Goal: Communication & Community: Answer question/provide support

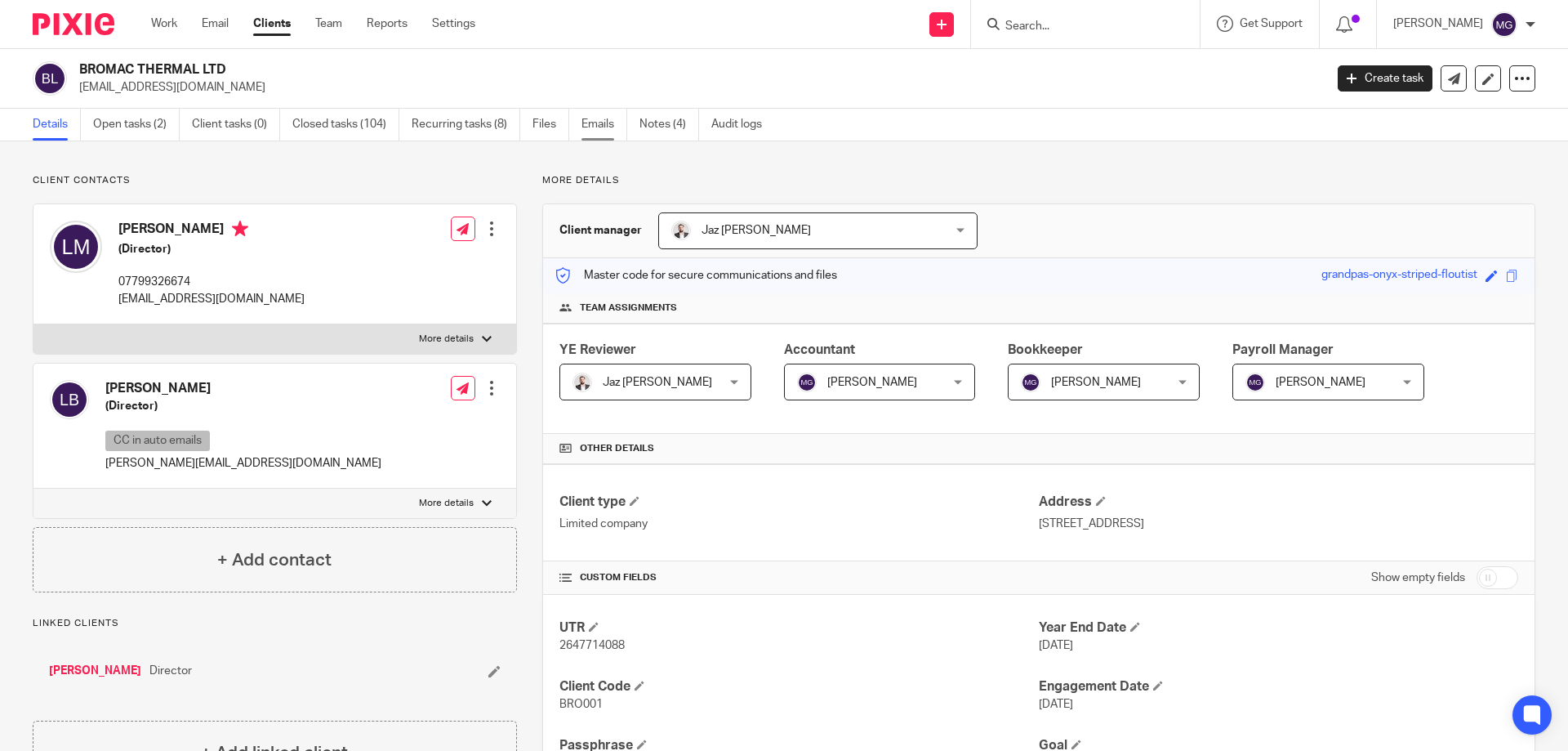
click at [593, 121] on link "Emails" at bounding box center [604, 125] width 46 height 32
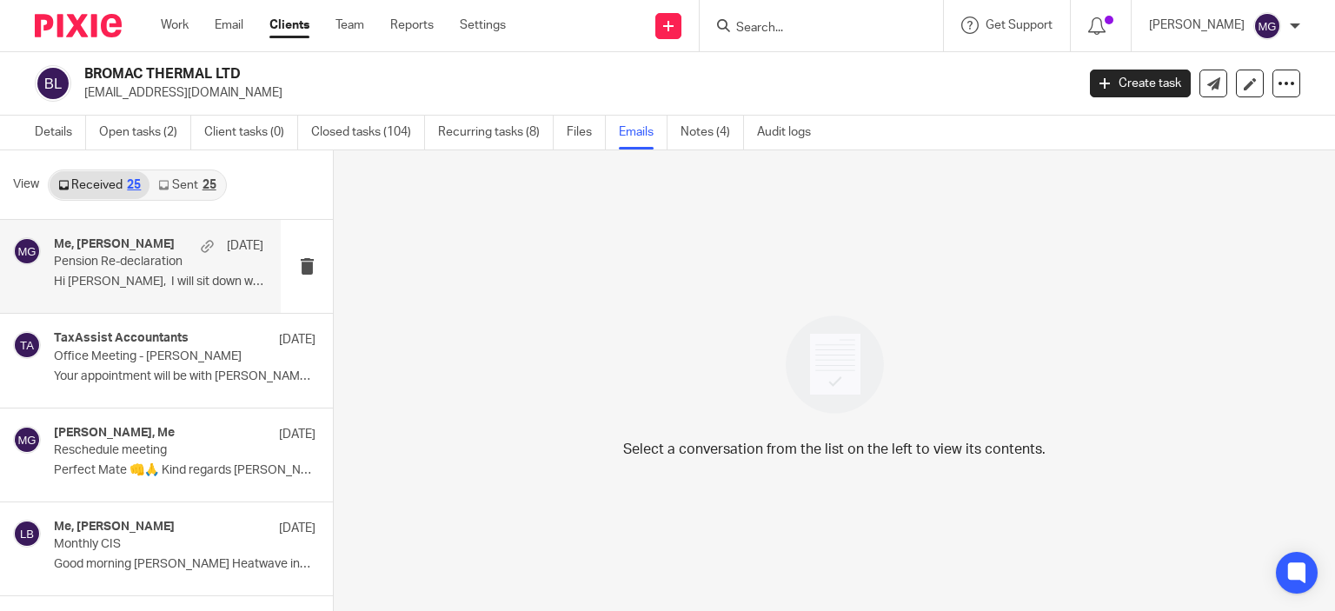
click at [143, 281] on p "Hi Mason, I will sit down with you..." at bounding box center [158, 282] width 209 height 15
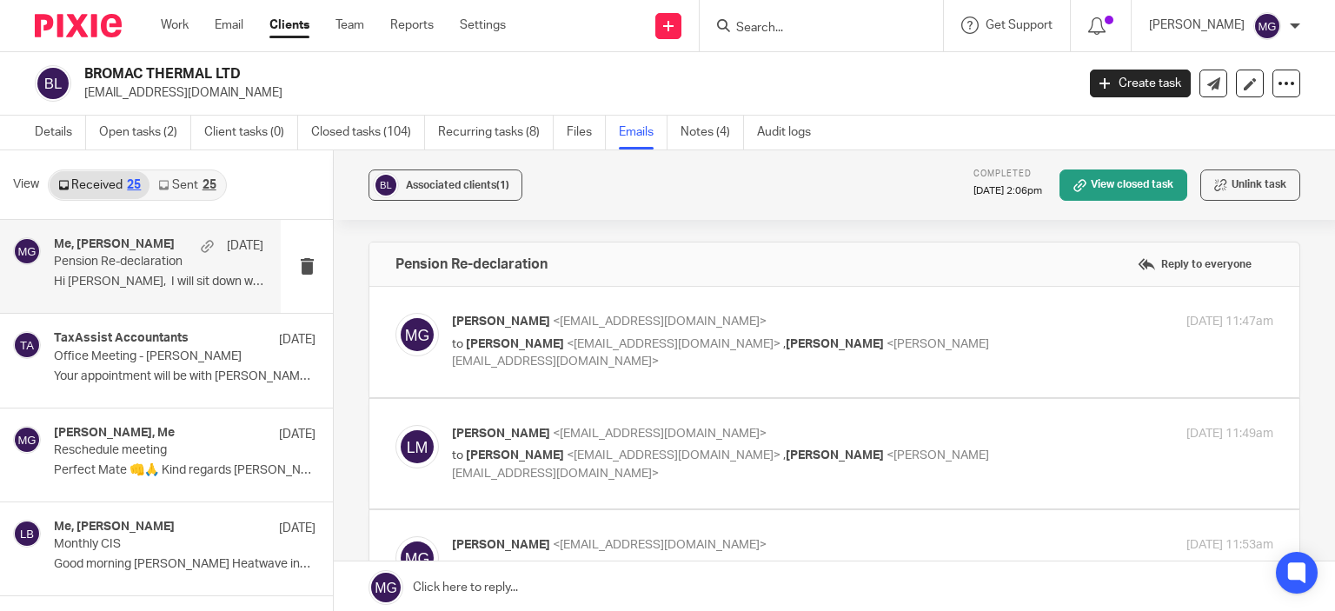
click at [628, 319] on span "<[EMAIL_ADDRESS][DOMAIN_NAME]>" at bounding box center [660, 321] width 214 height 12
checkbox input "true"
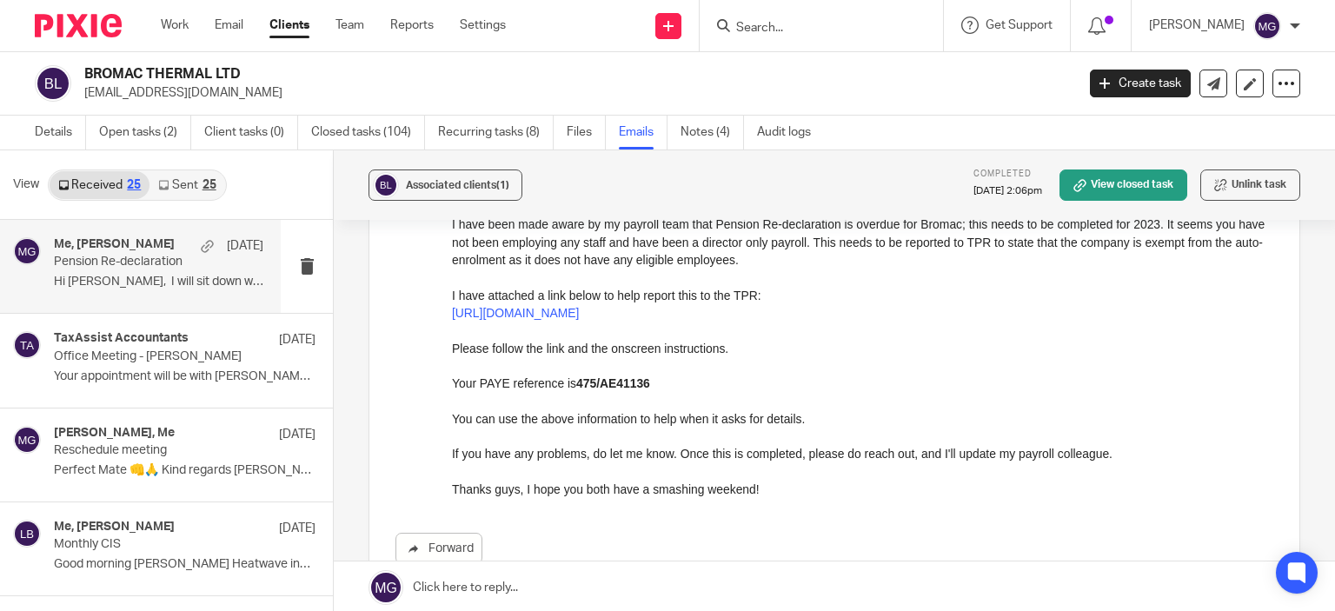
scroll to position [174, 0]
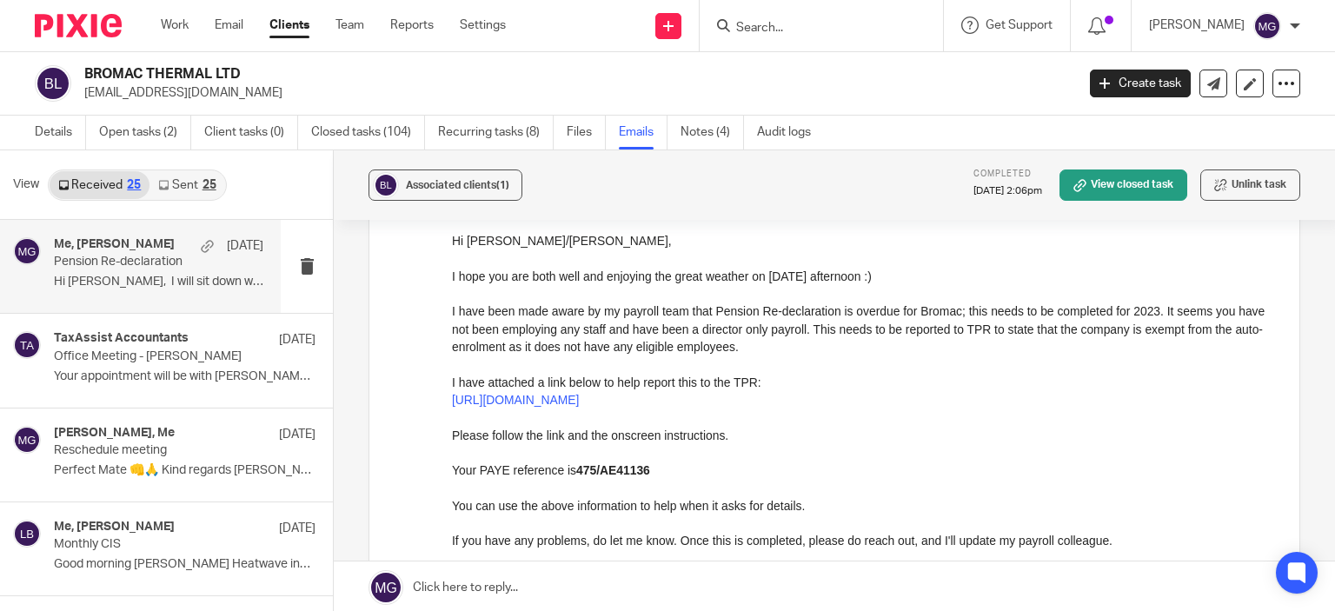
click at [638, 288] on div "Hi Leyton/Leanne, I hope you are both well and enjoying the great weather on th…" at bounding box center [862, 407] width 821 height 353
drag, startPoint x: 342, startPoint y: 609, endPoint x: 323, endPoint y: 643, distance: 38.5
click at [323, 611] on html "Work Email Clients Team Reports Settings Work Email Clients Team Reports Settin…" at bounding box center [667, 305] width 1335 height 611
click at [778, 304] on p "I have been made aware by my payroll team that Pension Re-declaration is overdu…" at bounding box center [862, 328] width 821 height 53
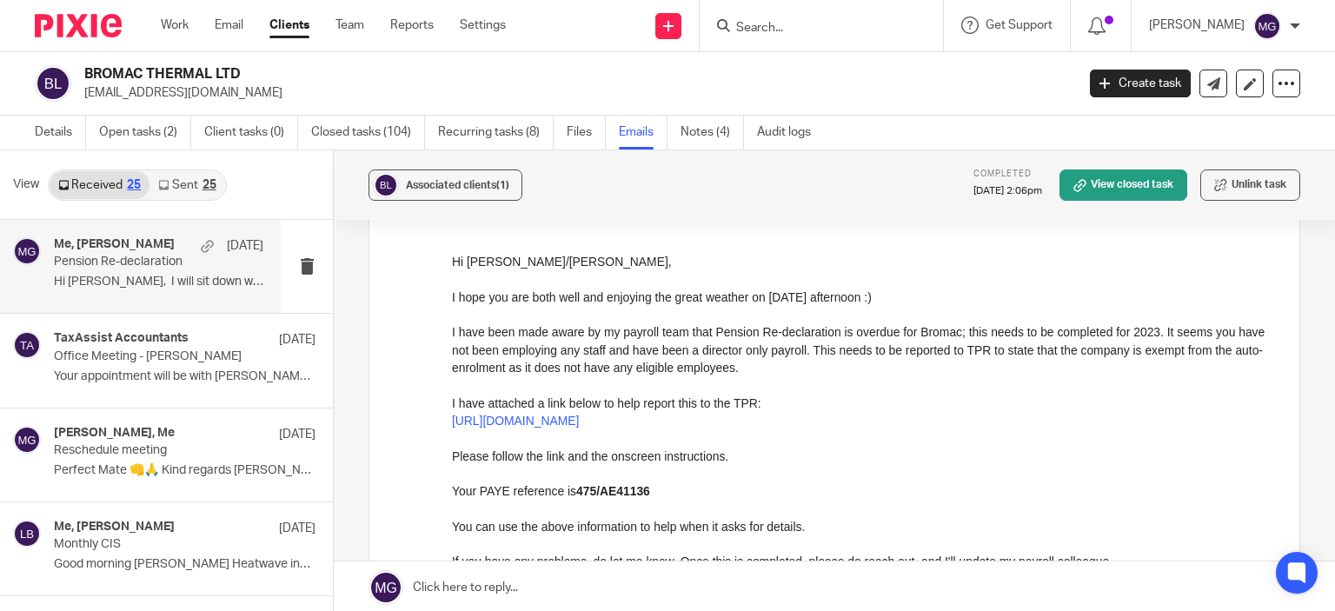
scroll to position [151, 0]
click at [579, 428] on link "https://contact-us.ae.tpr.gov.uk/" at bounding box center [515, 422] width 127 height 14
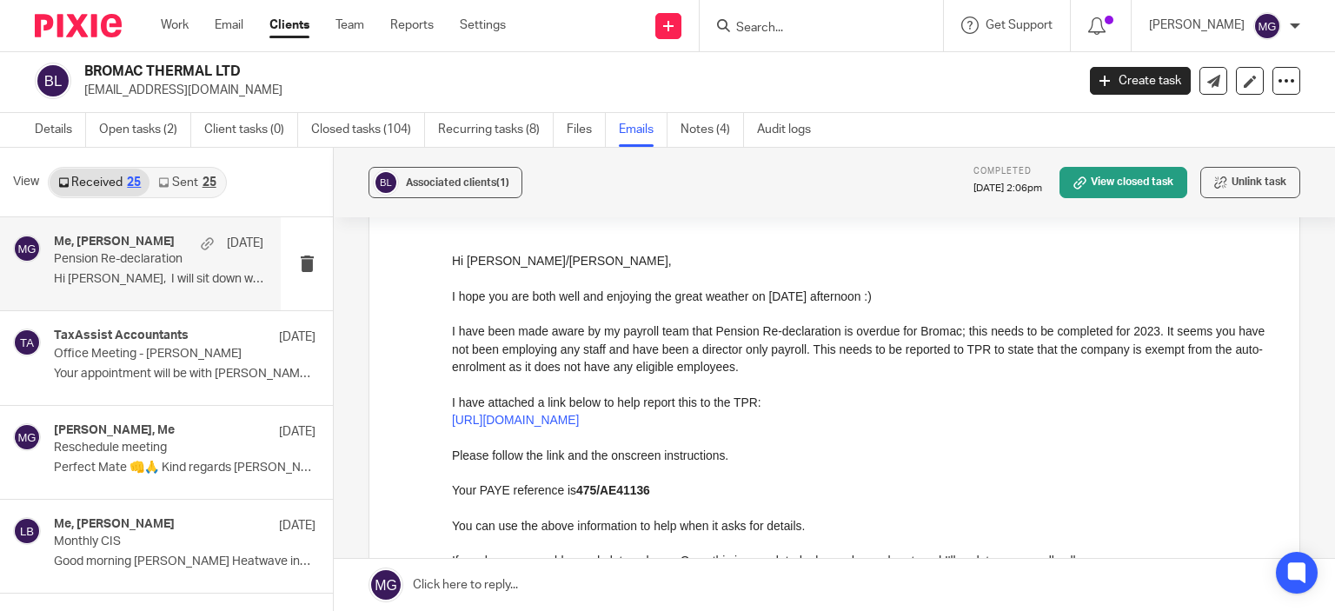
drag, startPoint x: 251, startPoint y: 74, endPoint x: 86, endPoint y: 73, distance: 165.1
click at [86, 73] on h2 "BROMAC THERMAL LTD" at bounding box center [476, 72] width 784 height 18
copy h2 "BROMAC THERMAL LTD"
click at [70, 132] on link "Details" at bounding box center [60, 130] width 51 height 34
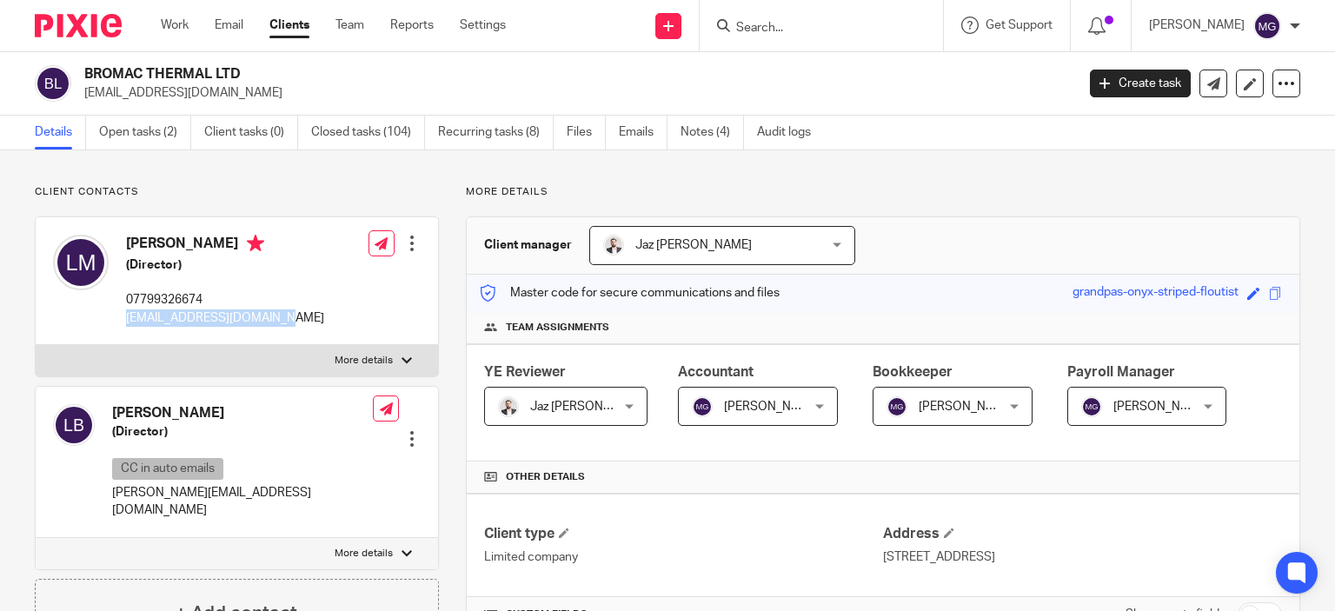
drag, startPoint x: 285, startPoint y: 319, endPoint x: 123, endPoint y: 320, distance: 162.5
click at [123, 320] on div "Leyton McSorley (Director) 07799326674 leyton@bromacthermal.com Edit contact Cr…" at bounding box center [237, 281] width 402 height 128
copy p "[EMAIL_ADDRESS][DOMAIN_NAME]"
click at [174, 305] on p "07799326674" at bounding box center [225, 299] width 198 height 17
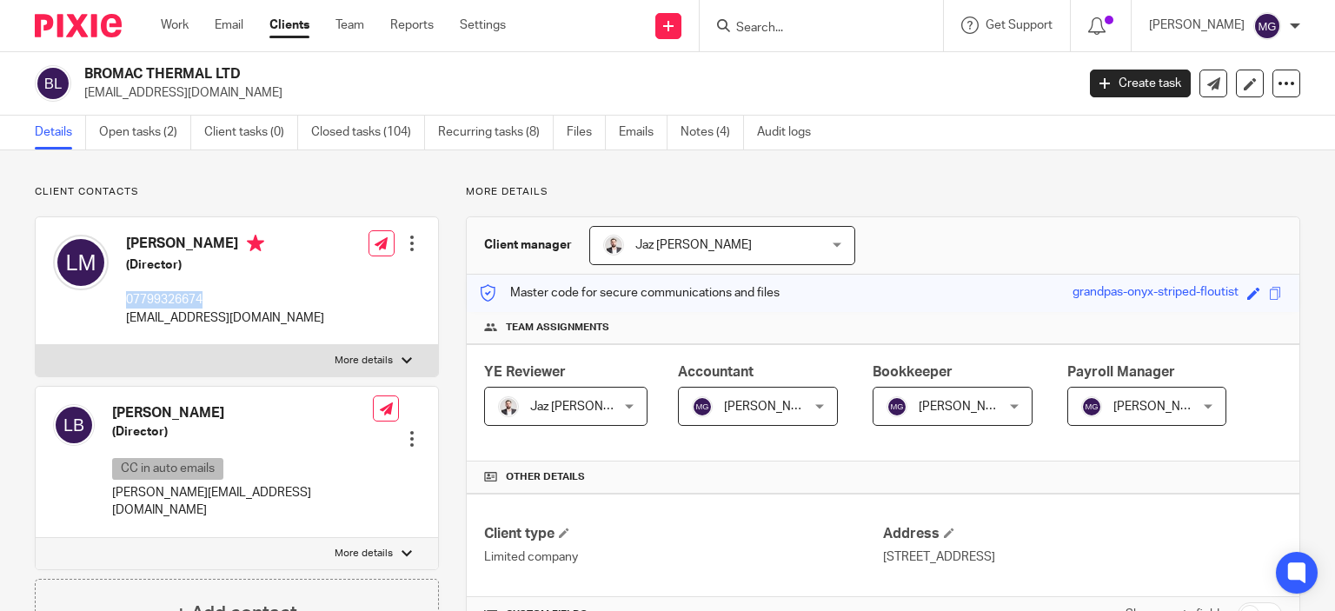
copy p "07799326674"
click at [621, 141] on link "Emails" at bounding box center [643, 133] width 49 height 34
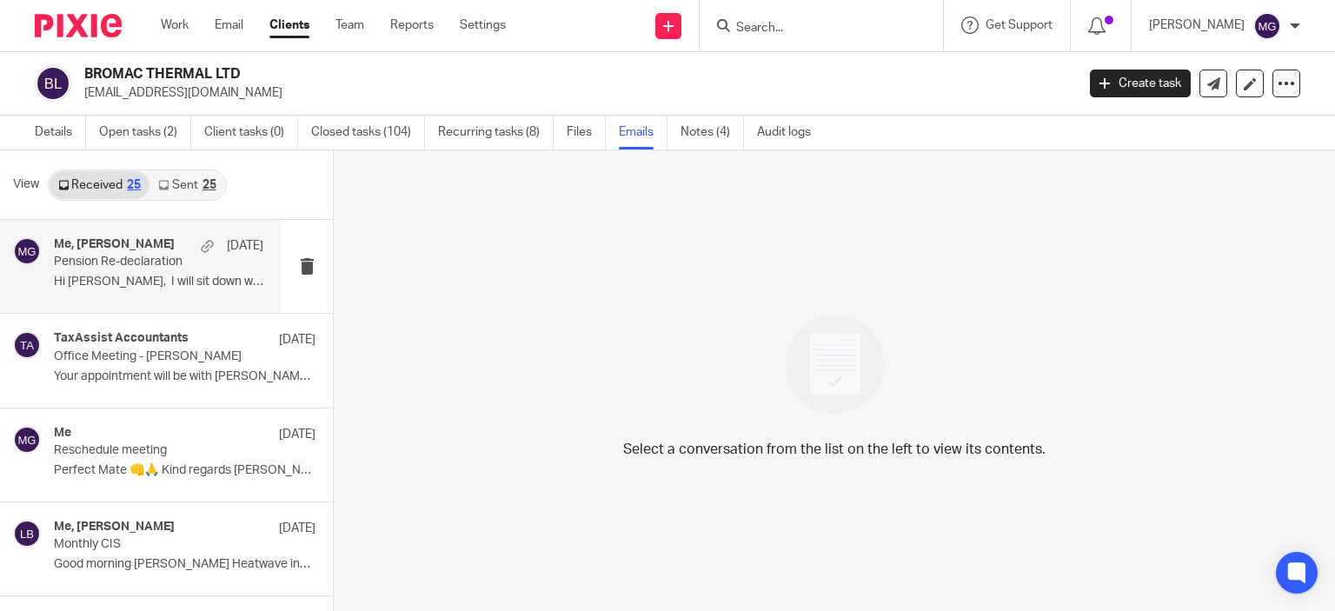
click at [170, 270] on div "Me, [PERSON_NAME] [DATE] Pension Re-declaration Hi [PERSON_NAME], I will sit do…" at bounding box center [158, 266] width 209 height 58
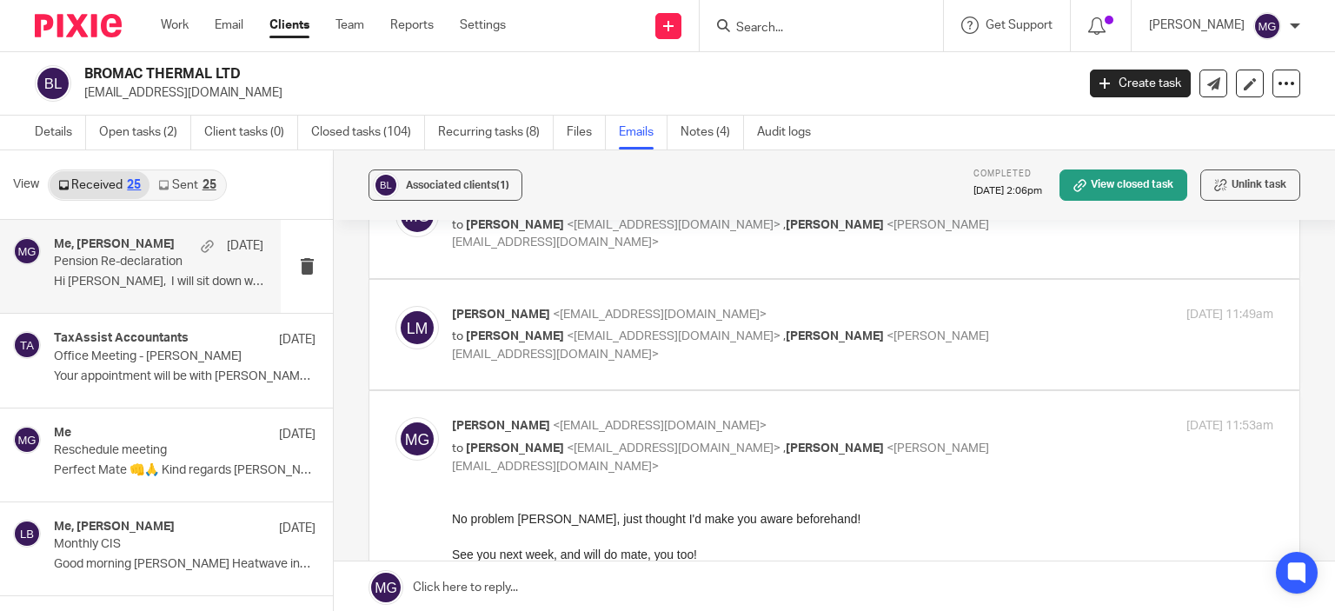
scroll to position [85, 0]
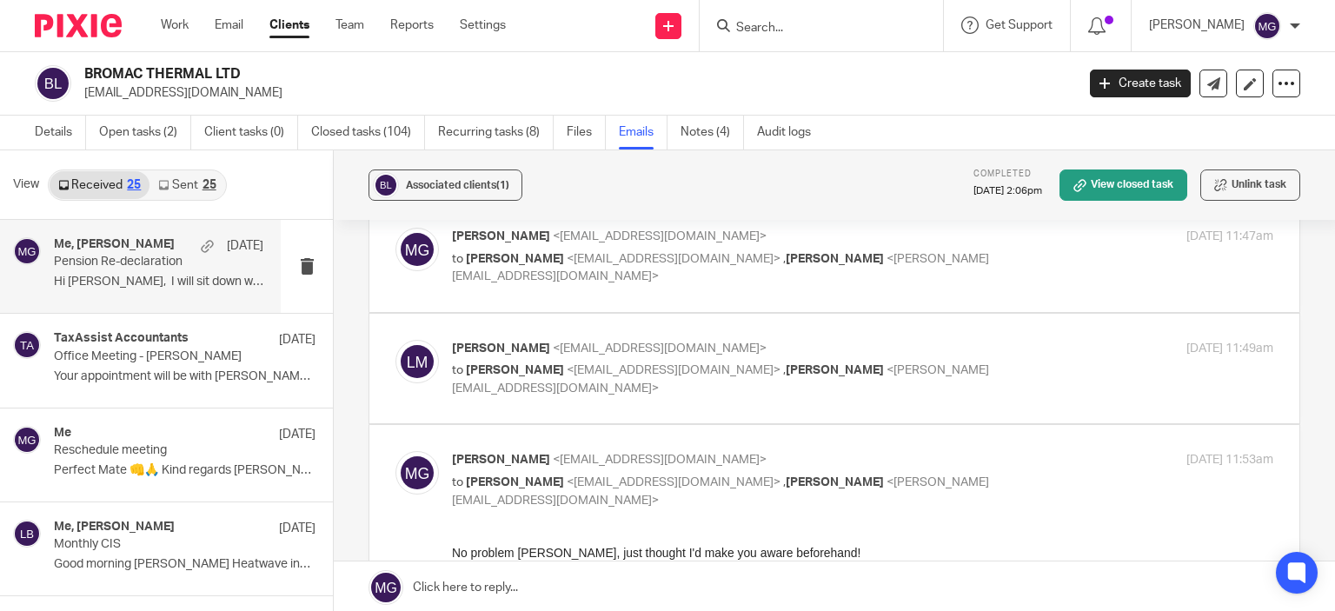
click at [801, 267] on p "to Leyton McSorley <leyton@bromacthermal.com> , Leanne Burton <leanne@bromacthe…" at bounding box center [726, 268] width 548 height 36
checkbox input "true"
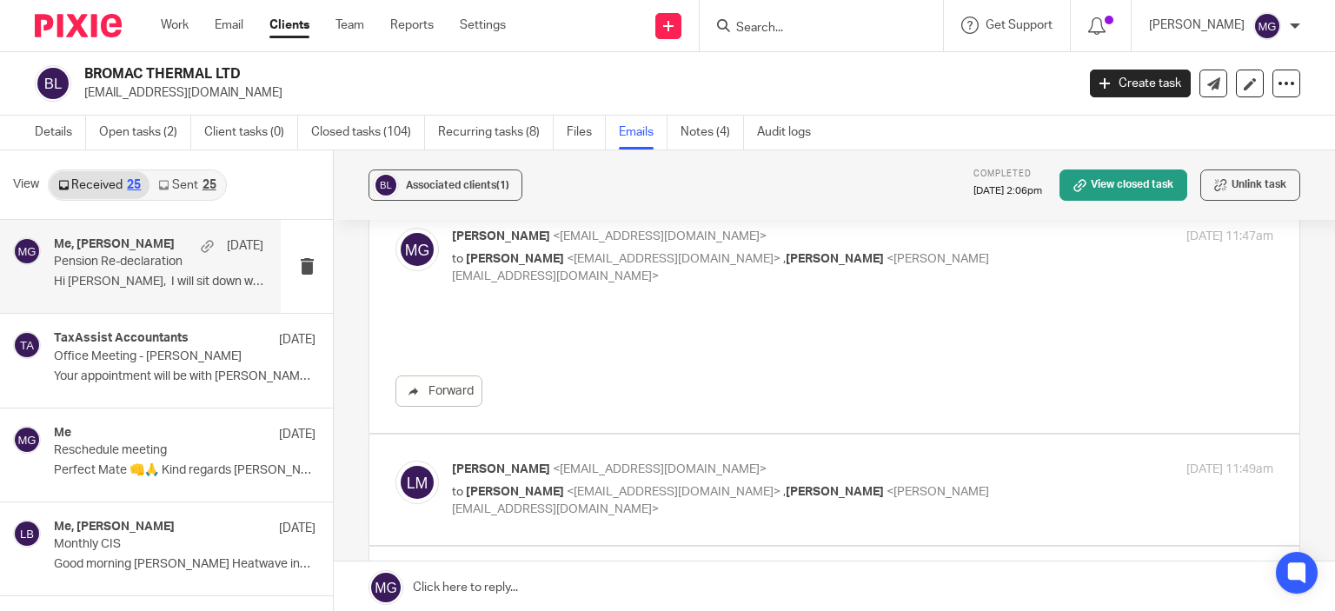
scroll to position [0, 0]
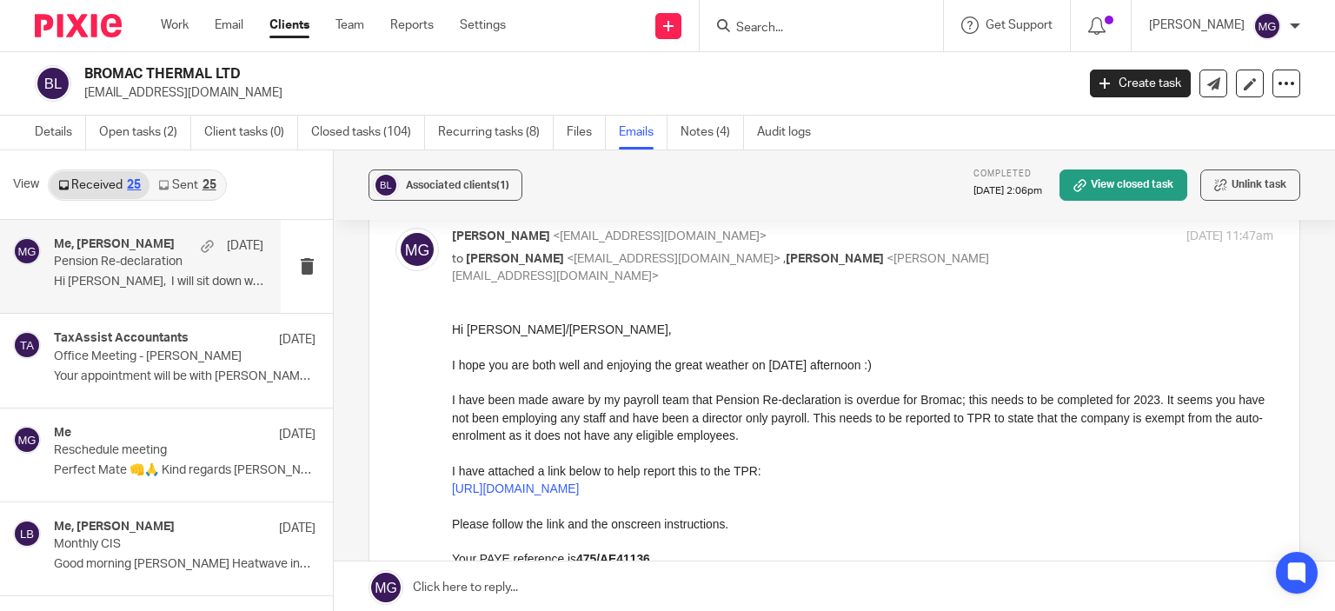
drag, startPoint x: 892, startPoint y: 712, endPoint x: 568, endPoint y: 403, distance: 446.9
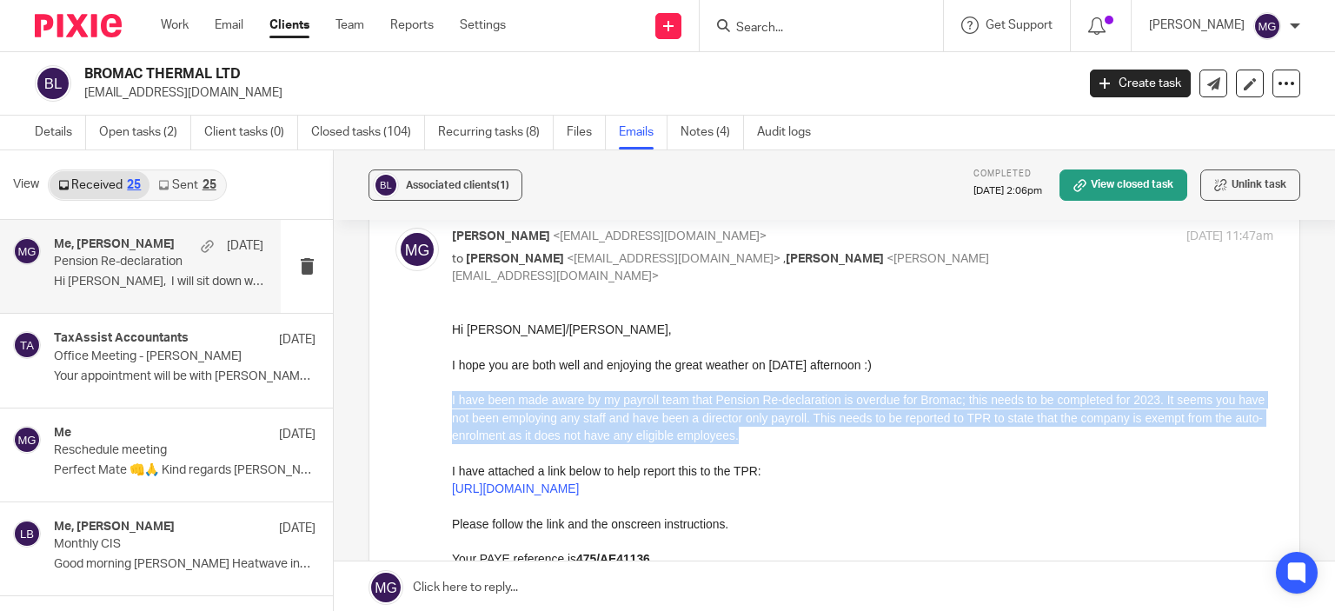
drag, startPoint x: 452, startPoint y: 398, endPoint x: 800, endPoint y: 438, distance: 349.9
click at [800, 438] on p "I have been made aware by my payroll team that Pension Re-declaration is overdu…" at bounding box center [862, 416] width 821 height 53
copy p "I have been made aware by my payroll team that Pension Re-declaration is overdu…"
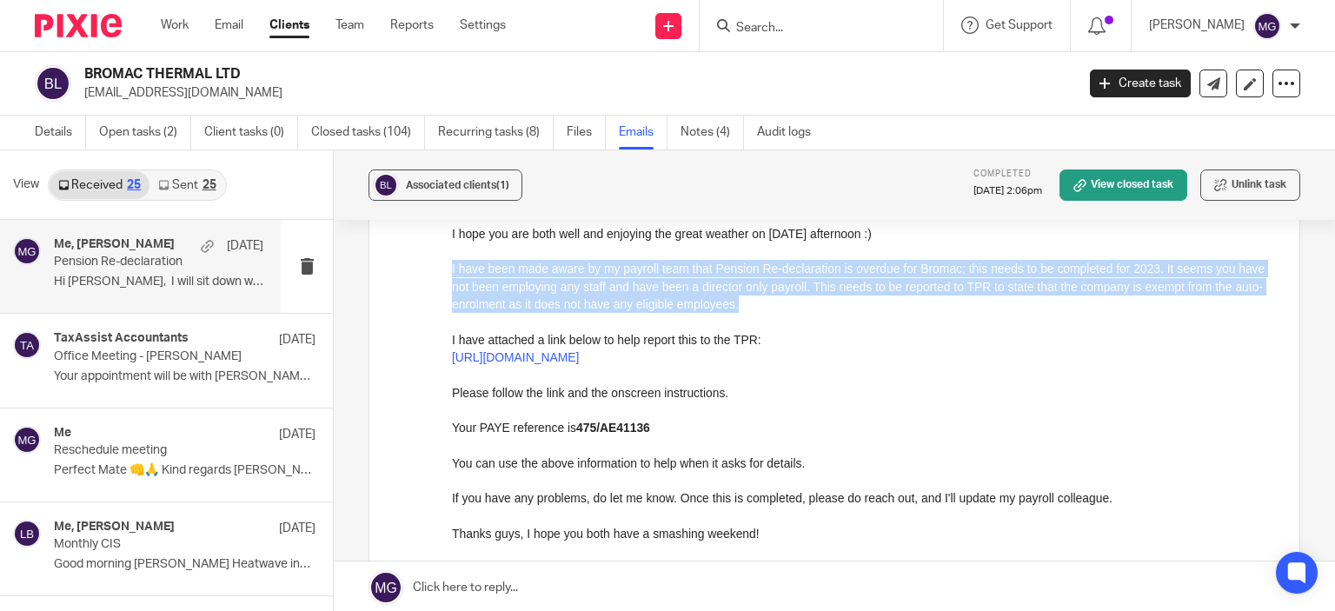
scroll to position [216, 0]
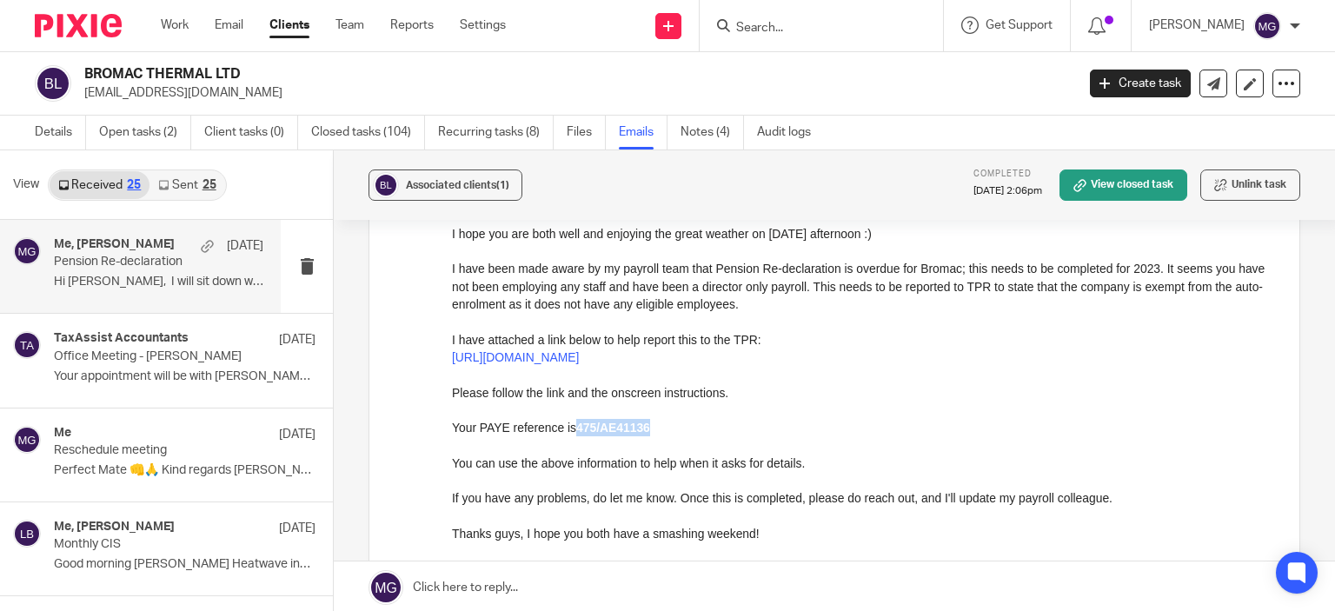
drag, startPoint x: 662, startPoint y: 428, endPoint x: 574, endPoint y: 432, distance: 88.7
click at [574, 432] on p "Your PAYE reference is 475/AE41136" at bounding box center [862, 426] width 821 height 17
copy strong "475/AE41136"
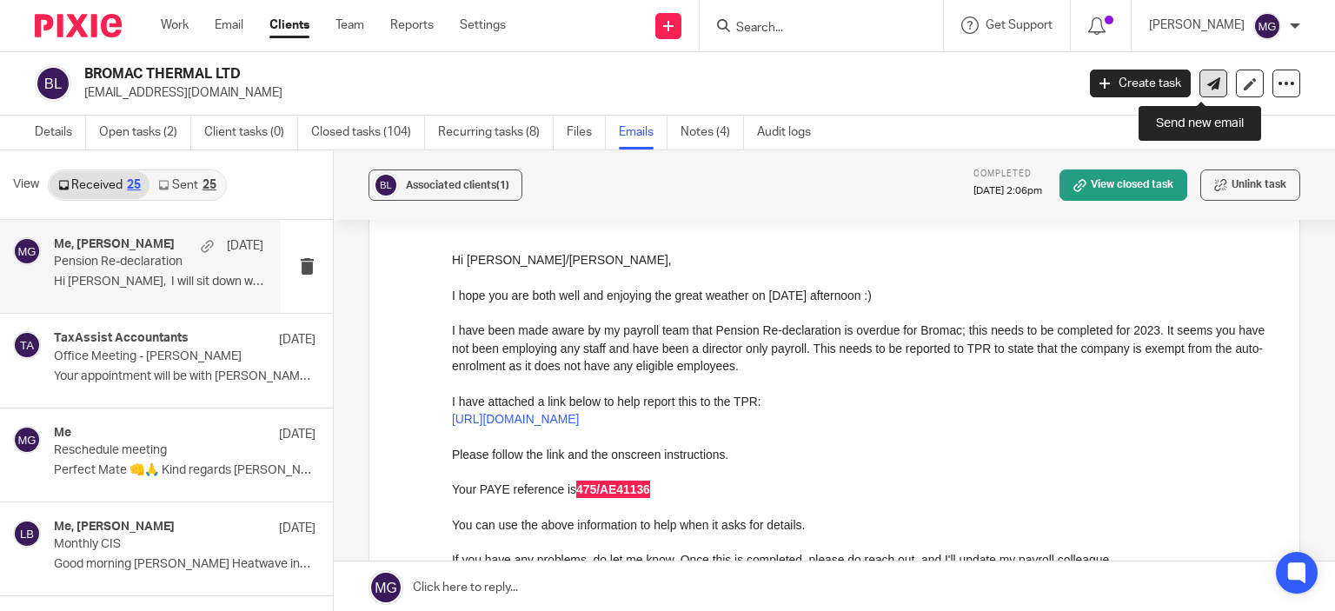
click at [1208, 86] on link at bounding box center [1213, 84] width 28 height 28
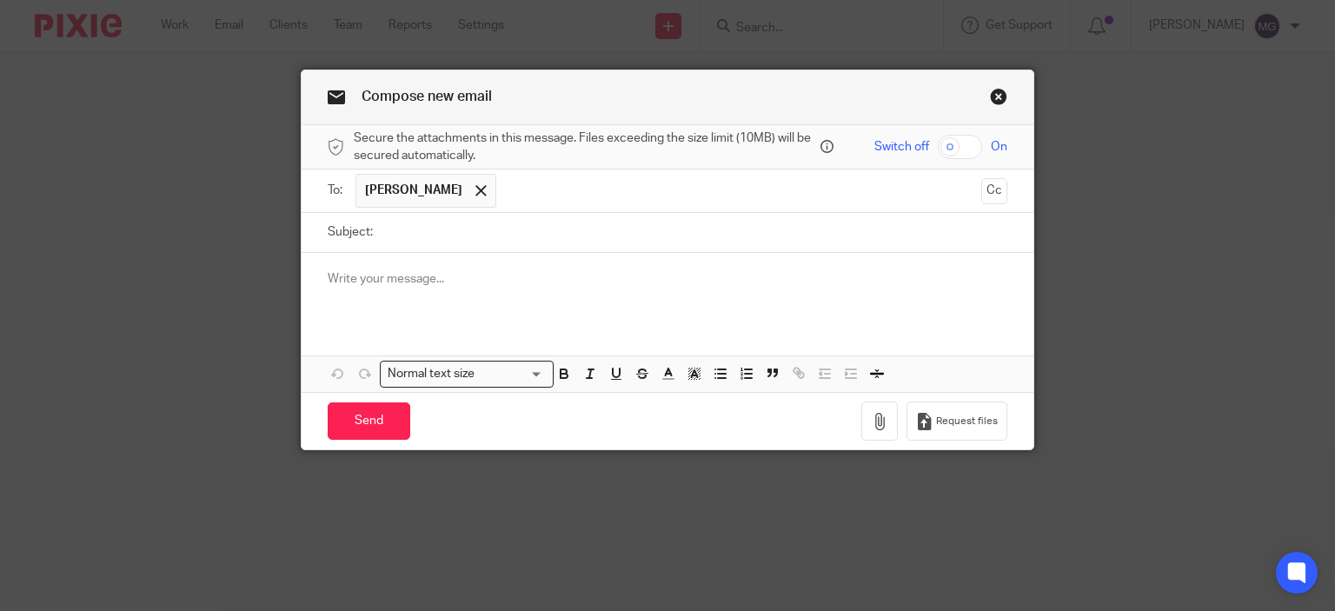
click at [442, 221] on input "Subject:" at bounding box center [695, 232] width 627 height 39
type input "Meeting 20-08-2025"
click at [445, 295] on div at bounding box center [668, 287] width 733 height 68
click at [719, 382] on button "button" at bounding box center [721, 374] width 22 height 22
click at [433, 296] on p "Positon (taxes due" at bounding box center [685, 296] width 646 height 17
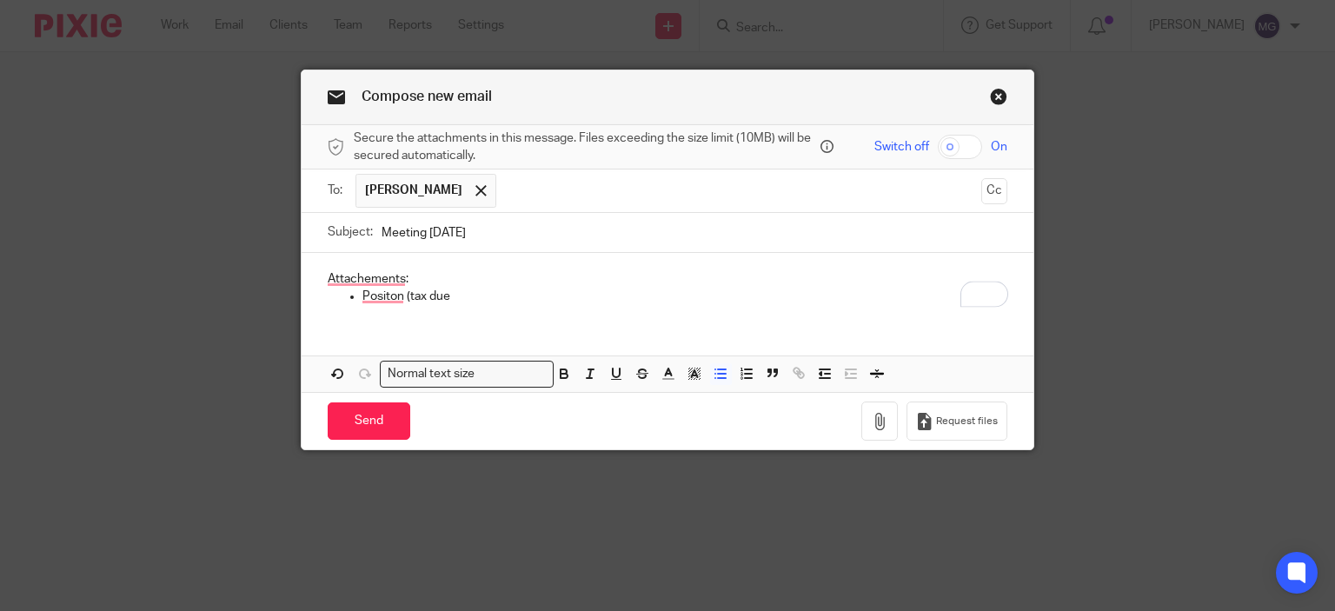
click at [446, 297] on p "Positon (tax due" at bounding box center [685, 296] width 646 height 17
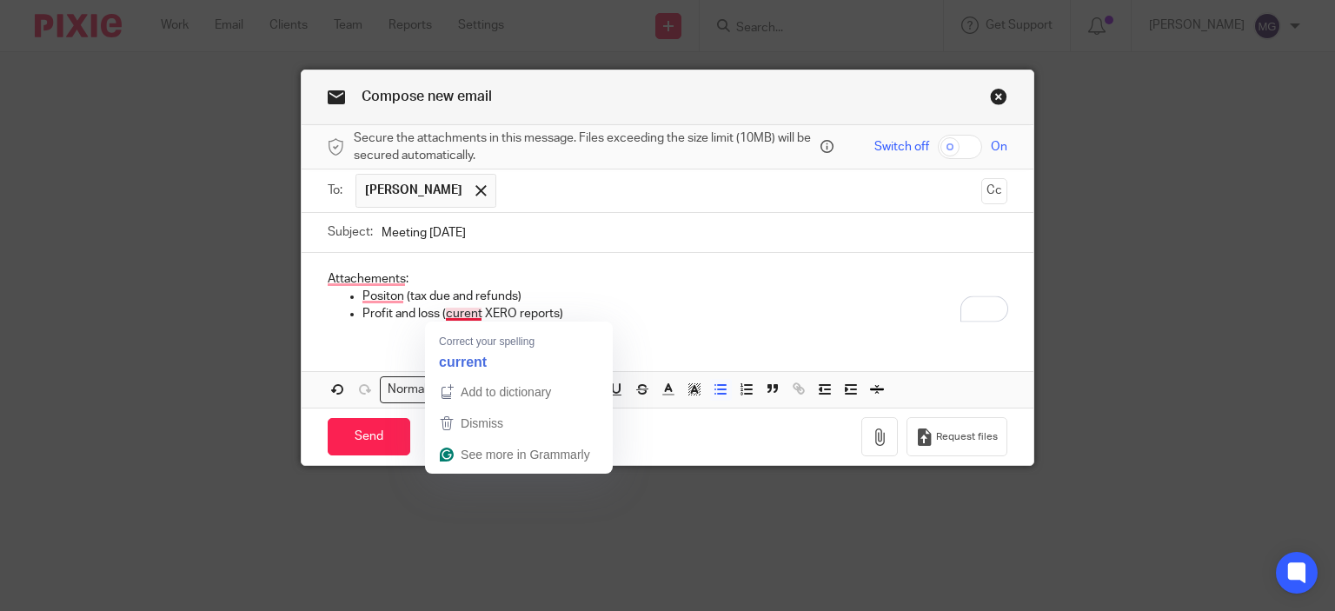
click at [452, 314] on p "Profit and loss (curent XERO reports)" at bounding box center [685, 313] width 646 height 17
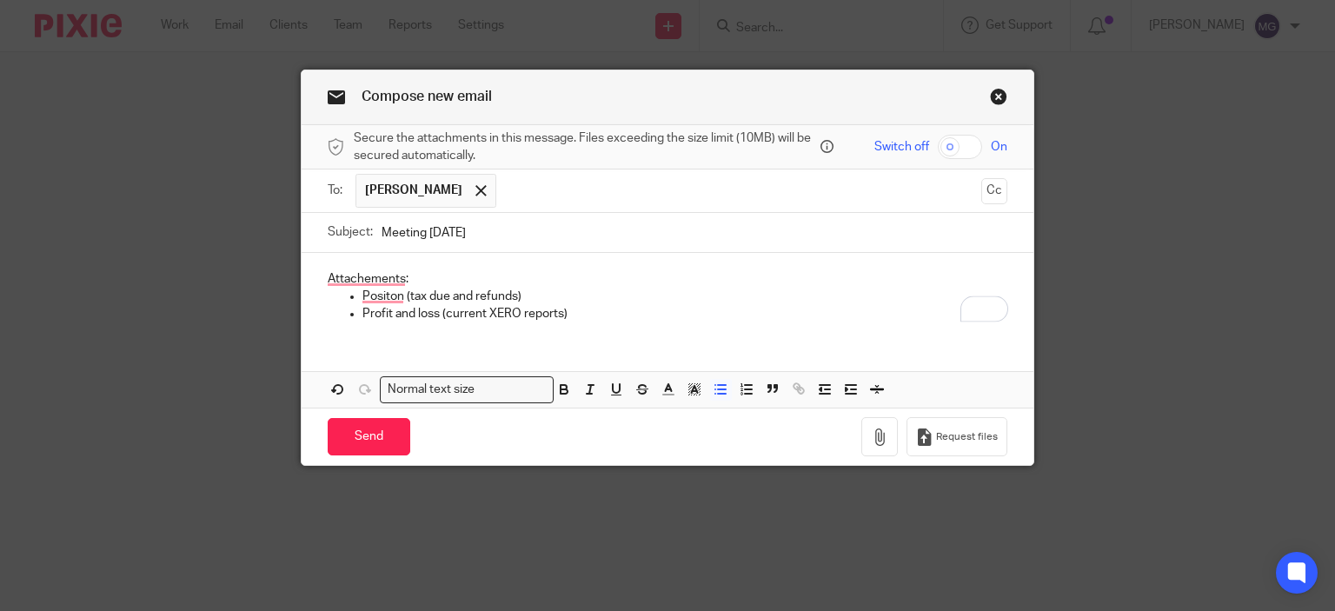
click at [563, 317] on p "Profit and loss (current XERO reports)" at bounding box center [685, 313] width 646 height 17
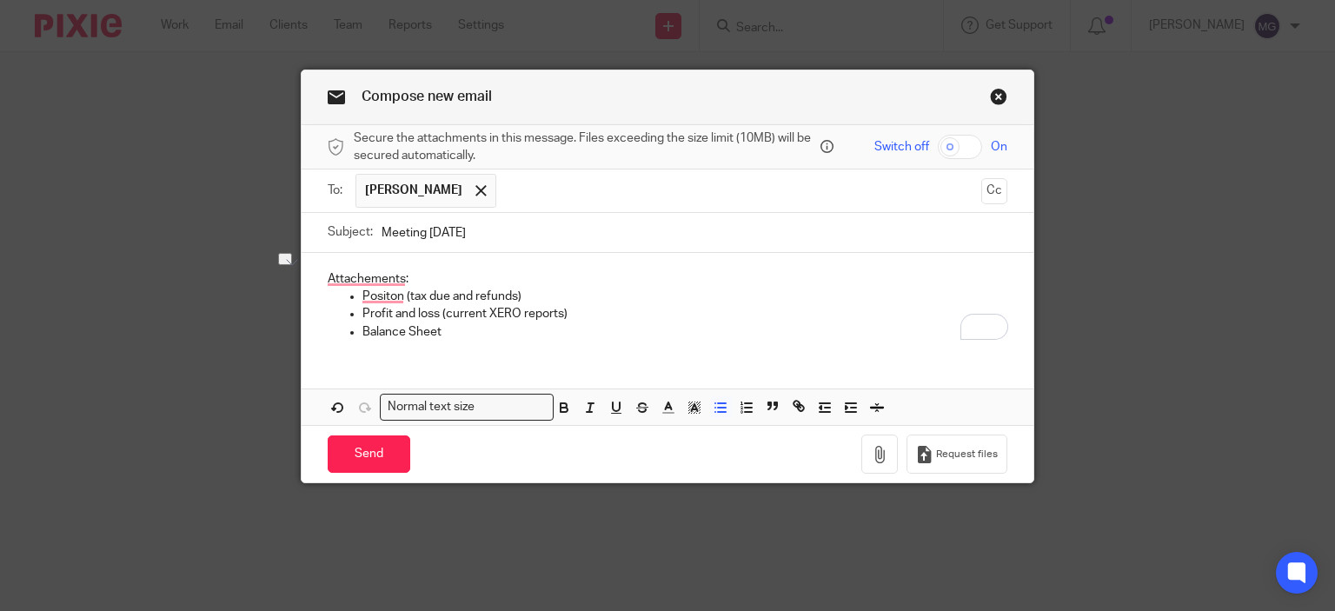
drag, startPoint x: 574, startPoint y: 310, endPoint x: 439, endPoint y: 318, distance: 134.9
click at [439, 318] on p "Profit and loss (current XERO reports)" at bounding box center [685, 313] width 646 height 17
click at [435, 348] on div "Attachements: Positon (tax due and refunds) Profit and loss Balance Sheet" at bounding box center [668, 303] width 733 height 101
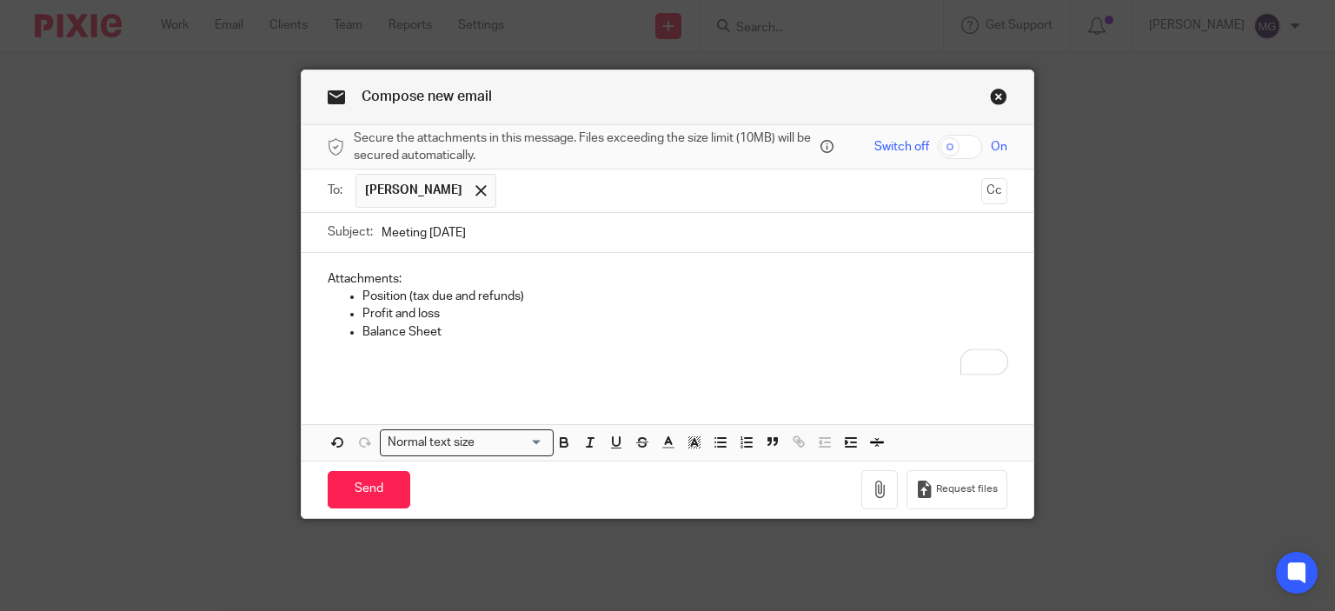
click at [361, 358] on p "To enrich screen reader interactions, please activate Accessibility in Grammarl…" at bounding box center [668, 366] width 680 height 17
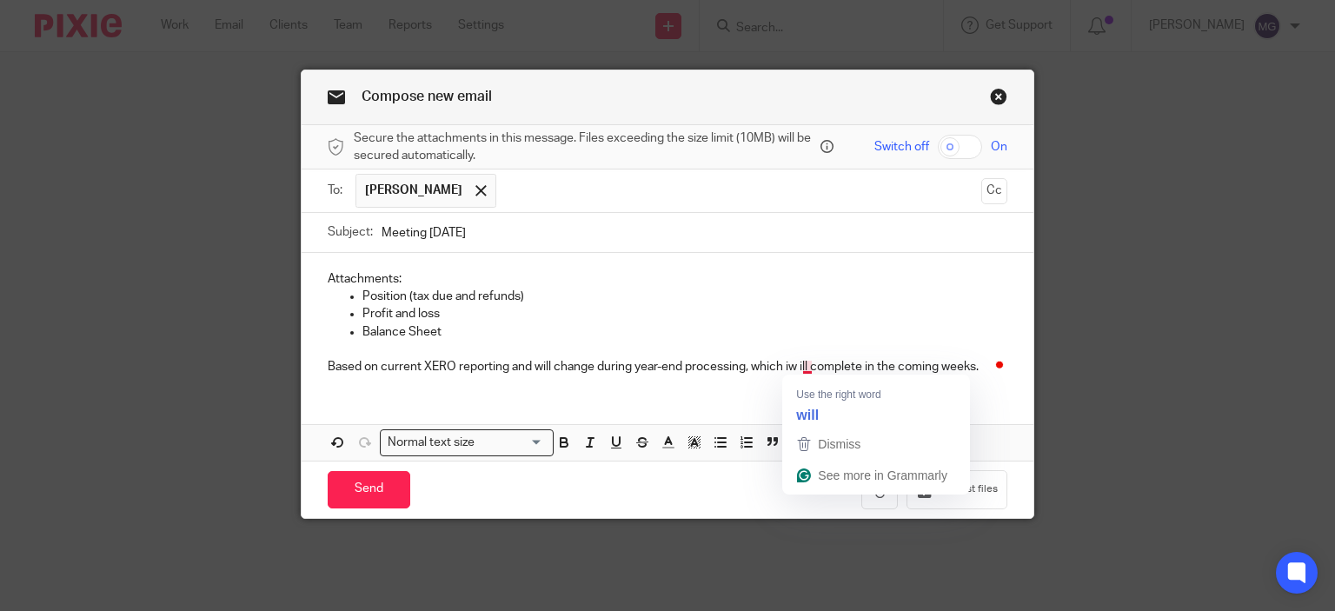
click at [795, 366] on p "Based on current XERO reporting and will change during year-end processing, whi…" at bounding box center [668, 366] width 680 height 17
click at [581, 399] on div "Attachments: Position (tax due and refunds) Profit and loss Balance Sheet Based…" at bounding box center [668, 357] width 733 height 208
click at [473, 386] on div "Attachments: Position (tax due and refunds) Profit and loss Balance Sheet Based…" at bounding box center [668, 321] width 733 height 136
click at [976, 368] on p "Based on current XERO reporting and will change during year-end processing, whi…" at bounding box center [668, 366] width 680 height 17
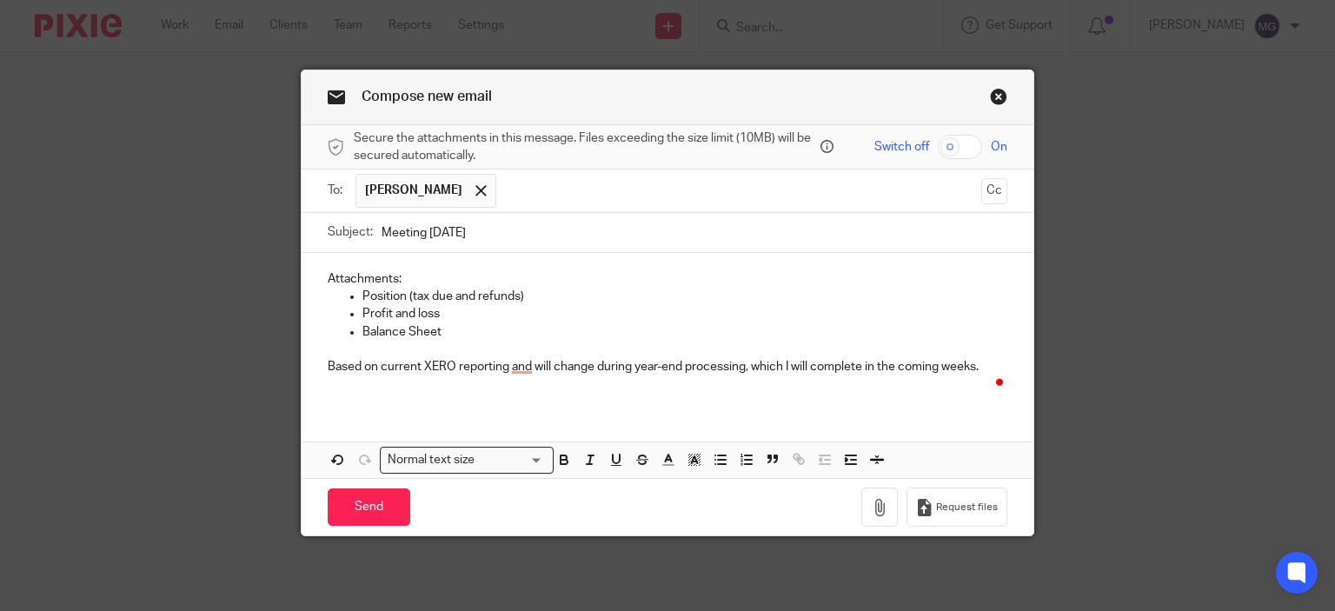
click at [427, 279] on p "Attachments:" at bounding box center [668, 278] width 680 height 17
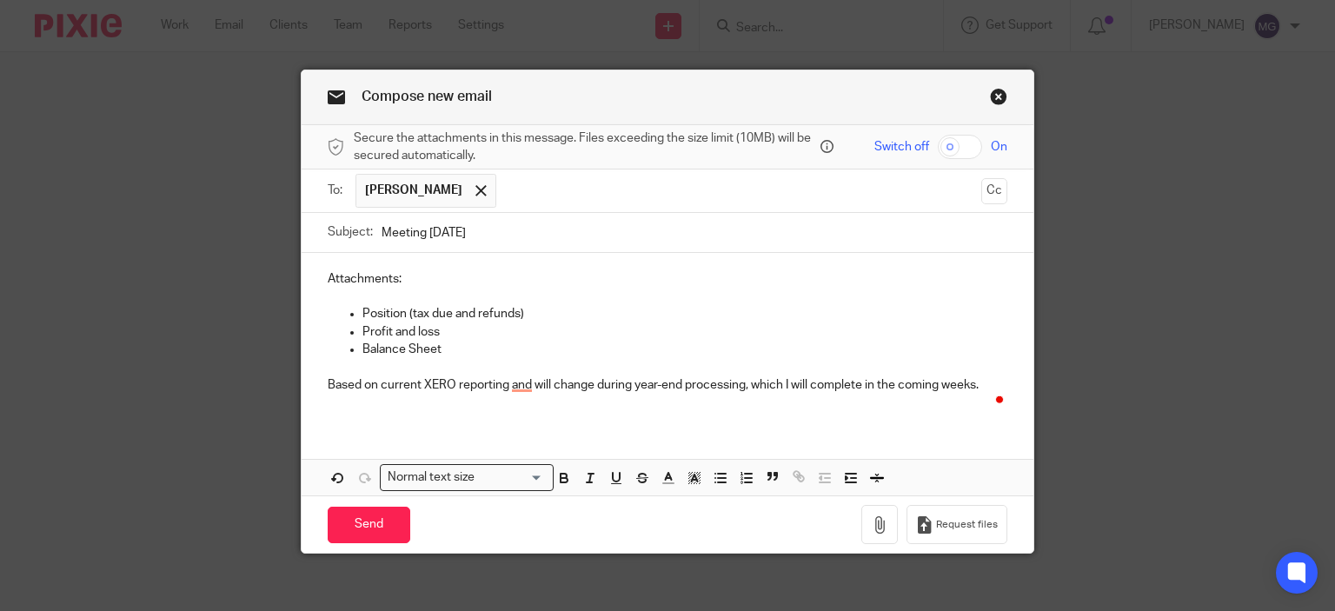
click at [429, 422] on div "Attachments: Position (tax due and refunds) Profit and loss Balance Sheet Based…" at bounding box center [668, 338] width 733 height 171
click at [386, 414] on div "Attachments: Position (tax due and refunds) Profit and loss Balance Sheet Based…" at bounding box center [668, 338] width 733 height 171
click at [487, 403] on p "To enrich screen reader interactions, please activate Accessibility in Grammarl…" at bounding box center [668, 402] width 680 height 17
click at [350, 518] on input "Send" at bounding box center [369, 525] width 83 height 37
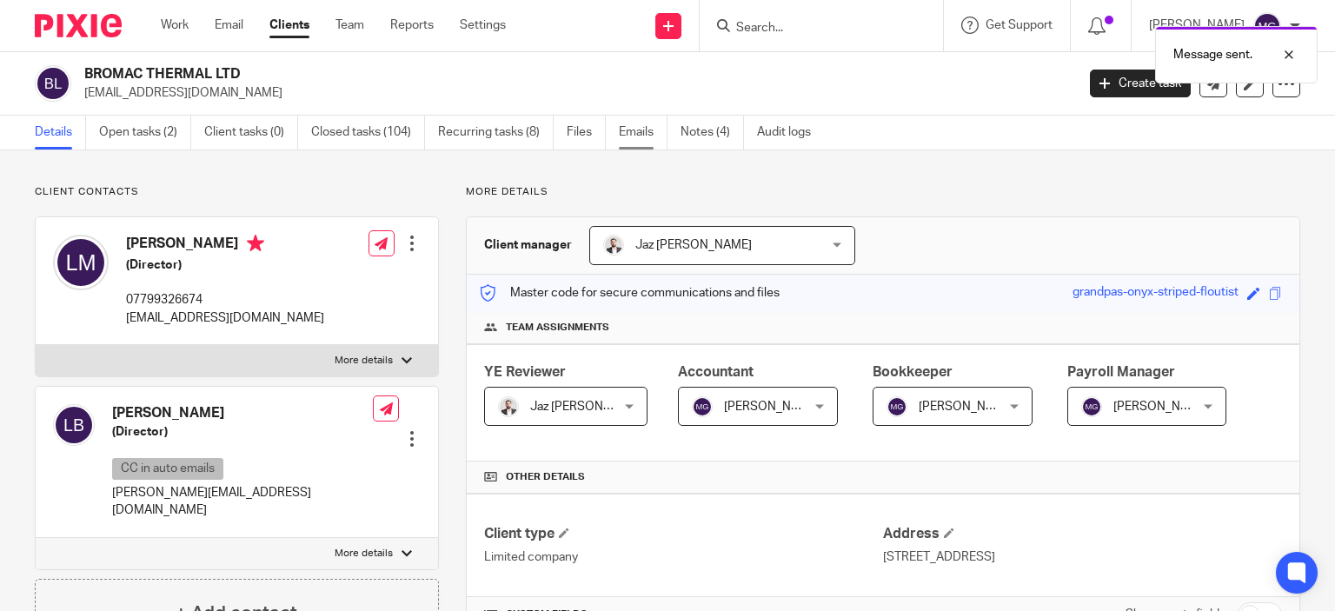
click at [635, 129] on link "Emails" at bounding box center [643, 133] width 49 height 34
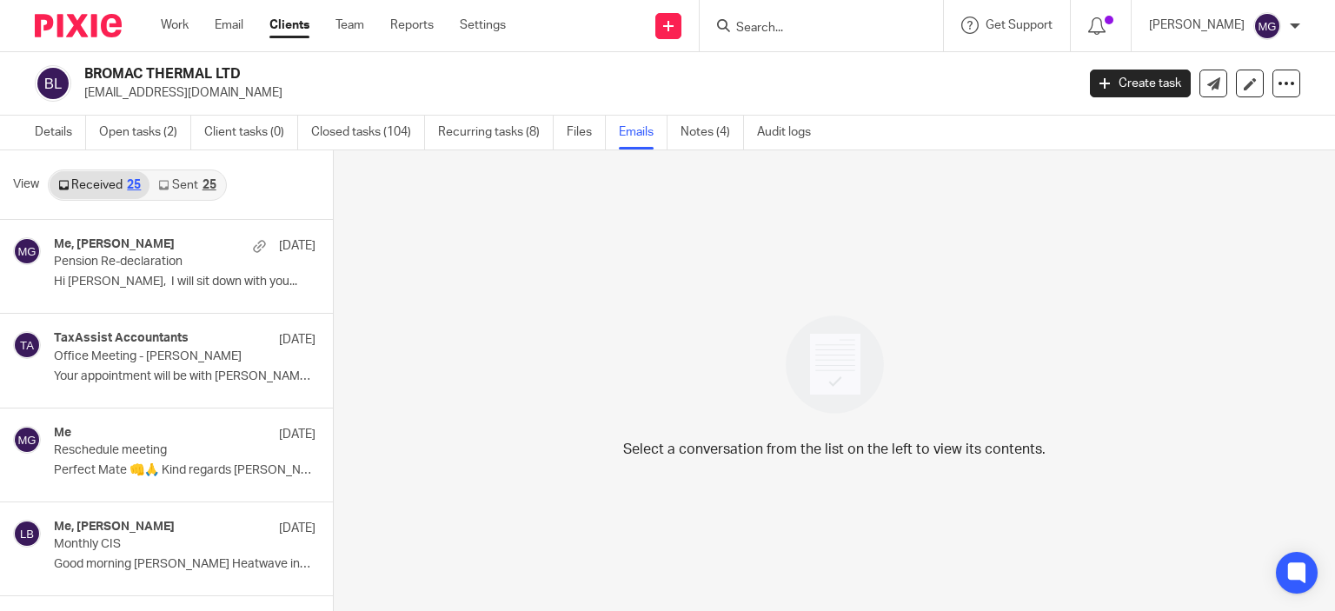
click at [162, 193] on link "Sent 25" at bounding box center [186, 185] width 75 height 28
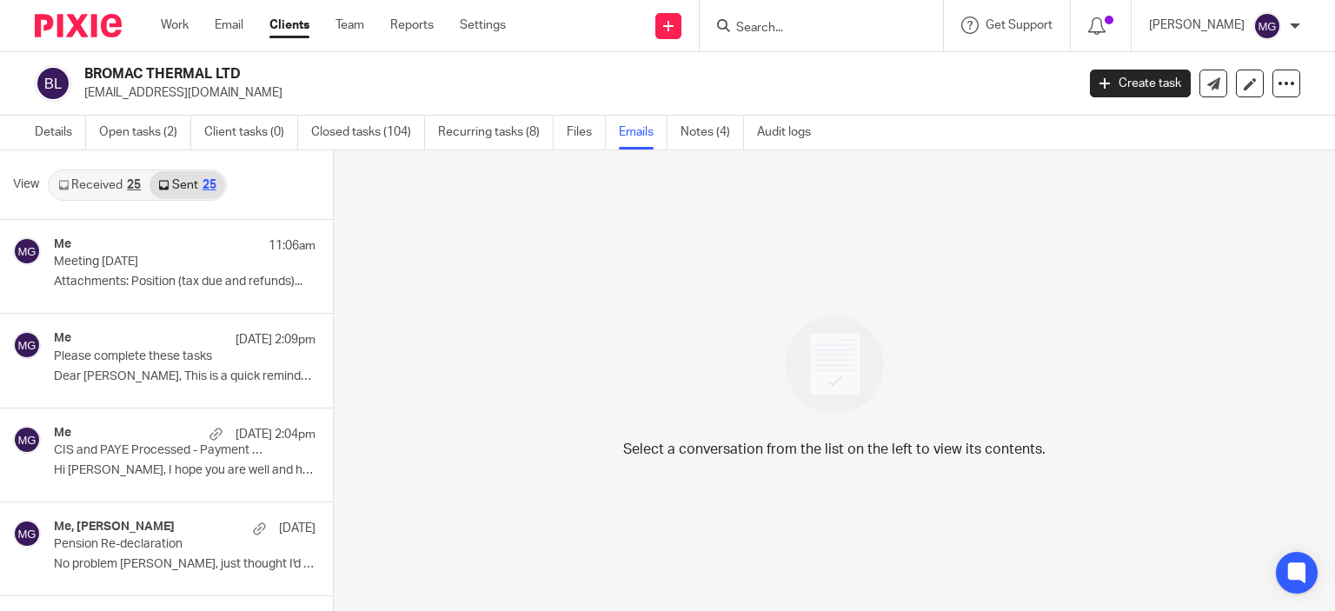
scroll to position [3, 0]
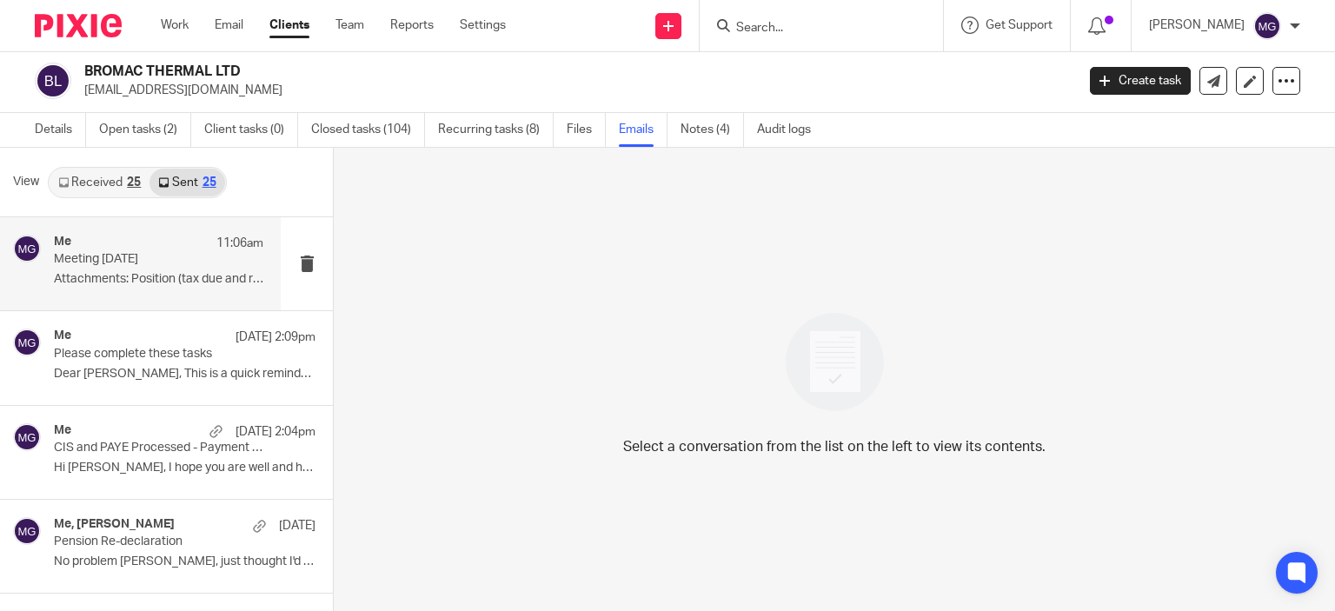
click at [109, 260] on p "Meeting 20-08-2025" at bounding box center [138, 259] width 168 height 15
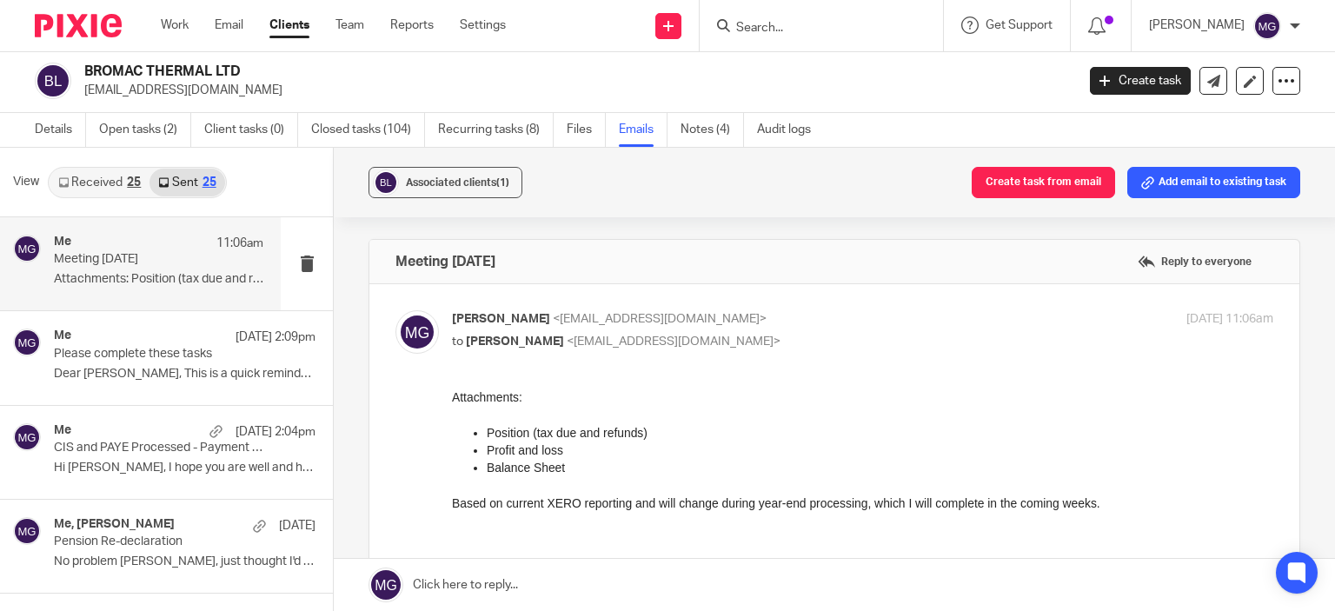
scroll to position [250, 0]
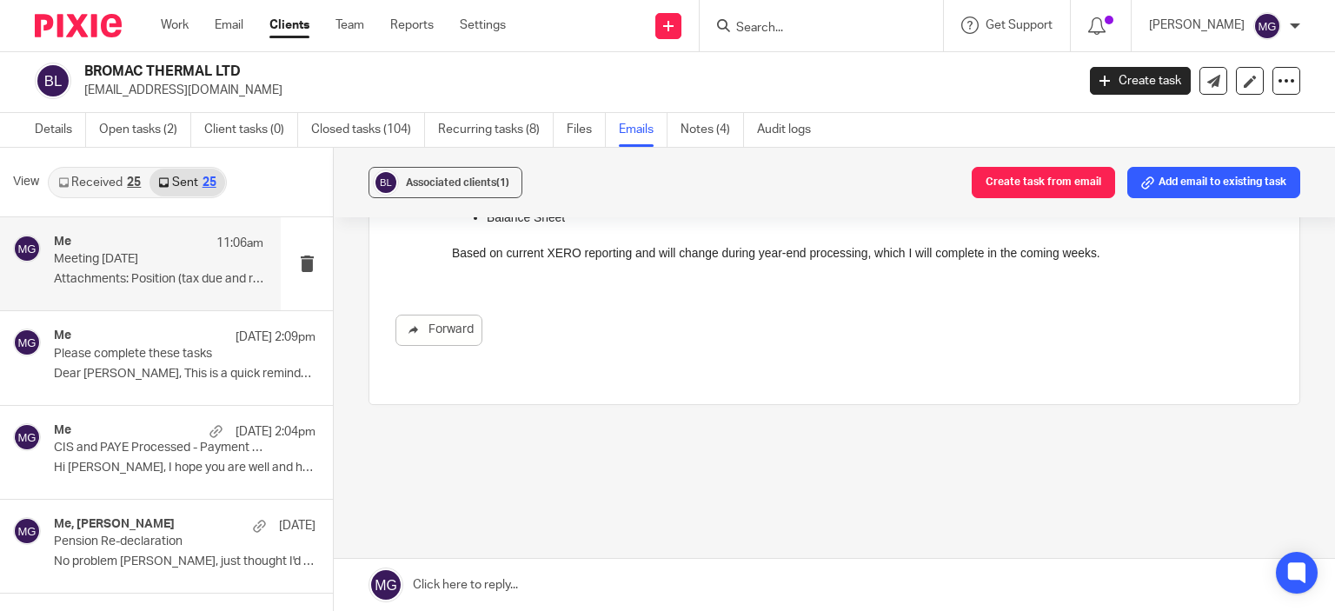
click at [475, 594] on link at bounding box center [834, 585] width 1001 height 52
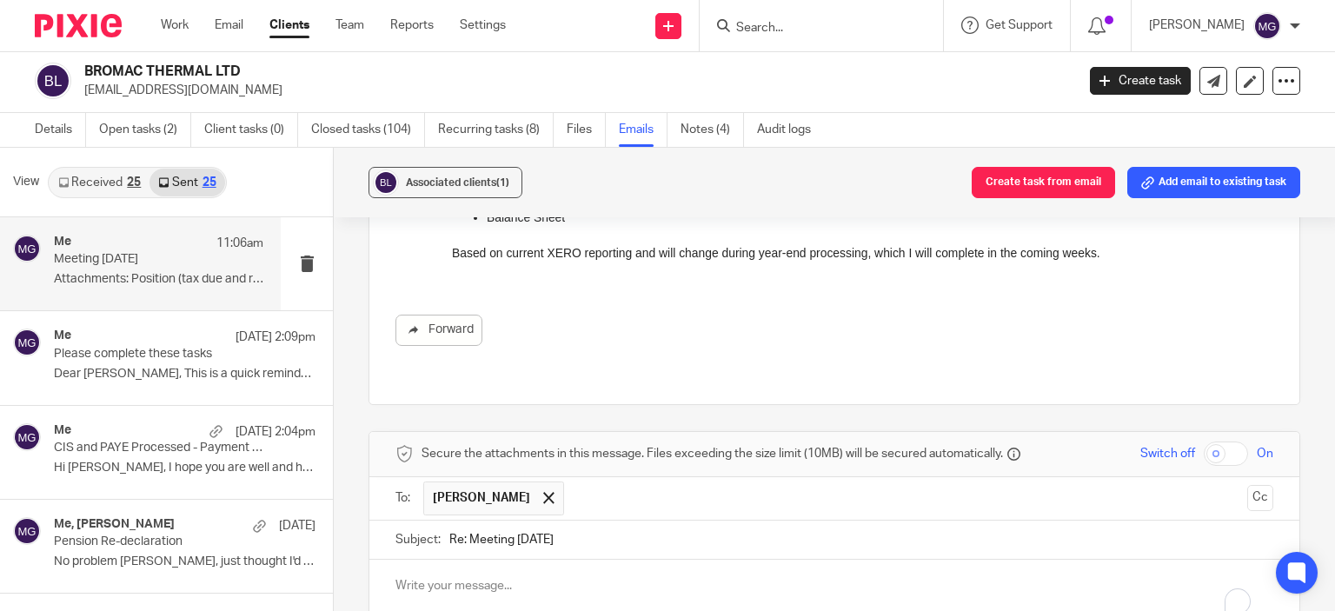
scroll to position [553, 0]
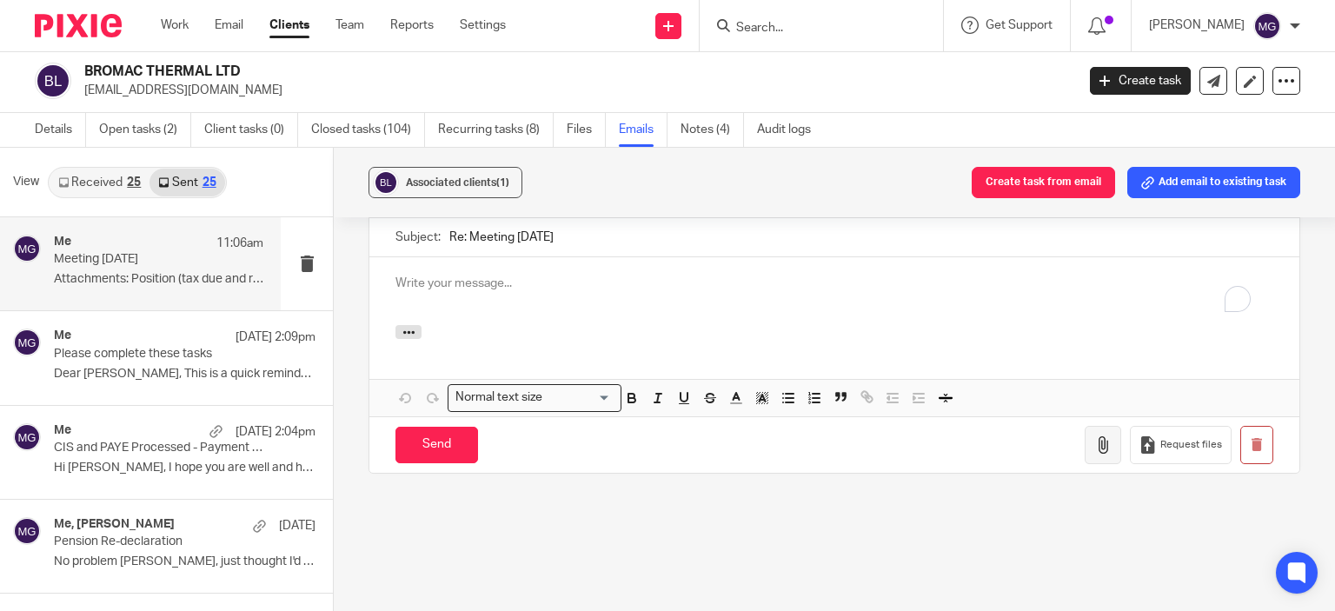
click at [1085, 438] on button "button" at bounding box center [1103, 445] width 37 height 39
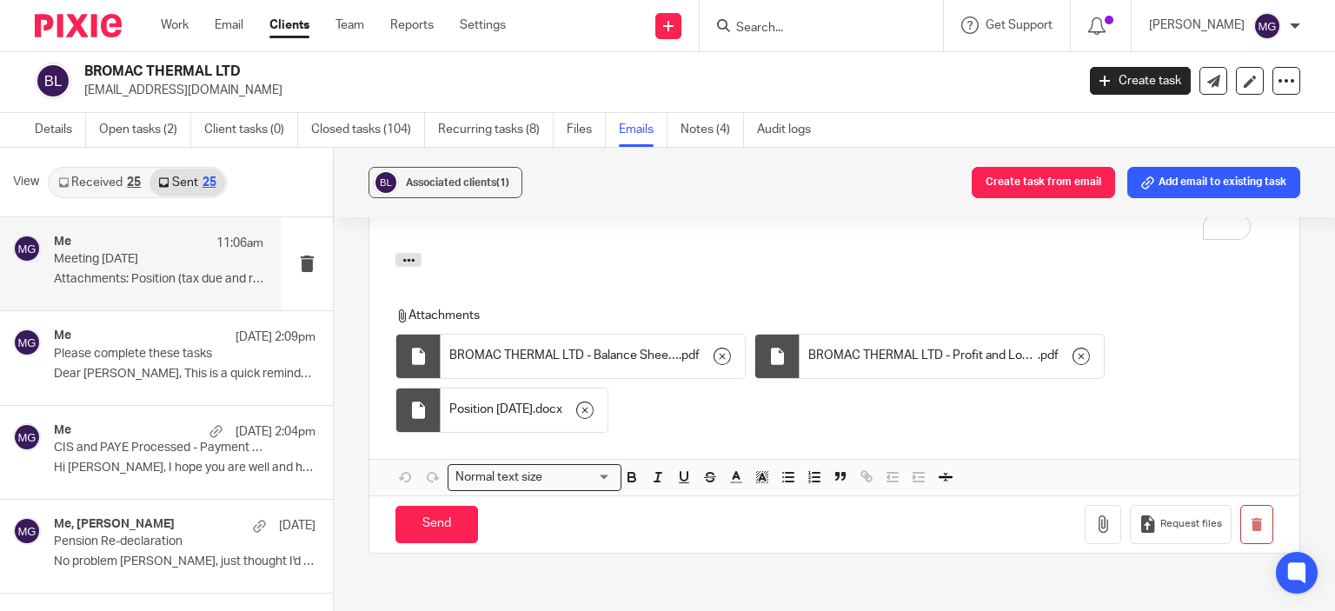
scroll to position [642, 0]
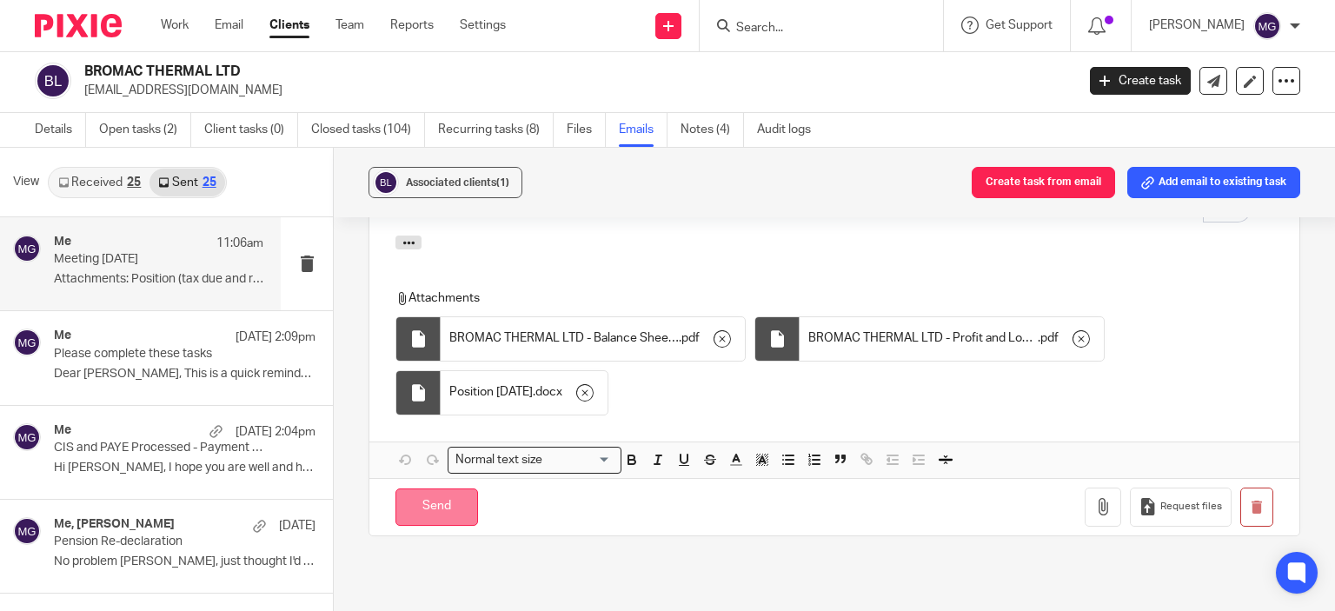
click at [447, 488] on input "Send" at bounding box center [436, 506] width 83 height 37
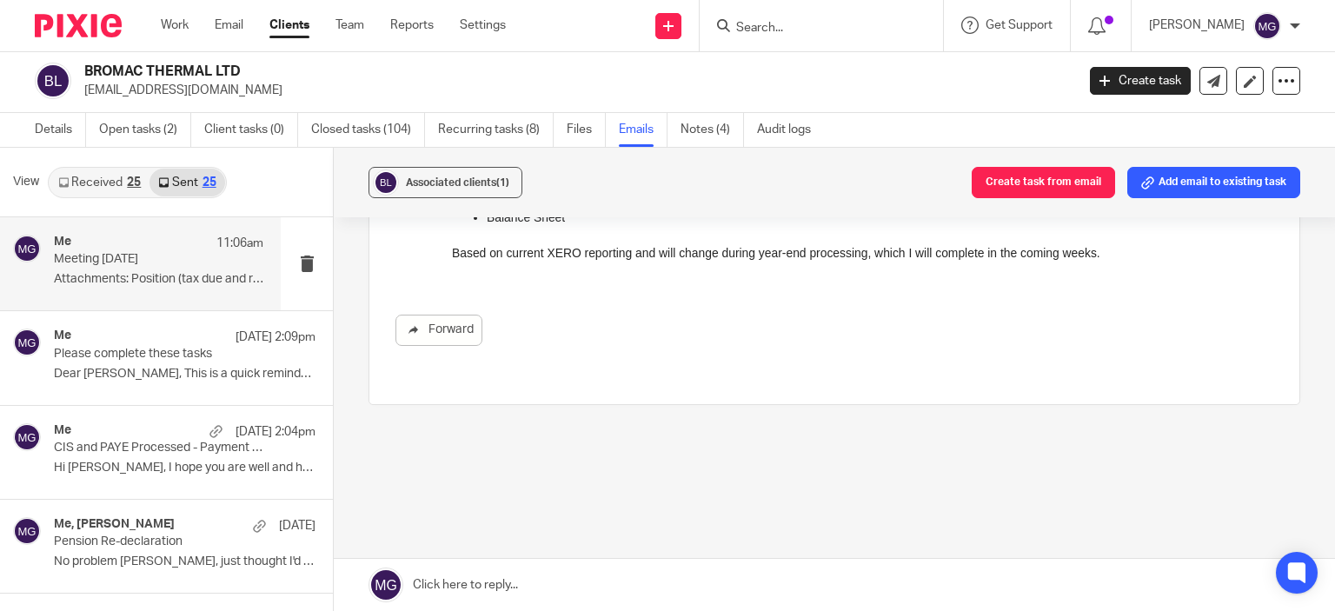
click at [834, 28] on input "Search" at bounding box center [812, 29] width 156 height 16
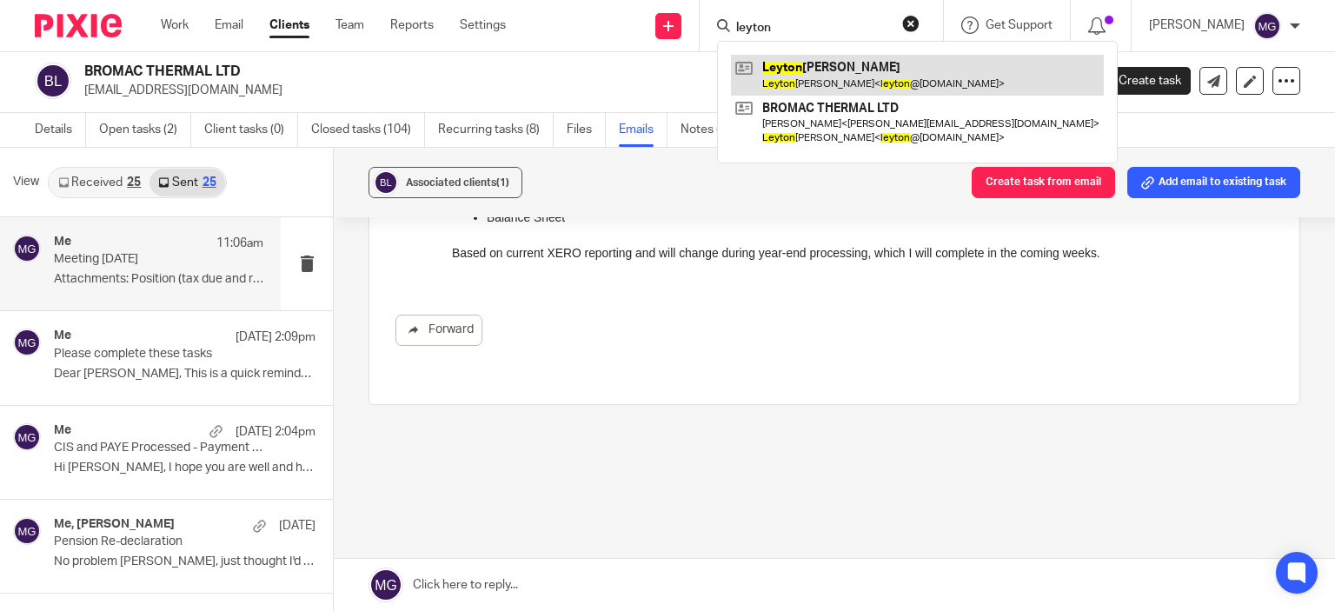
type input "leyton"
click at [833, 64] on link at bounding box center [917, 75] width 373 height 40
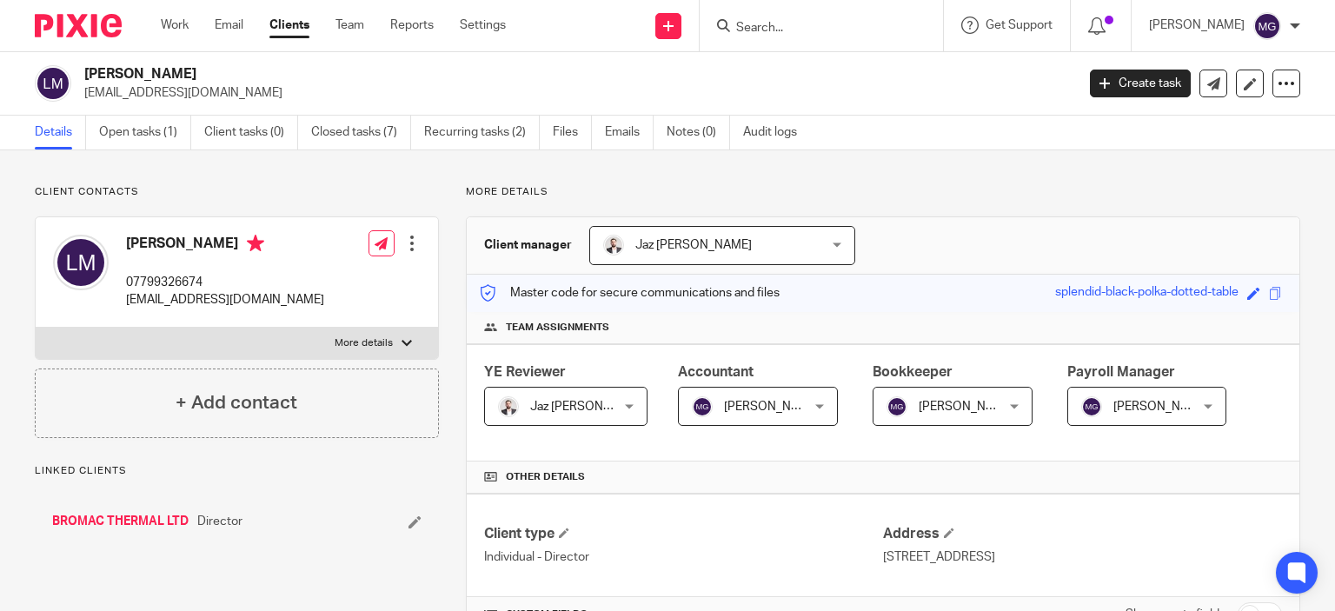
click at [389, 335] on label "More details" at bounding box center [237, 343] width 402 height 31
click at [36, 328] on input "More details" at bounding box center [35, 327] width 1 height 1
checkbox input "true"
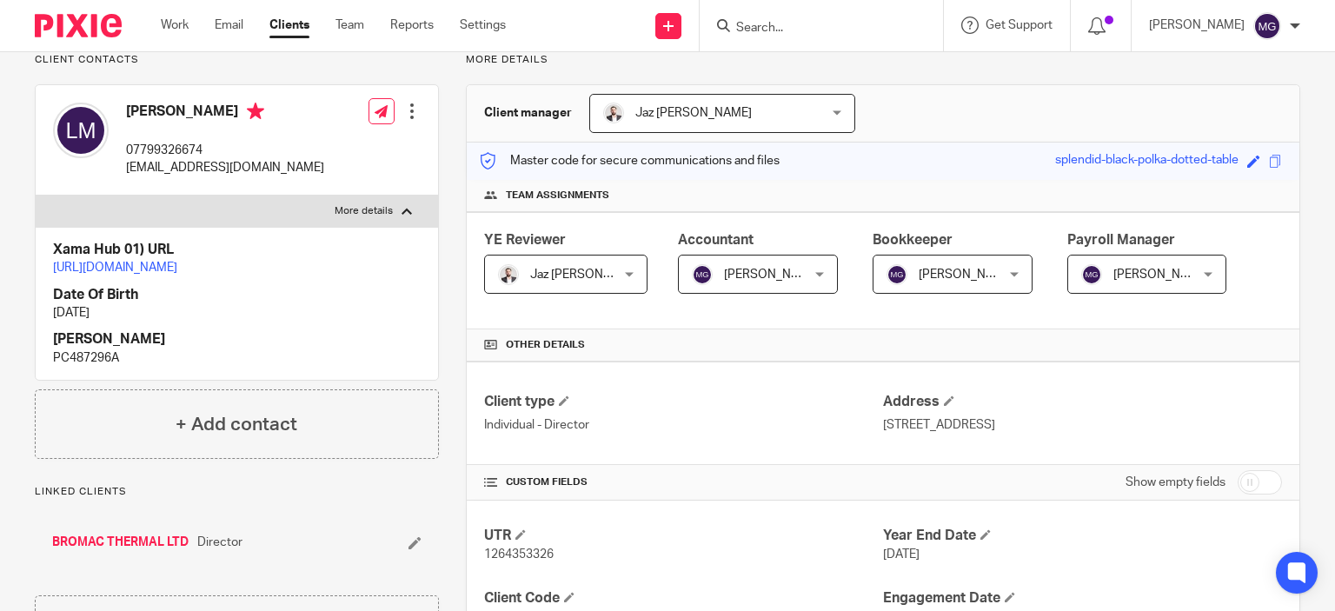
scroll to position [142, 0]
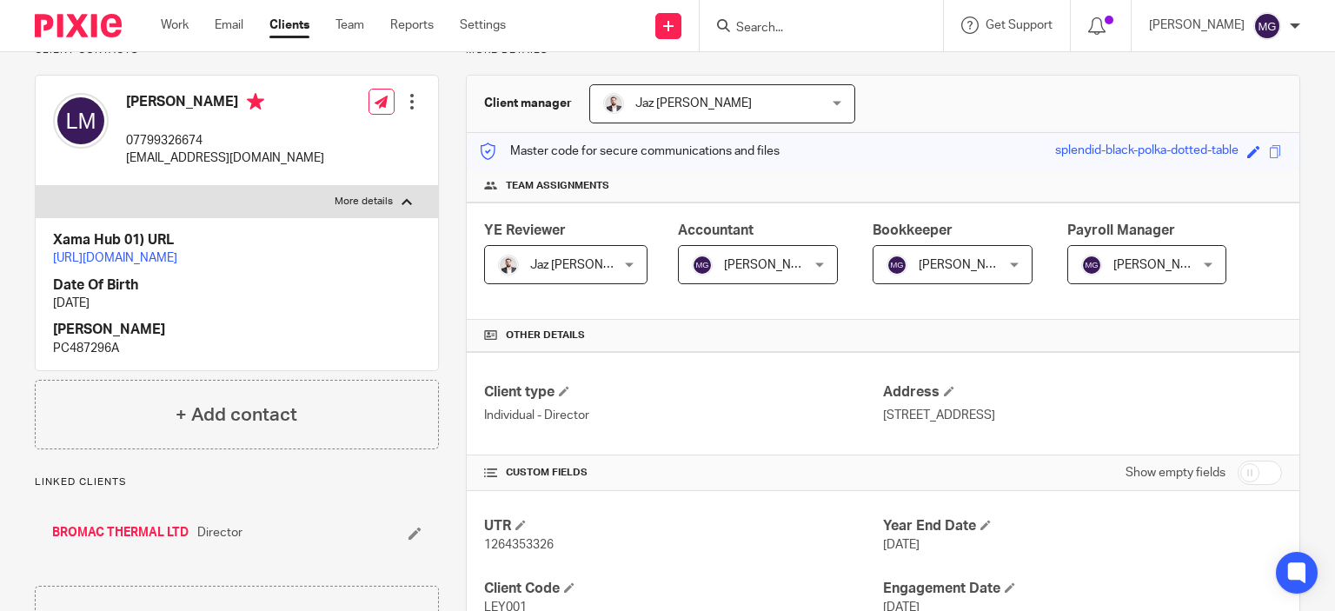
click at [502, 541] on span "1264353326" at bounding box center [519, 545] width 70 height 12
click at [500, 543] on span "1264353326" at bounding box center [519, 545] width 70 height 12
copy span "1264353326"
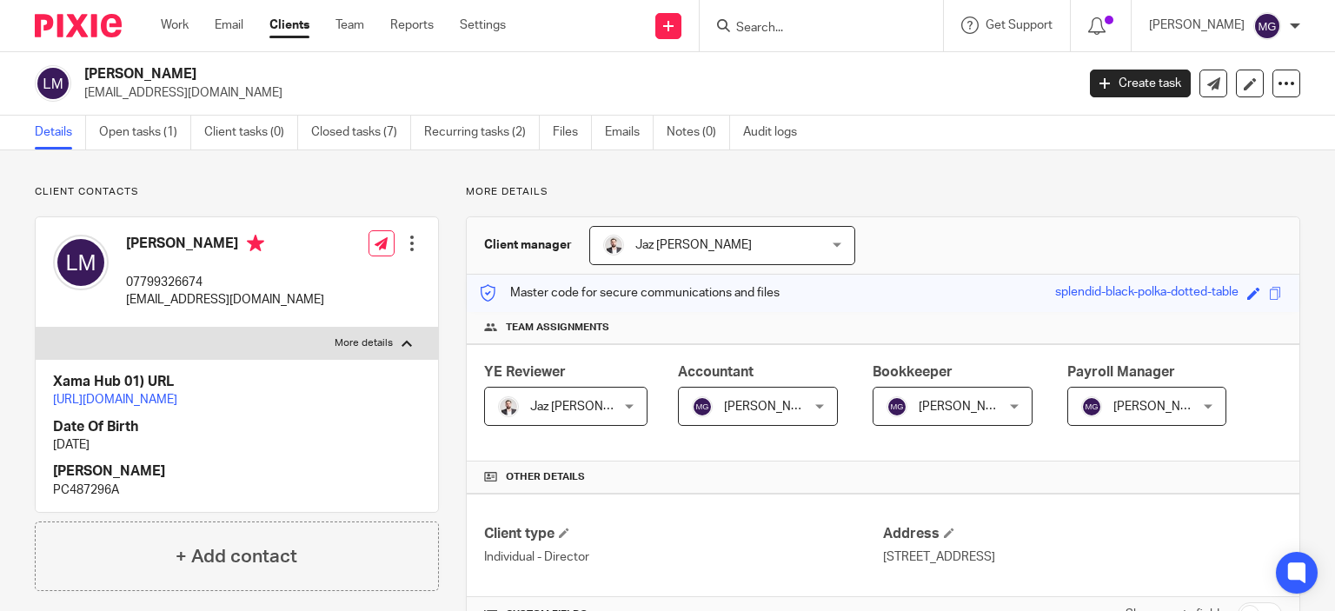
click at [826, 33] on input "Search" at bounding box center [812, 29] width 156 height 16
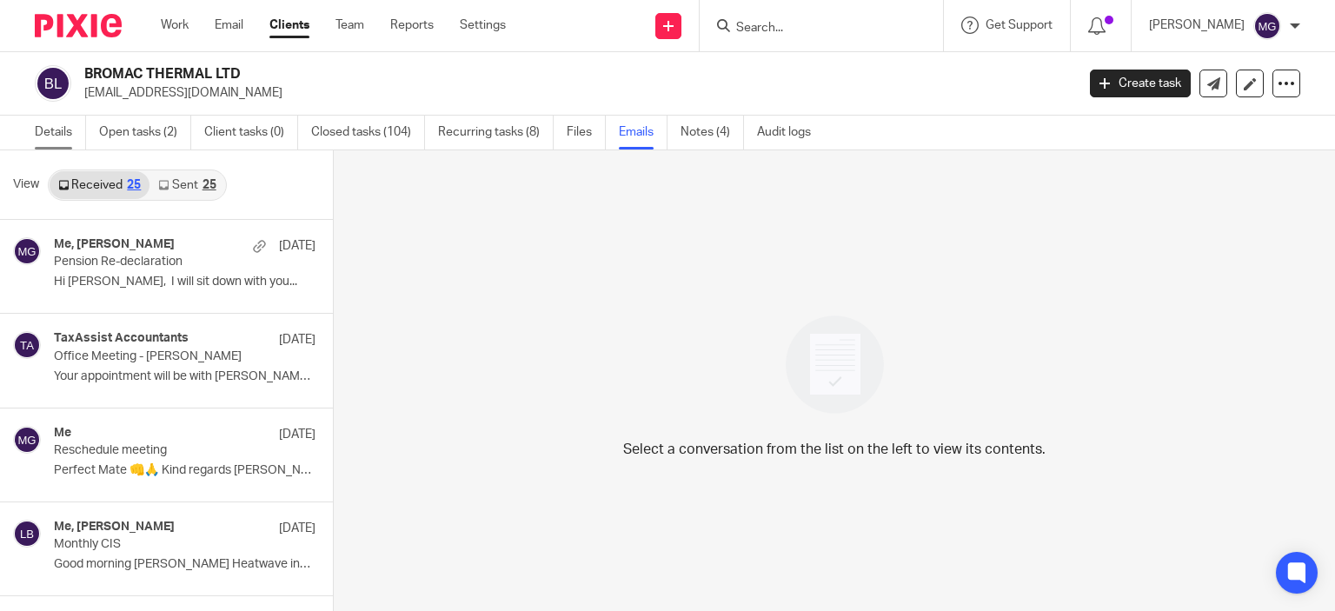
click at [42, 116] on link "Details" at bounding box center [60, 133] width 51 height 34
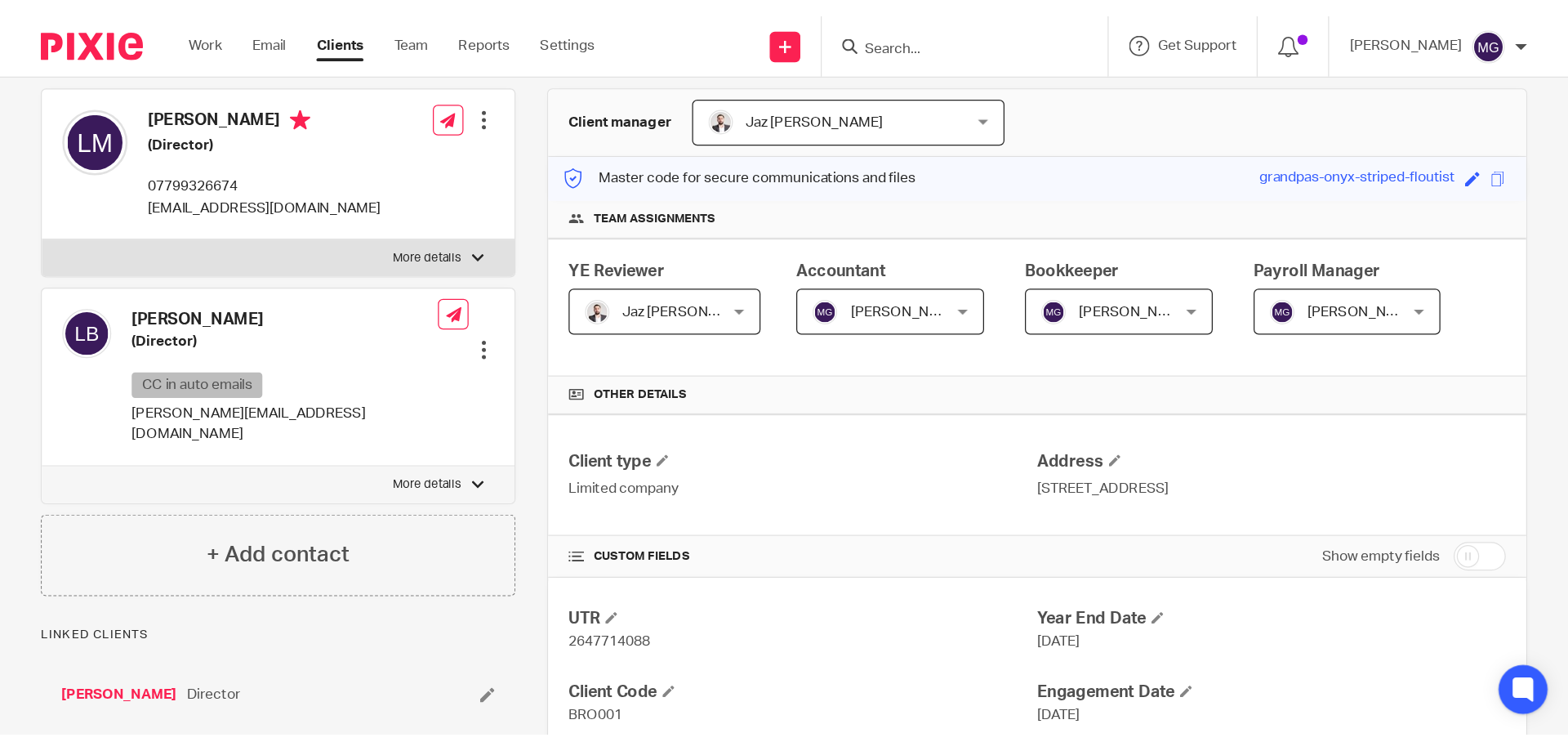
scroll to position [148, 0]
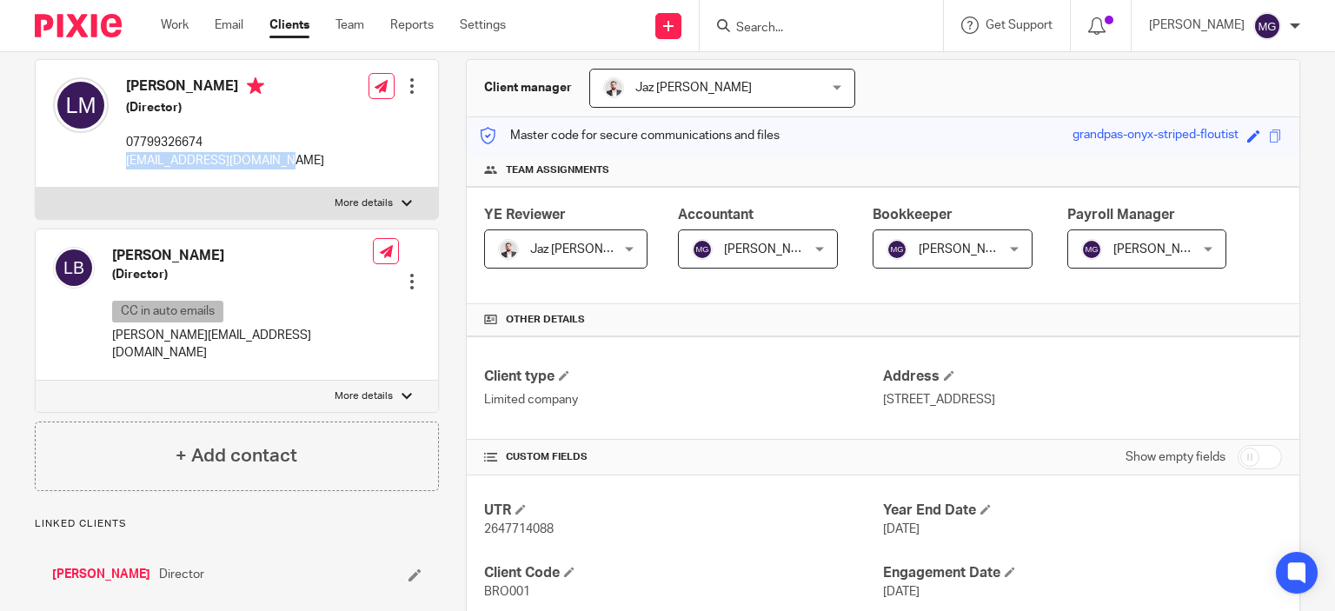
drag, startPoint x: 302, startPoint y: 163, endPoint x: 118, endPoint y: 163, distance: 183.4
click at [118, 163] on div "[PERSON_NAME] (Director) 07799326674 [EMAIL_ADDRESS][DOMAIN_NAME] Edit contact …" at bounding box center [237, 124] width 402 height 128
copy p "[EMAIL_ADDRESS][DOMAIN_NAME]"
drag, startPoint x: 869, startPoint y: 395, endPoint x: 992, endPoint y: 401, distance: 123.5
click at [992, 401] on div "Client type Limited company Address [STREET_ADDRESS]" at bounding box center [883, 387] width 833 height 103
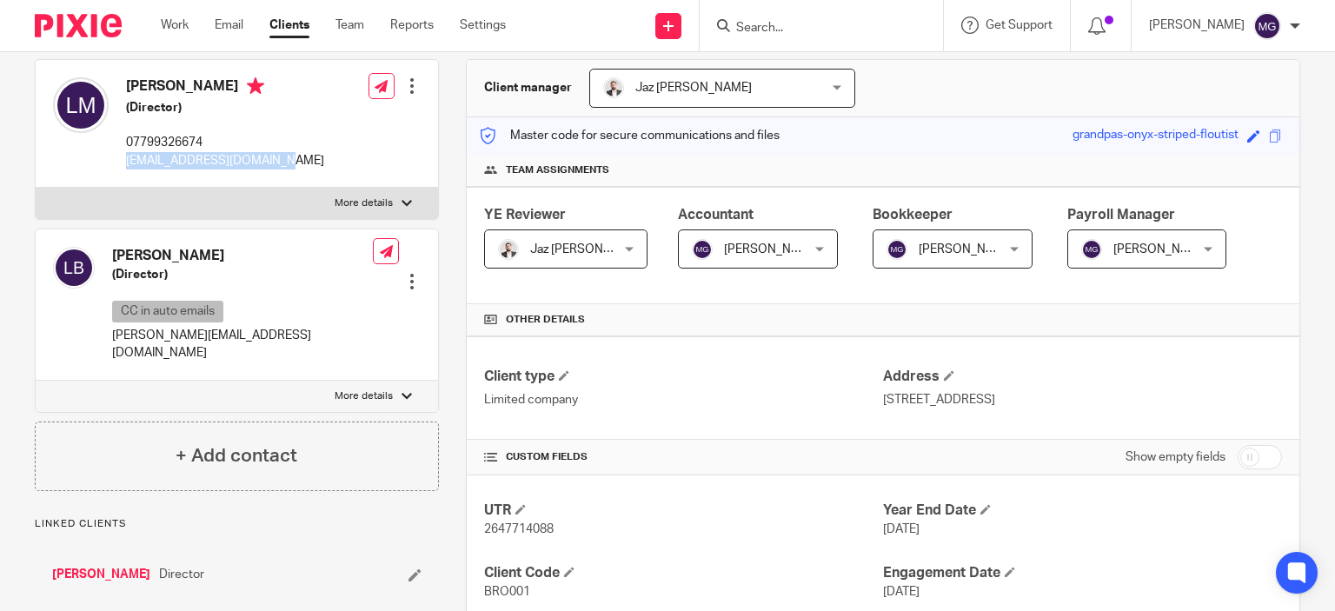
click at [992, 401] on p "[STREET_ADDRESS]" at bounding box center [1082, 399] width 399 height 17
drag, startPoint x: 993, startPoint y: 399, endPoint x: 872, endPoint y: 401, distance: 121.7
click at [872, 401] on div "Client type Limited company Address [STREET_ADDRESS]" at bounding box center [883, 387] width 833 height 103
copy div "Address [STREET_ADDRESS]"
click at [1001, 403] on p "[STREET_ADDRESS]" at bounding box center [1082, 399] width 399 height 17
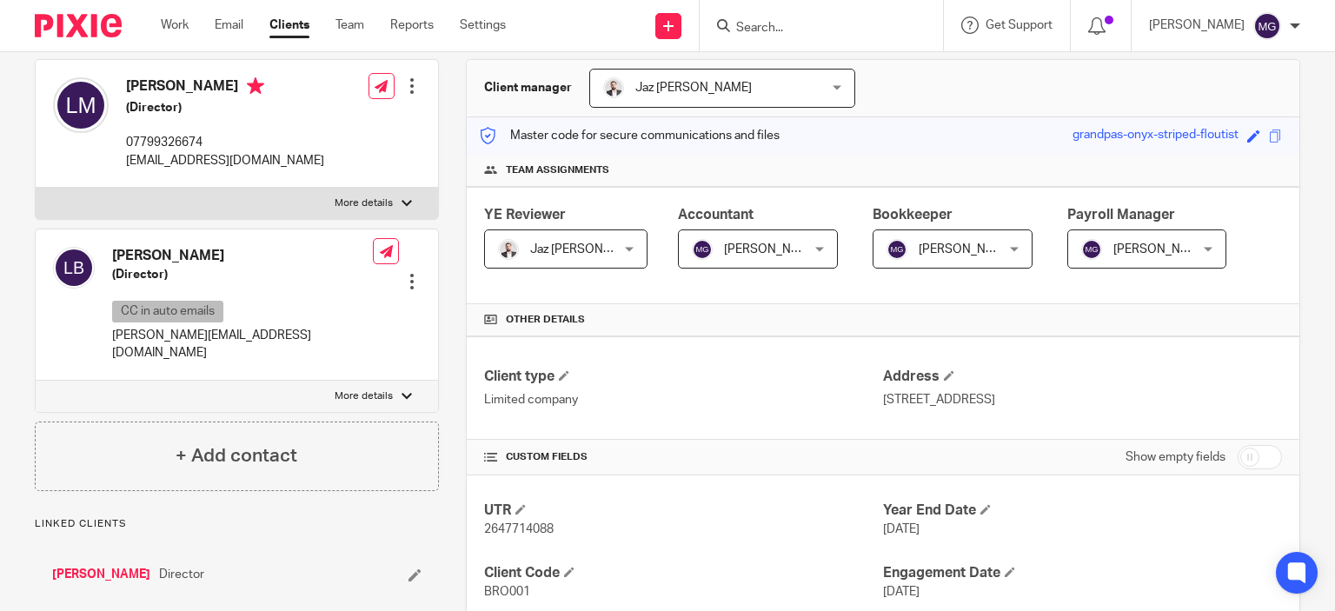
drag, startPoint x: 993, startPoint y: 399, endPoint x: 873, endPoint y: 398, distance: 119.9
click at [883, 398] on p "[STREET_ADDRESS]" at bounding box center [1082, 399] width 399 height 17
copy p "[STREET_ADDRESS]"
click at [1026, 406] on p "[STREET_ADDRESS]" at bounding box center [1082, 399] width 399 height 17
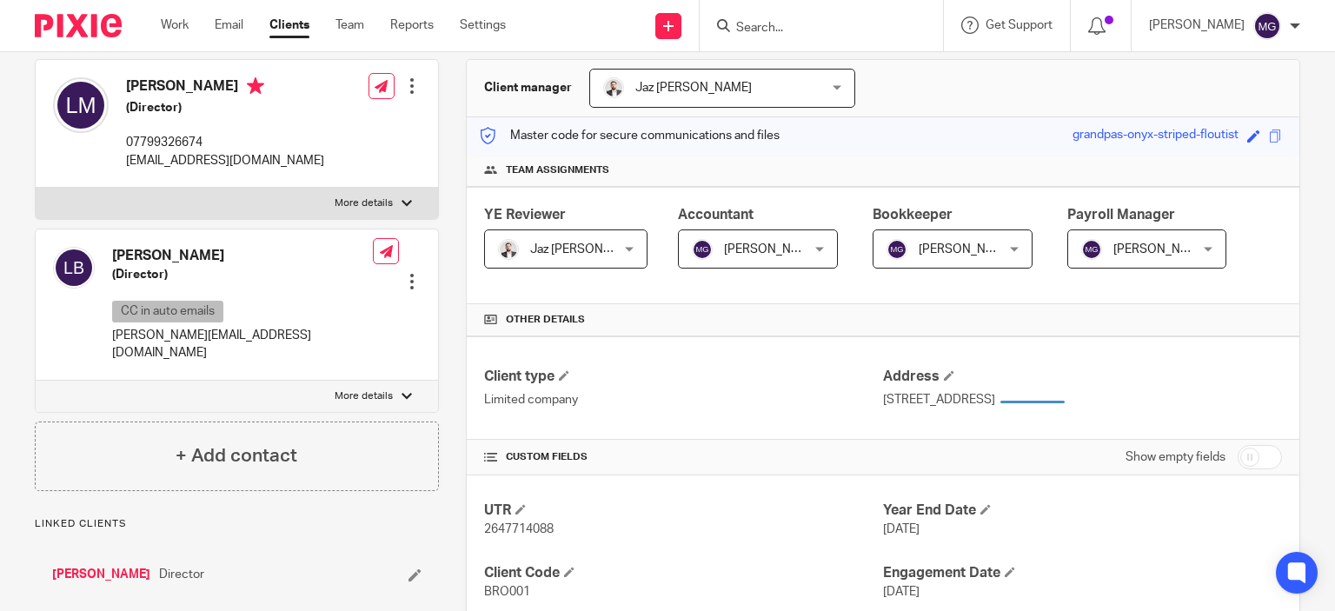
copy p "[GEOGRAPHIC_DATA]"
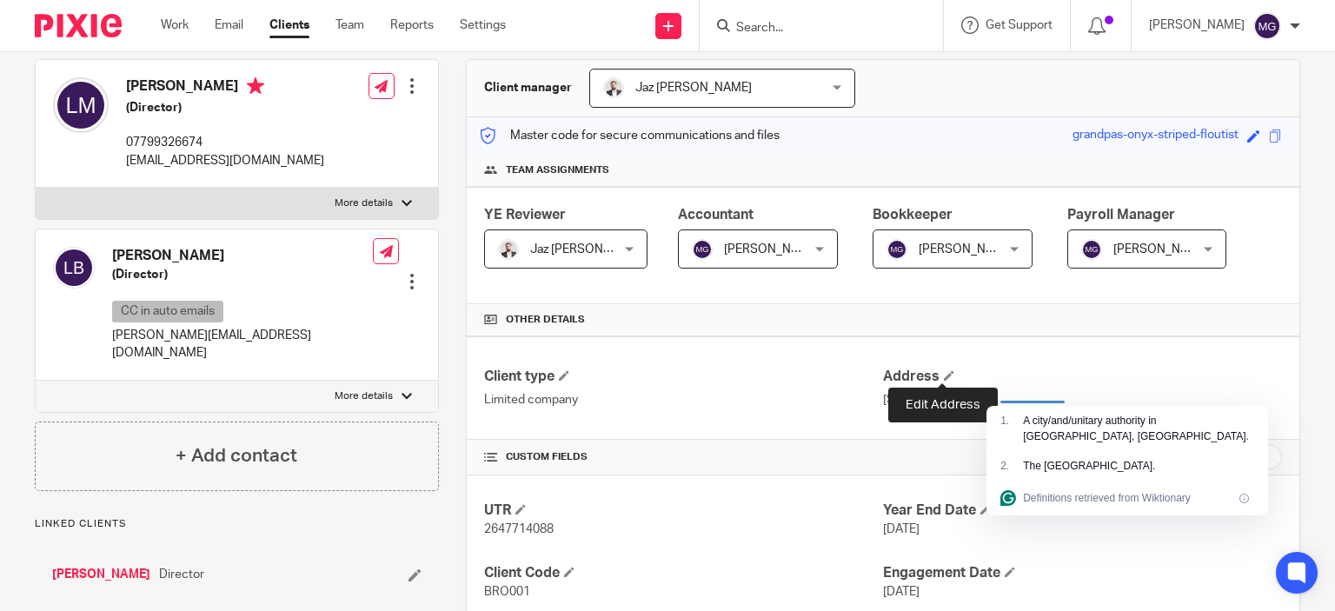
click at [926, 433] on div "Client type Limited company Address [STREET_ADDRESS]" at bounding box center [883, 387] width 833 height 103
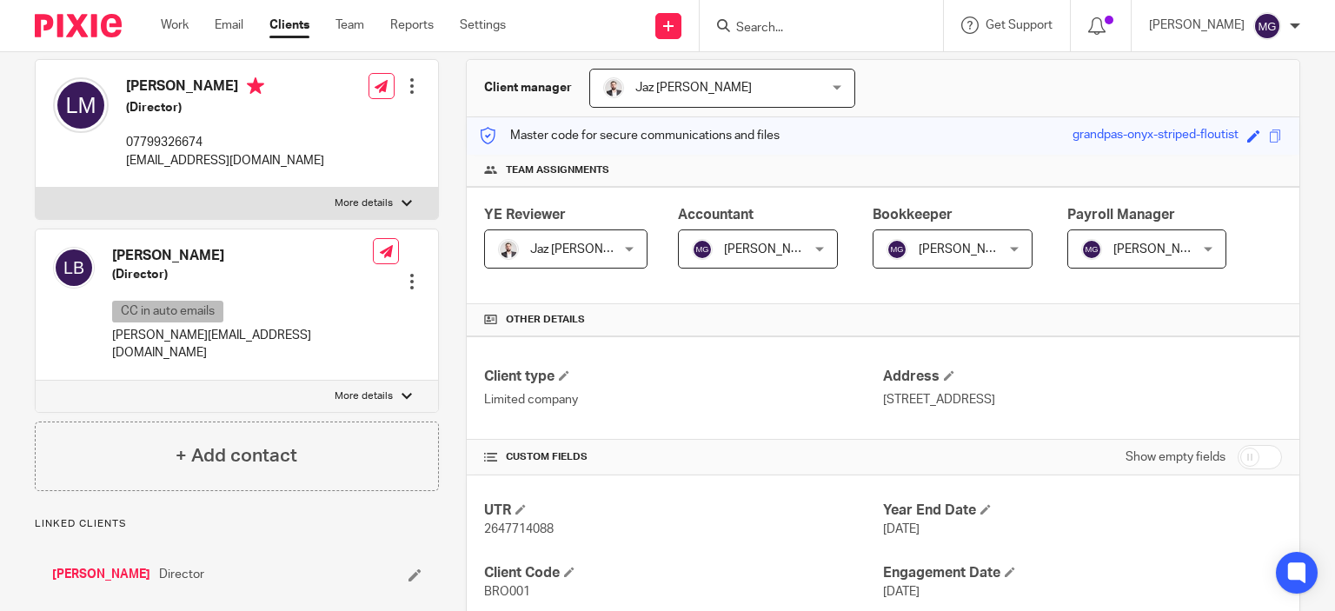
drag, startPoint x: 1124, startPoint y: 402, endPoint x: 1072, endPoint y: 404, distance: 51.3
click at [1072, 404] on p "[STREET_ADDRESS]" at bounding box center [1082, 399] width 399 height 17
copy p "NG11 8JT"
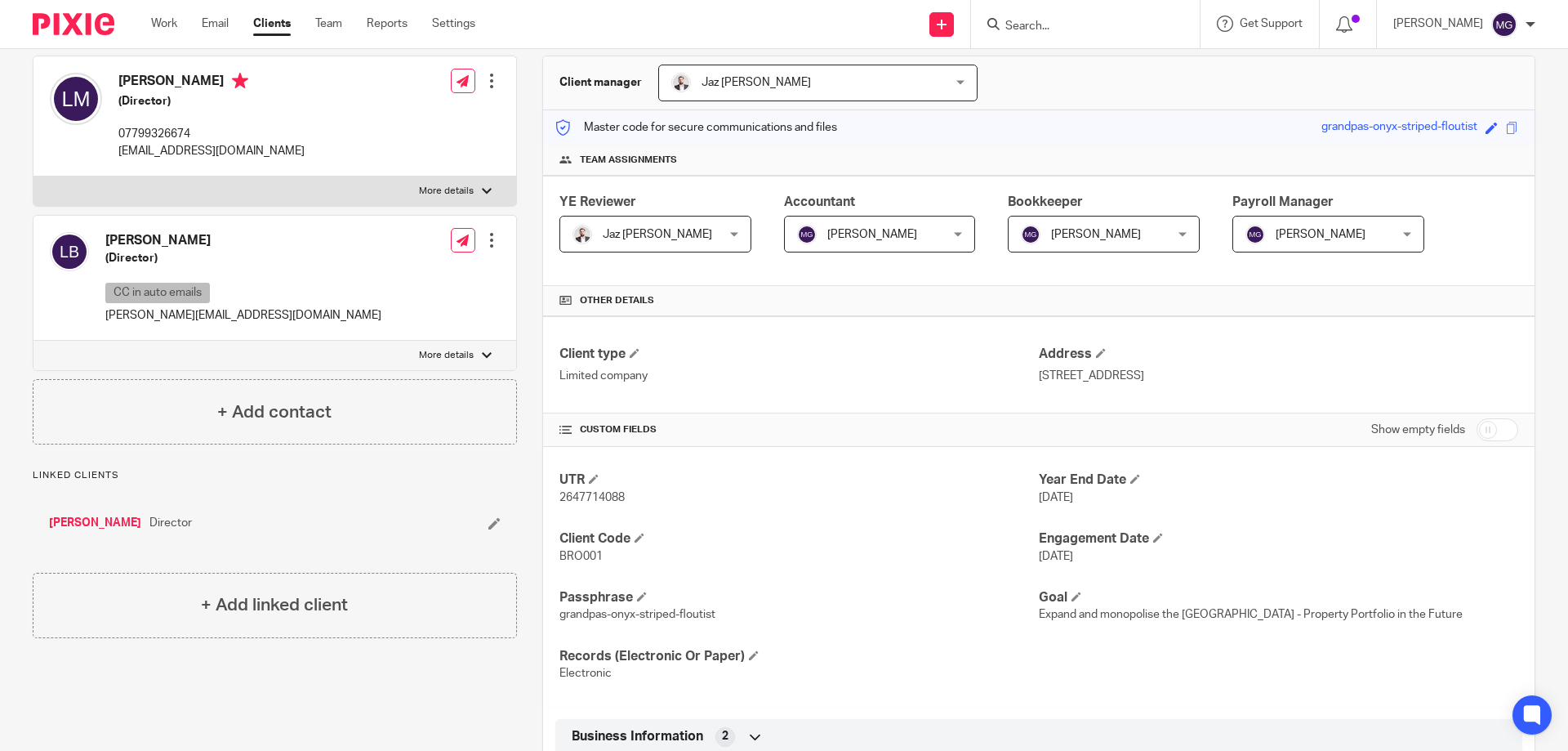
scroll to position [149, 0]
click at [1066, 23] on input "Search" at bounding box center [1077, 27] width 147 height 15
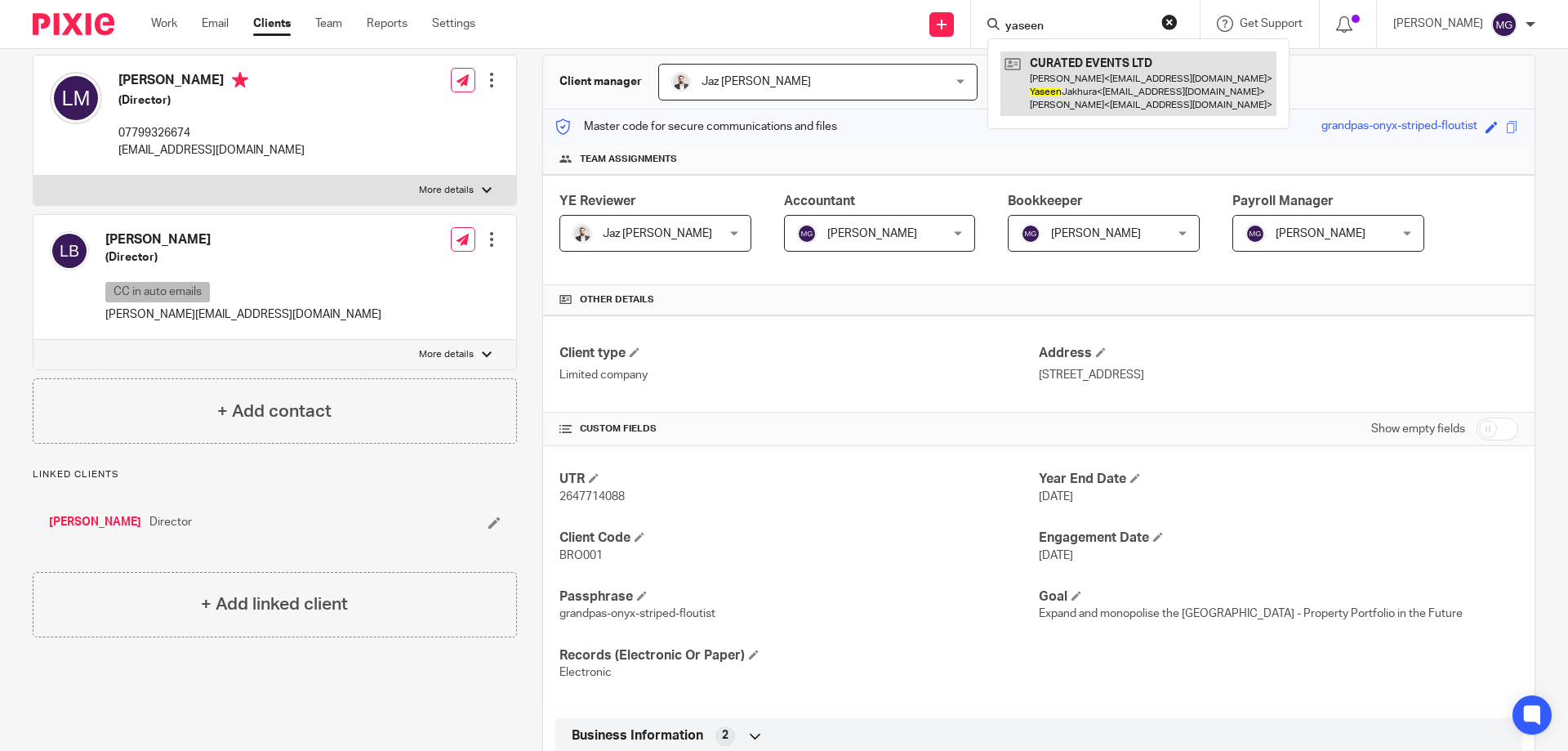
type input "yaseen"
click at [1147, 76] on link at bounding box center [1139, 84] width 276 height 65
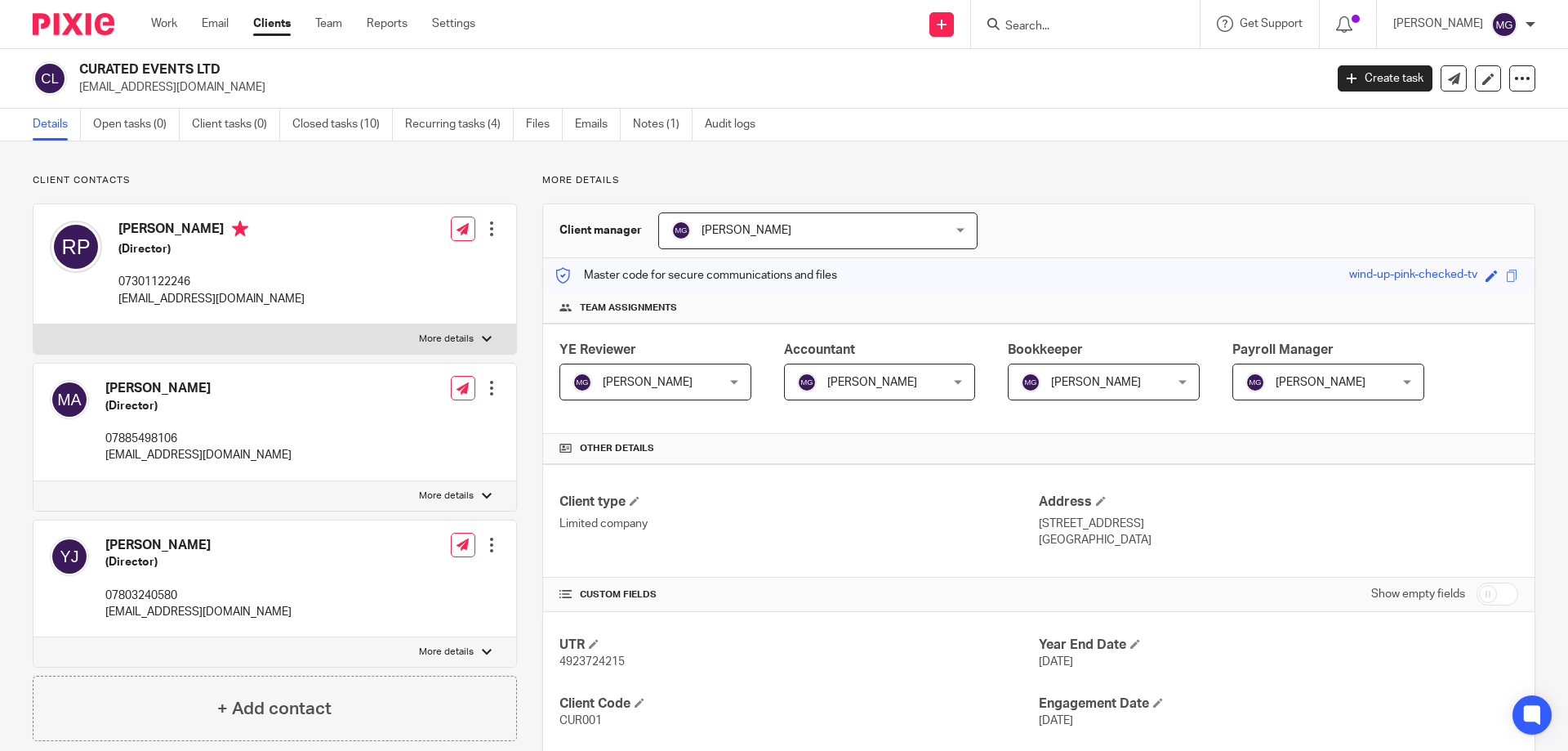
click at [1028, 33] on input "Search" at bounding box center [1077, 27] width 147 height 15
click at [458, 647] on p "More details" at bounding box center [446, 652] width 54 height 13
click at [34, 637] on input "More details" at bounding box center [33, 636] width 1 height 1
checkbox input "true"
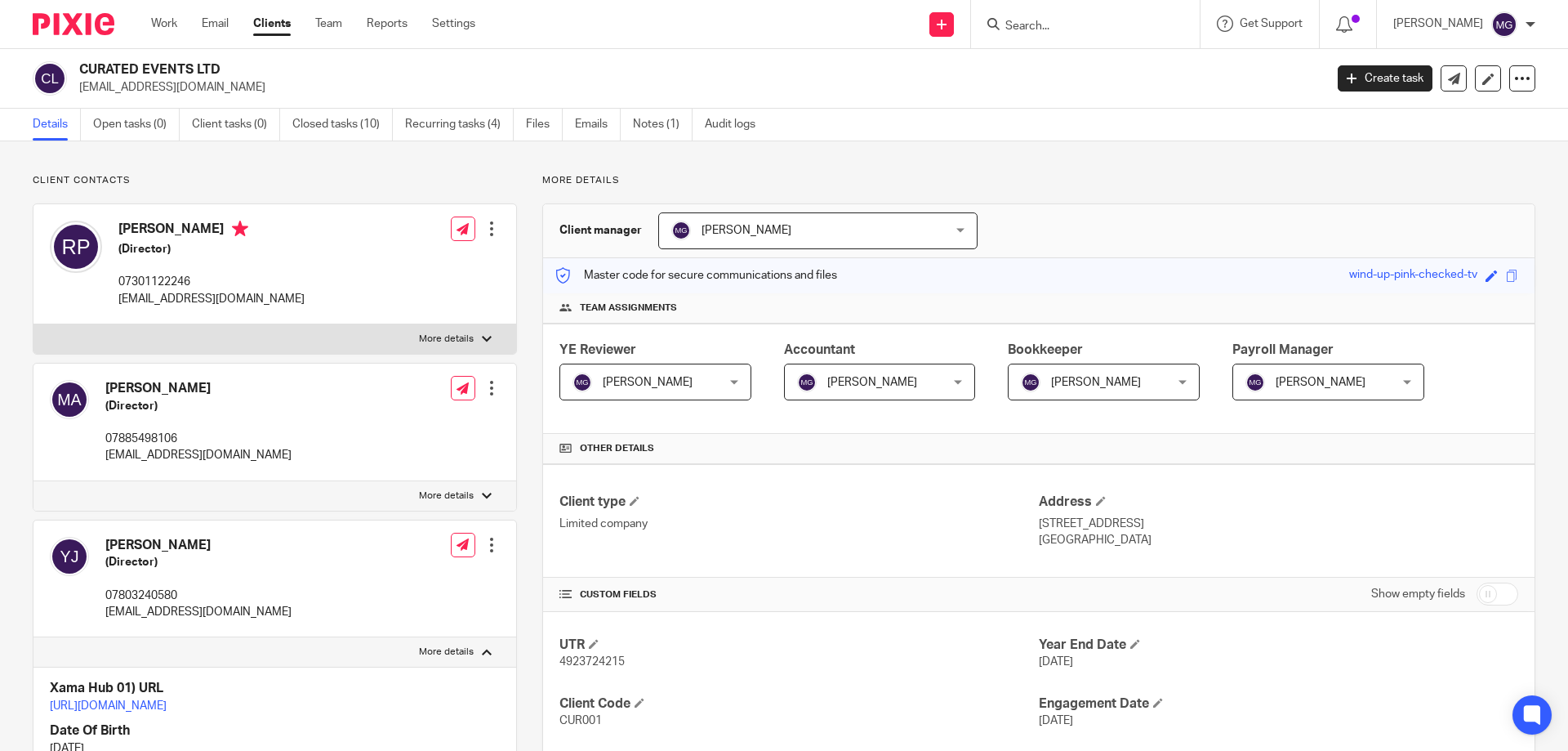
scroll to position [82, 0]
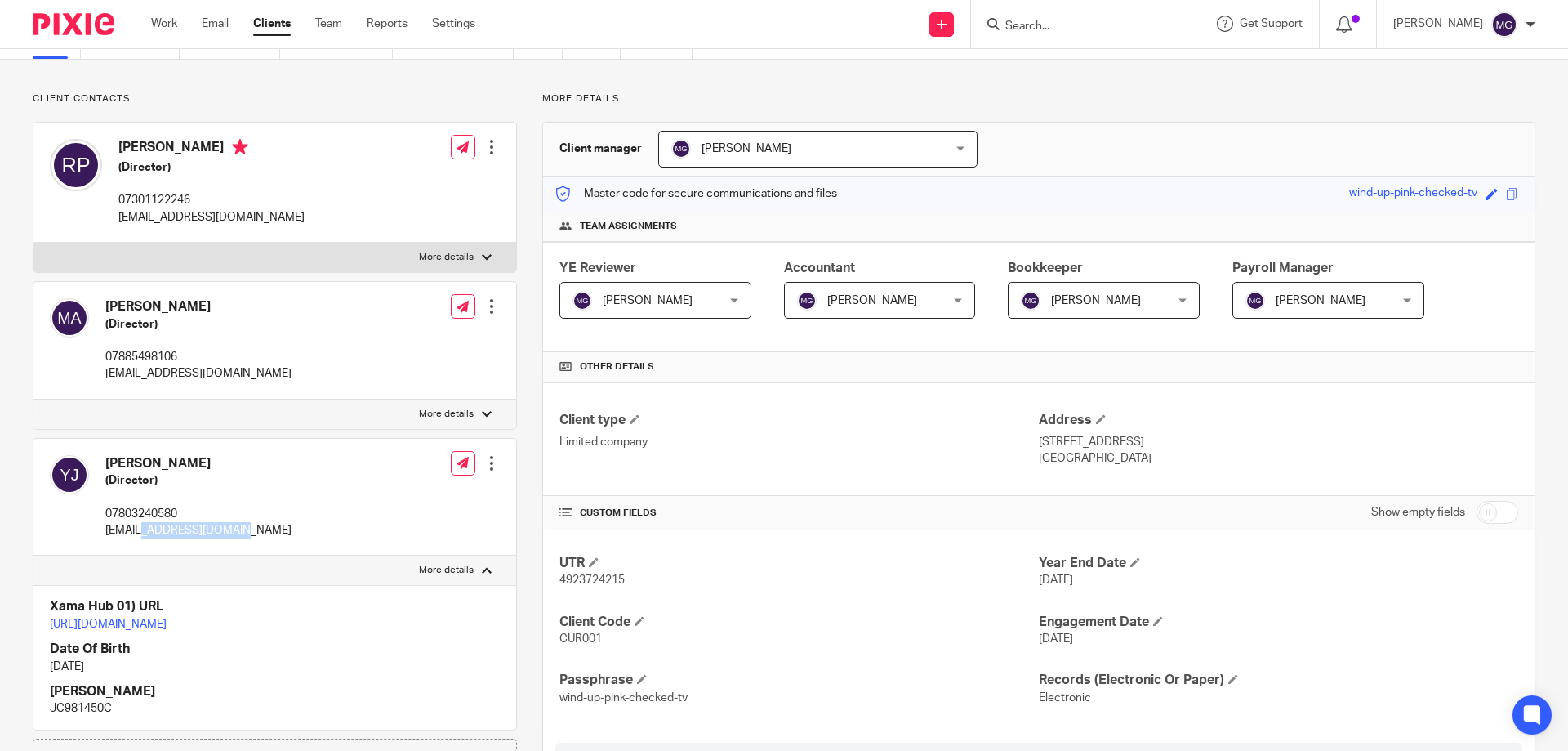
drag, startPoint x: 259, startPoint y: 527, endPoint x: 147, endPoint y: 532, distance: 112.1
click at [147, 532] on div "Yaseen Jakhura (Director) 07803240580 info@marcommsmedia.com Edit contact Creat…" at bounding box center [275, 497] width 483 height 117
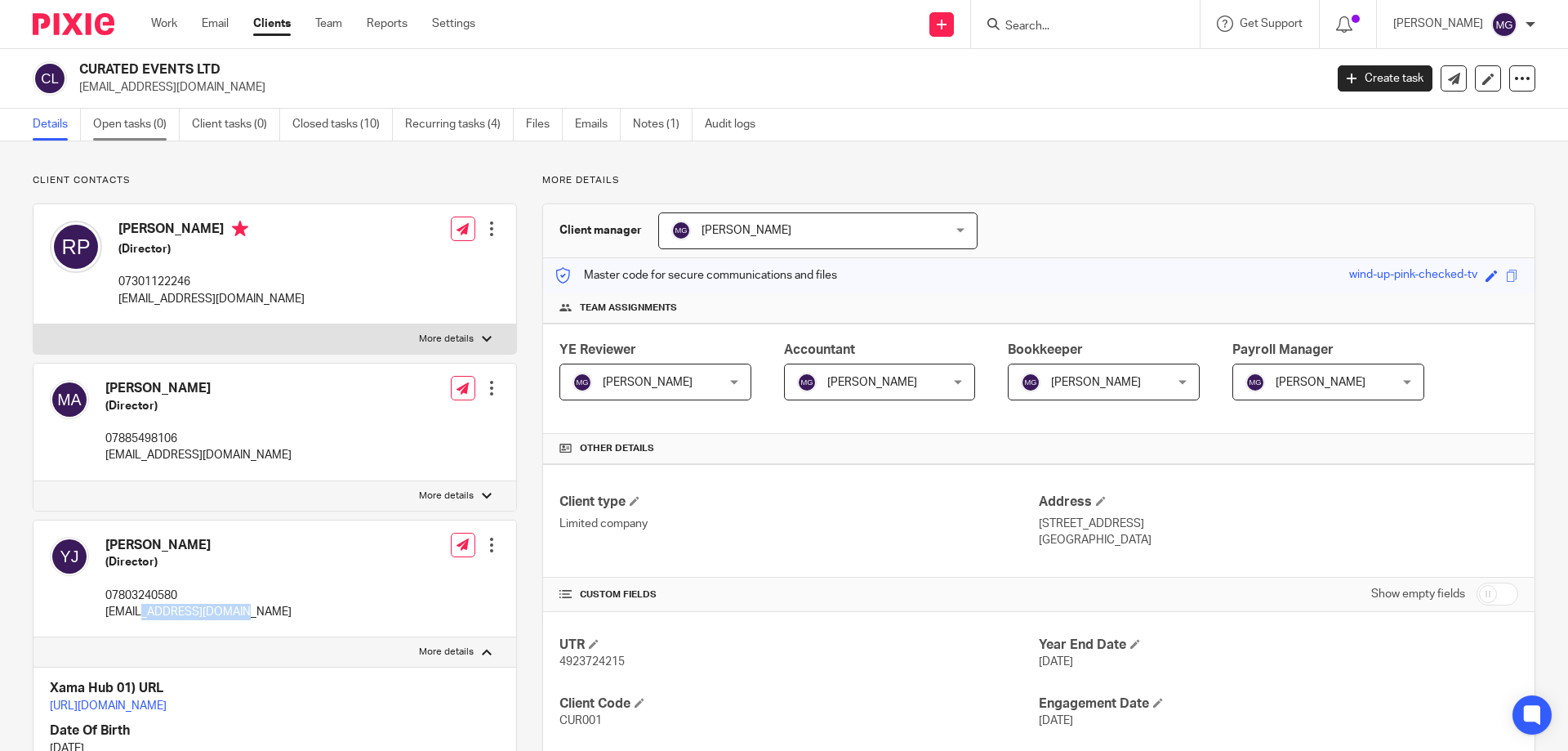
click at [137, 129] on link "Open tasks (0)" at bounding box center [136, 125] width 86 height 32
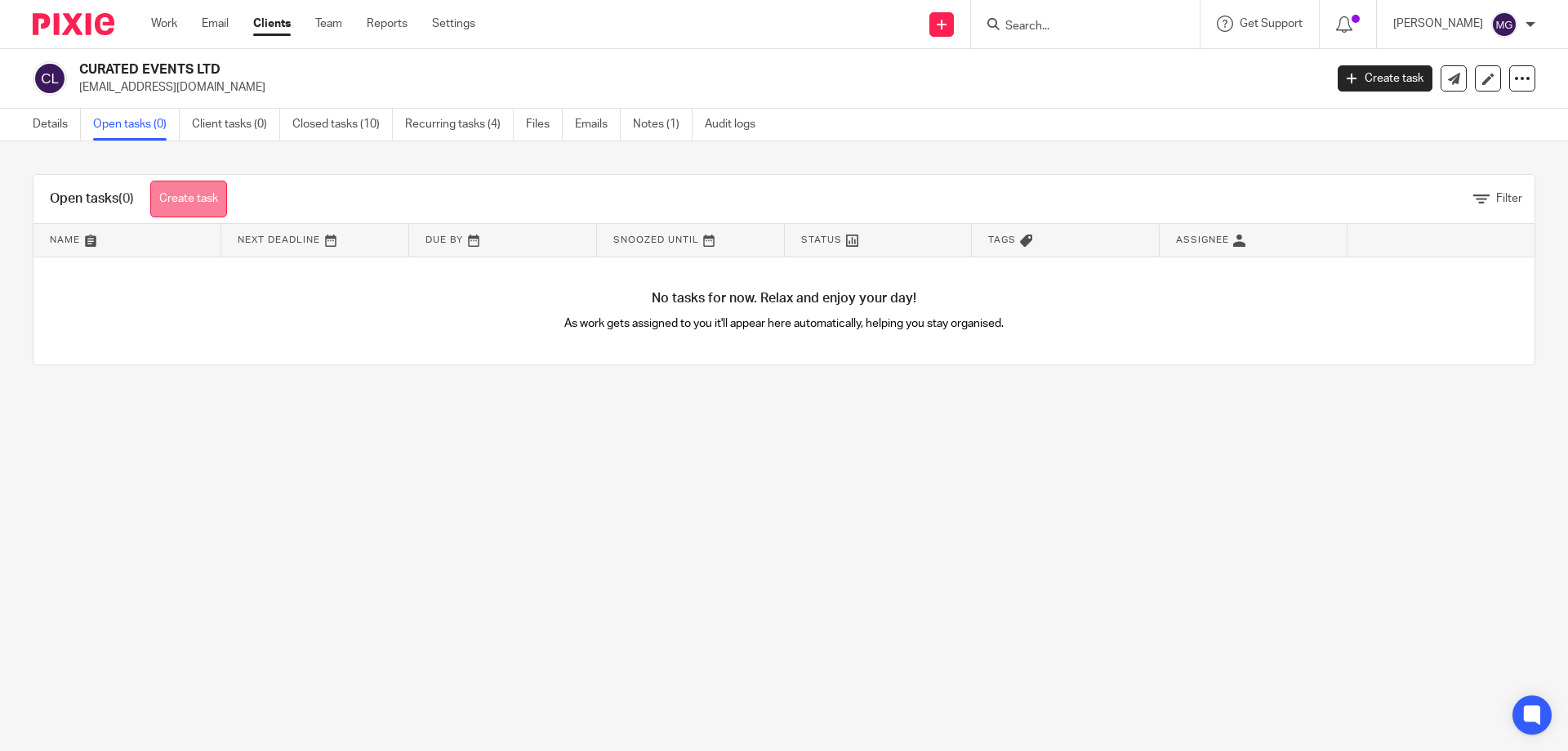
click at [178, 193] on link "Create task" at bounding box center [189, 198] width 77 height 37
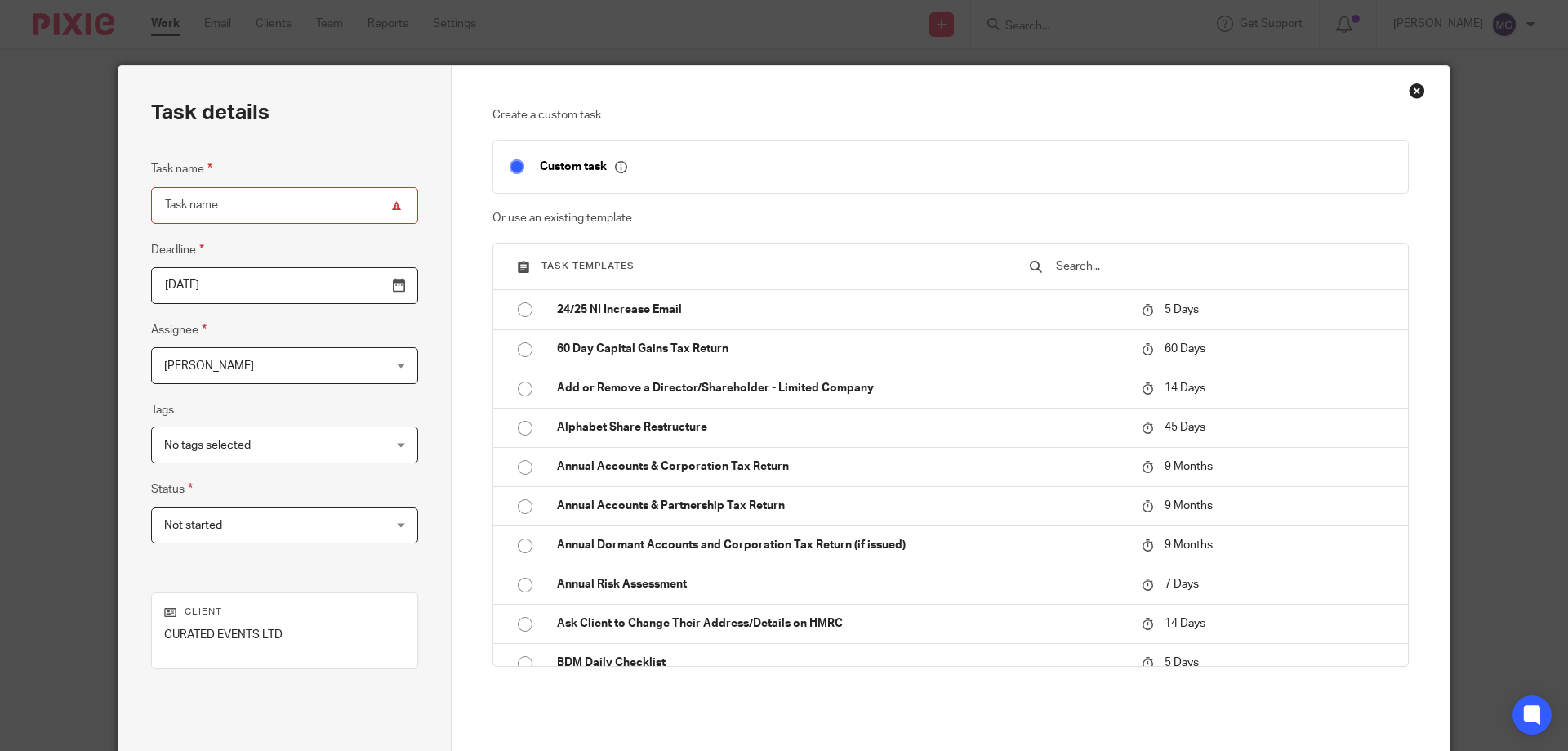
click at [1132, 269] on input "text" at bounding box center [1222, 266] width 337 height 18
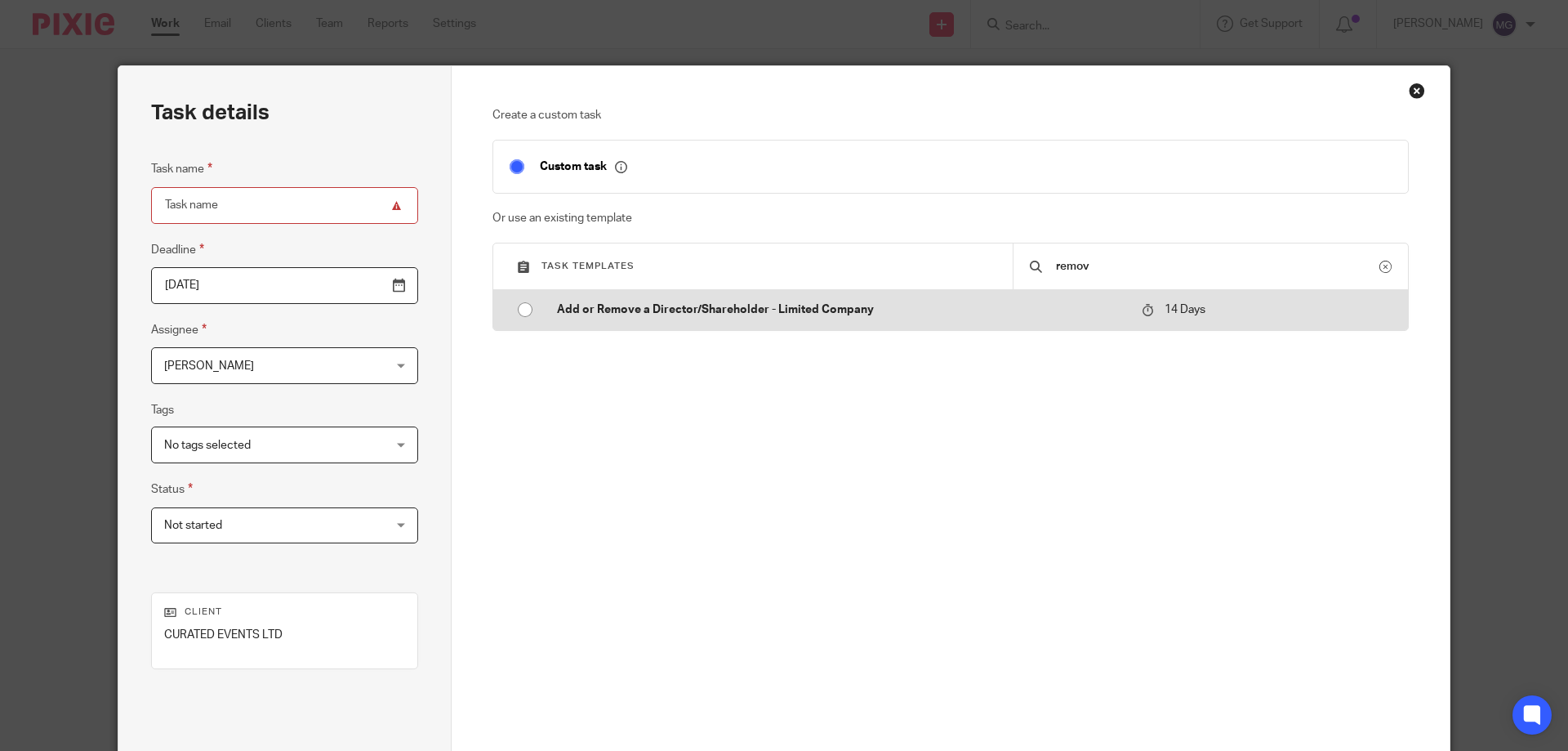
type input "remov"
click at [817, 303] on p "Add or Remove a Director/Shareholder - Limited Company" at bounding box center [841, 309] width 568 height 16
type input "[DATE]"
type input "Add or Remove a Director/Shareholder - Limited Company"
checkbox input "false"
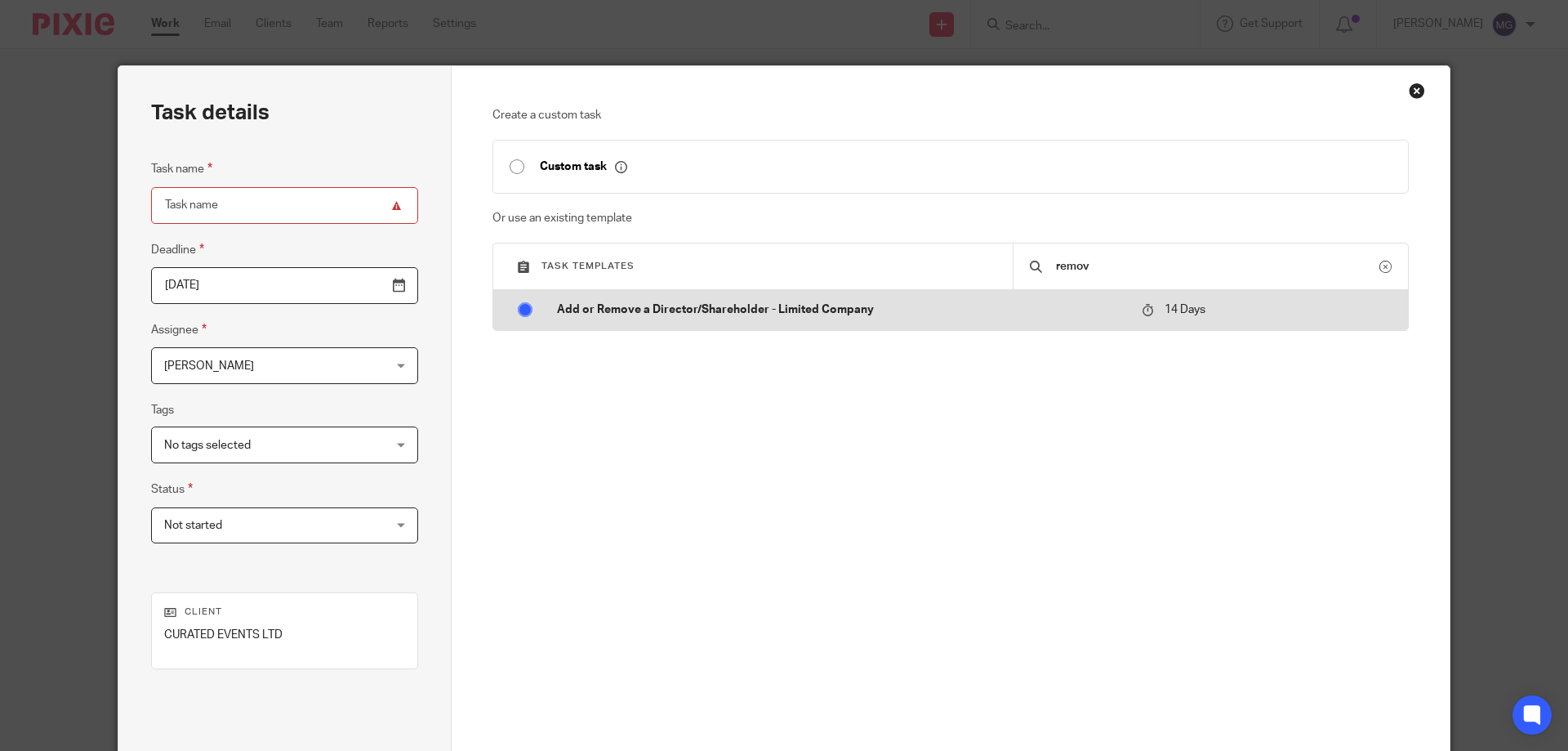
radio input "true"
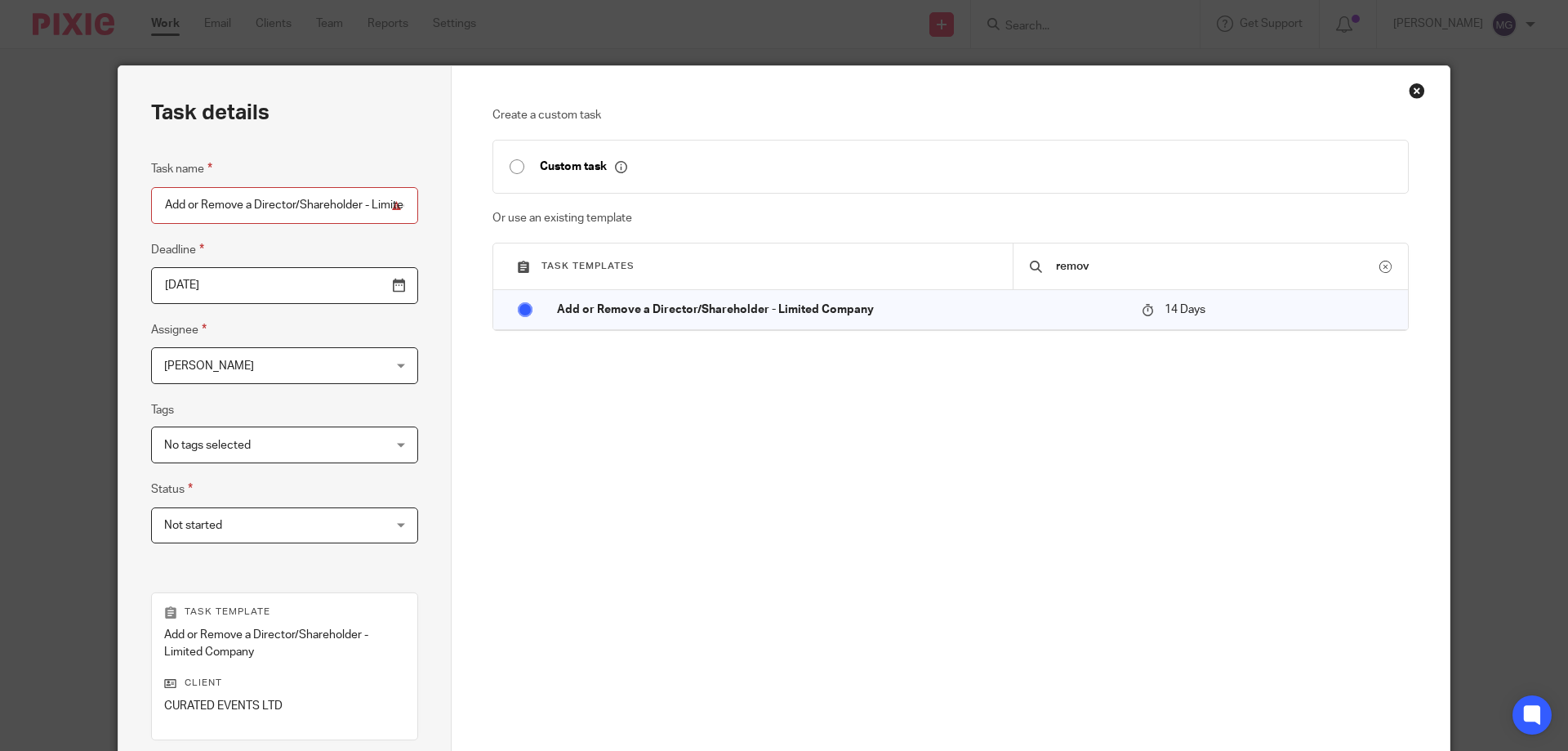
scroll to position [231, 0]
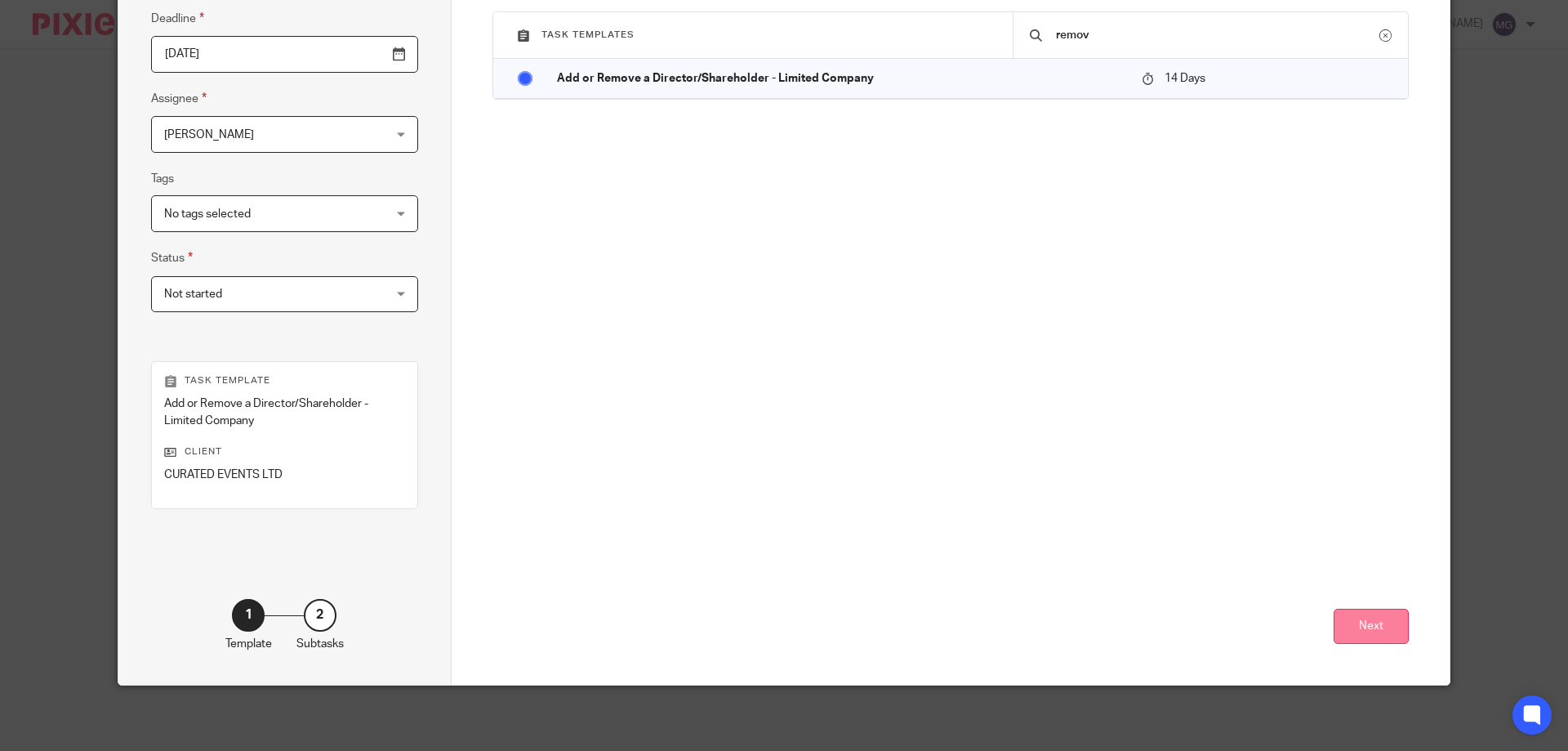
click at [1393, 635] on button "Next" at bounding box center [1371, 625] width 75 height 35
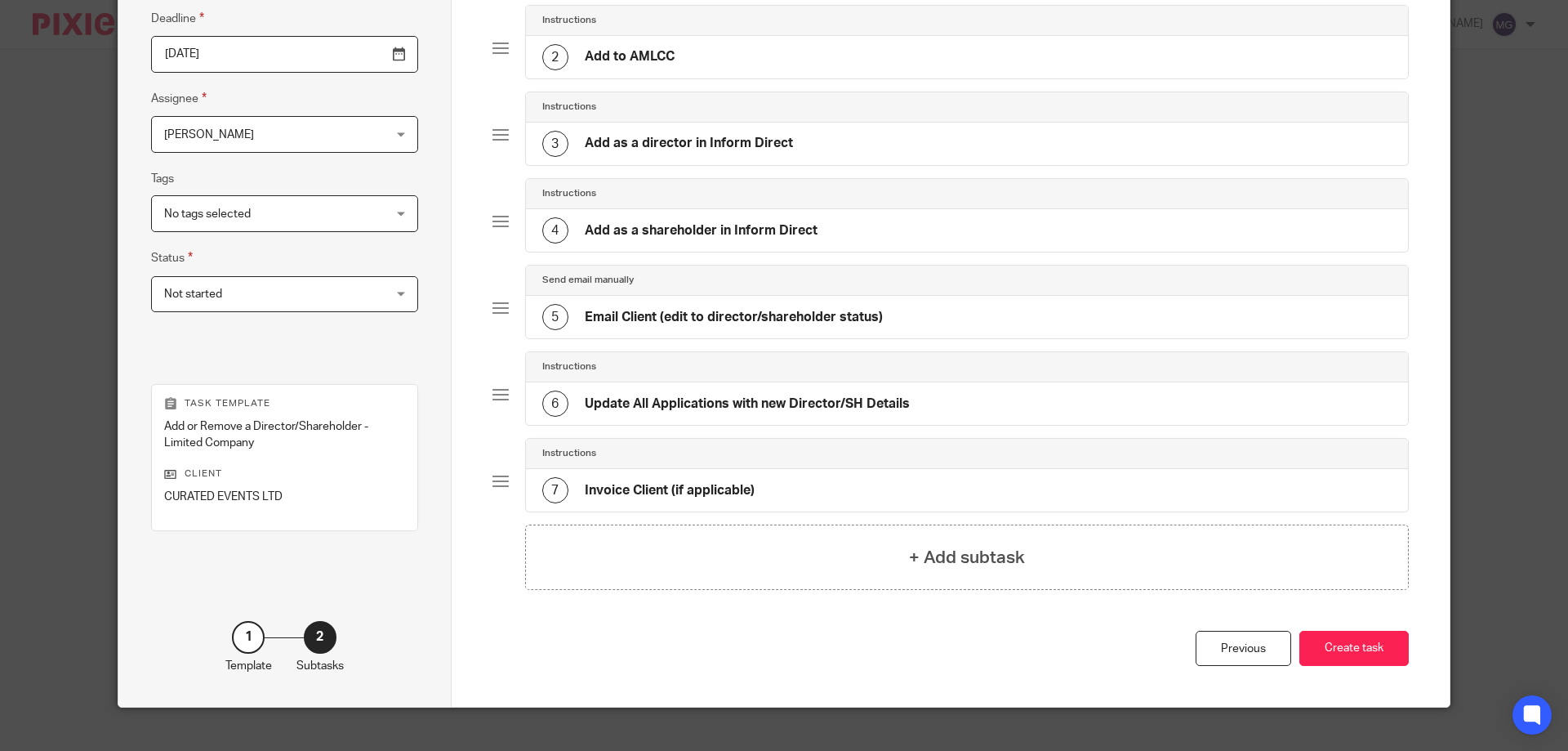
click at [1364, 652] on button "Create task" at bounding box center [1354, 648] width 109 height 35
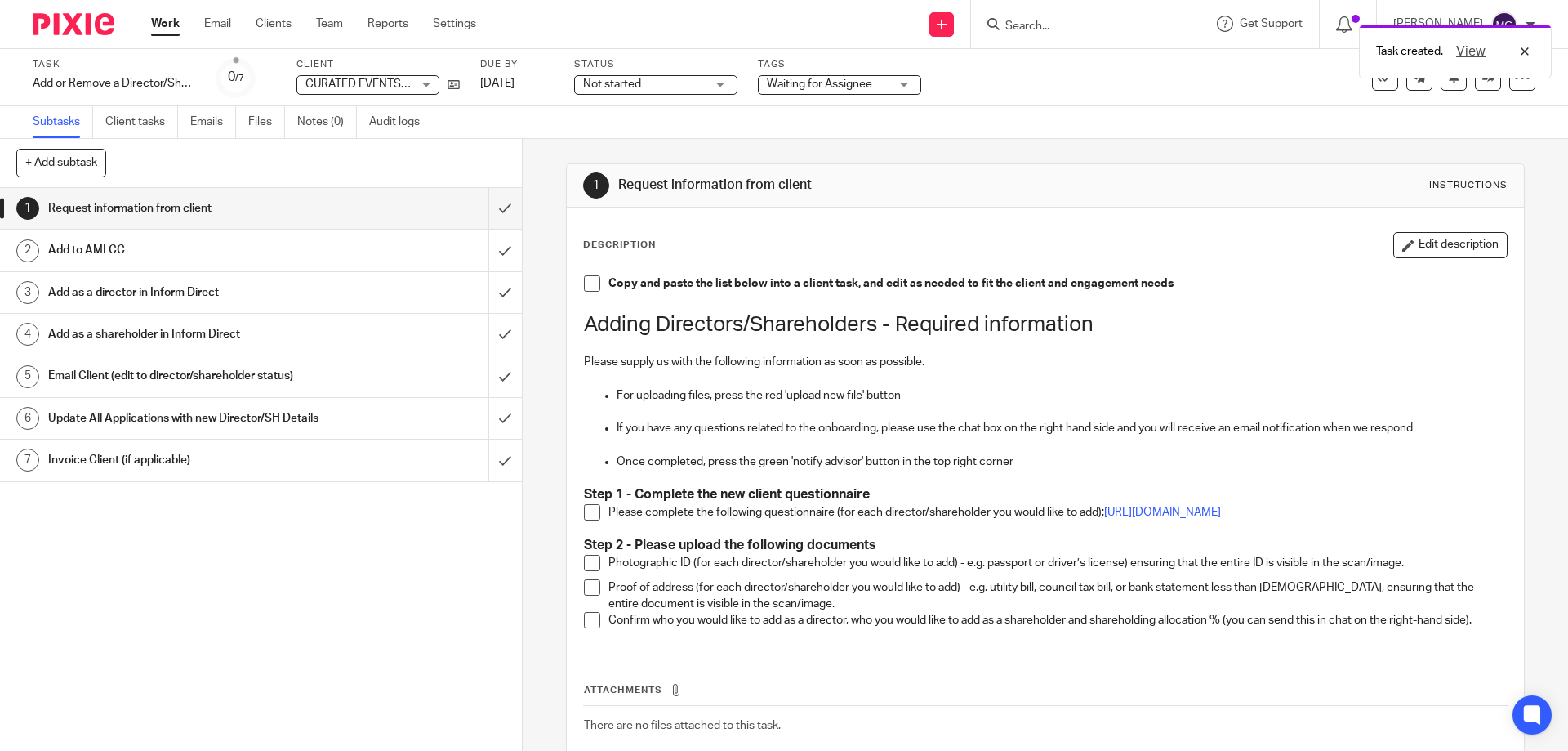
click at [172, 23] on link "Work" at bounding box center [165, 23] width 28 height 16
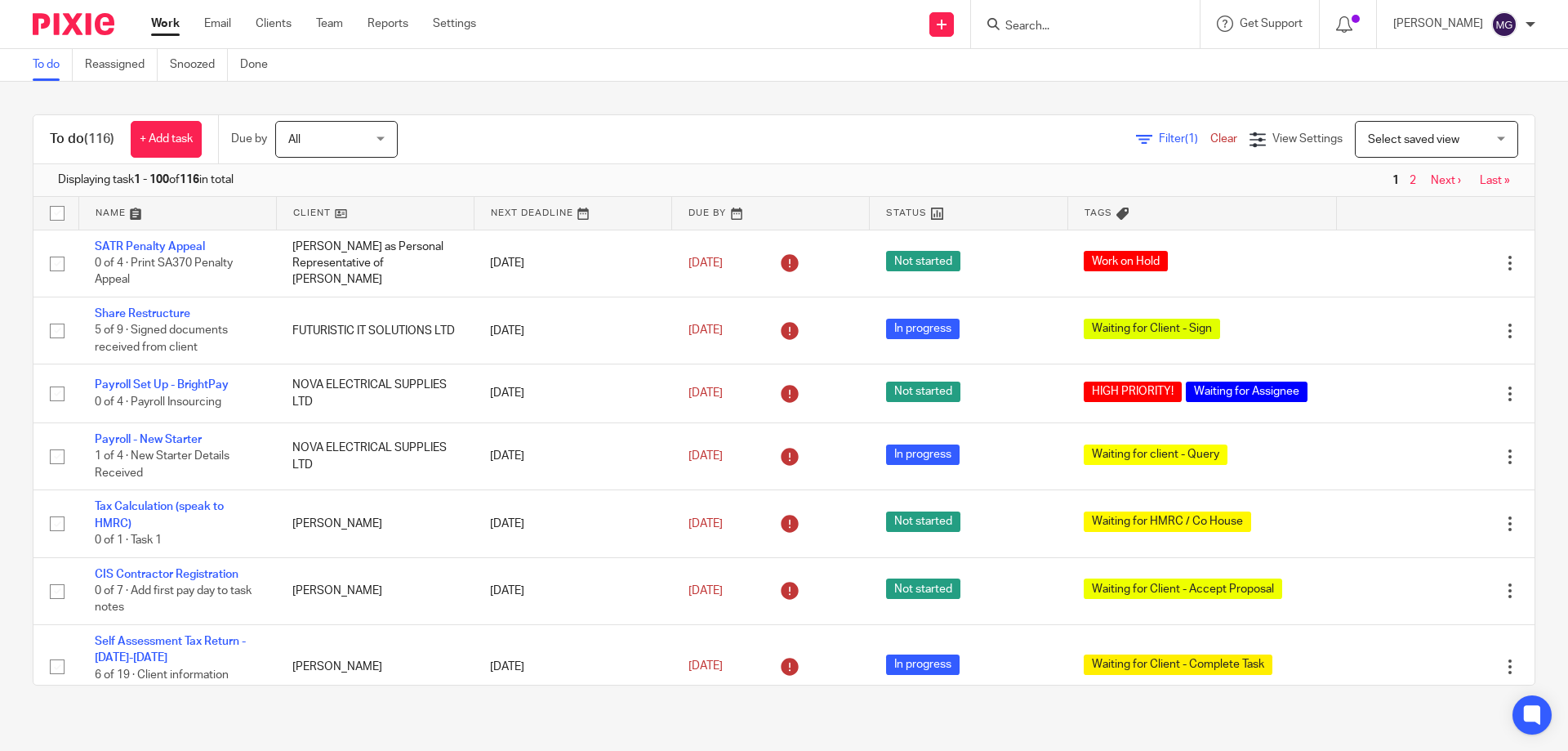
click at [458, 114] on div "To do (116) + Add task Due by All All Today Tomorrow This week Next week This m…" at bounding box center [784, 399] width 1568 height 636
click at [706, 147] on div "Filter (1) Clear View Settings View Settings (1) Filters Clear Save Manage save…" at bounding box center [980, 139] width 1108 height 37
click at [122, 210] on link at bounding box center [177, 212] width 196 height 33
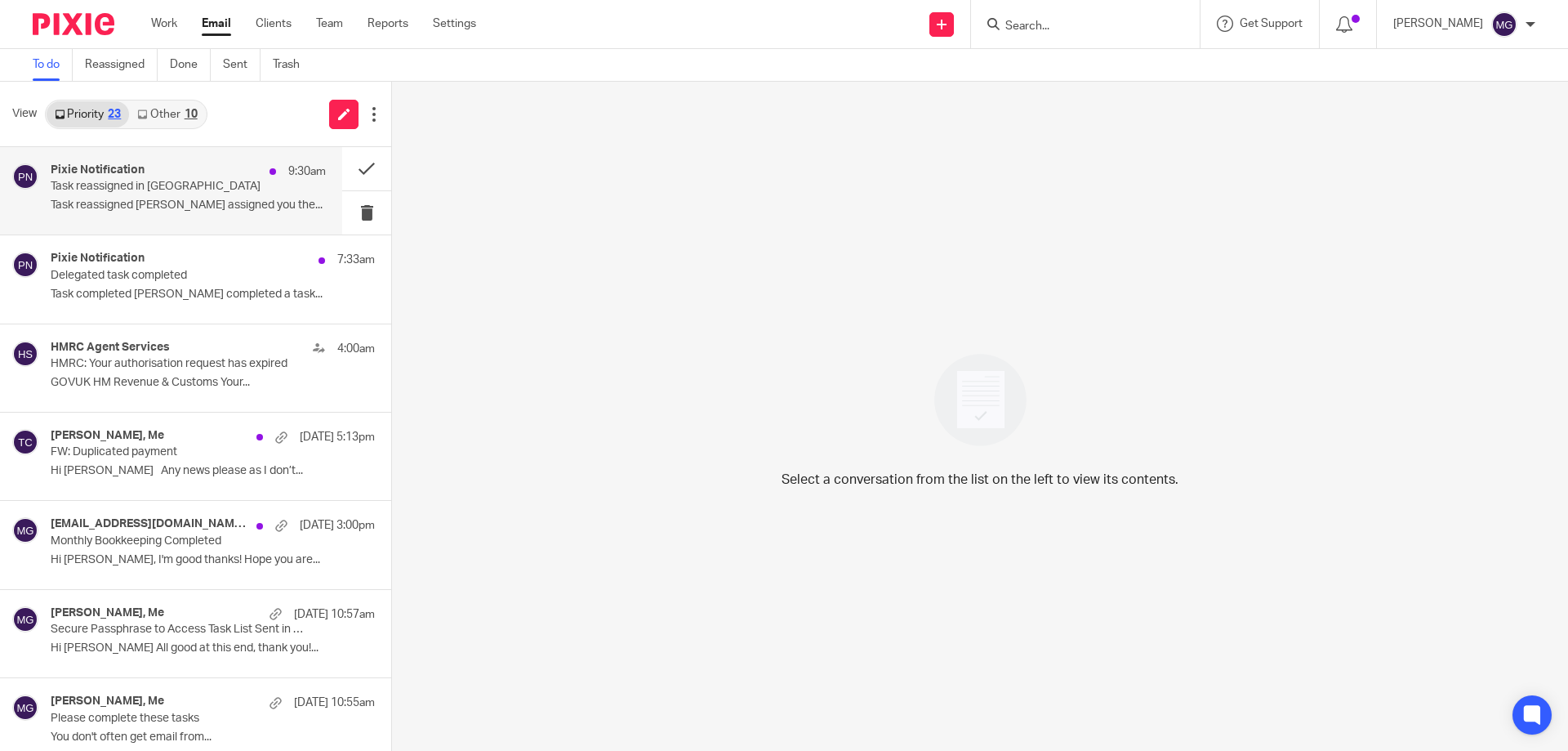
click at [200, 209] on p "Task reassigned [PERSON_NAME] assigned you the..." at bounding box center [188, 205] width 275 height 14
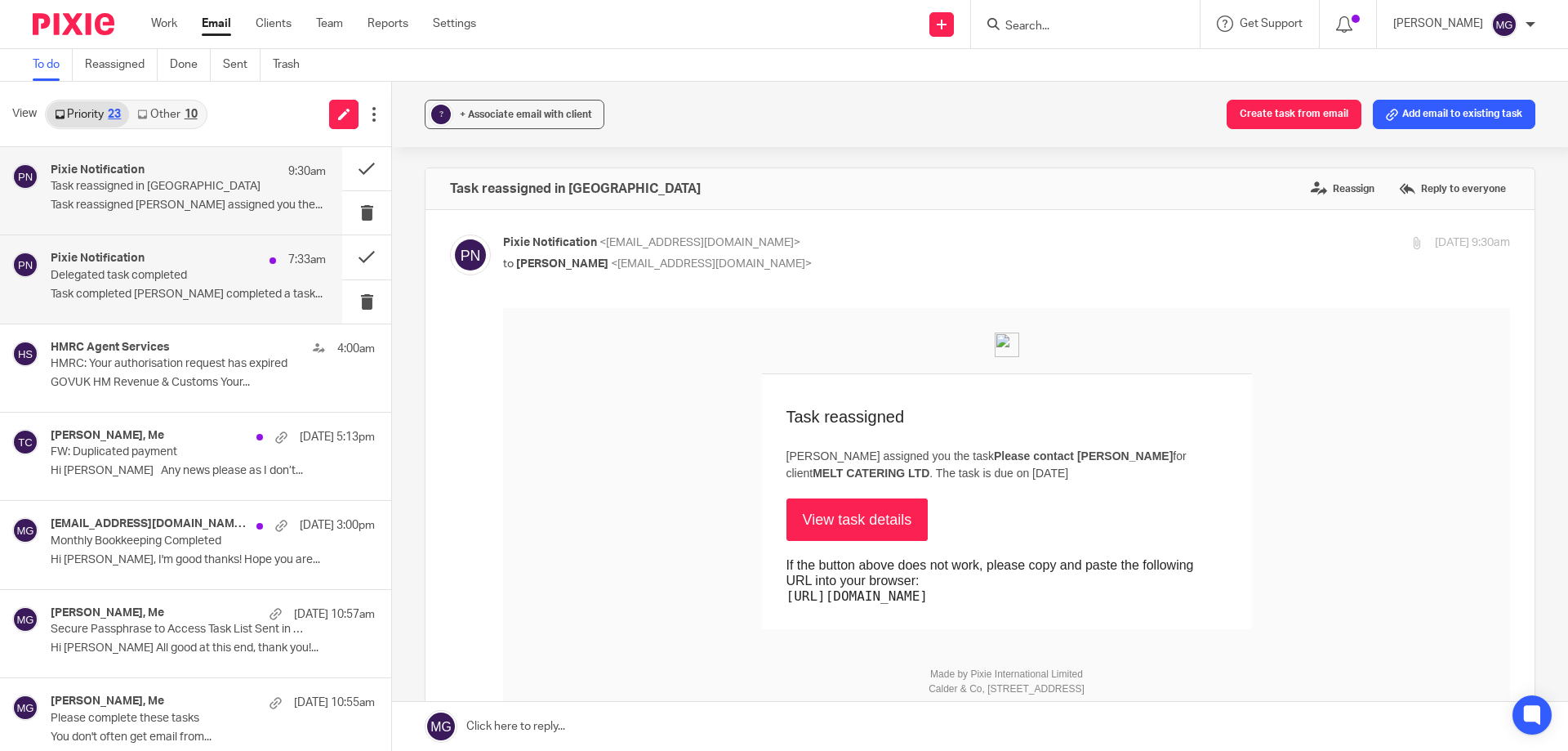
click at [85, 258] on h4 "Pixie Notification" at bounding box center [98, 258] width 94 height 14
click at [91, 273] on p "Delegated task completed" at bounding box center [161, 275] width 221 height 14
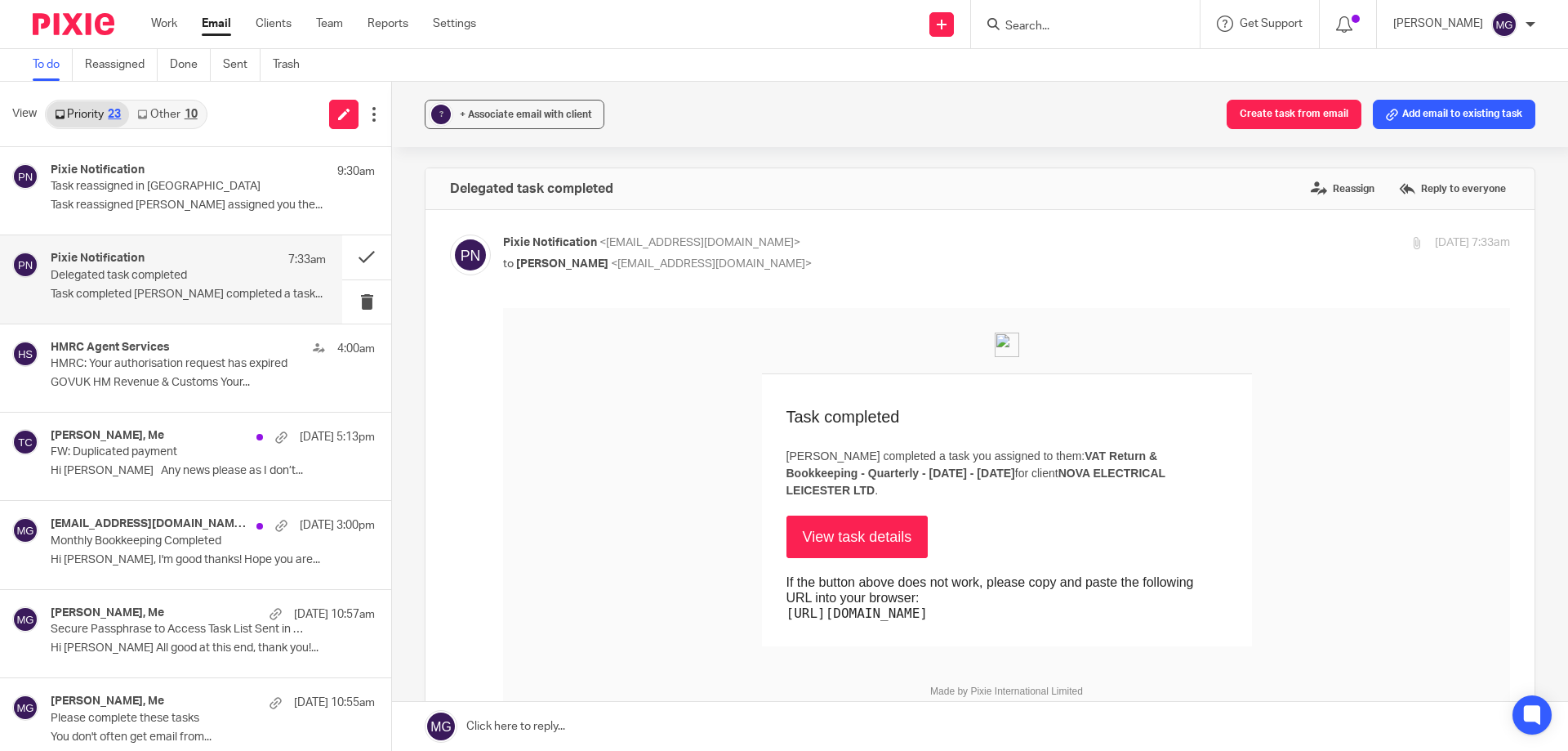
click at [890, 529] on link "View task details" at bounding box center [857, 536] width 142 height 42
click at [352, 258] on button at bounding box center [366, 257] width 49 height 43
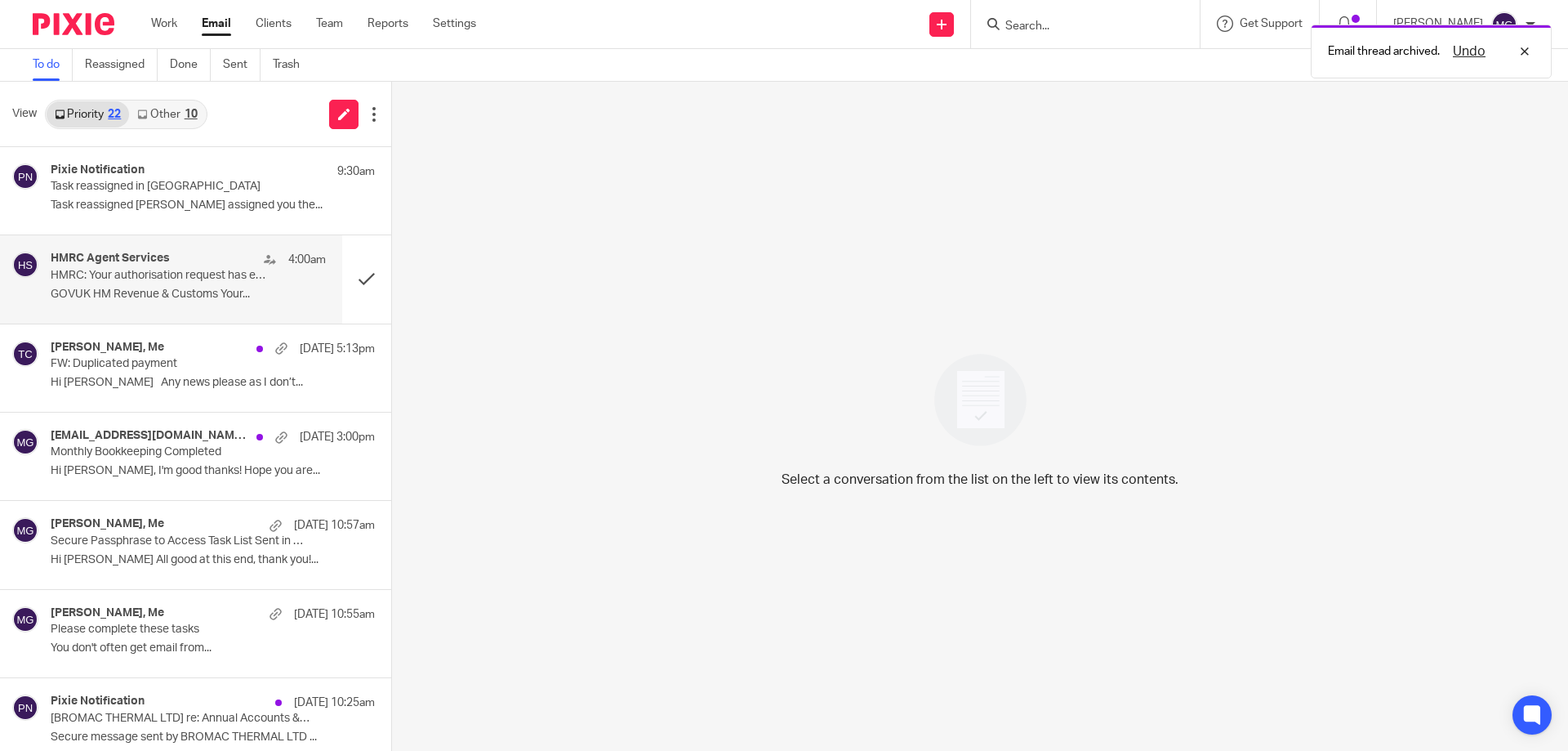
click at [134, 271] on p "HMRC: Your authorisation request has expired" at bounding box center [161, 275] width 221 height 14
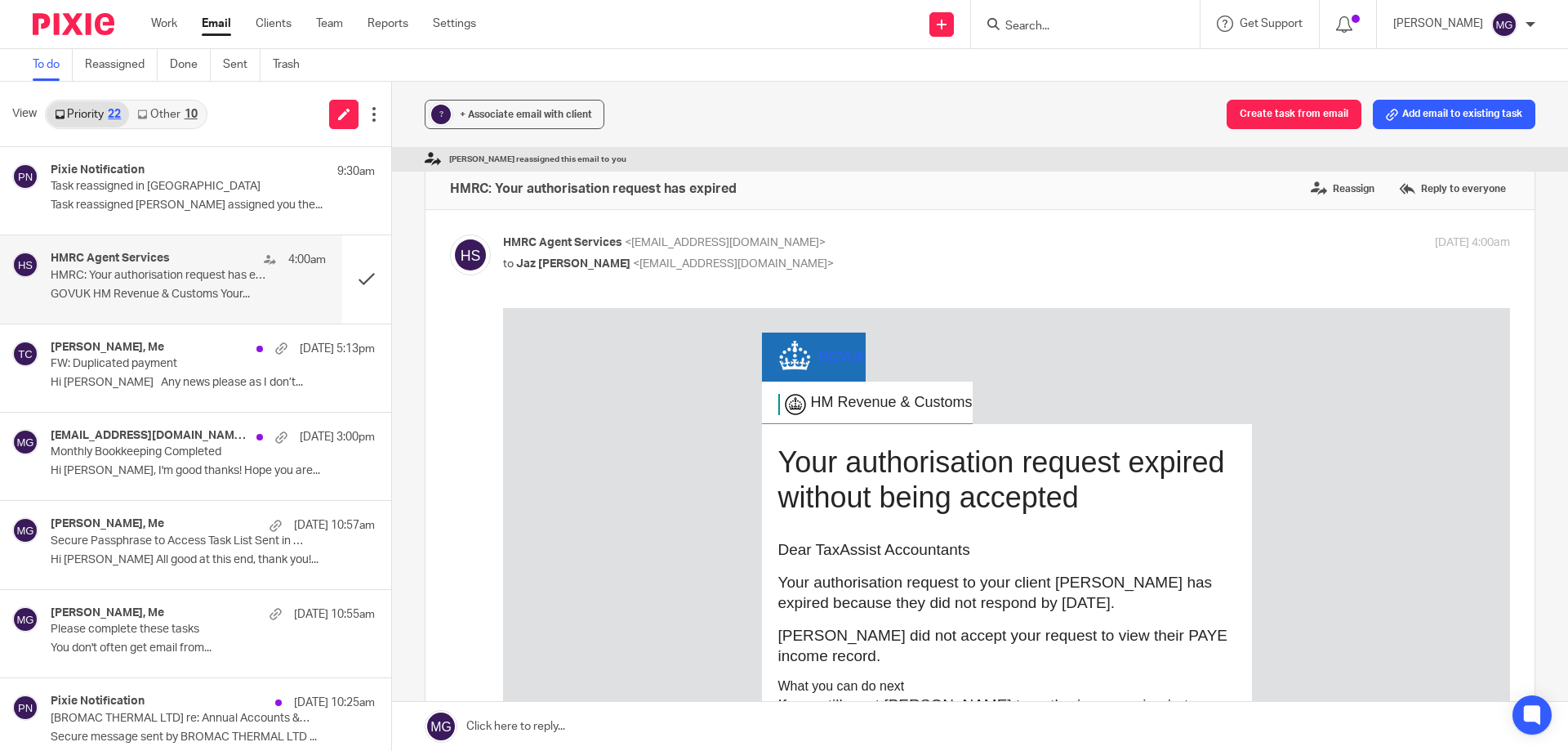
click at [1082, 22] on input "Search" at bounding box center [1077, 27] width 147 height 15
type input "april"
click at [1343, 195] on label "Reassign" at bounding box center [1343, 189] width 71 height 24
radio input "true"
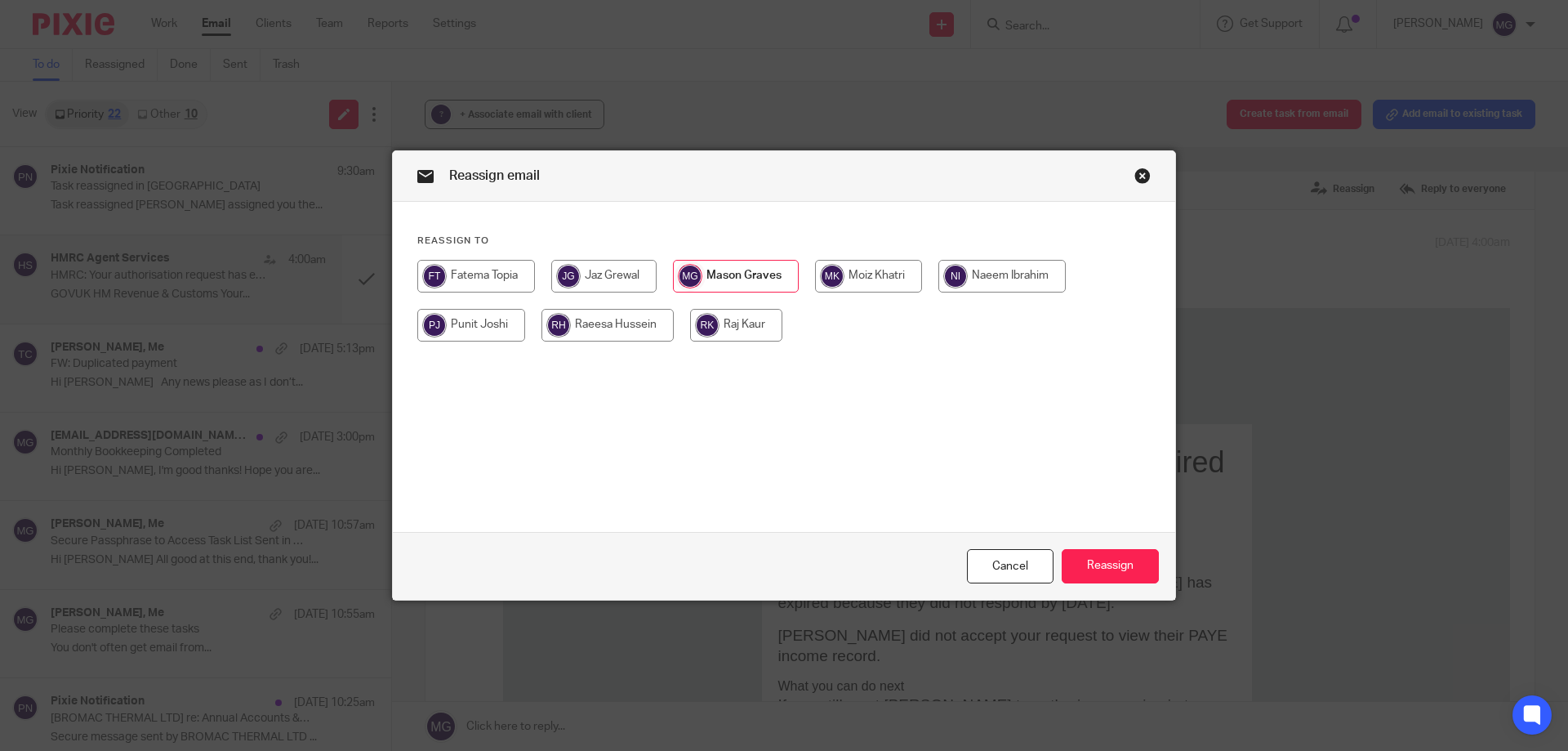
click at [995, 272] on input "radio" at bounding box center [1002, 275] width 128 height 33
radio input "true"
radio input "false"
click at [1113, 573] on button "Reassign" at bounding box center [1110, 566] width 97 height 35
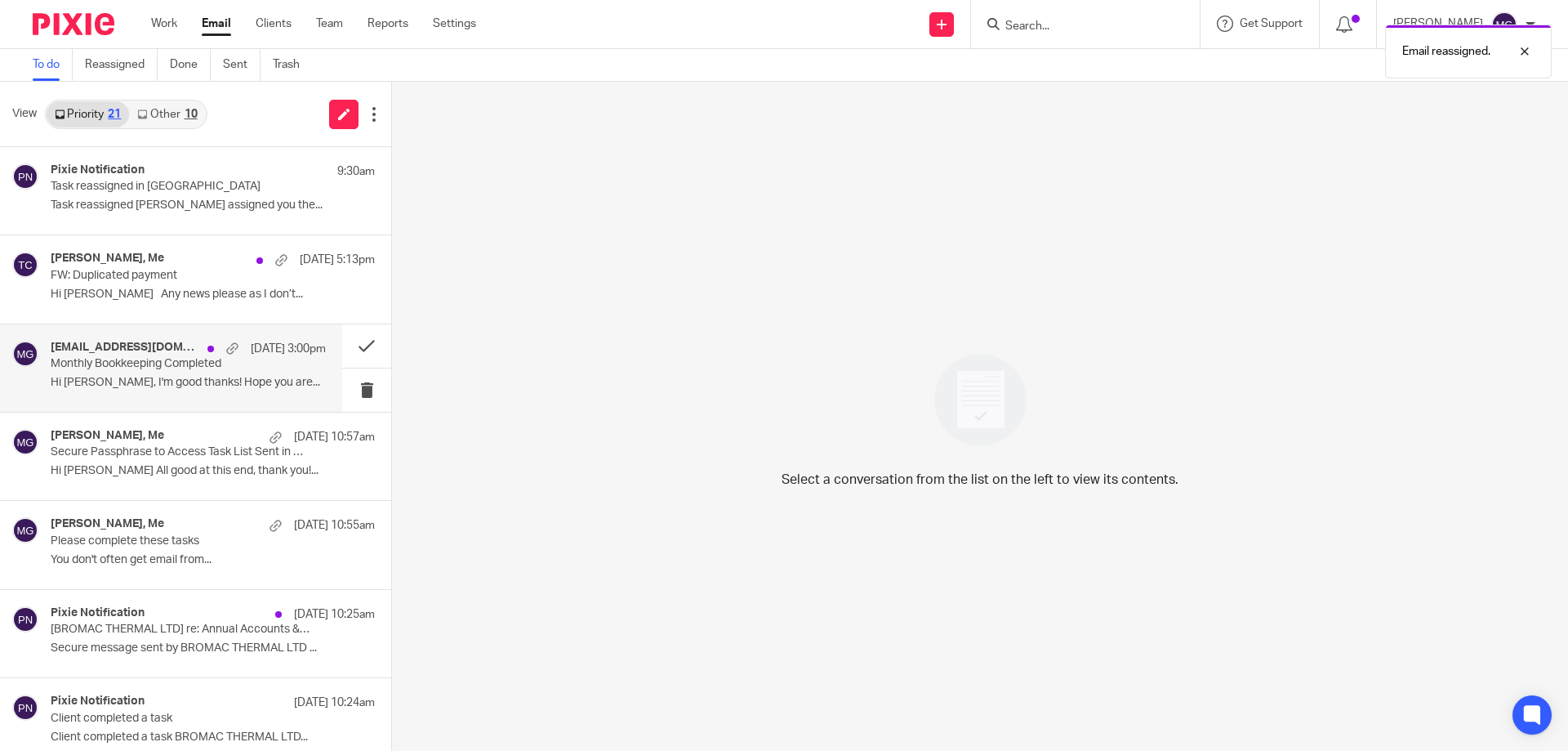
click at [148, 394] on div "contact@tsdgroup.co.uk, Me 19 Aug 3:00pm Monthly Bookkeeping Completed Hi Mason…" at bounding box center [188, 368] width 275 height 55
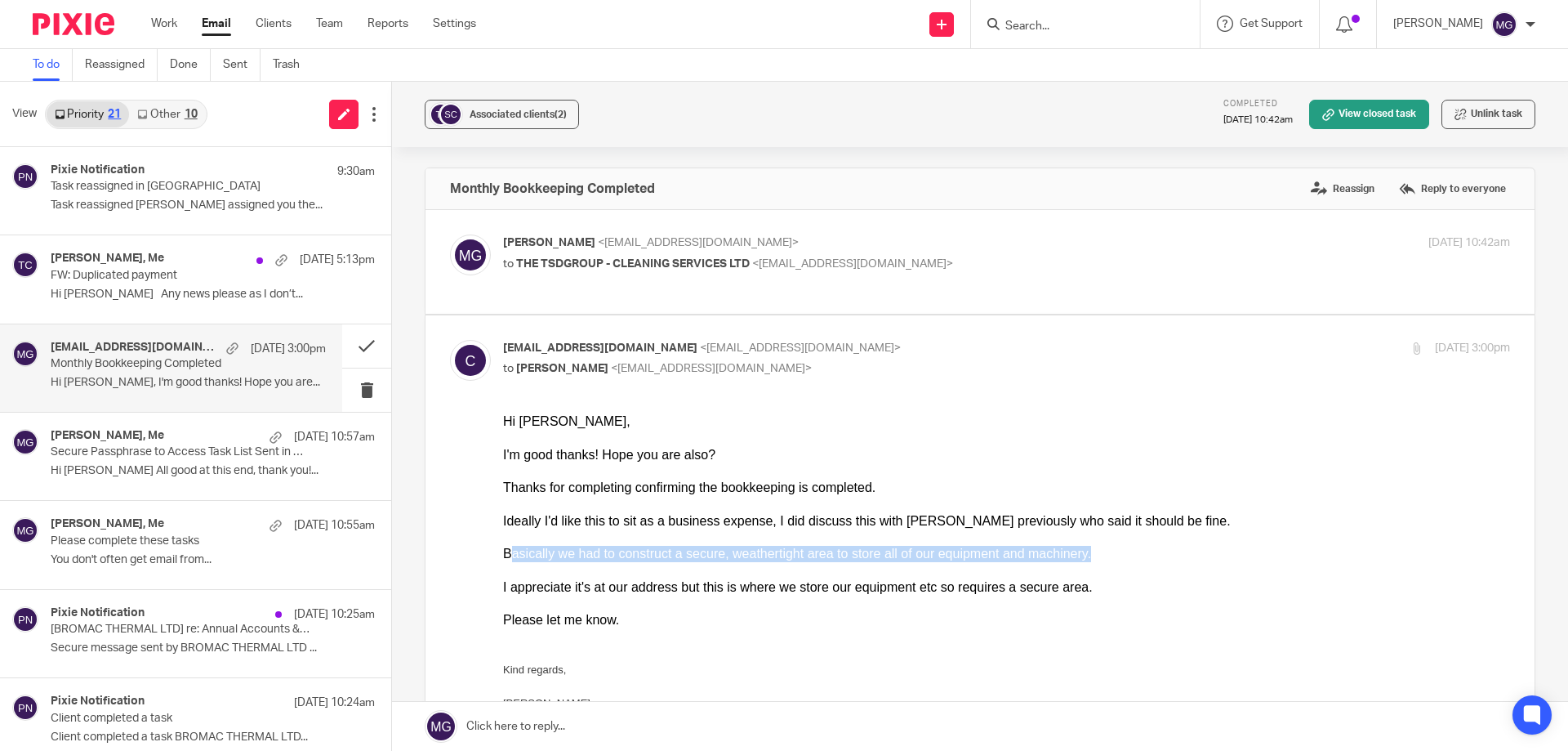
drag, startPoint x: 1054, startPoint y: 555, endPoint x: 517, endPoint y: 547, distance: 537.1
click at [509, 546] on div "Basically we had to construct a secure, weathertight area to store all of our e…" at bounding box center [1006, 553] width 1007 height 16
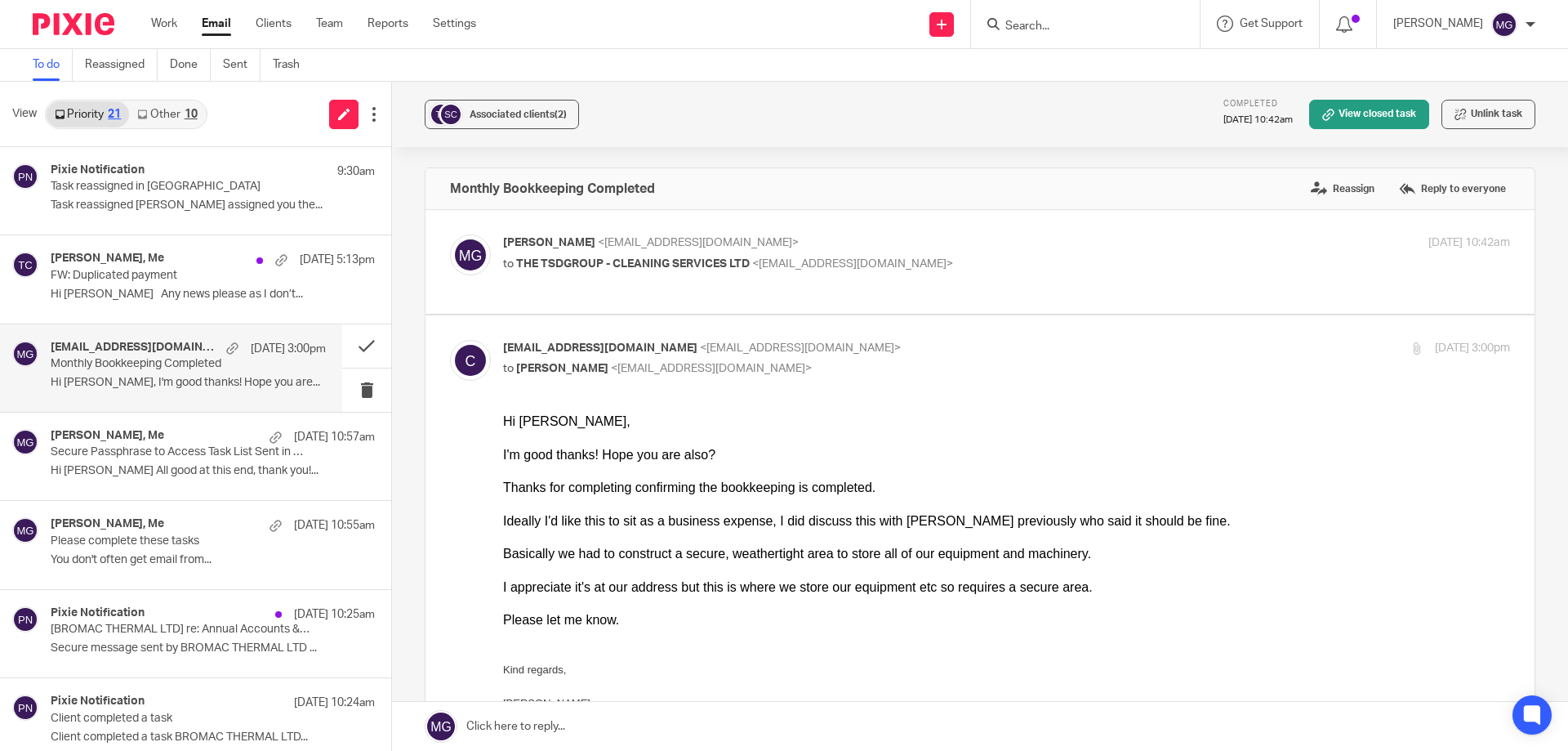
click at [678, 582] on div "I appreciate it's at our address but this is where we store our equipment etc s…" at bounding box center [1006, 586] width 1007 height 16
drag, startPoint x: 683, startPoint y: 621, endPoint x: 582, endPoint y: 606, distance: 102.1
click at [646, 613] on div "Please let me know." at bounding box center [1006, 618] width 1007 height 16
click at [694, 258] on span "THE TSDGROUP - CLEANING SERVICES LTD" at bounding box center [632, 264] width 234 height 11
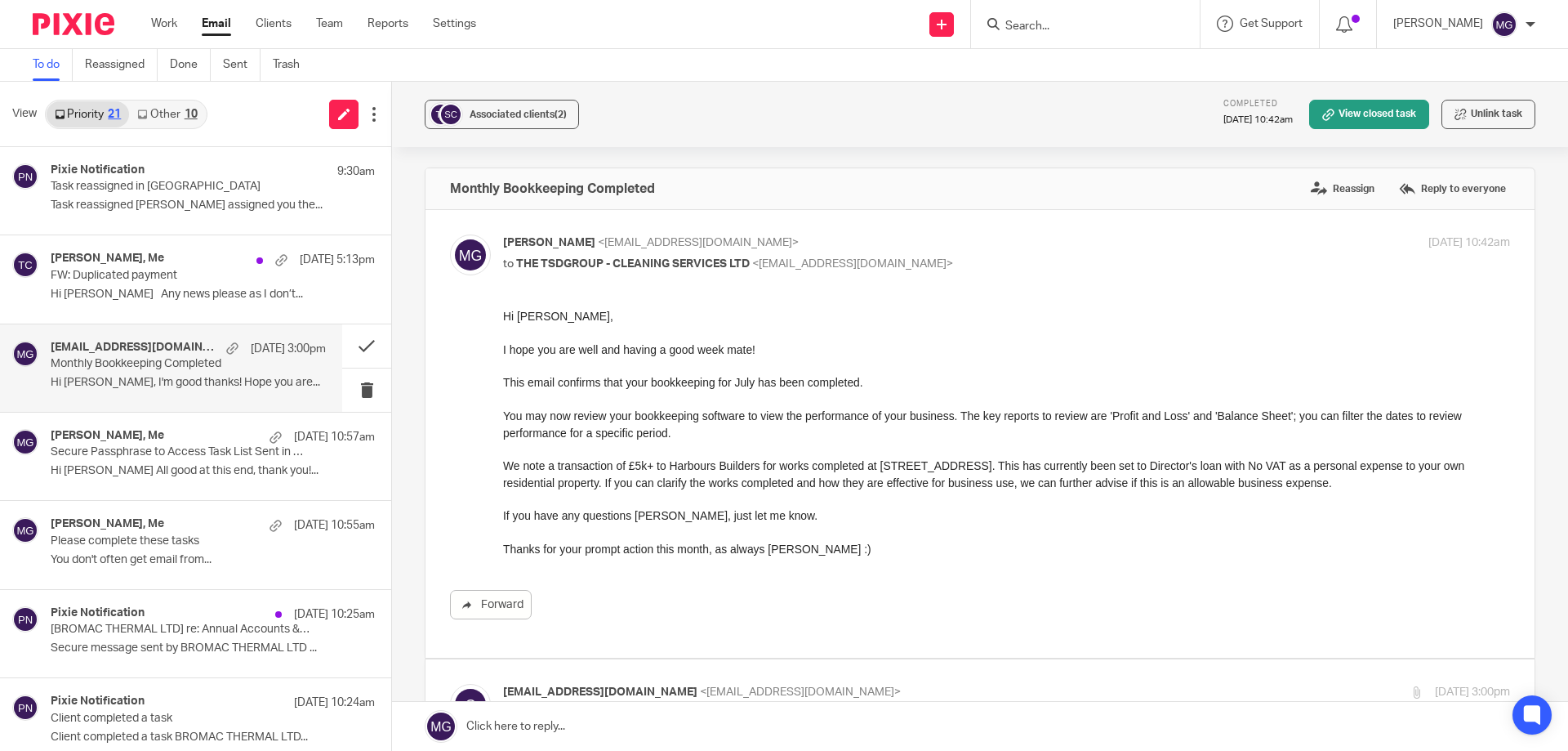
click at [965, 253] on div "Mason Graves <mgraves@taxassist.co.uk> to THE TSDGROUP - CLEANING SERVICES LTD …" at bounding box center [838, 253] width 671 height 38
checkbox input "false"
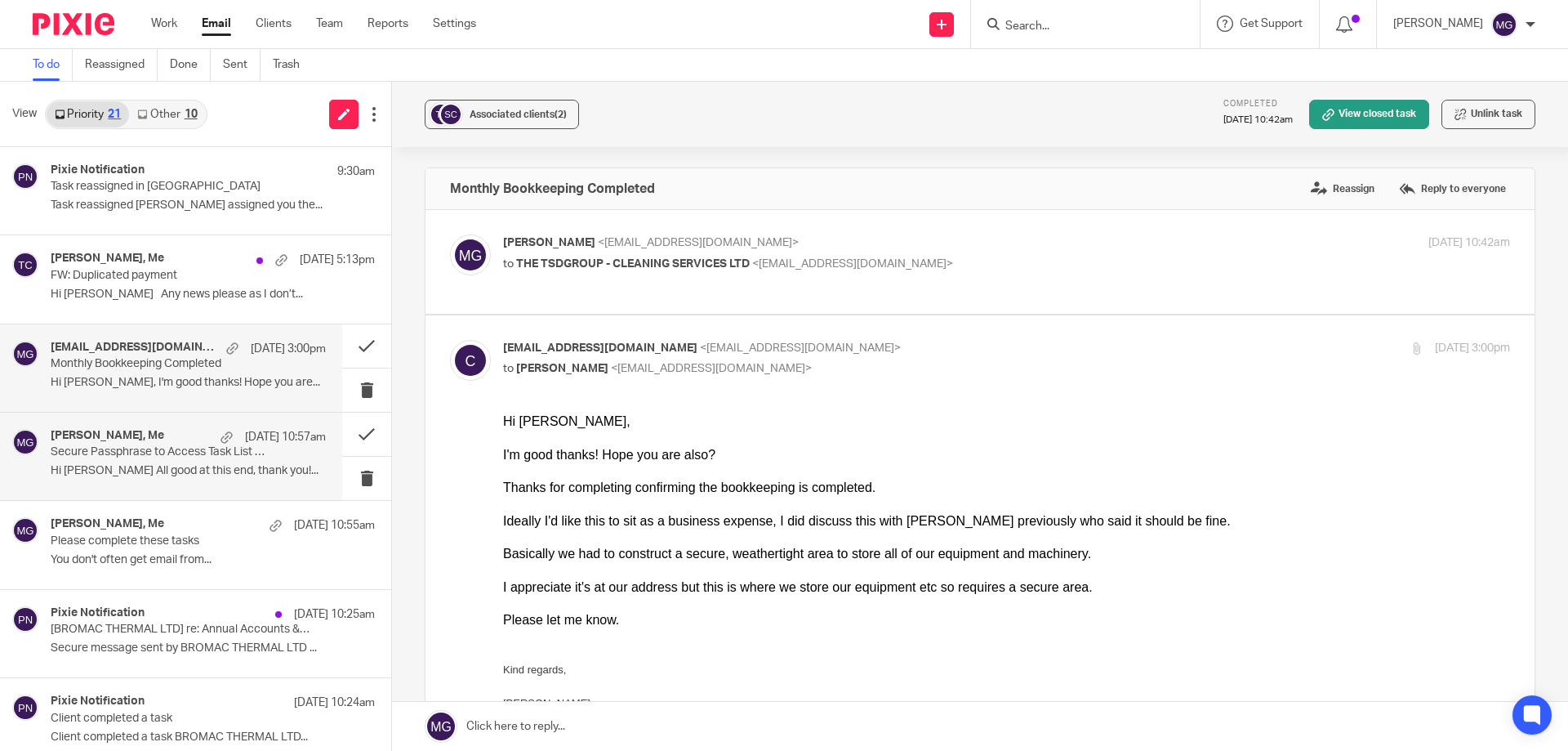
click at [146, 469] on p "Hi Mason All good at this end, thank you!..." at bounding box center [188, 471] width 275 height 14
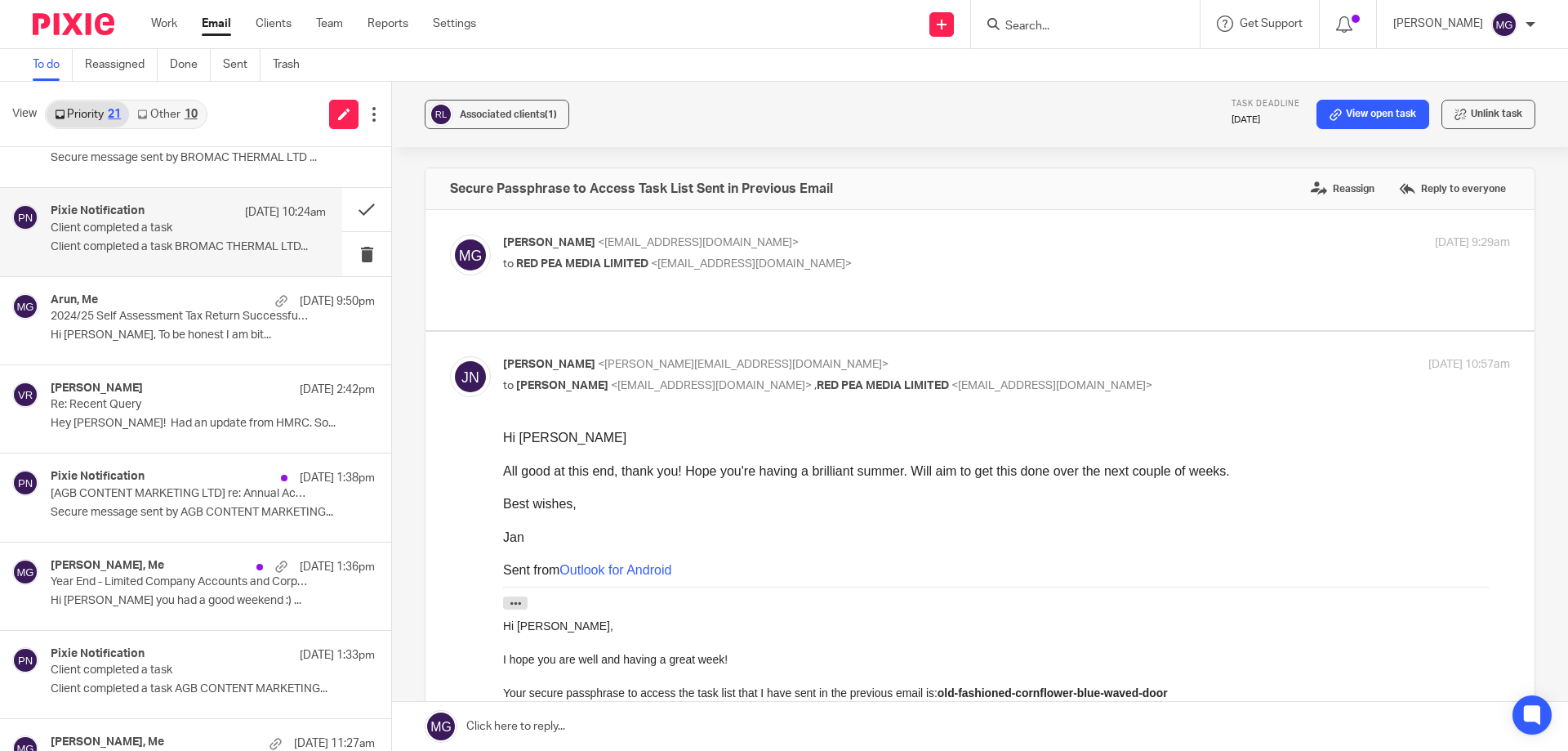
scroll to position [327, 0]
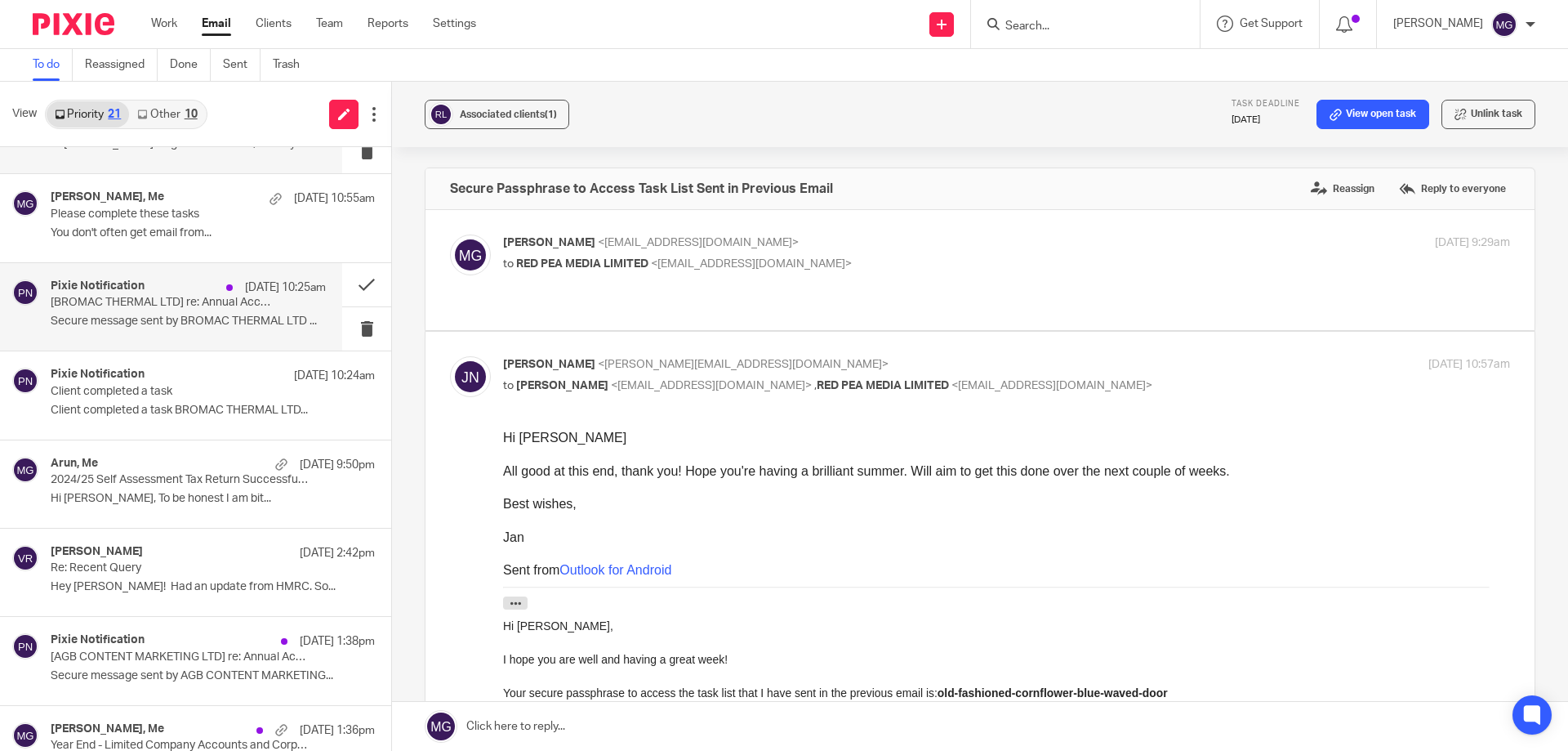
click at [153, 317] on p "Secure message sent by BROMAC THERMAL LTD ..." at bounding box center [188, 321] width 275 height 14
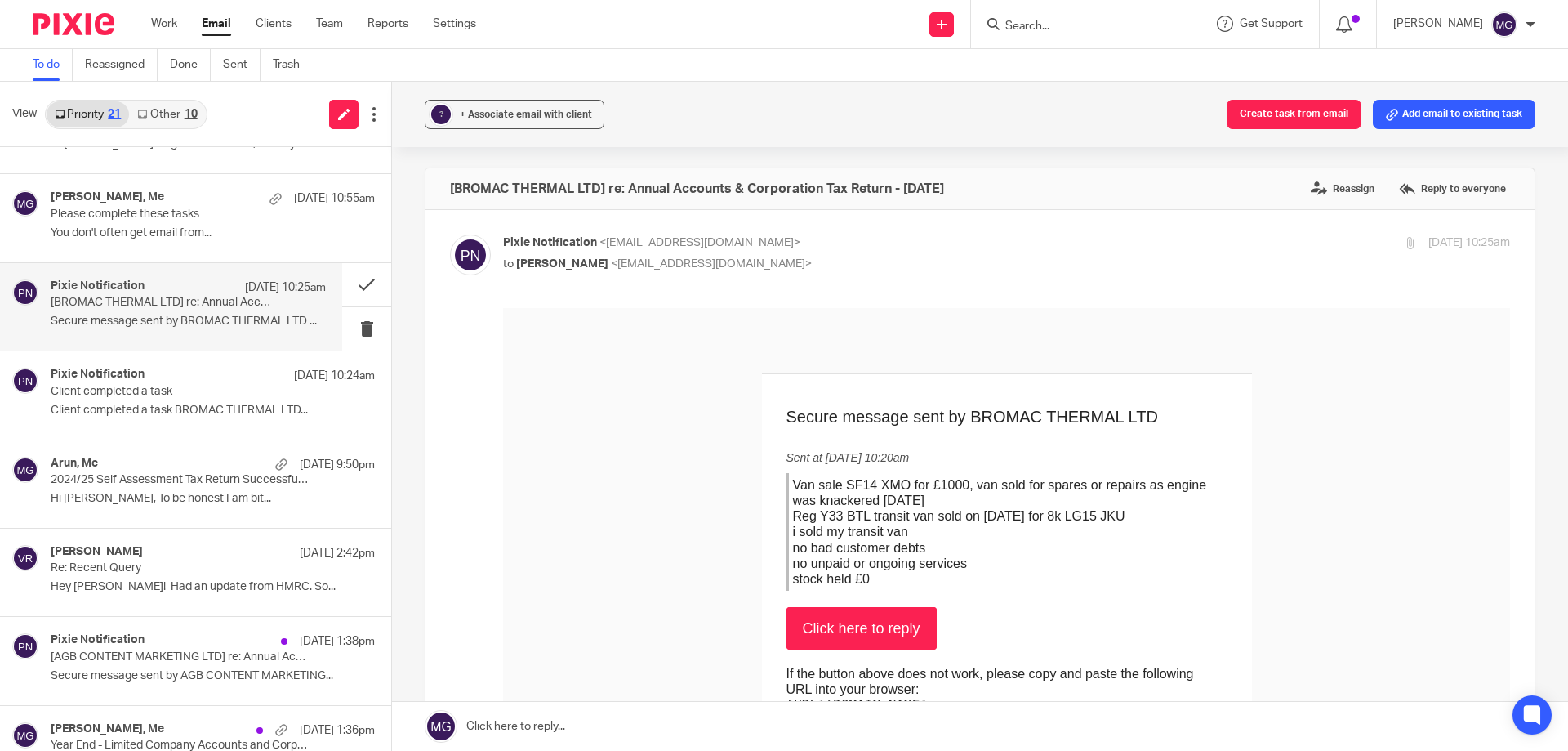
scroll to position [0, 0]
click at [147, 405] on p "Client completed a task BROMAC THERMAL LTD..." at bounding box center [188, 410] width 275 height 14
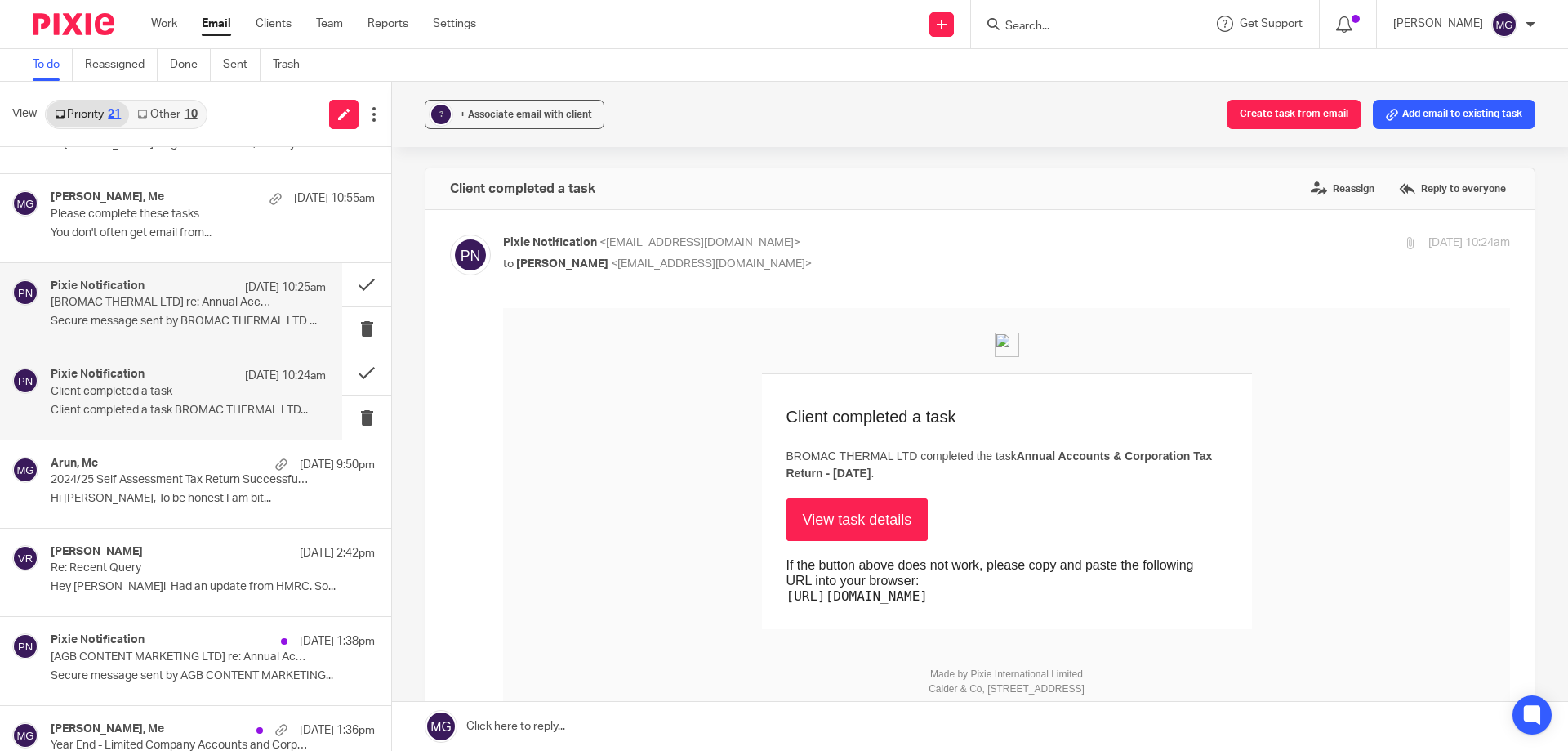
click at [188, 301] on p "[BROMAC THERMAL LTD] re: Annual Accounts & Corporation Tax Return - June 30, 20…" at bounding box center [161, 303] width 221 height 14
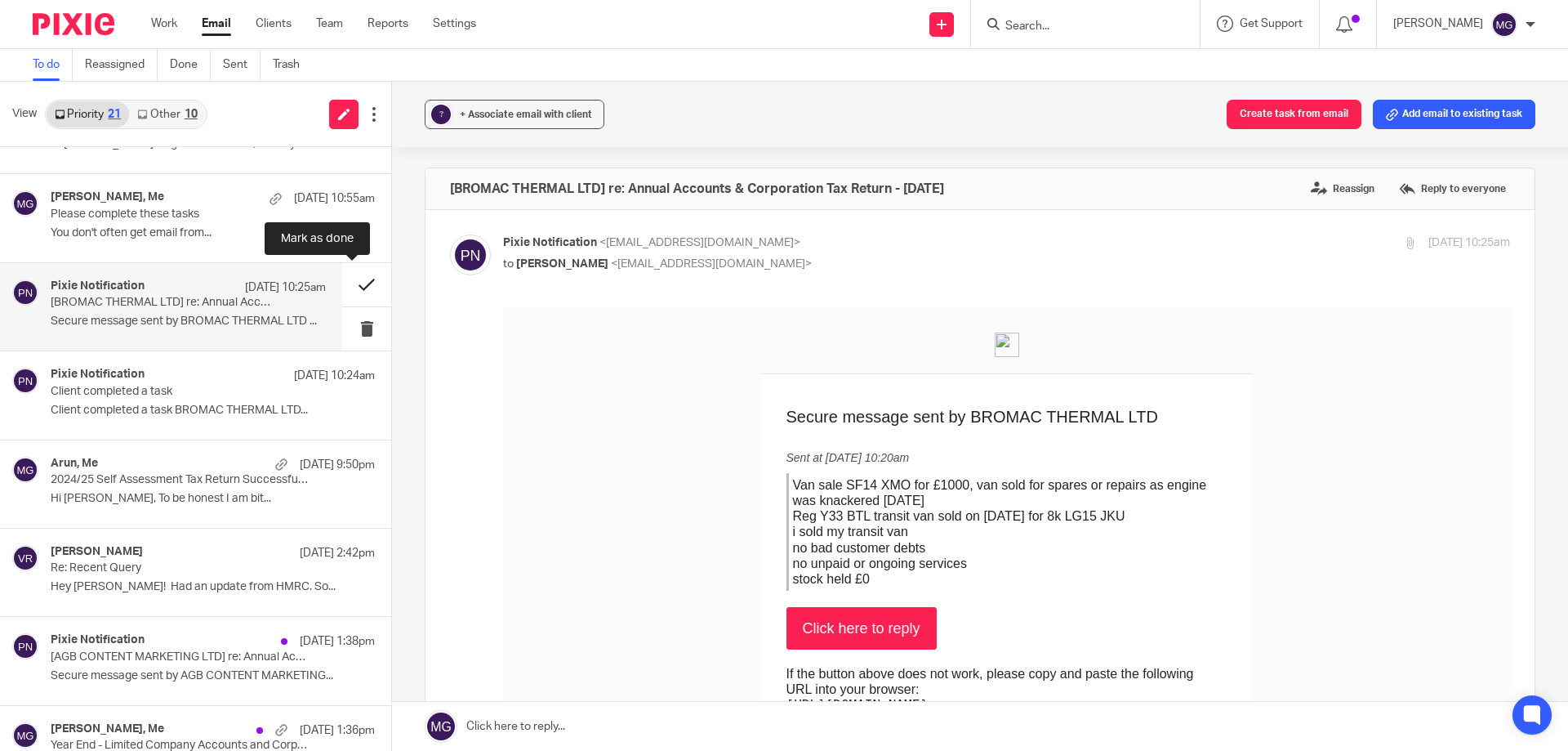
click at [349, 286] on button at bounding box center [366, 285] width 49 height 43
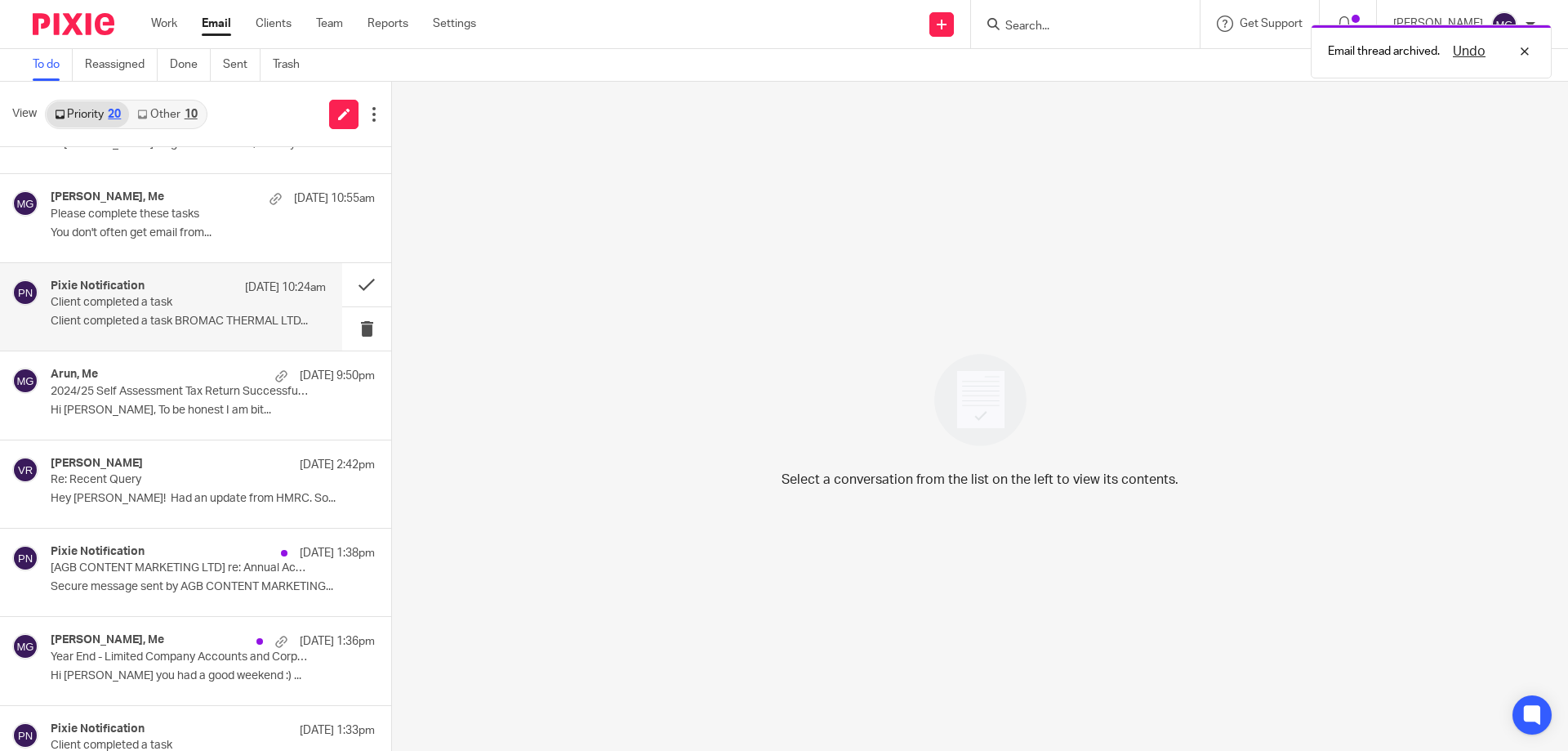
click at [199, 315] on p "Client completed a task BROMAC THERMAL LTD..." at bounding box center [188, 321] width 275 height 14
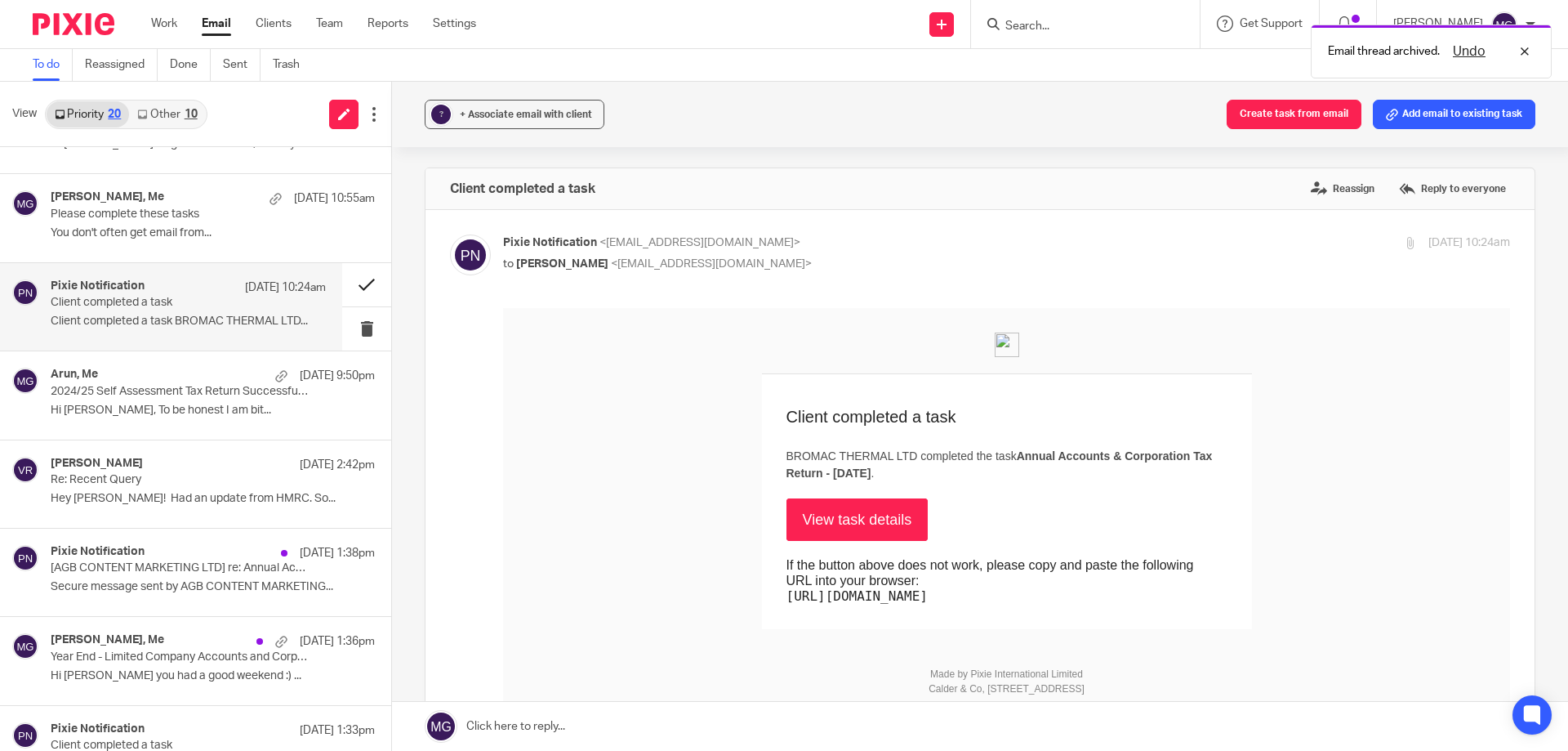
click at [366, 289] on button at bounding box center [366, 285] width 49 height 43
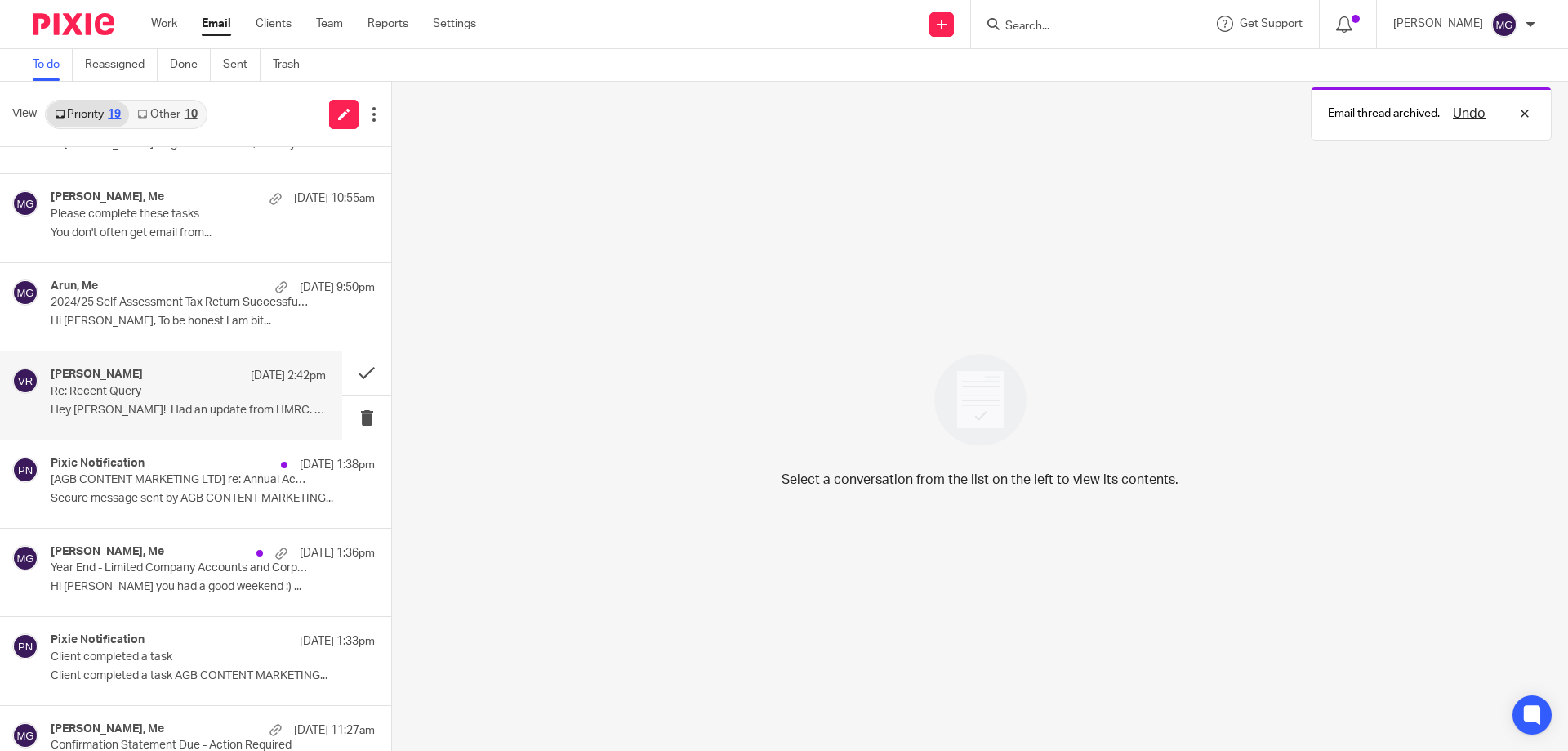
click at [148, 399] on div "Vanraj Rajshakha 18 Aug 2:42pm Re: Recent Query Hey mason! Had an update from H…" at bounding box center [188, 395] width 275 height 55
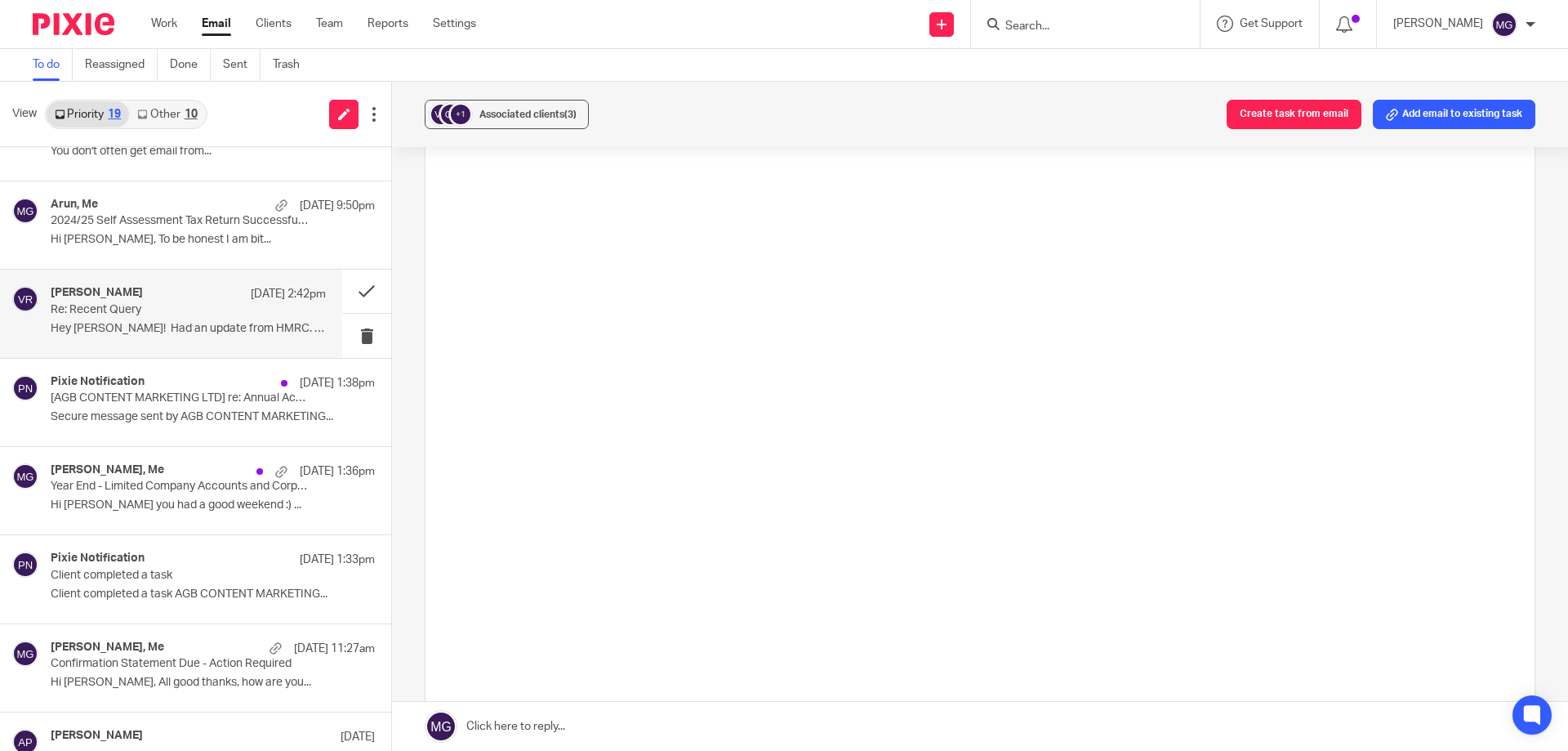
scroll to position [2424, 0]
click at [344, 295] on button at bounding box center [366, 291] width 49 height 43
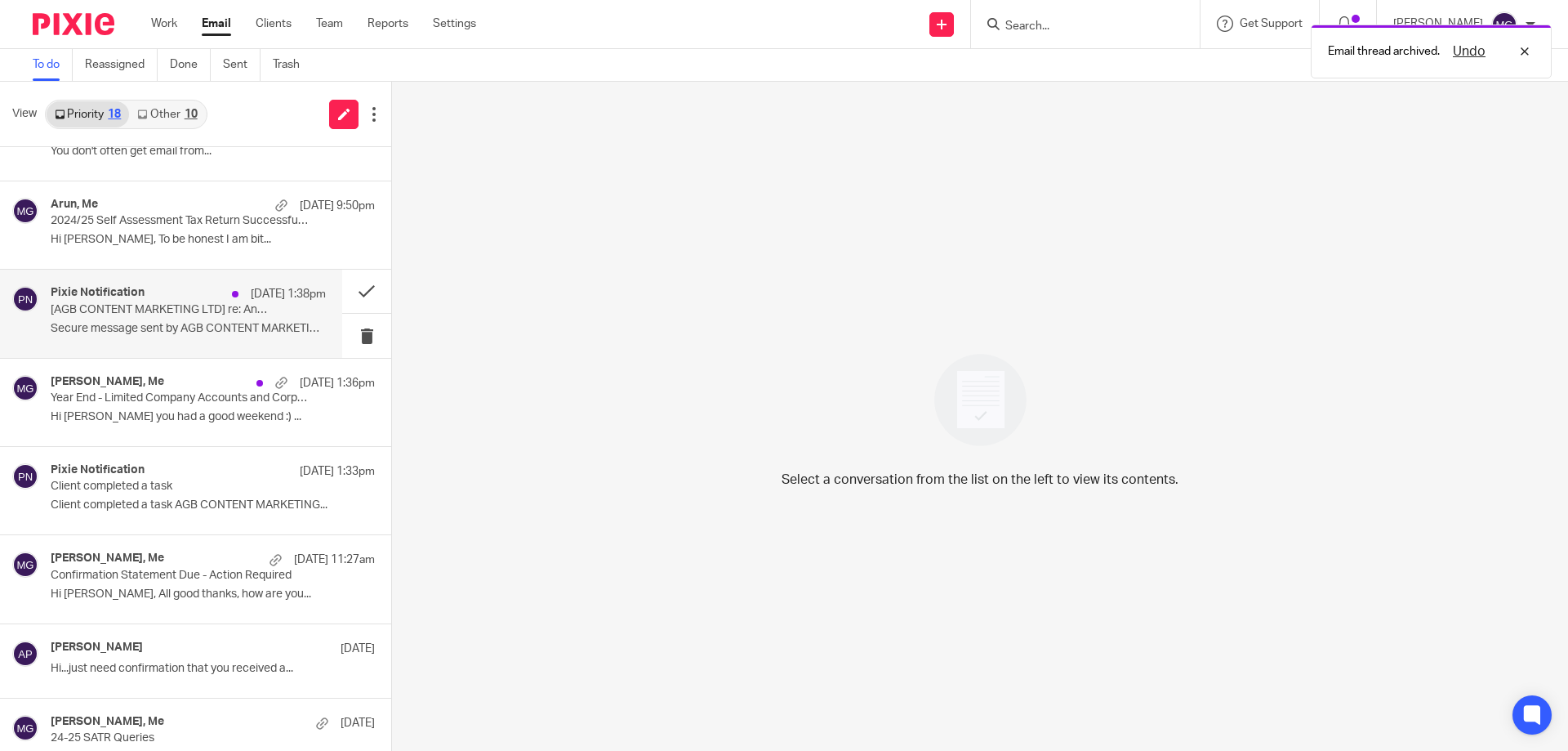
click at [209, 324] on p "Secure message sent by AGB CONTENT MARKETING..." at bounding box center [188, 328] width 275 height 14
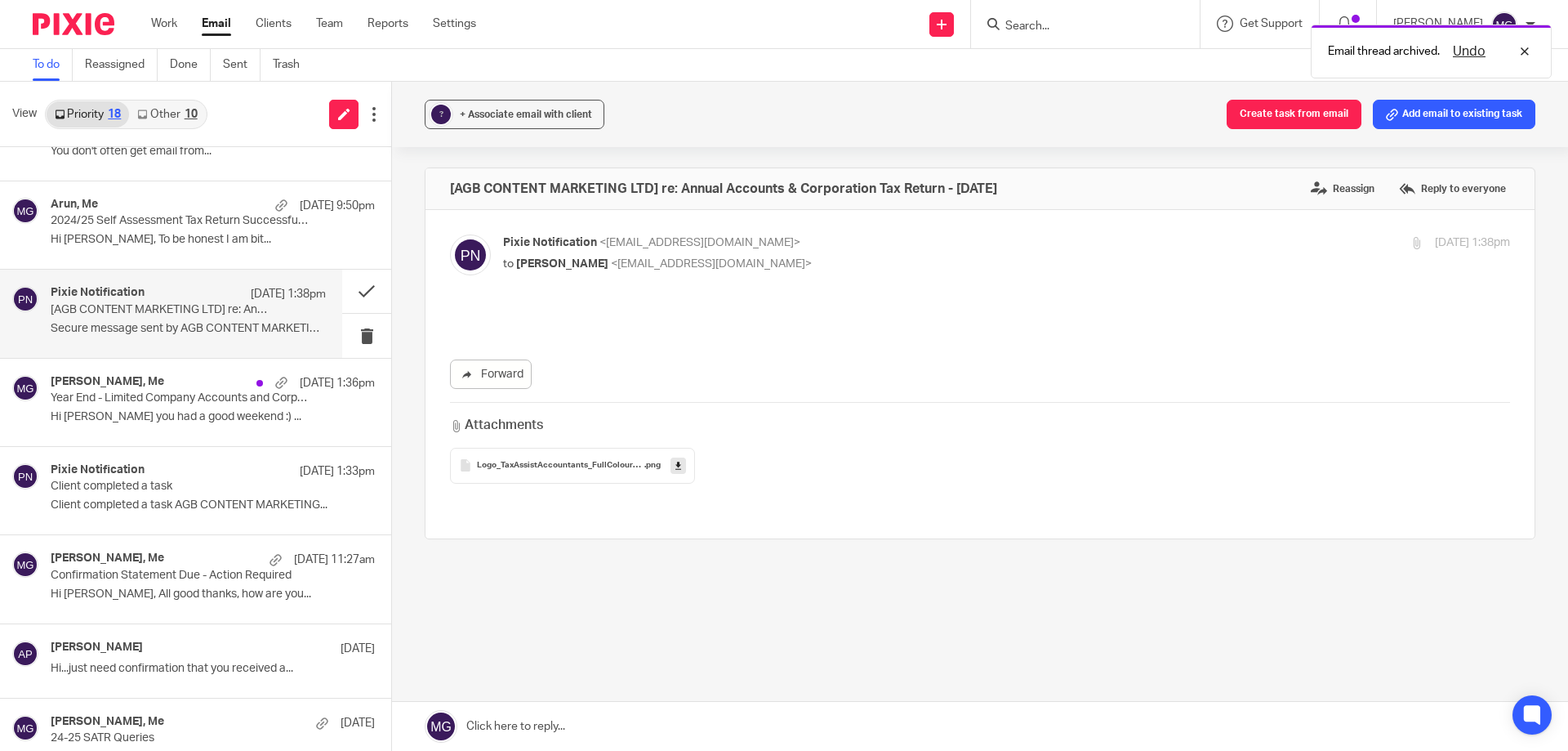
scroll to position [0, 0]
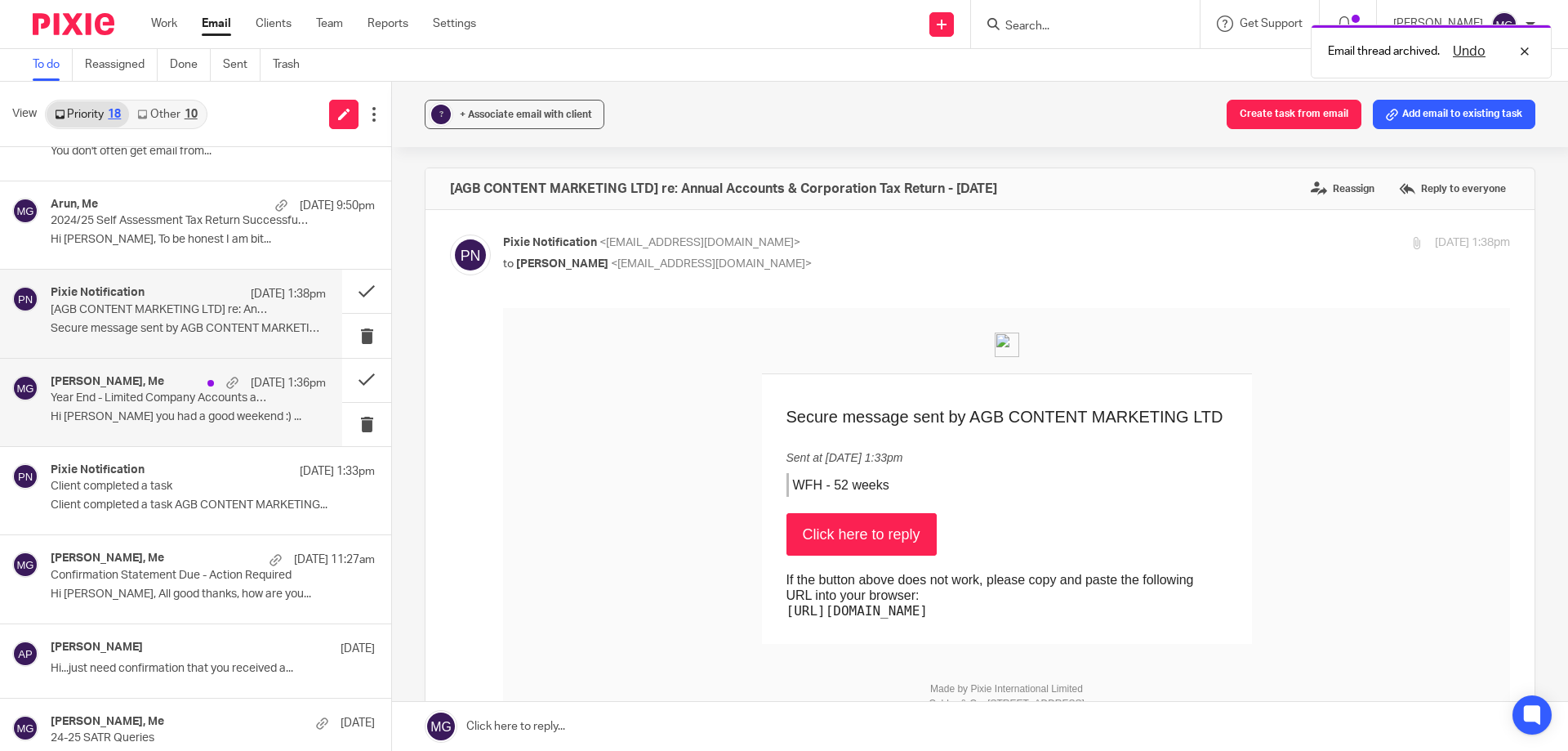
click at [199, 397] on p "Year End - Limited Company Accounts and Corporation Tax Return Can Now Be Prepa…" at bounding box center [161, 398] width 221 height 14
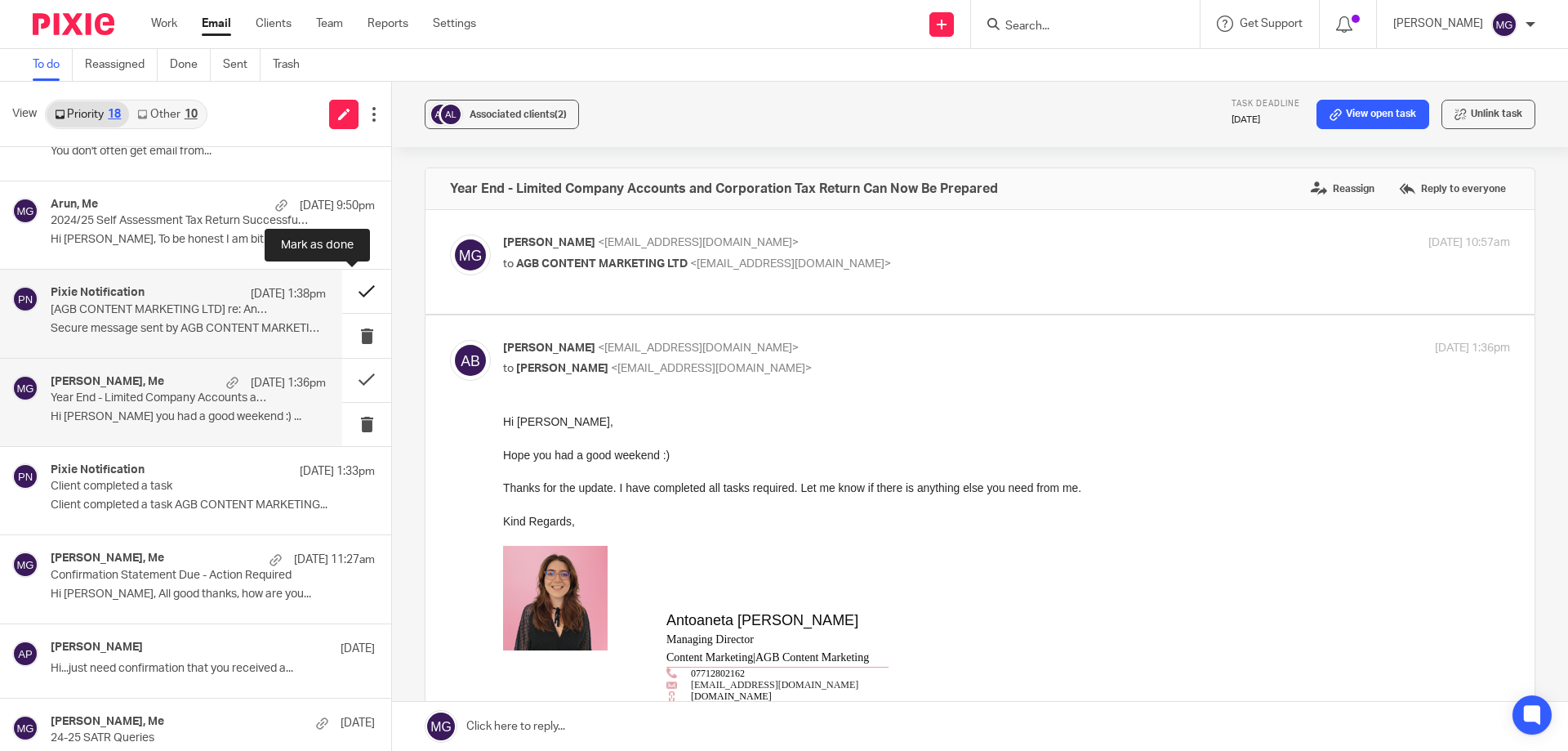
click at [347, 298] on button at bounding box center [366, 291] width 49 height 43
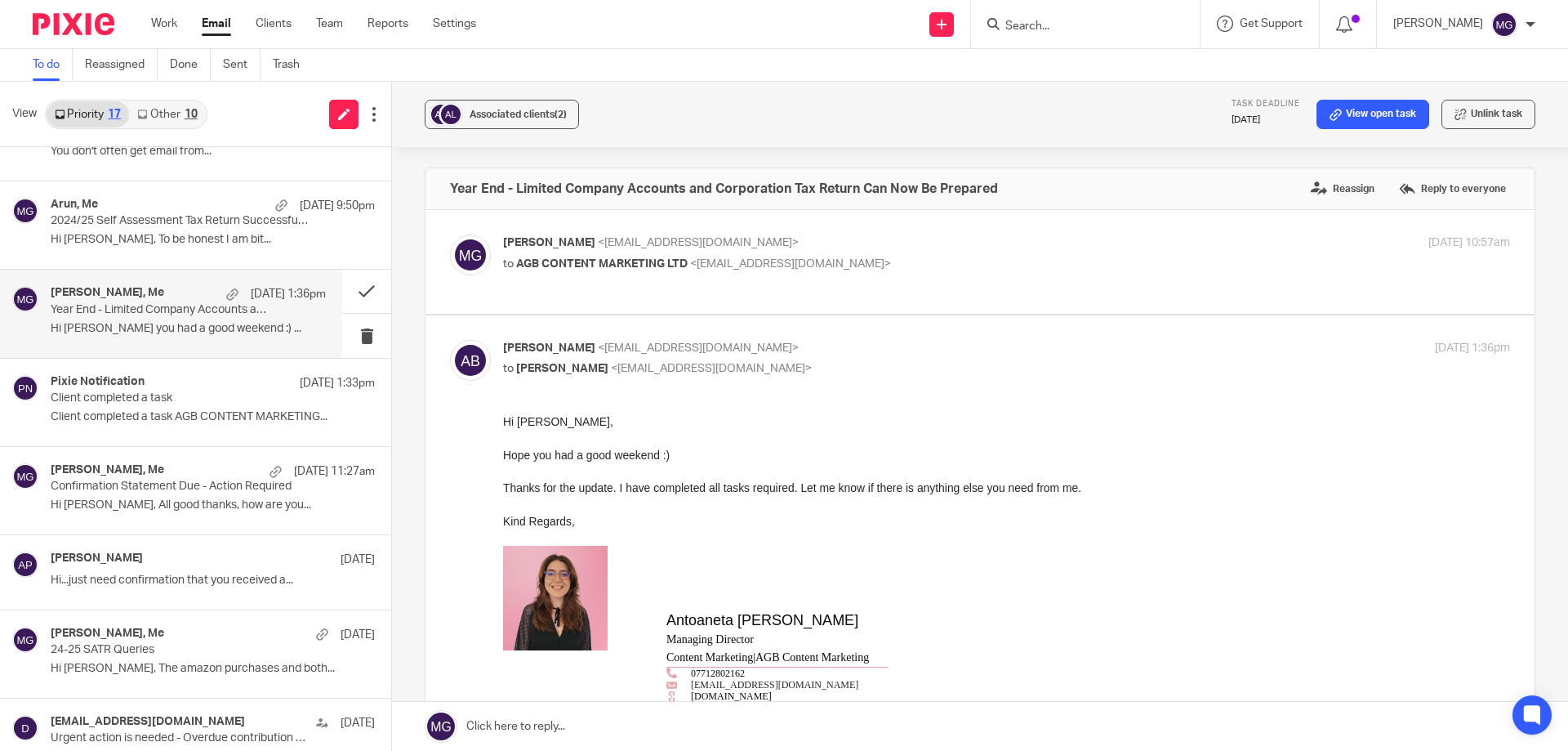
click at [1052, 26] on div "Email thread archived. Undo" at bounding box center [1167, 47] width 768 height 62
click at [1050, 37] on div at bounding box center [1084, 23] width 228 height 48
click at [1049, 35] on div at bounding box center [1084, 23] width 228 height 48
click at [1047, 25] on input "Search" at bounding box center [1077, 27] width 147 height 15
type input "agb"
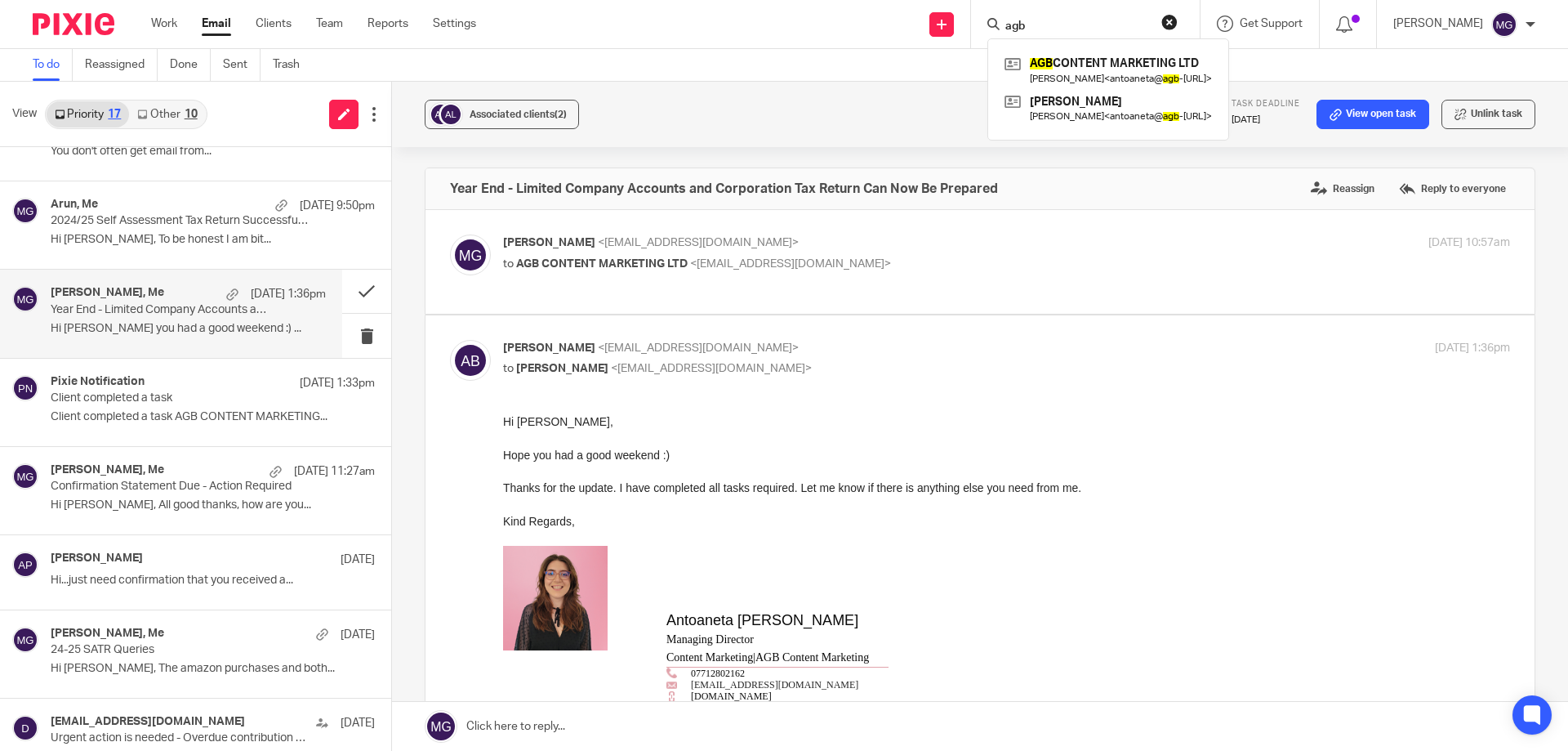
drag, startPoint x: 653, startPoint y: 723, endPoint x: 629, endPoint y: 657, distance: 70.2
click at [652, 723] on link at bounding box center [979, 727] width 1175 height 49
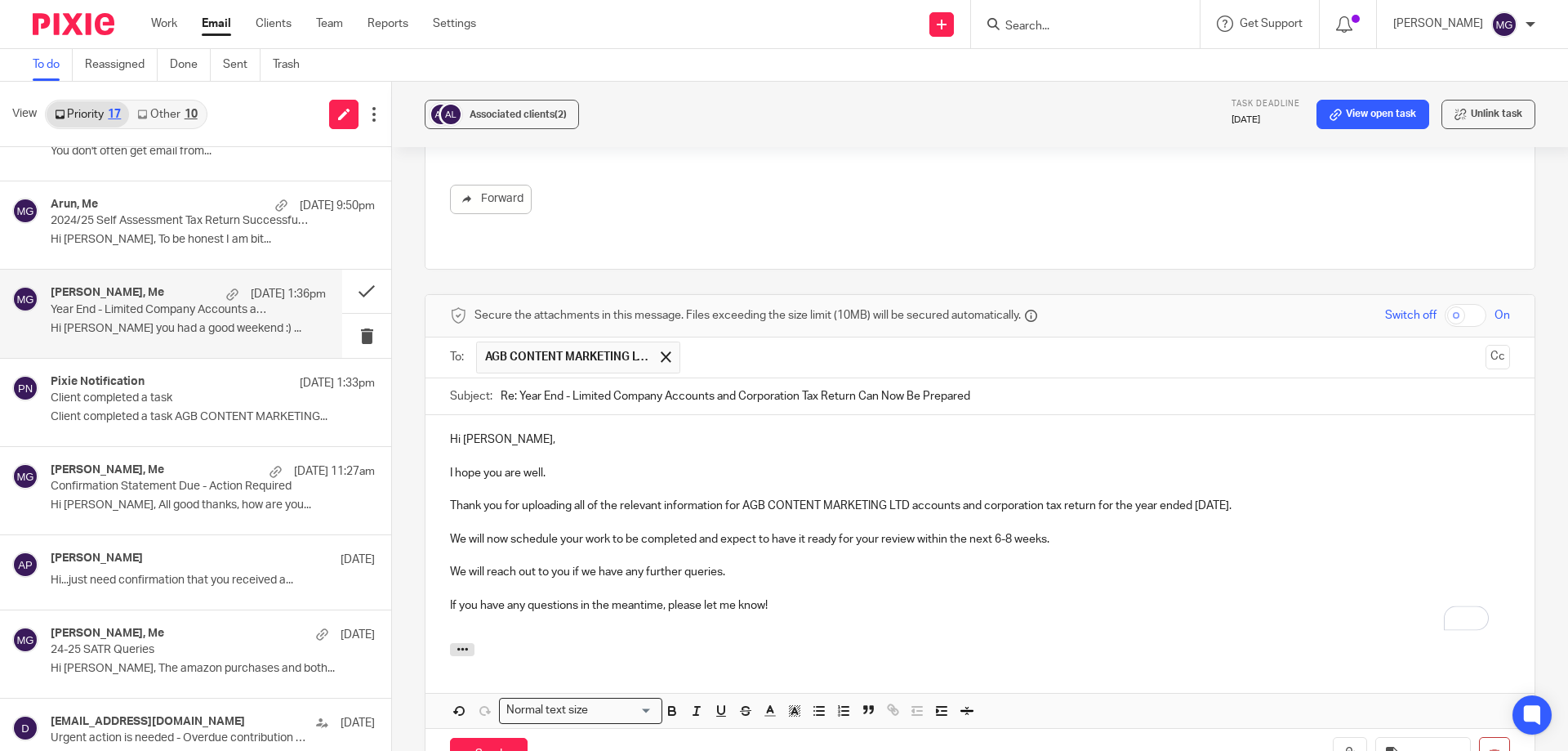
click at [577, 465] on p "I hope you are well." at bounding box center [980, 473] width 1060 height 16
drag, startPoint x: 573, startPoint y: 452, endPoint x: 455, endPoint y: 452, distance: 118.0
click at [455, 465] on p "I hope you are well." at bounding box center [980, 473] width 1060 height 16
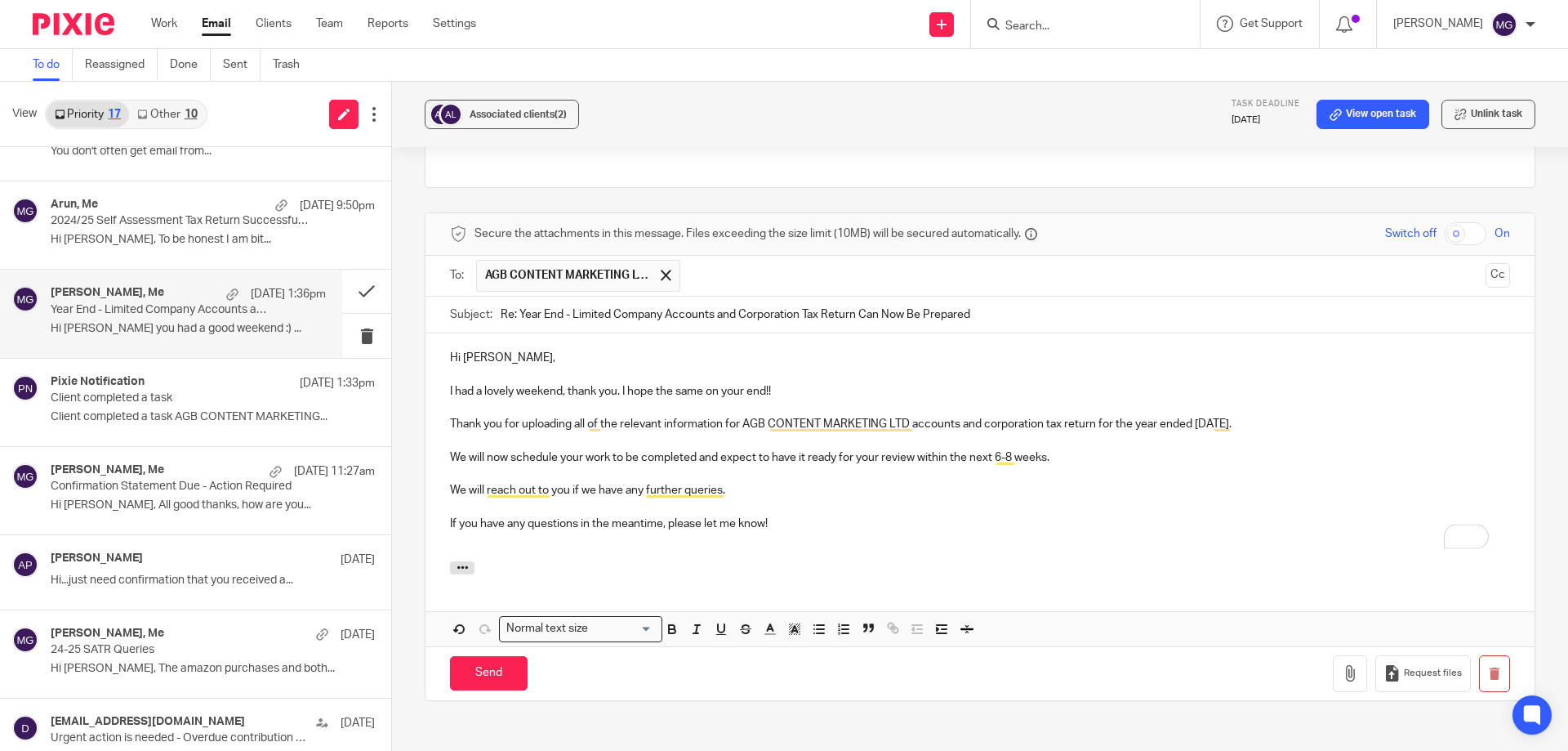
click at [621, 482] on p "We will reach out to you if we have any further queries." at bounding box center [980, 490] width 1060 height 16
click at [452, 415] on p "Thank you for uploading all of the relevant information for AGB CONTENT MARKETI…" at bounding box center [980, 423] width 1060 height 16
drag, startPoint x: 985, startPoint y: 403, endPoint x: 1119, endPoint y: 403, distance: 134.0
click at [1119, 415] on p "Also thank you for uploading all of the relevant information for AGB CONTENT MA…" at bounding box center [980, 423] width 1060 height 16
click at [1105, 449] on p "We will now schedule your work to be completed and expect to have it ready for …" at bounding box center [980, 457] width 1060 height 16
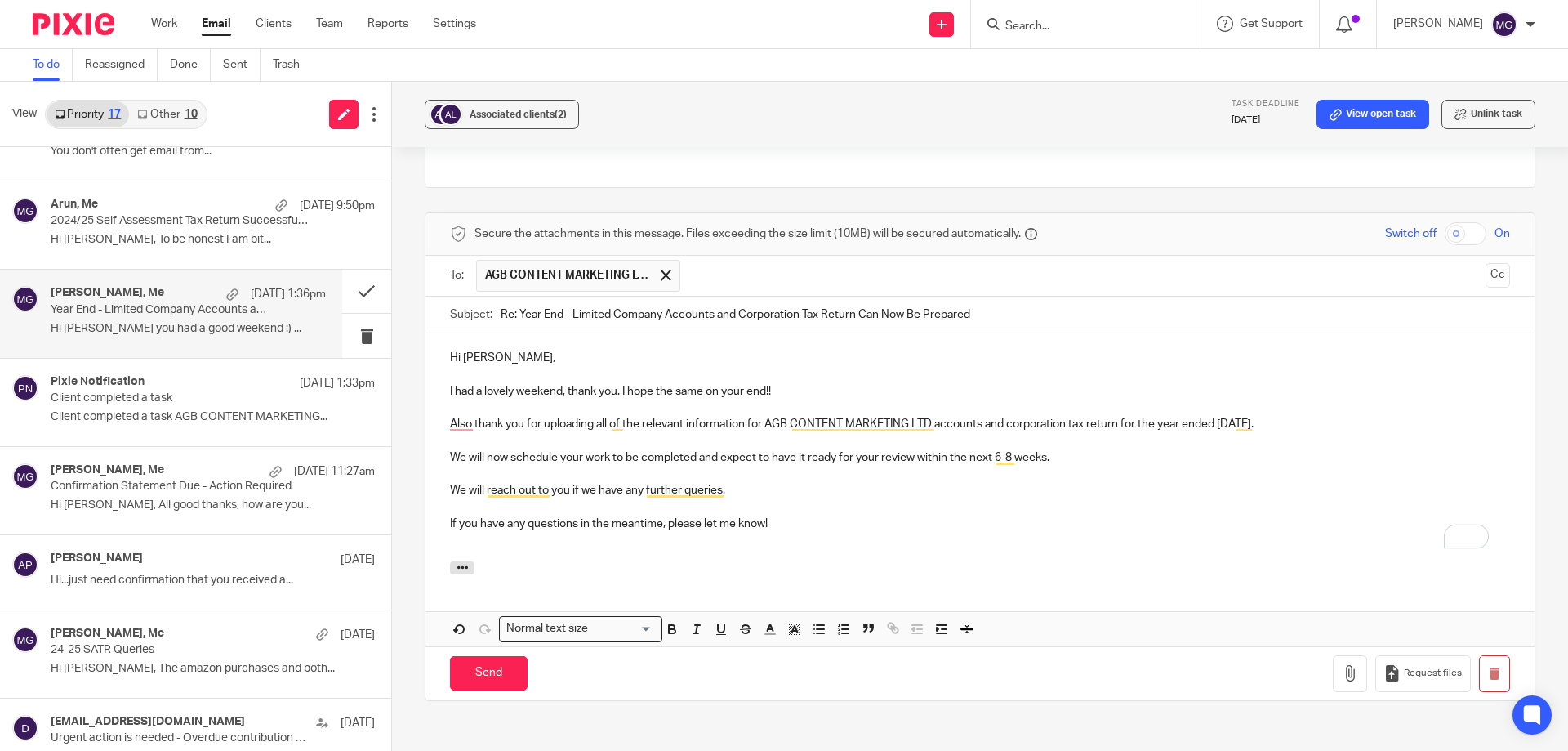
click at [1120, 415] on p "Also thank you for uploading all of the relevant information for AGB CONTENT MA…" at bounding box center [980, 423] width 1060 height 16
click at [583, 449] on p "We will now schedule your work to be completed and expect to have it ready for …" at bounding box center [980, 457] width 1060 height 16
click at [667, 449] on p "We will now schedule your work to be completed and expect to have it ready for …" at bounding box center [980, 457] width 1060 height 16
click at [1110, 449] on p "We will now schedule your work to be completed and expect to have it ready for …" at bounding box center [980, 457] width 1060 height 16
click at [805, 449] on p "We will now schedule your work to be completed and expect to have it ready for …" at bounding box center [980, 457] width 1060 height 16
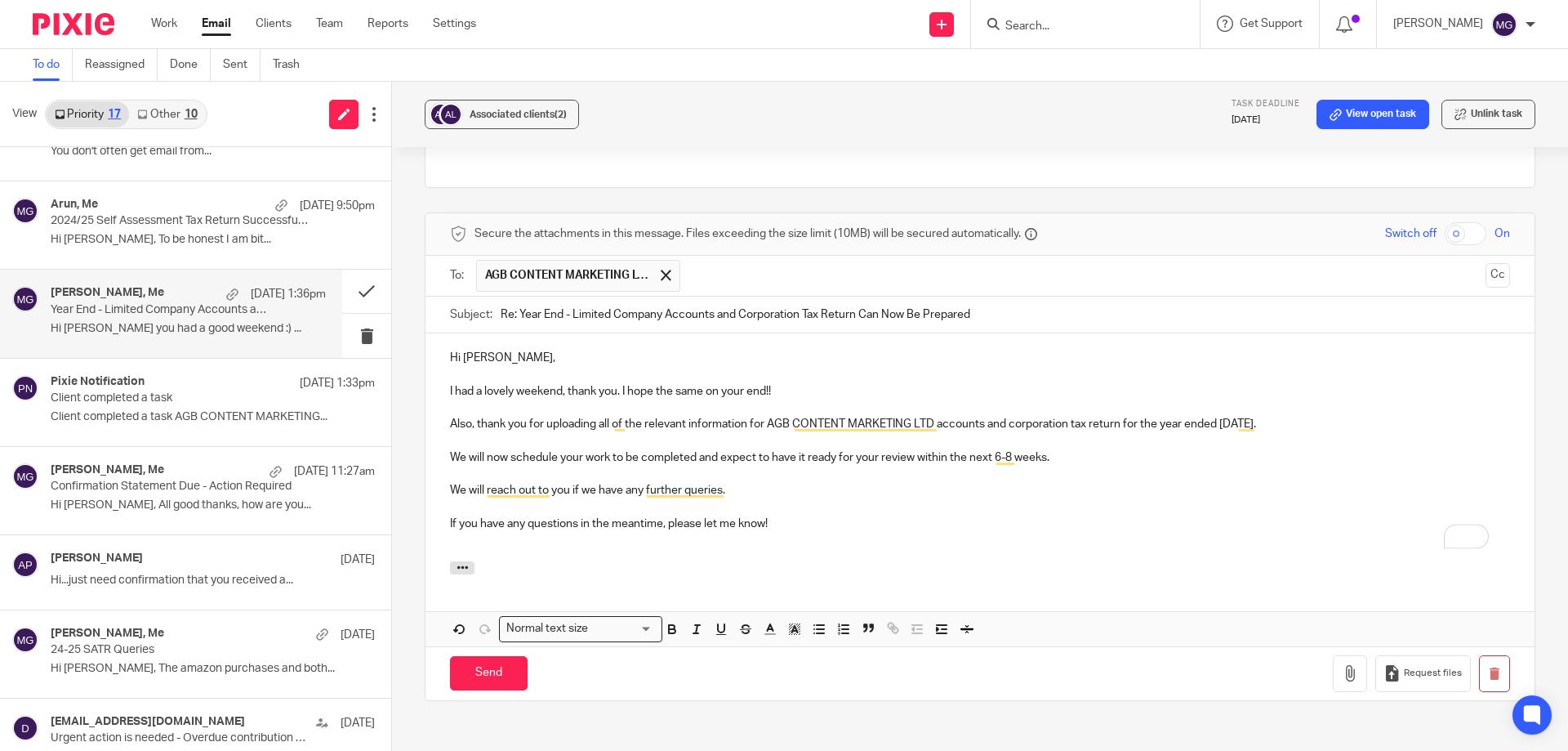
click at [607, 449] on p "We will now schedule your work to be completed and expect to have it ready for …" at bounding box center [980, 457] width 1060 height 16
click at [977, 482] on p "We will reach out to you if we have any further queries." at bounding box center [980, 490] width 1060 height 16
click at [898, 482] on p "We will reach out to you if we have any further queries." at bounding box center [980, 490] width 1060 height 16
click at [722, 532] on p "To enrich screen reader interactions, please activate Accessibility in Grammarl…" at bounding box center [980, 540] width 1060 height 16
click at [778, 515] on p "If you have any questions in the meantime, please let me know!" at bounding box center [980, 523] width 1060 height 16
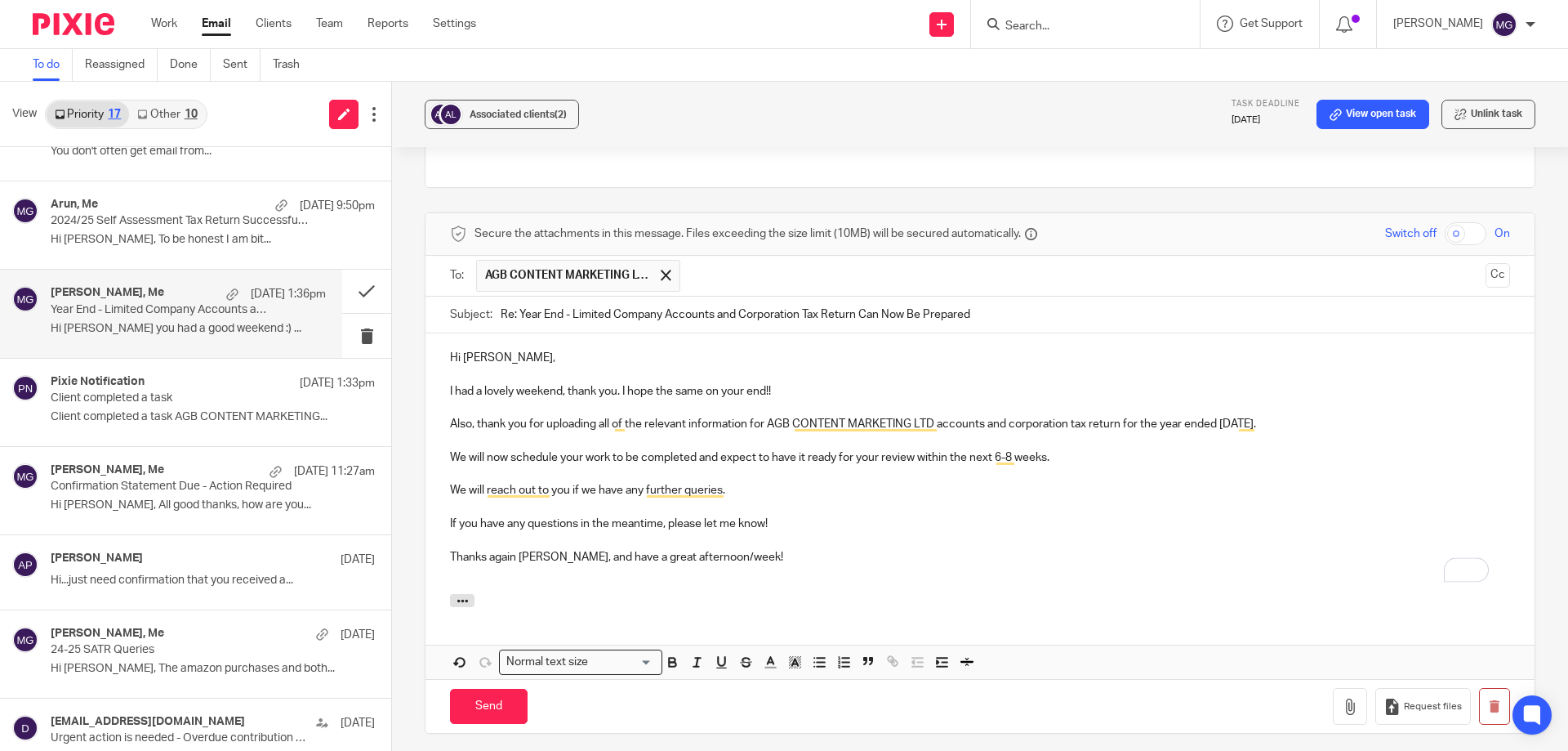
click at [812, 565] on p "To enrich screen reader interactions, please activate Accessibility in Grammarl…" at bounding box center [980, 572] width 1060 height 16
click at [497, 350] on p "Hi [PERSON_NAME]," at bounding box center [980, 357] width 1060 height 16
copy p "Antoaneta"
click at [534, 549] on p "Thanks again Antoaneta, and have a great afternoon/week!" at bounding box center [980, 556] width 1060 height 16
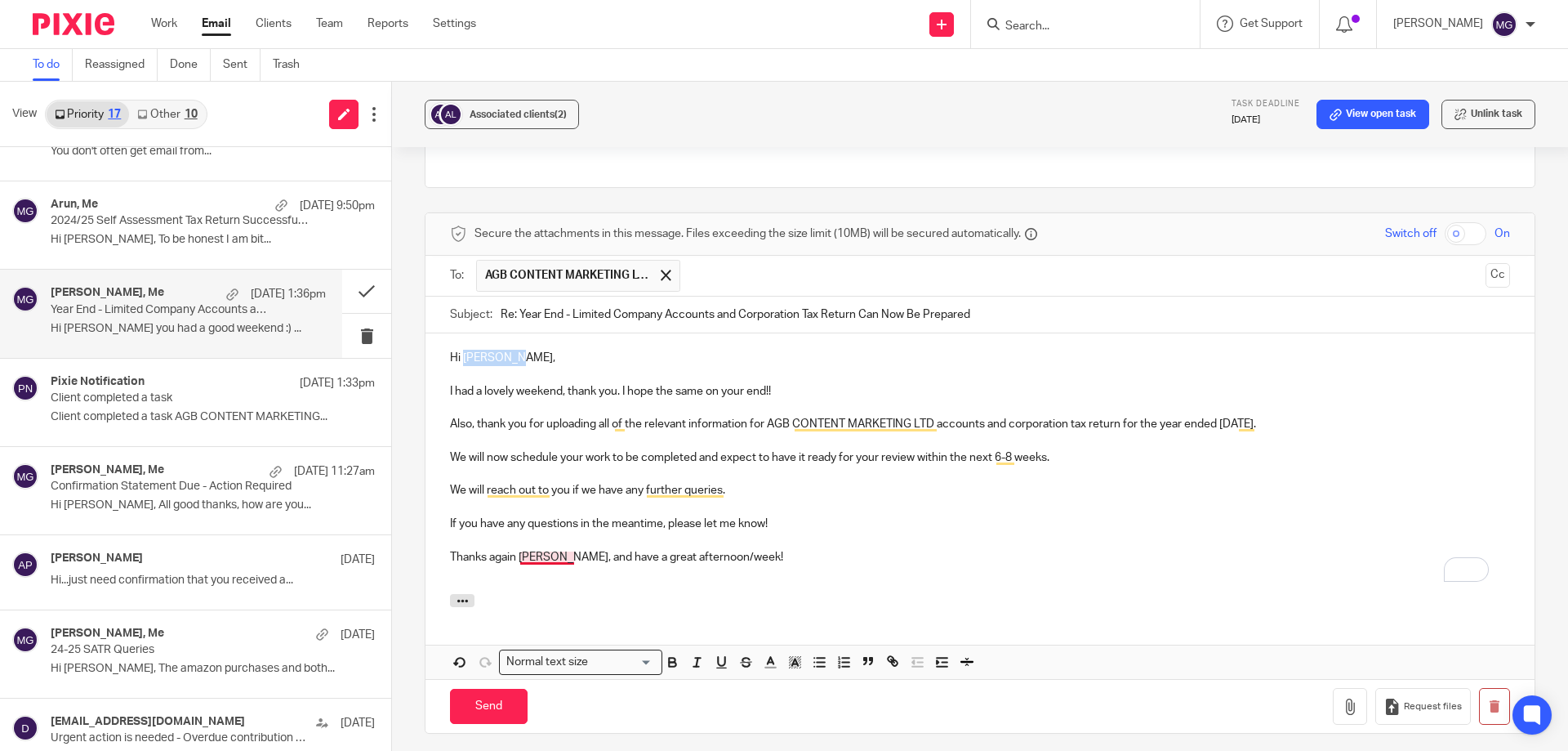
click at [534, 549] on p "Thanks again Antoaneta, and have a great afternoon/week!" at bounding box center [980, 556] width 1060 height 16
click at [822, 565] on p "To enrich screen reader interactions, please activate Accessibility in Grammarl…" at bounding box center [980, 572] width 1060 height 16
click at [503, 693] on input "Send" at bounding box center [489, 706] width 78 height 35
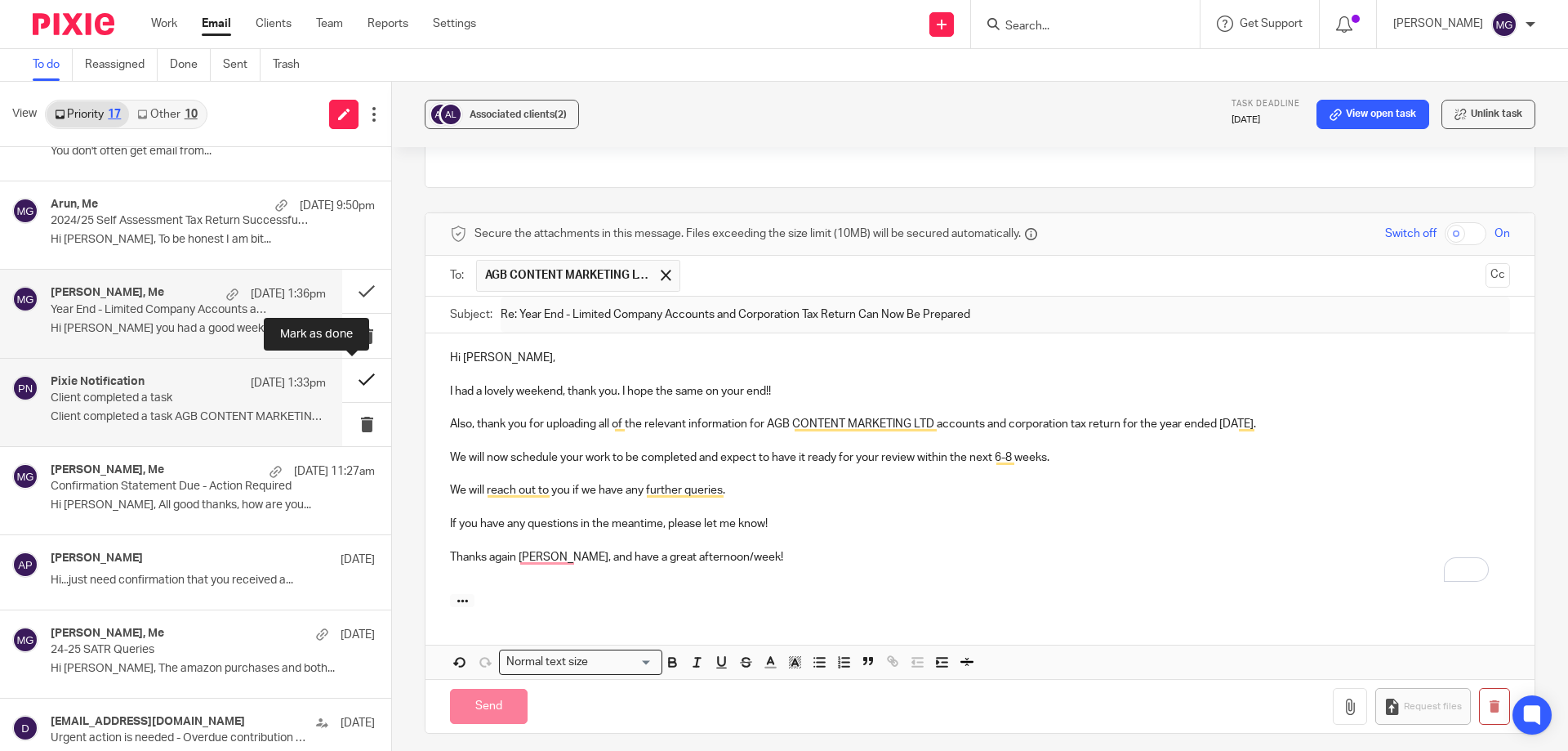
scroll to position [446, 0]
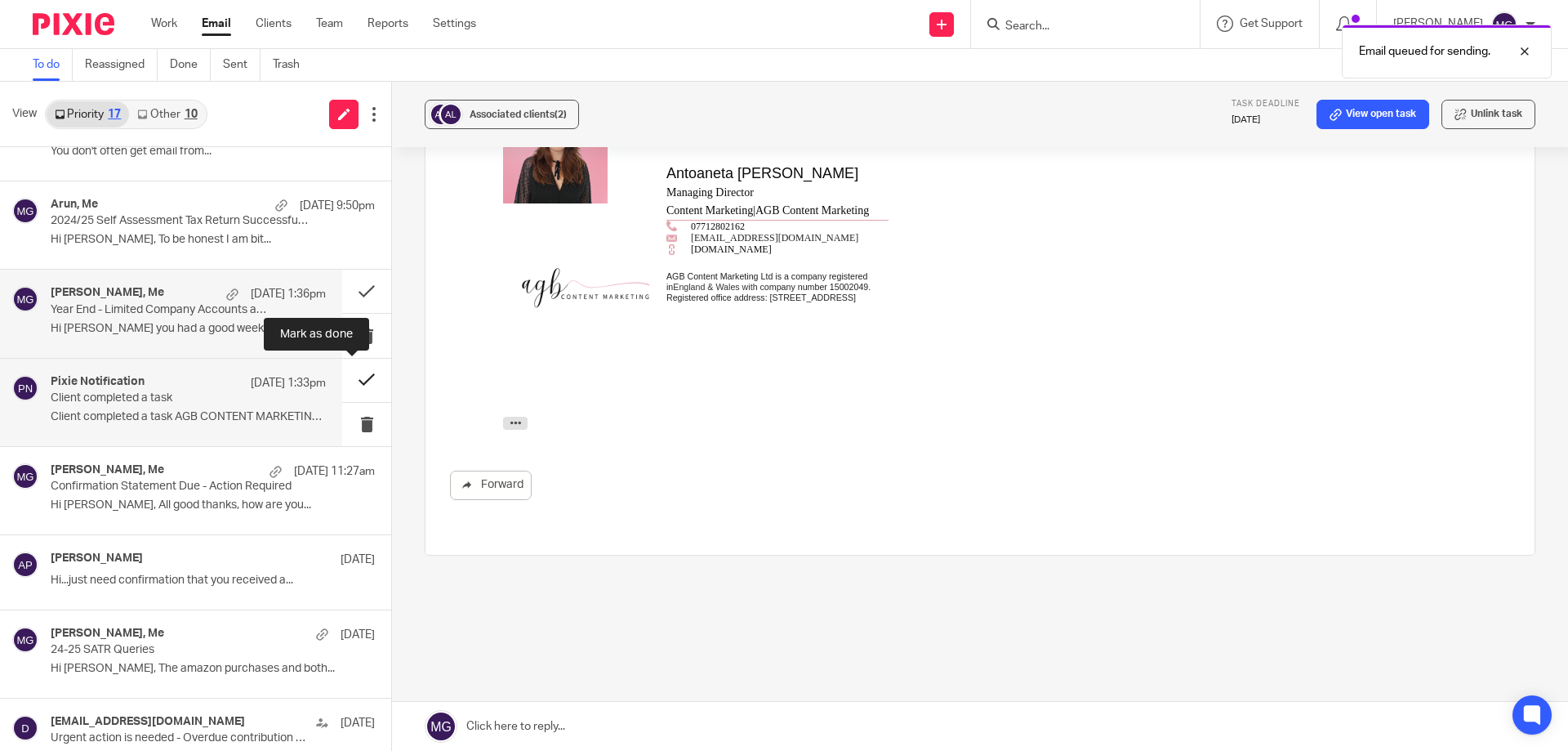
click at [347, 377] on button at bounding box center [366, 381] width 49 height 43
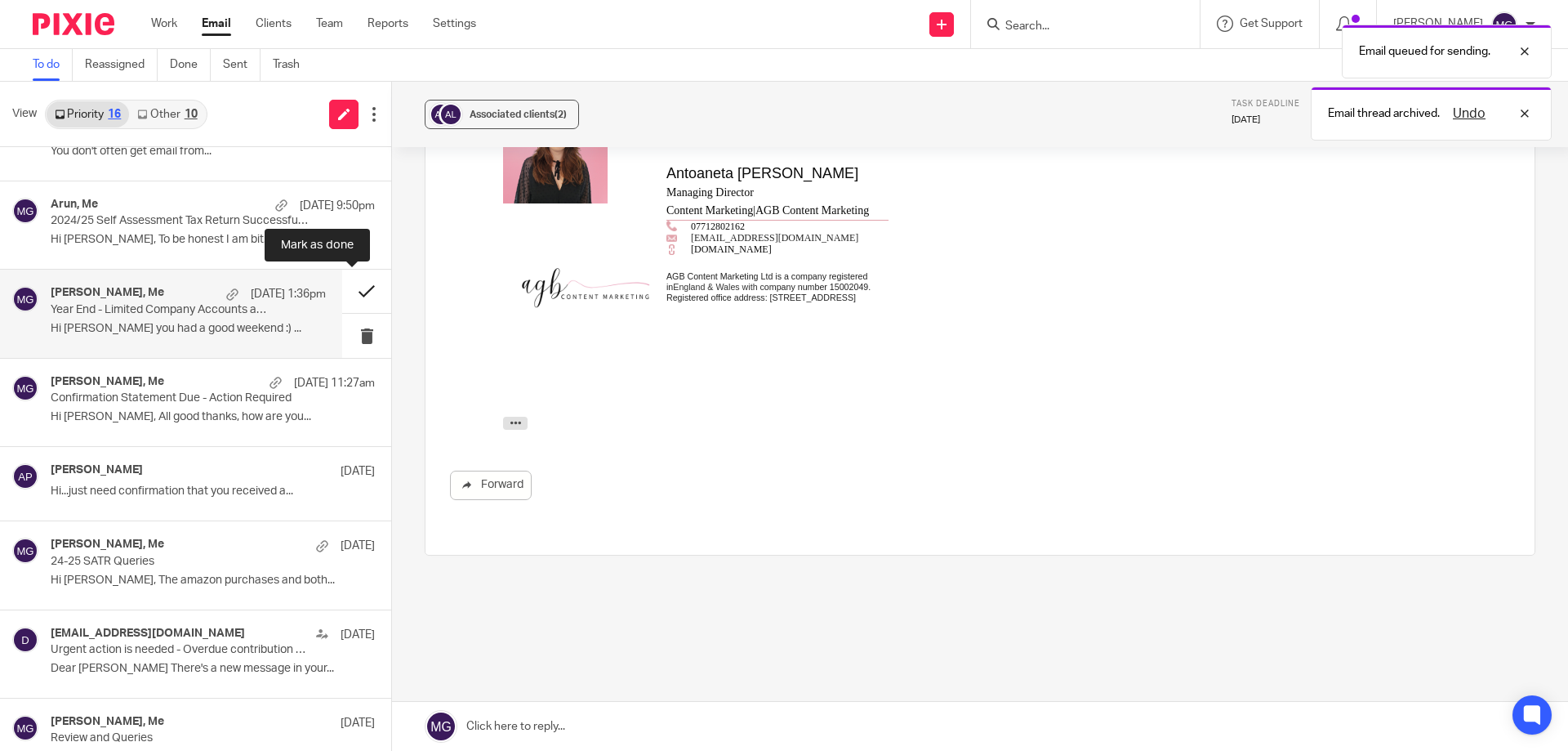
click at [352, 290] on button at bounding box center [366, 291] width 49 height 43
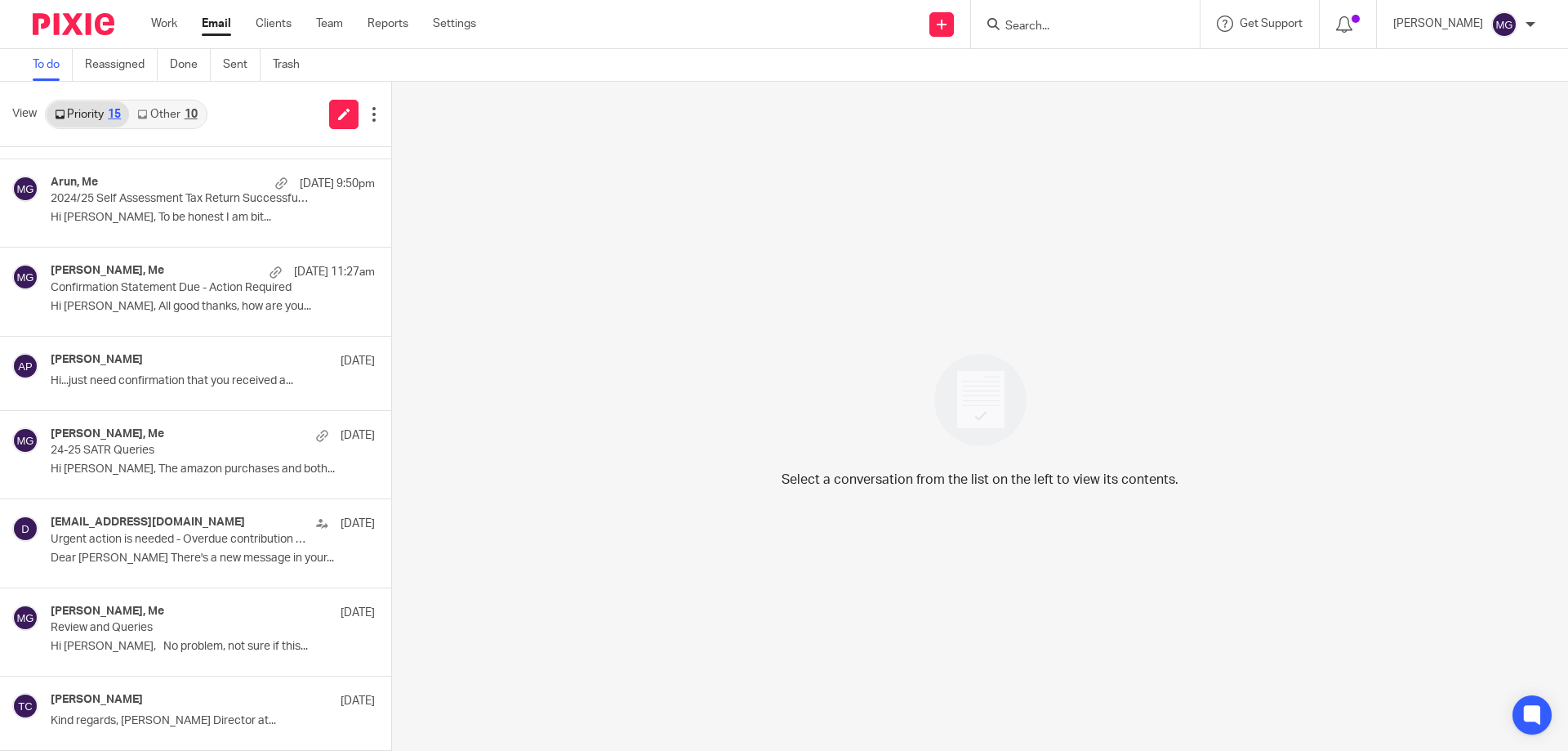
scroll to position [0, 0]
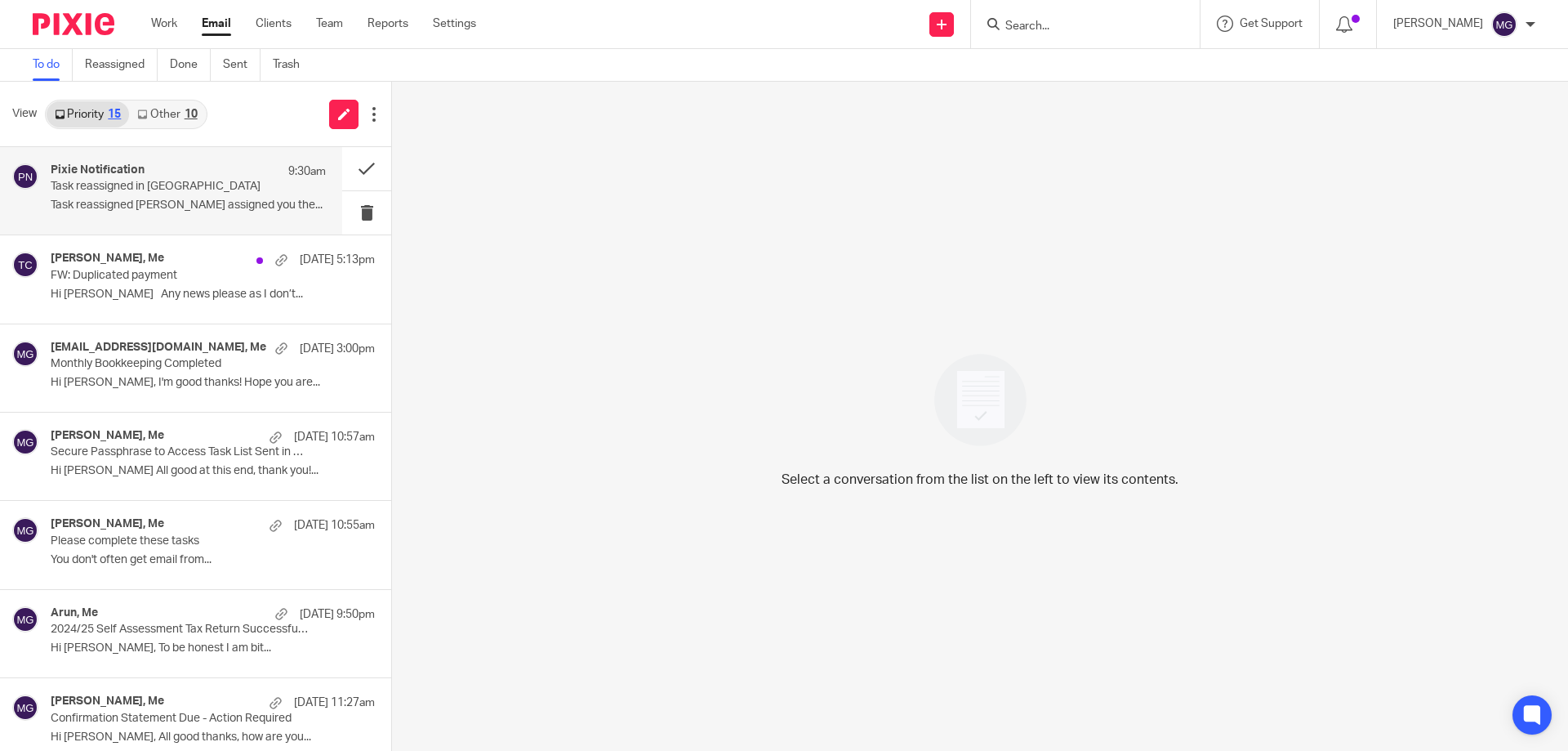
click at [176, 200] on p "Task reassigned Raj Kaur assigned you the..." at bounding box center [188, 205] width 275 height 14
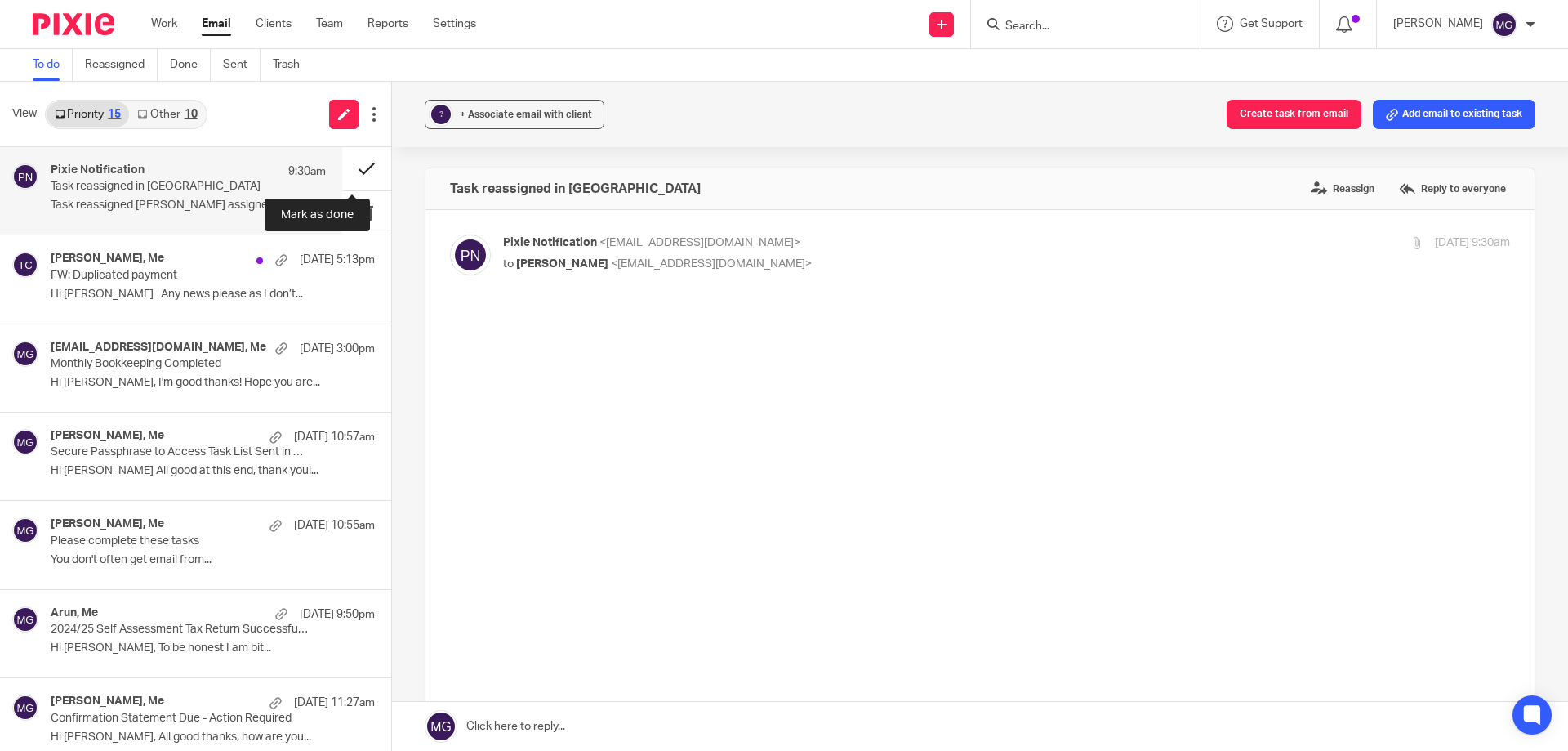
click at [346, 163] on button at bounding box center [366, 168] width 49 height 43
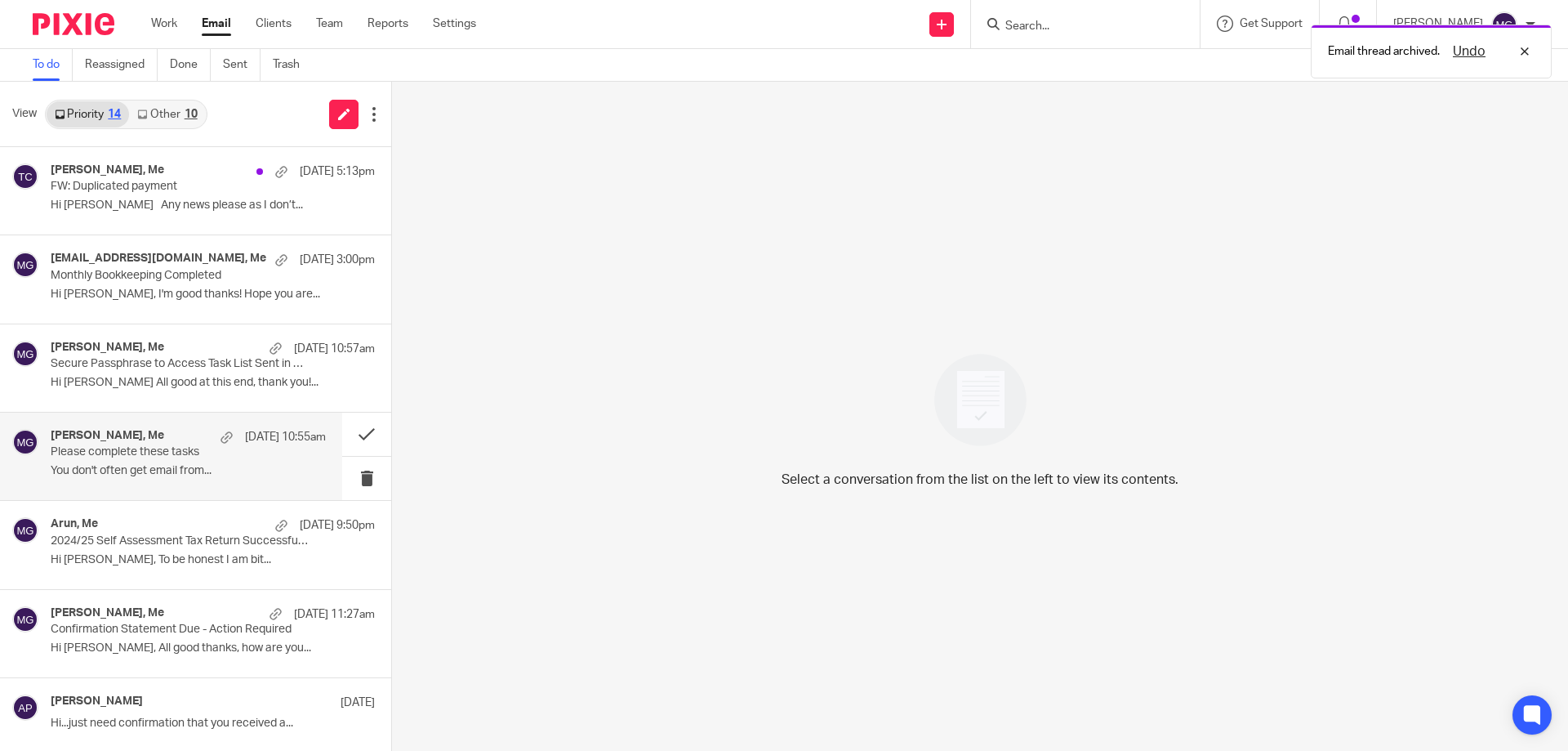
click at [143, 452] on p "Please complete these tasks" at bounding box center [161, 452] width 221 height 14
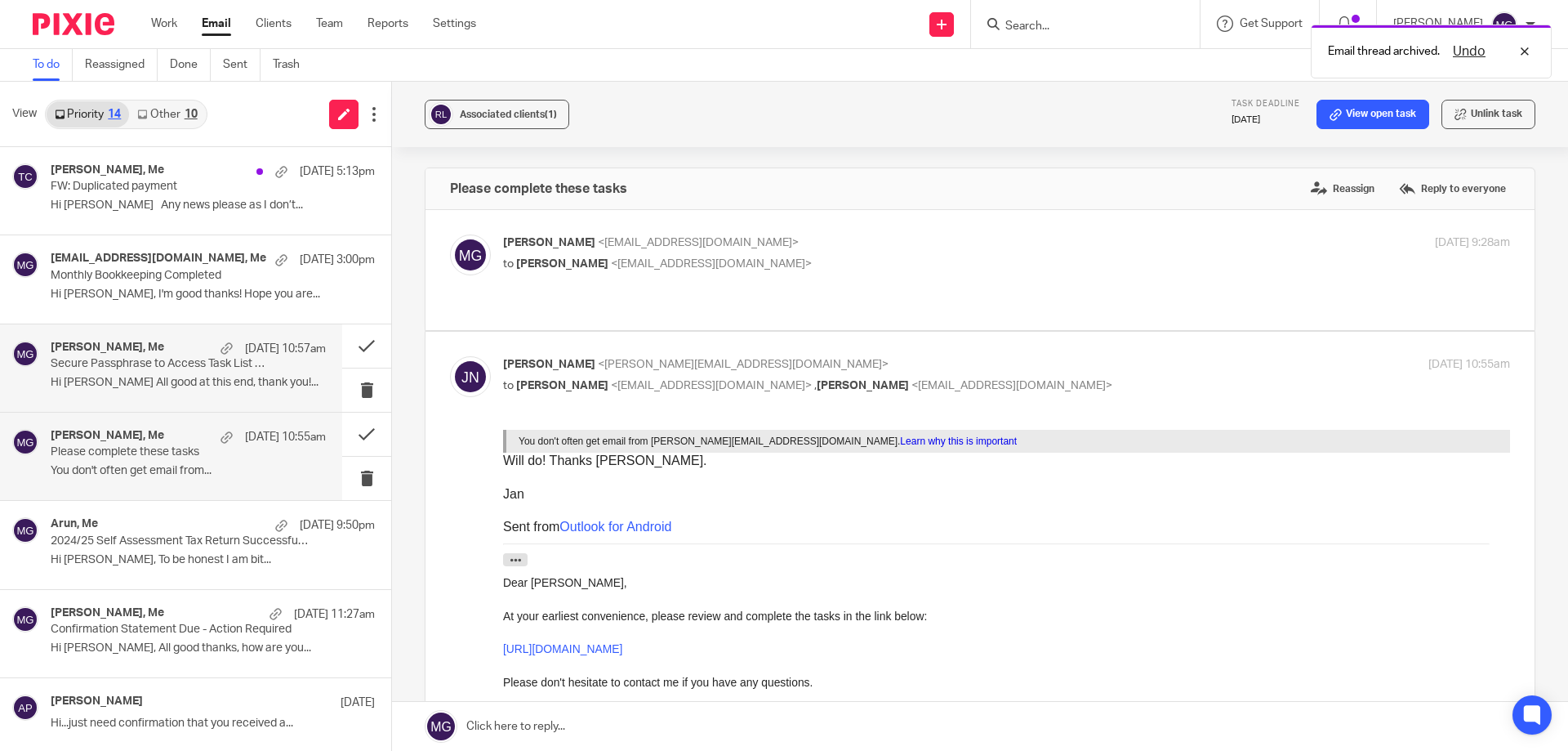
click at [153, 368] on p "Secure Passphrase to Access Task List Sent in Previous Email" at bounding box center [161, 364] width 221 height 14
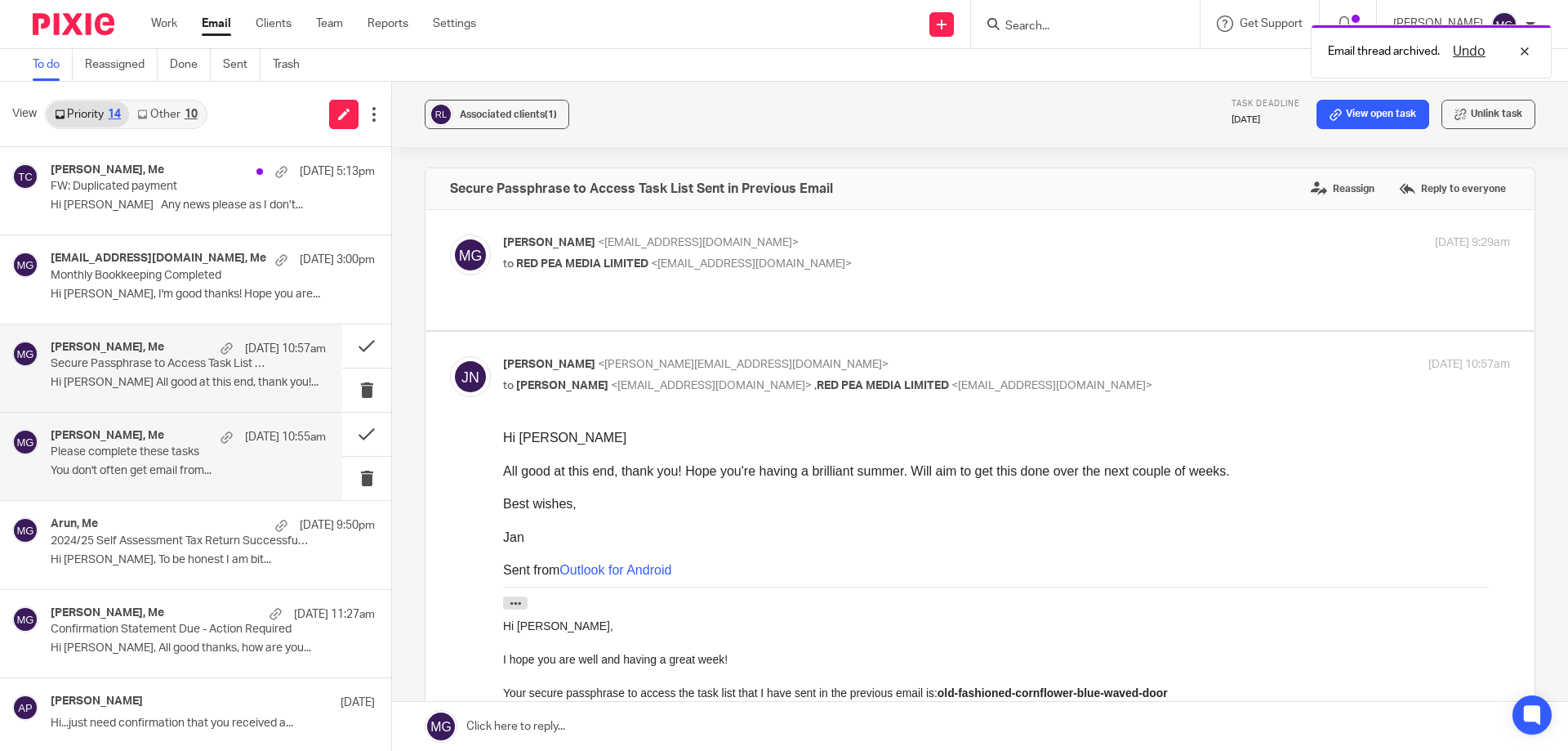
click at [178, 435] on div "Janice Northcroft, Me 19 Aug 10:55am" at bounding box center [188, 436] width 275 height 16
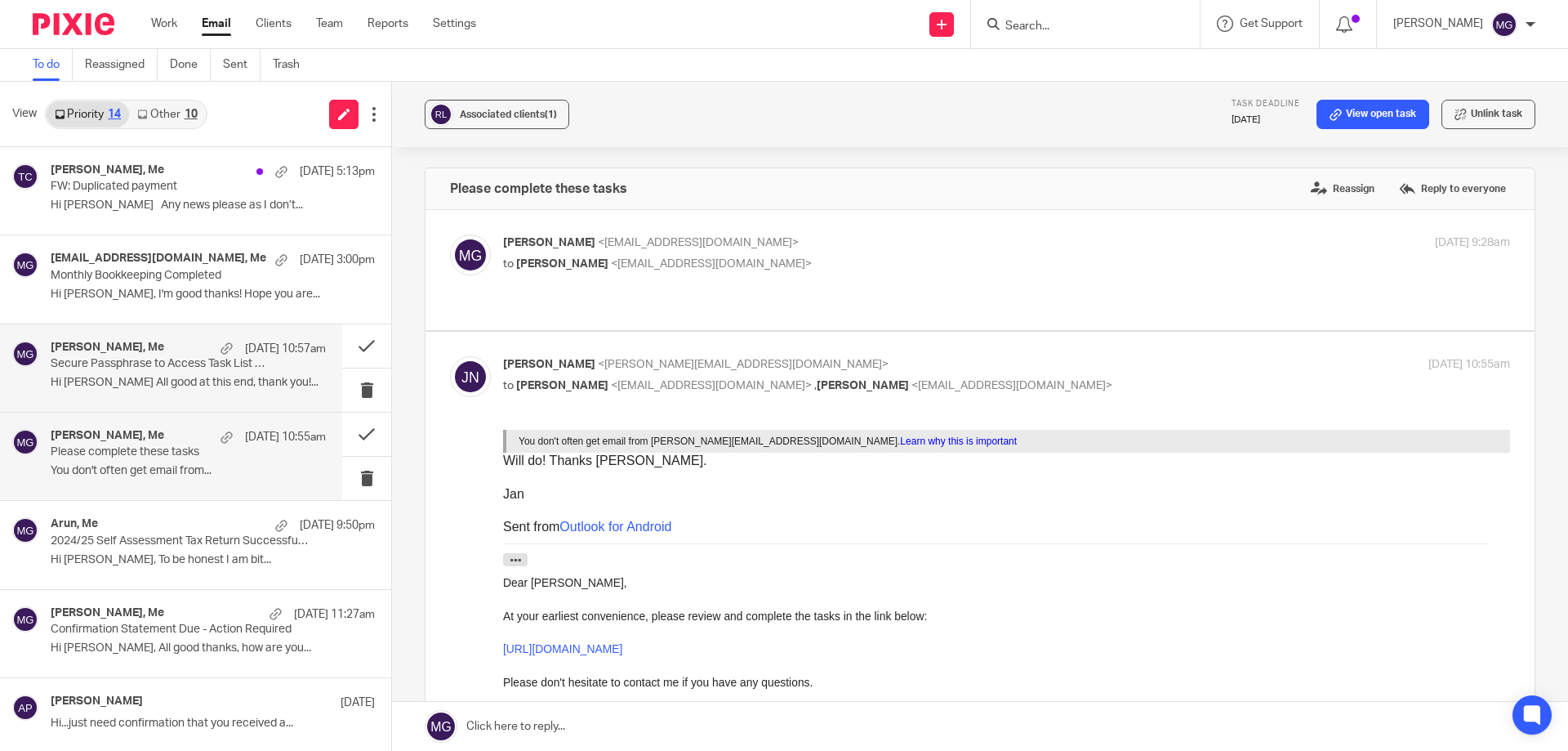
click at [181, 361] on p "Secure Passphrase to Access Task List Sent in Previous Email" at bounding box center [161, 364] width 221 height 14
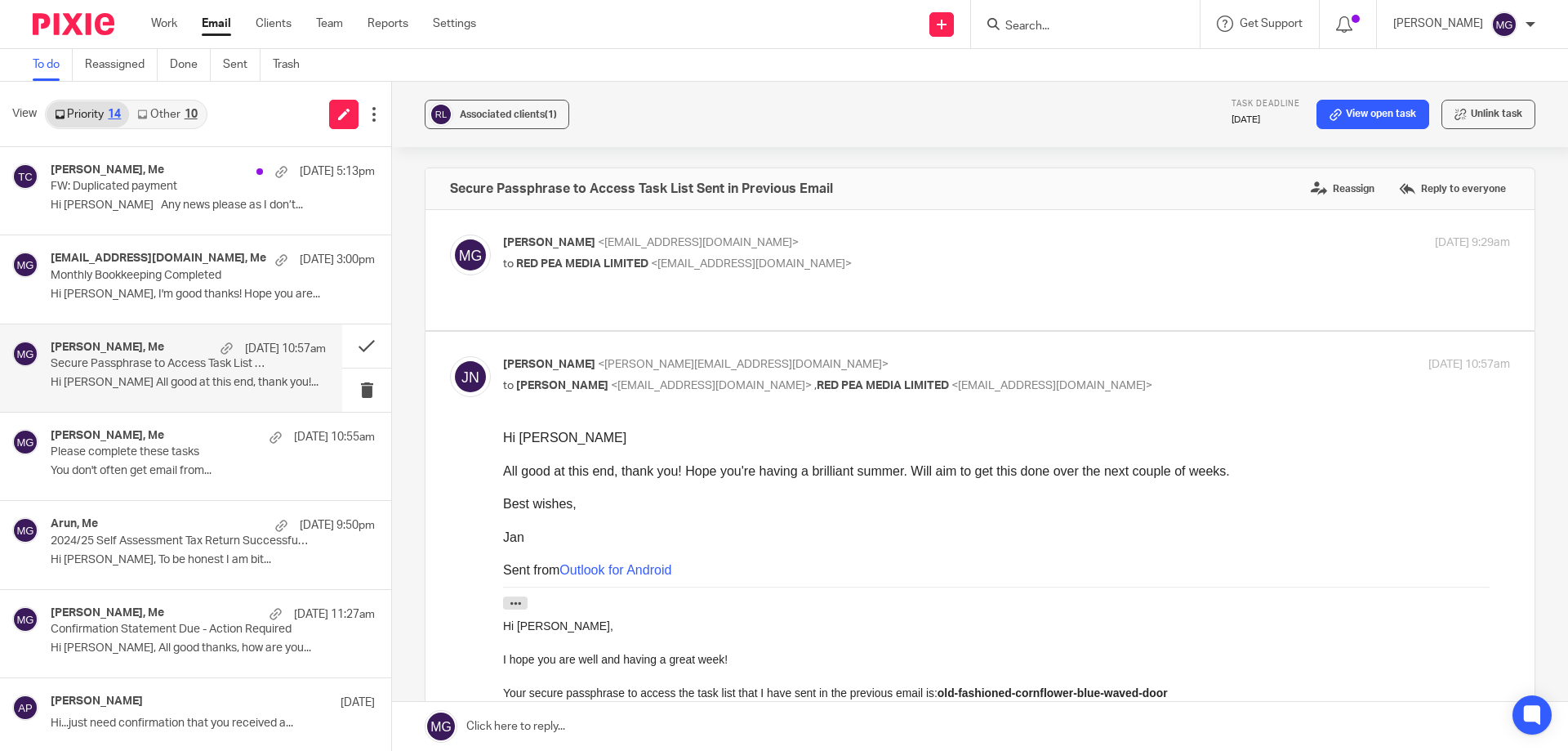
click at [938, 235] on p "Mason Graves <mgraves@taxassist.co.uk>" at bounding box center [838, 243] width 671 height 17
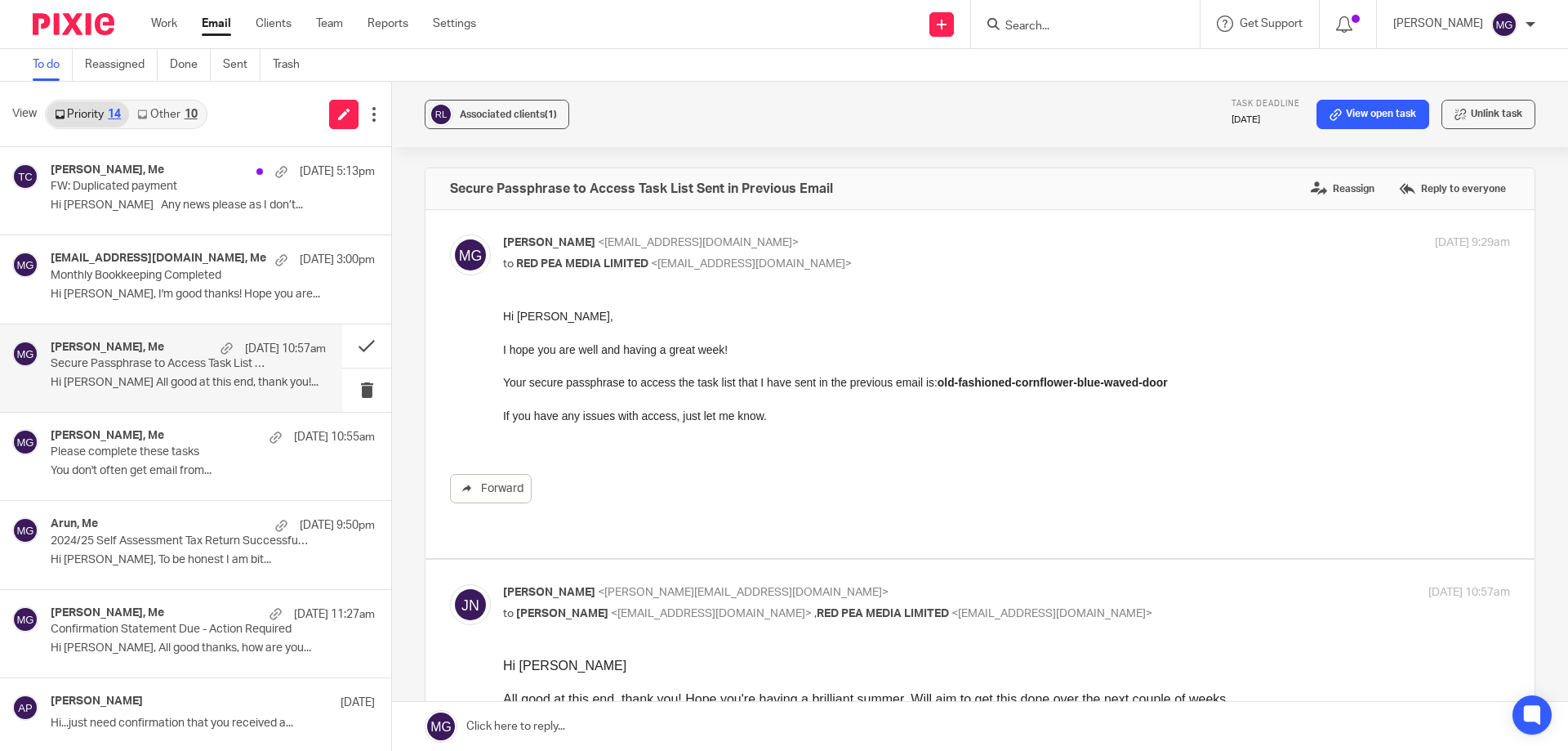
click at [938, 242] on p "Mason Graves <mgraves@taxassist.co.uk>" at bounding box center [838, 243] width 671 height 17
checkbox input "false"
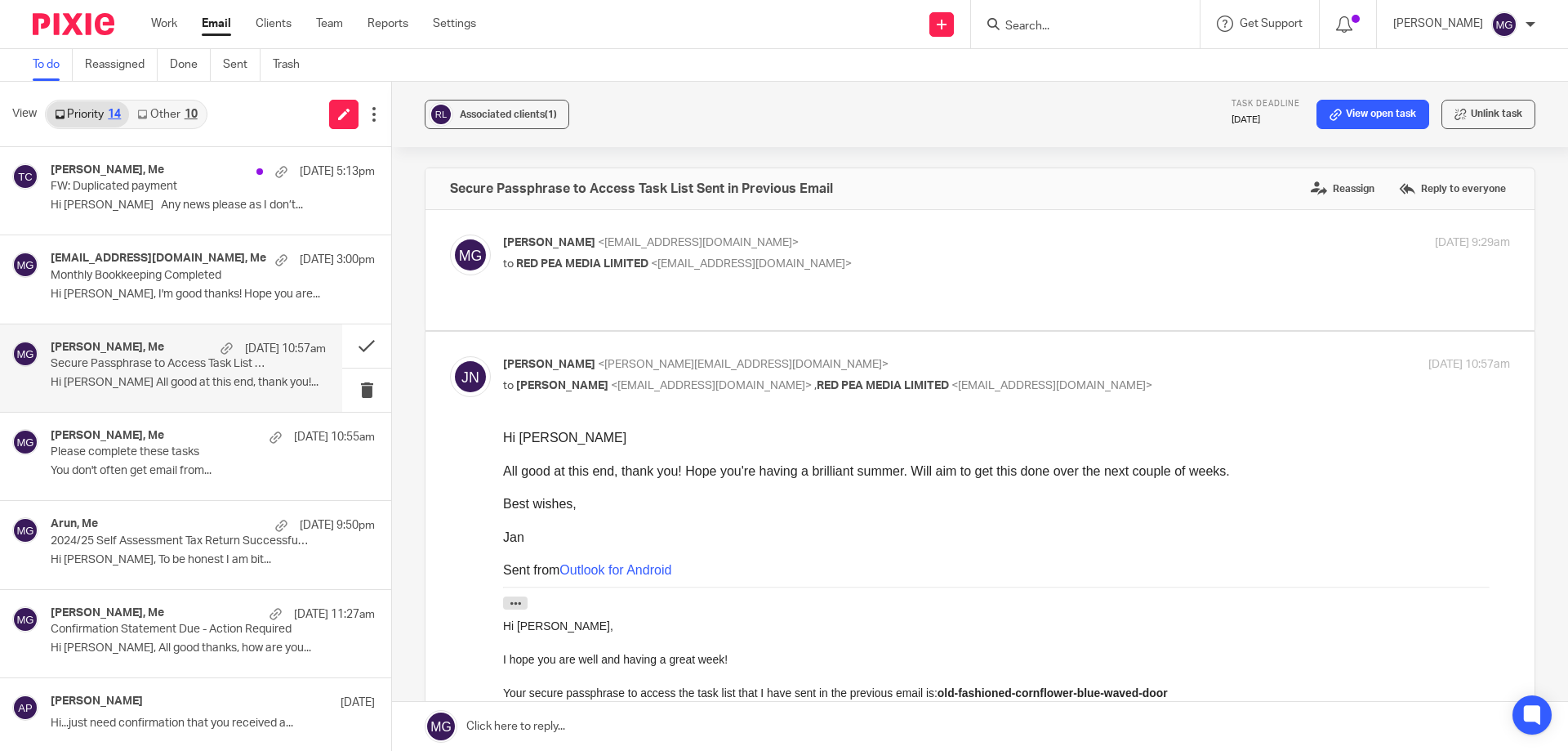
click at [596, 732] on link at bounding box center [979, 727] width 1175 height 49
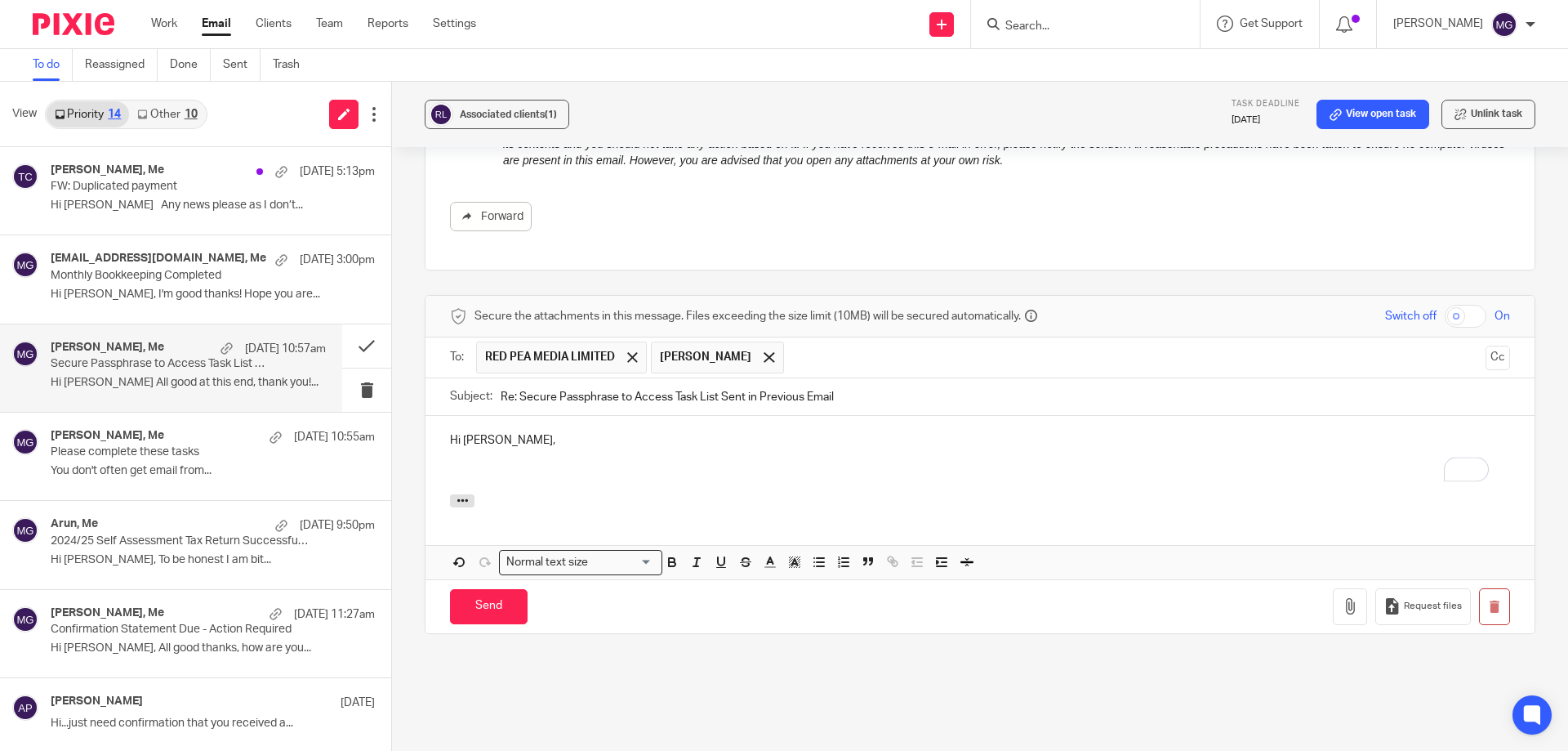
click at [489, 432] on p "Hi janeice," at bounding box center [980, 440] width 1060 height 16
click at [465, 432] on p "Hi KJanice," at bounding box center [980, 440] width 1060 height 16
click at [527, 432] on p "Hi [PERSON_NAME]," at bounding box center [980, 440] width 1060 height 16
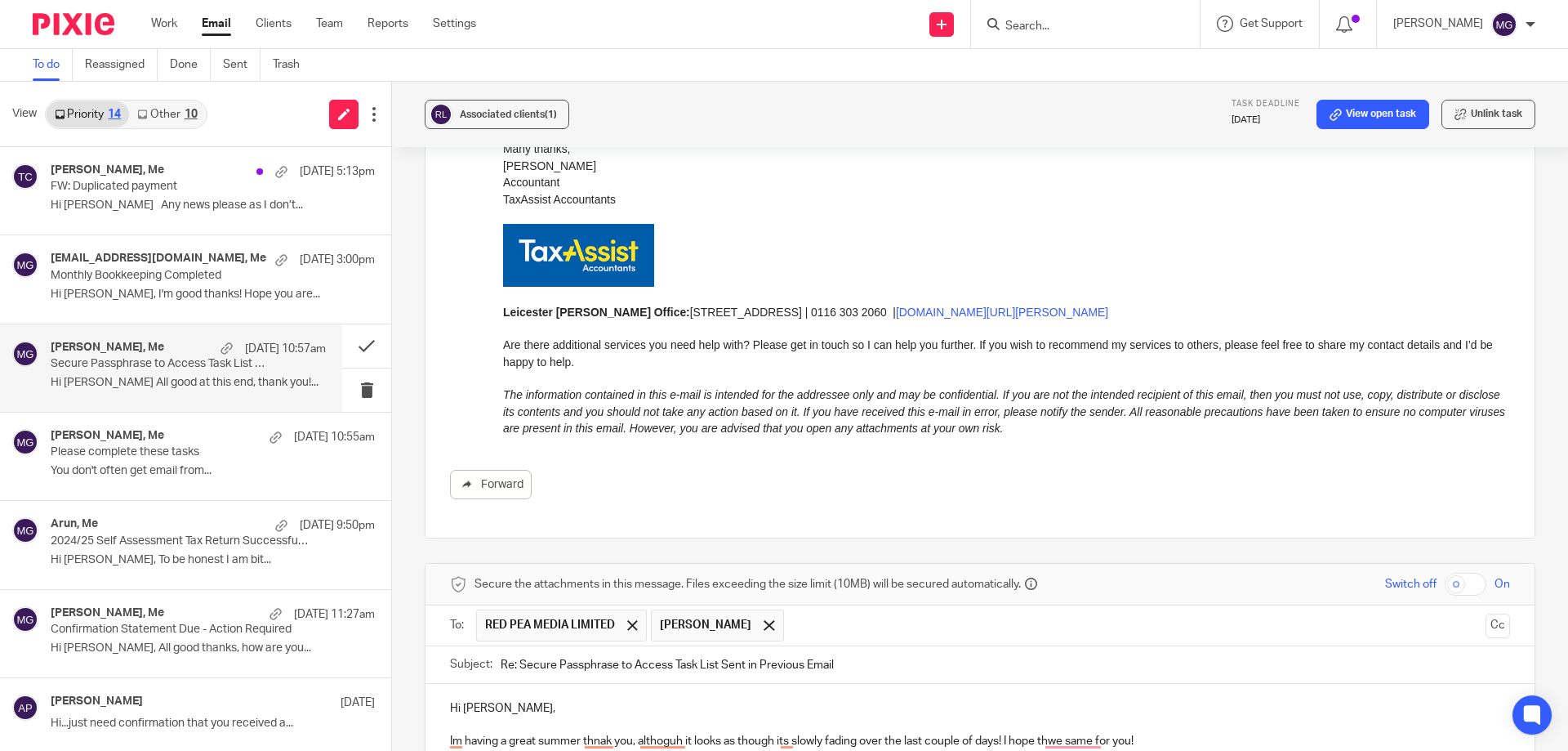
scroll to position [656, 0]
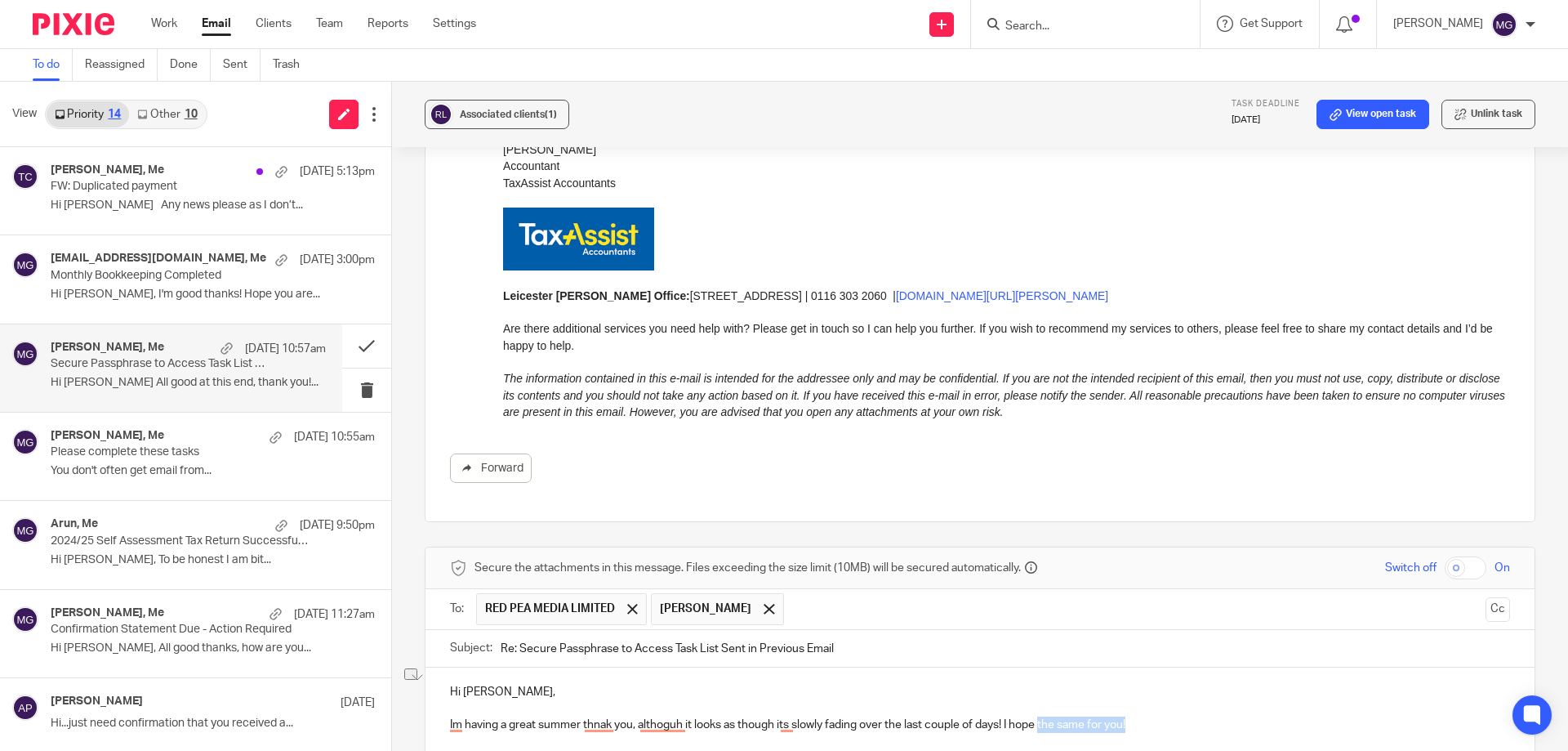
drag, startPoint x: 1140, startPoint y: 708, endPoint x: 1046, endPoint y: 700, distance: 94.3
click at [1040, 716] on p "Im having a great summer thnak you, althoguh it looks as though its slowly fadi…" at bounding box center [980, 724] width 1060 height 16
click at [1138, 716] on p "Im having a great summer thnak you, althoguh it looks as though its slowly fadi…" at bounding box center [980, 724] width 1060 height 16
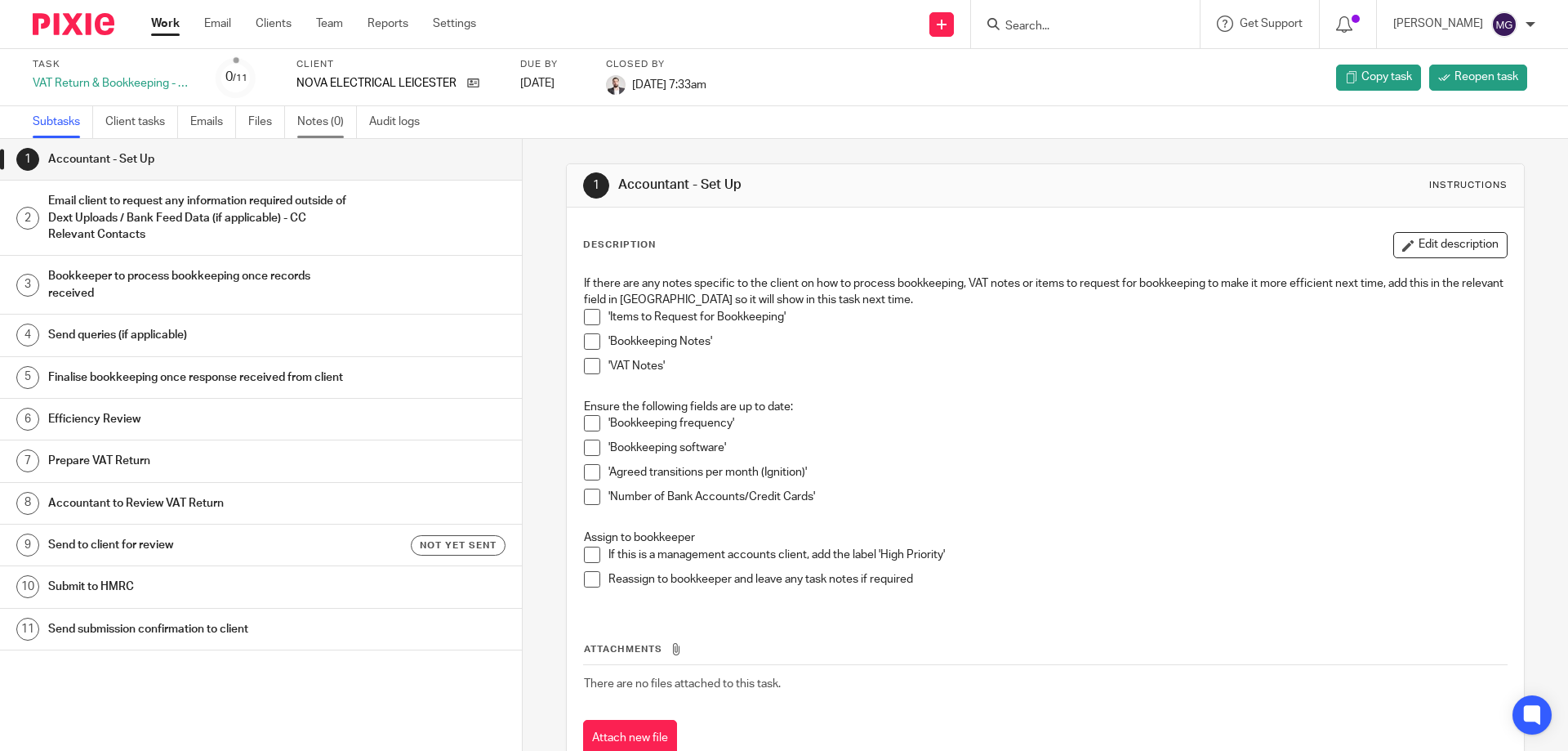
click at [334, 125] on link "Notes (0)" at bounding box center [326, 122] width 59 height 32
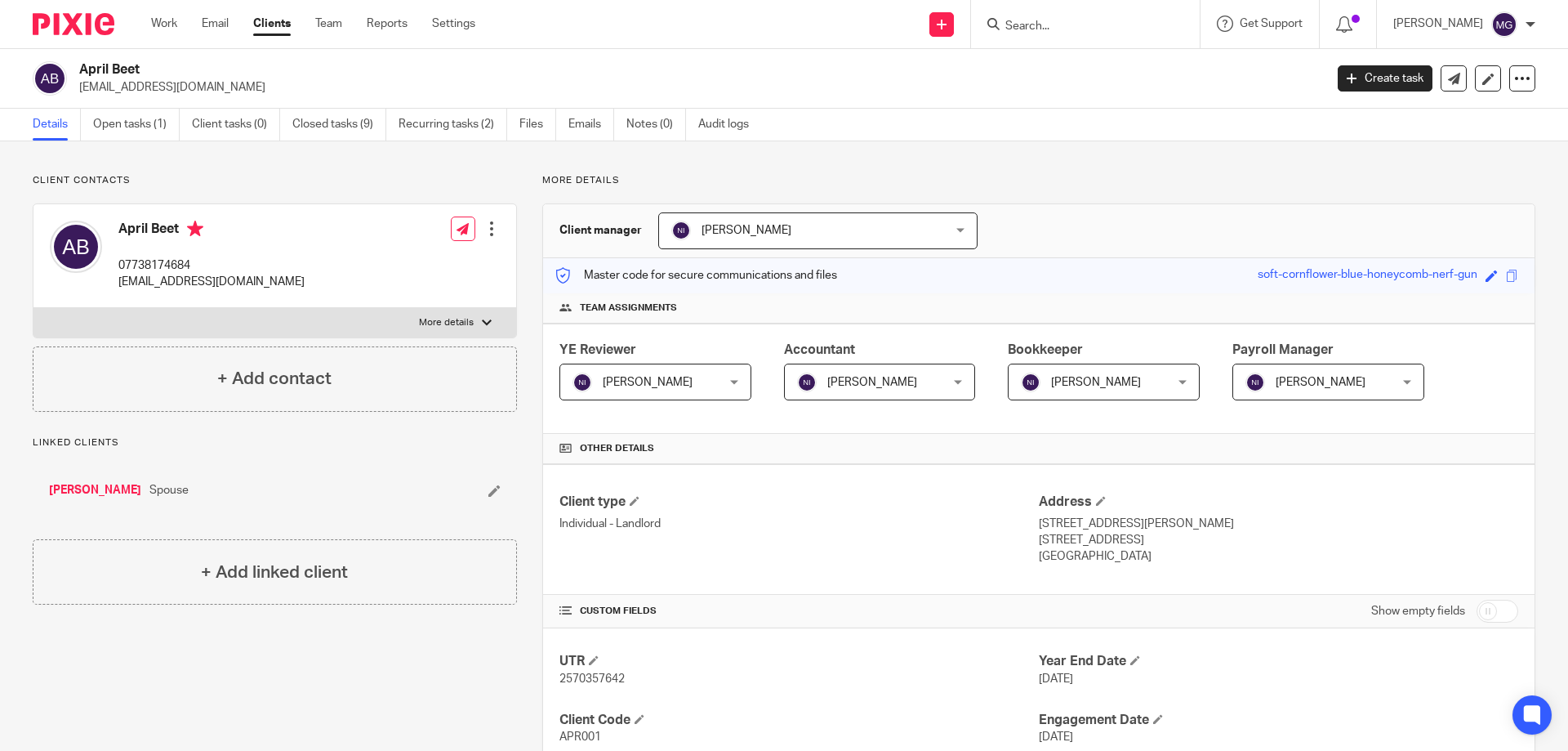
click at [1088, 196] on div "More details Client manager [PERSON_NAME] [PERSON_NAME] [PERSON_NAME] Topia Jaz…" at bounding box center [1026, 671] width 1018 height 995
click at [156, 125] on link "Open tasks (1)" at bounding box center [136, 125] width 86 height 32
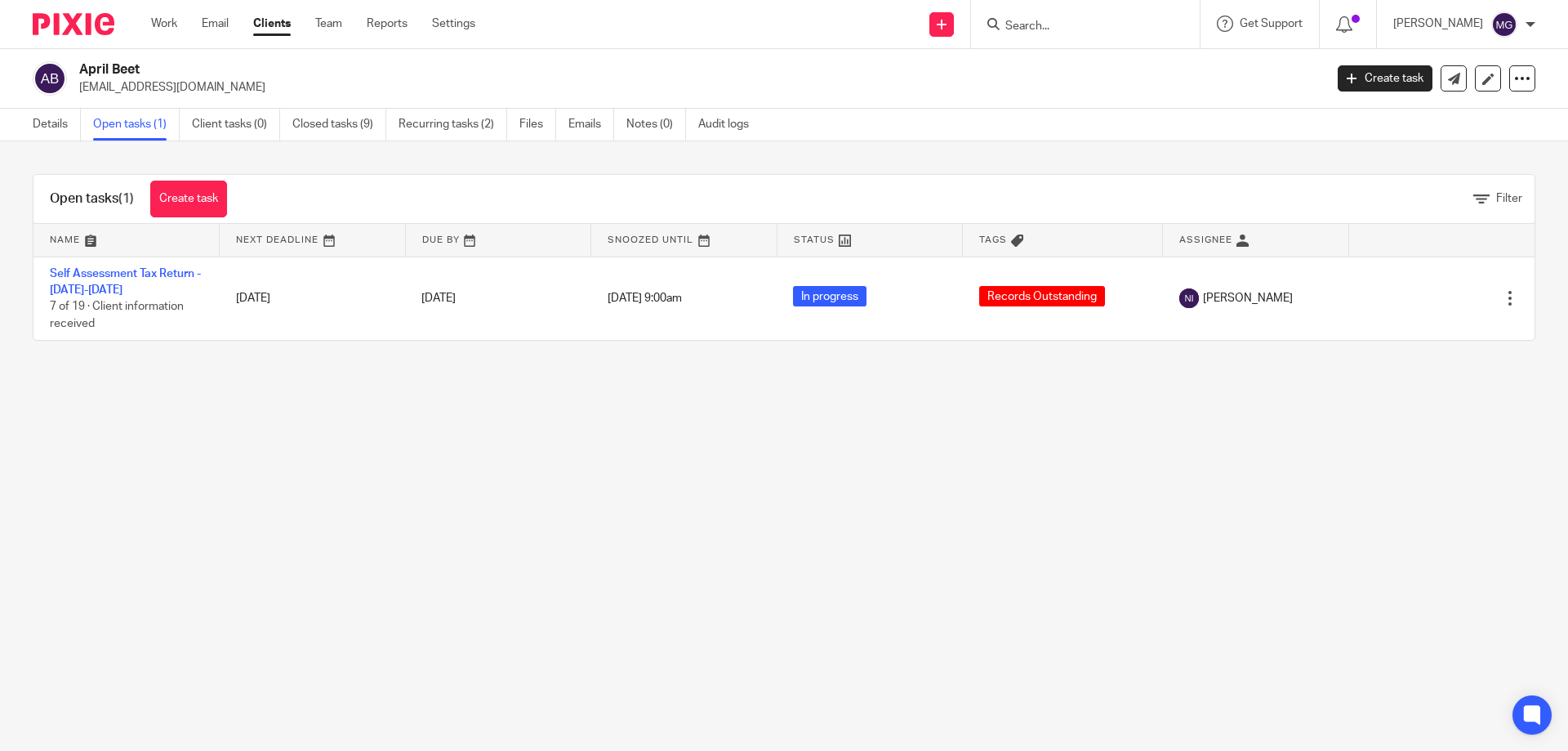
click at [53, 130] on link "Details" at bounding box center [56, 125] width 48 height 32
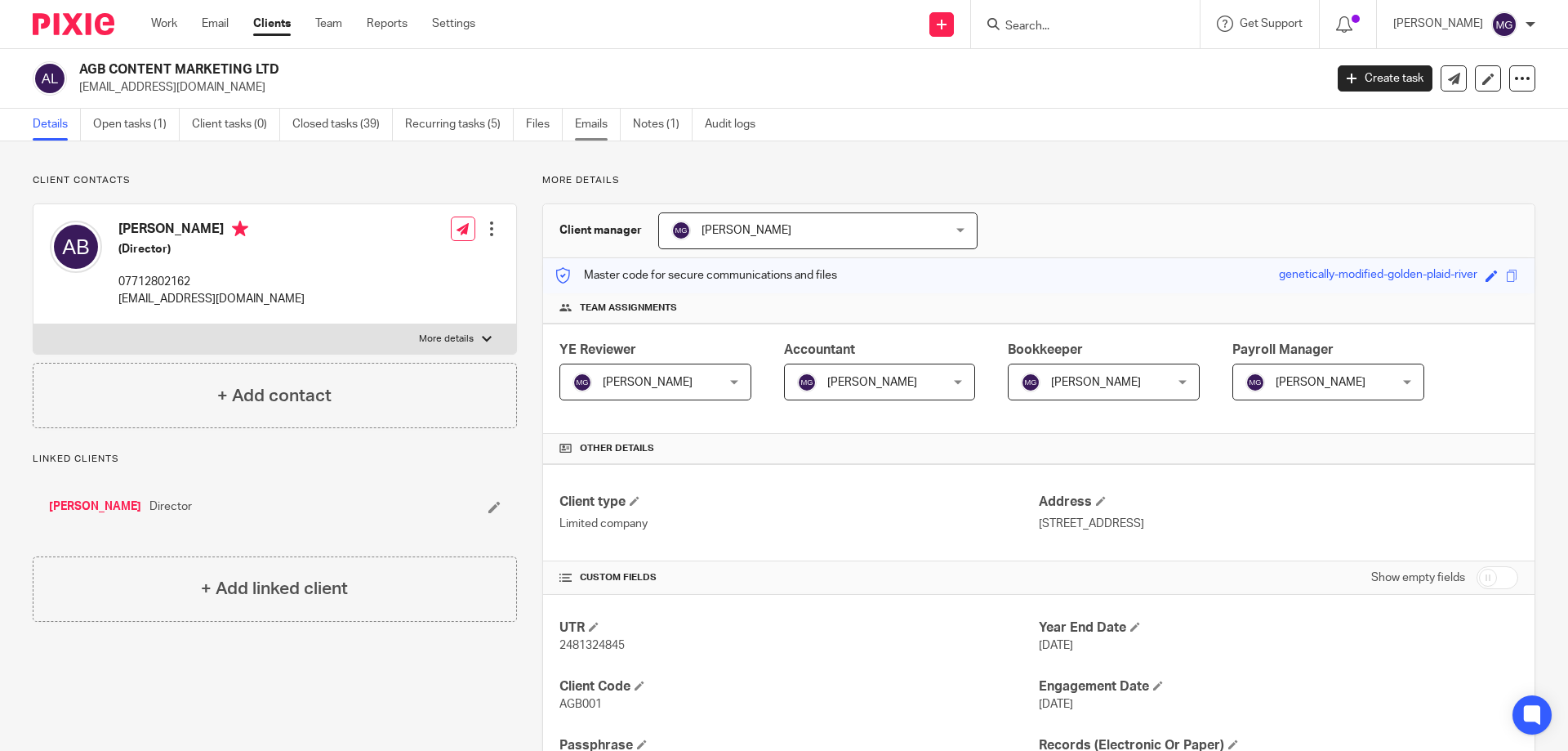
click at [577, 124] on link "Emails" at bounding box center [598, 125] width 46 height 32
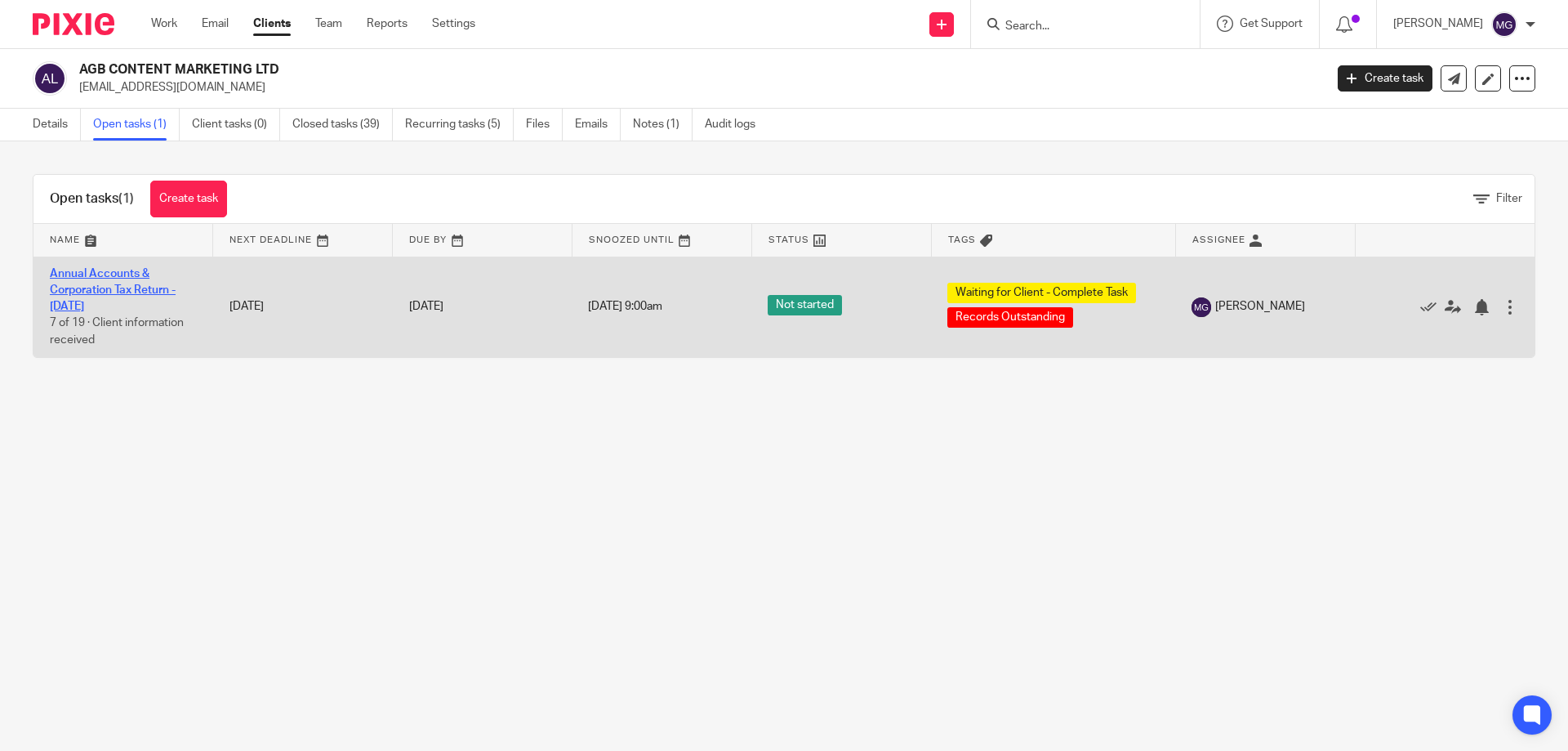
drag, startPoint x: 0, startPoint y: 0, endPoint x: 109, endPoint y: 276, distance: 296.7
click at [109, 276] on link "Annual Accounts & Corporation Tax Return - [DATE]" at bounding box center [113, 290] width 126 height 45
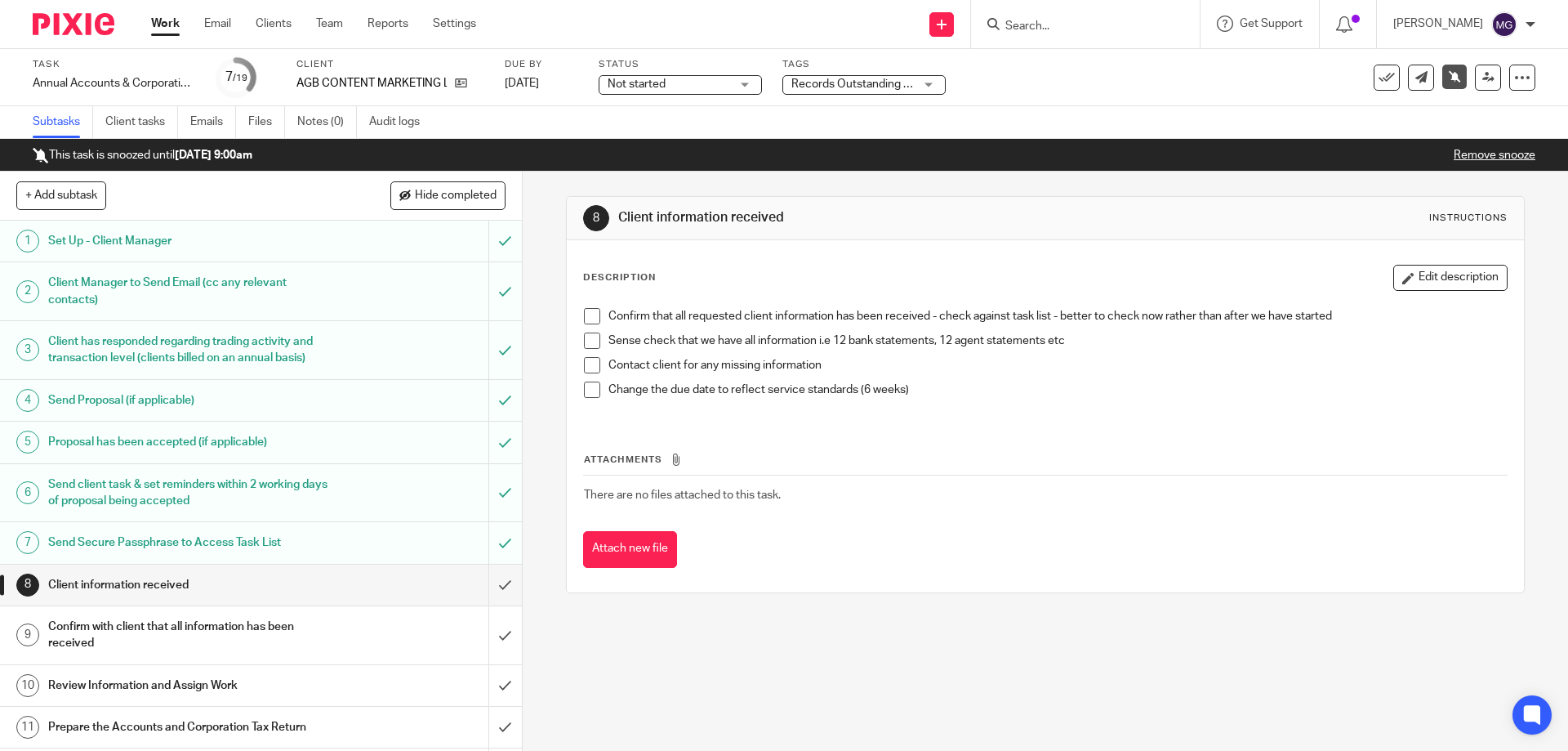
click at [1464, 158] on link "Remove snooze" at bounding box center [1494, 155] width 82 height 11
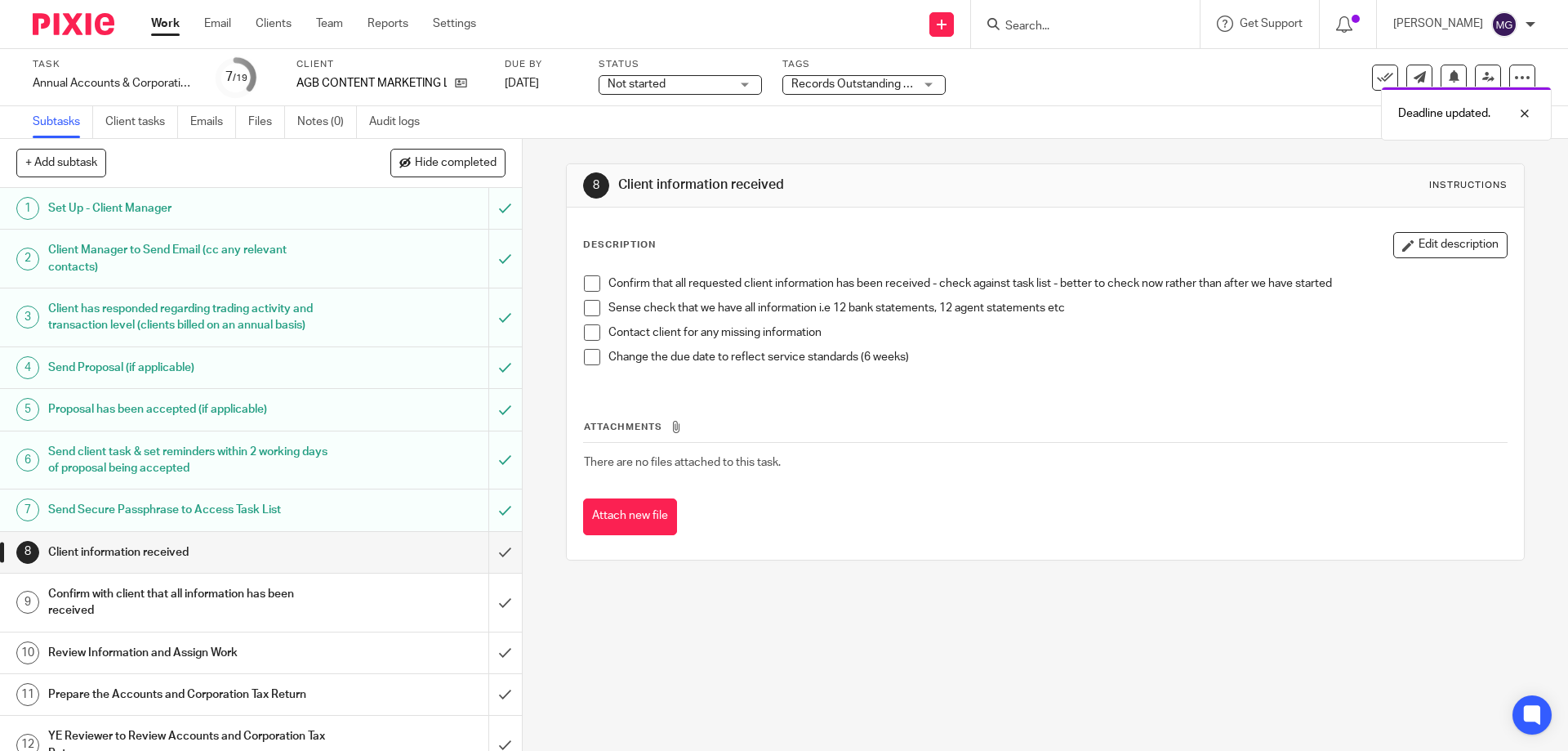
click at [858, 140] on div "8 Client information received Instructions Description Edit description Confirm…" at bounding box center [1044, 362] width 957 height 446
click at [939, 87] on div "Records Outstanding + 1" at bounding box center [864, 85] width 163 height 20
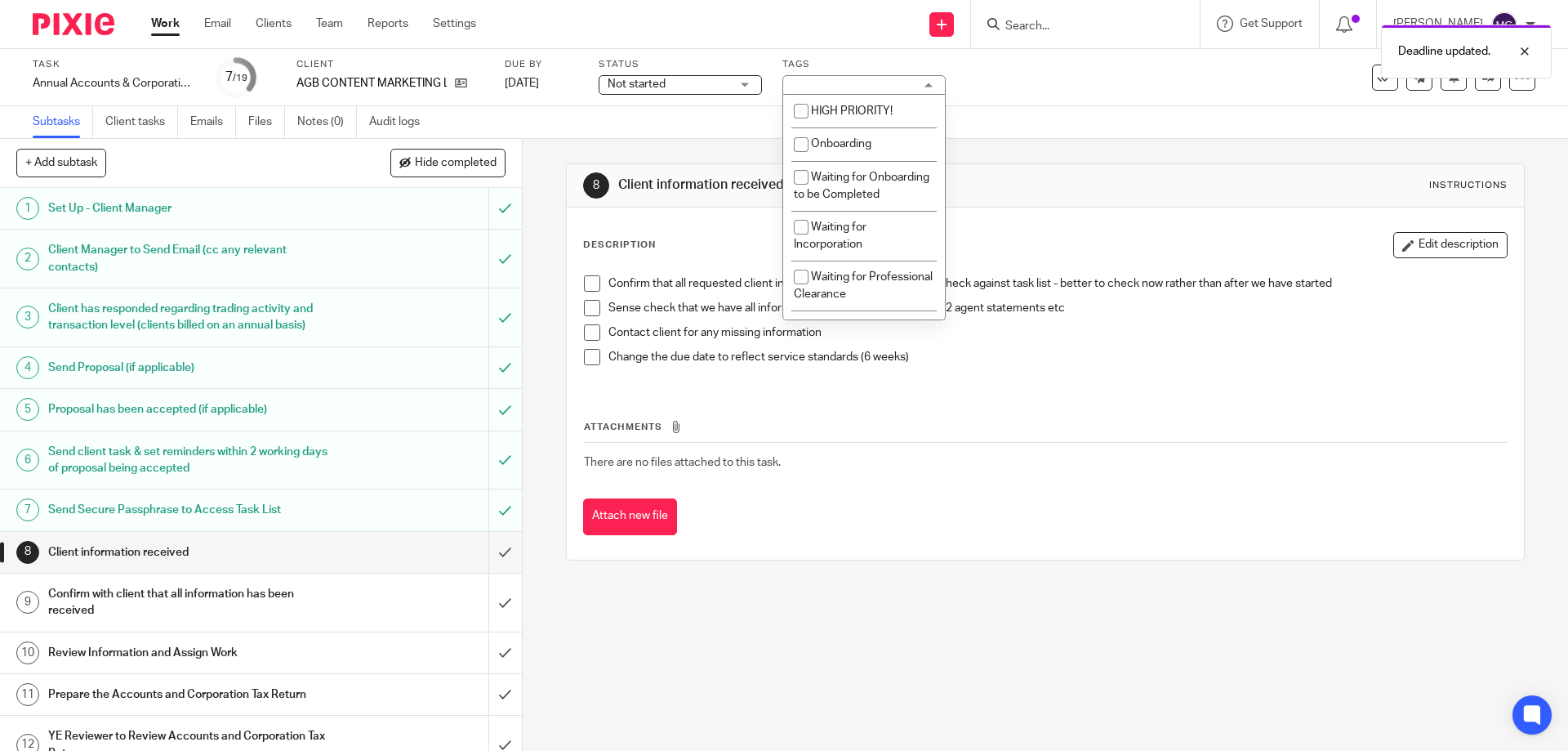
scroll to position [245, 0]
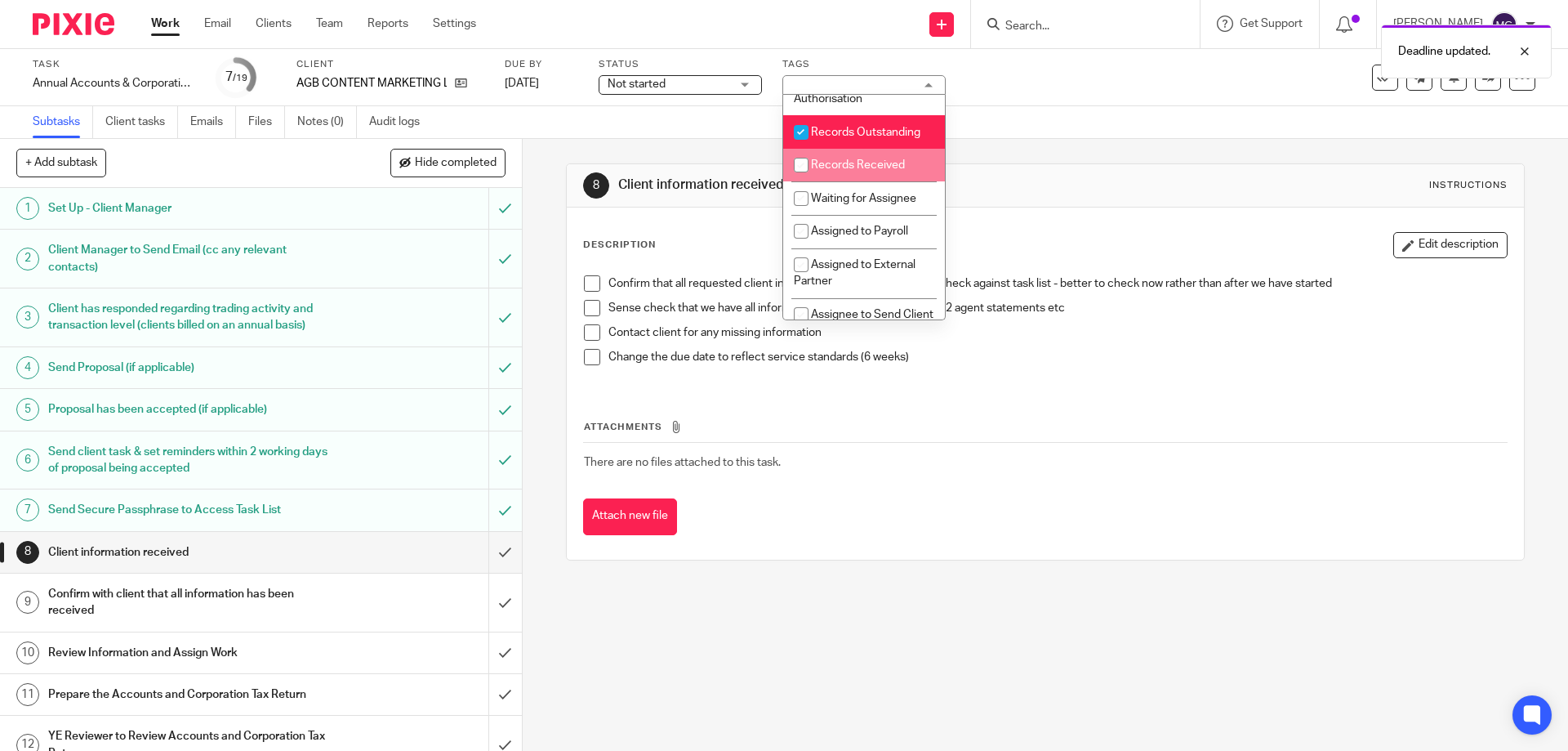
click at [857, 171] on span "Records Received" at bounding box center [858, 164] width 94 height 11
checkbox input "true"
click at [857, 204] on span "Waiting for Assignee" at bounding box center [863, 198] width 105 height 11
checkbox input "true"
click at [863, 138] on span "Records Outstanding" at bounding box center [865, 133] width 109 height 11
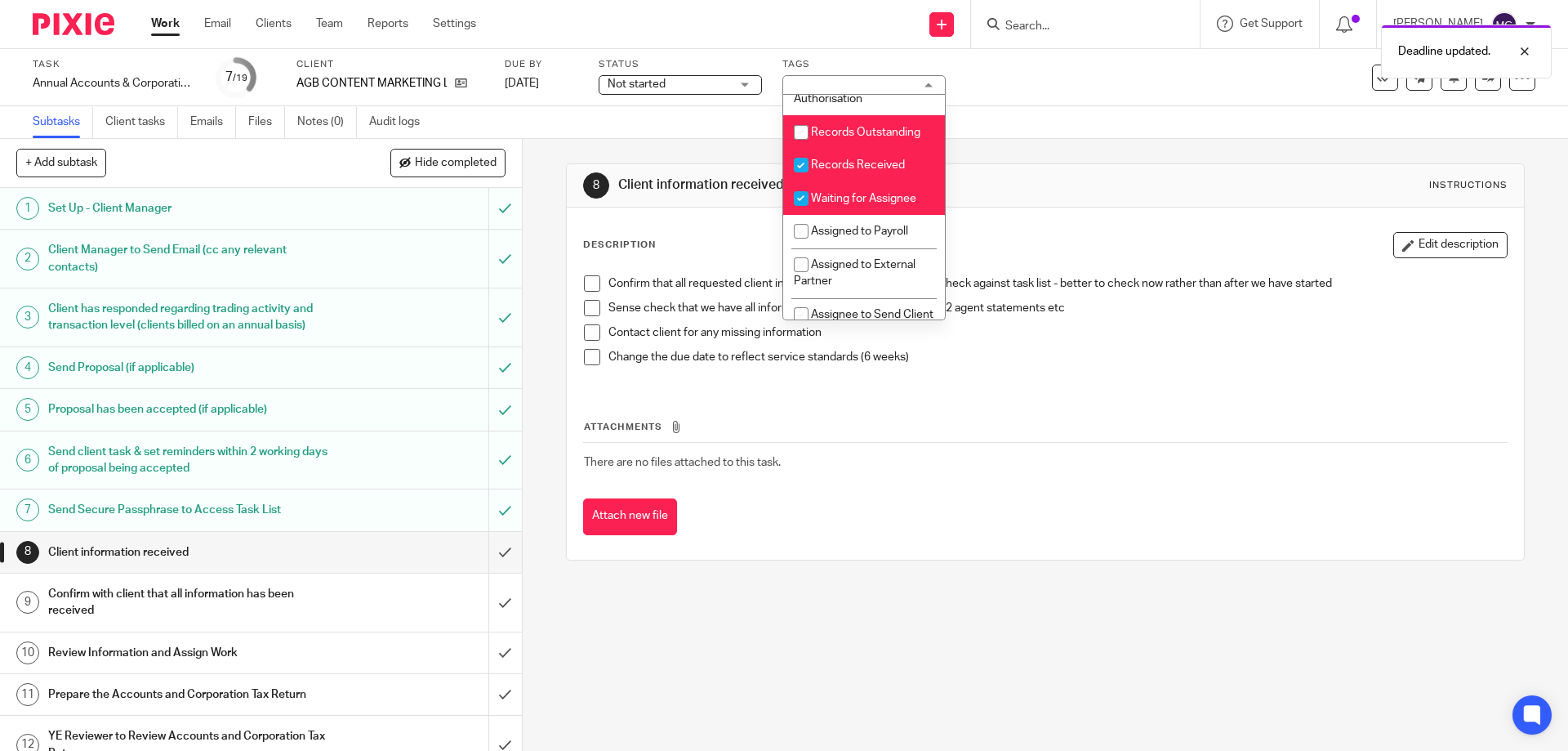
checkbox input "false"
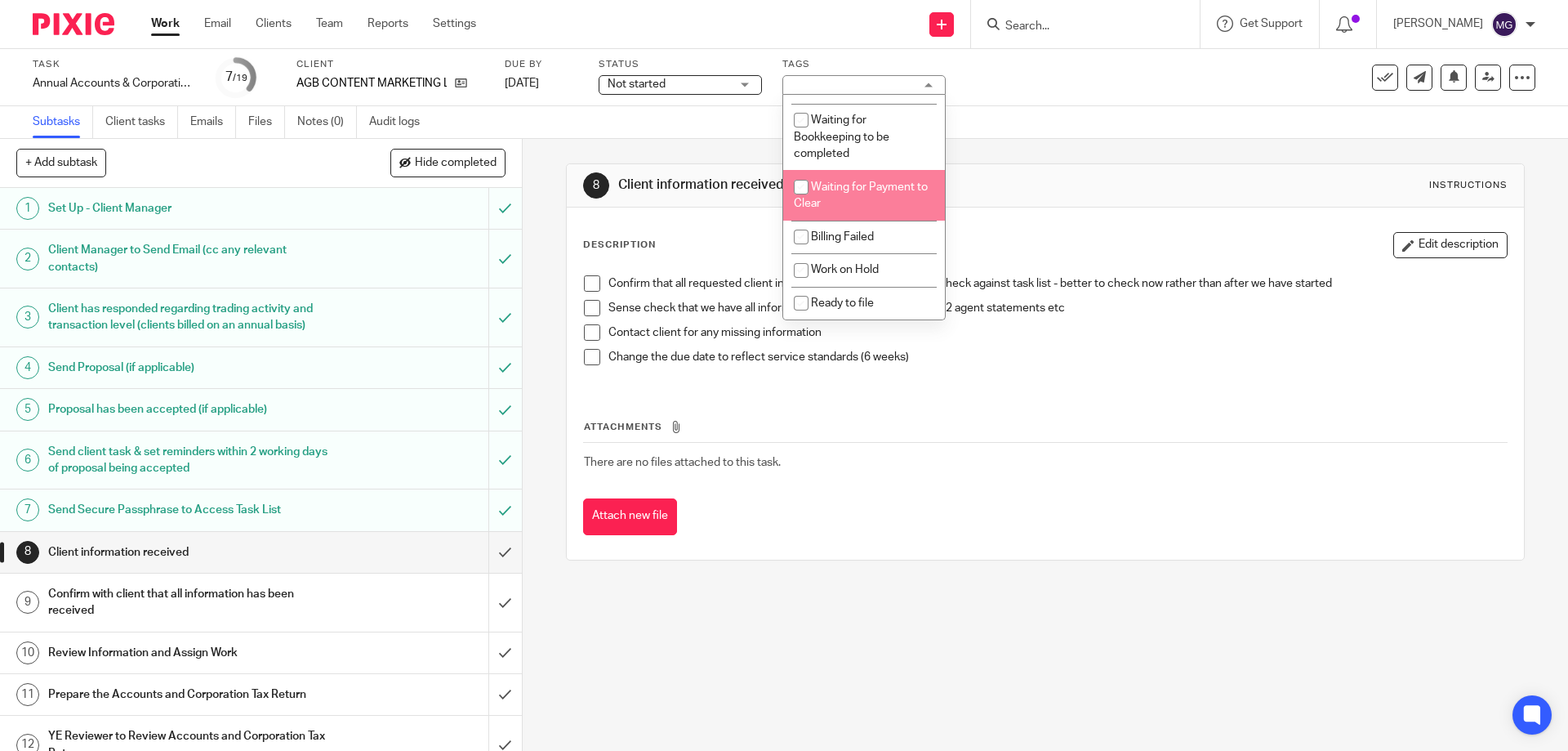
scroll to position [762, 0]
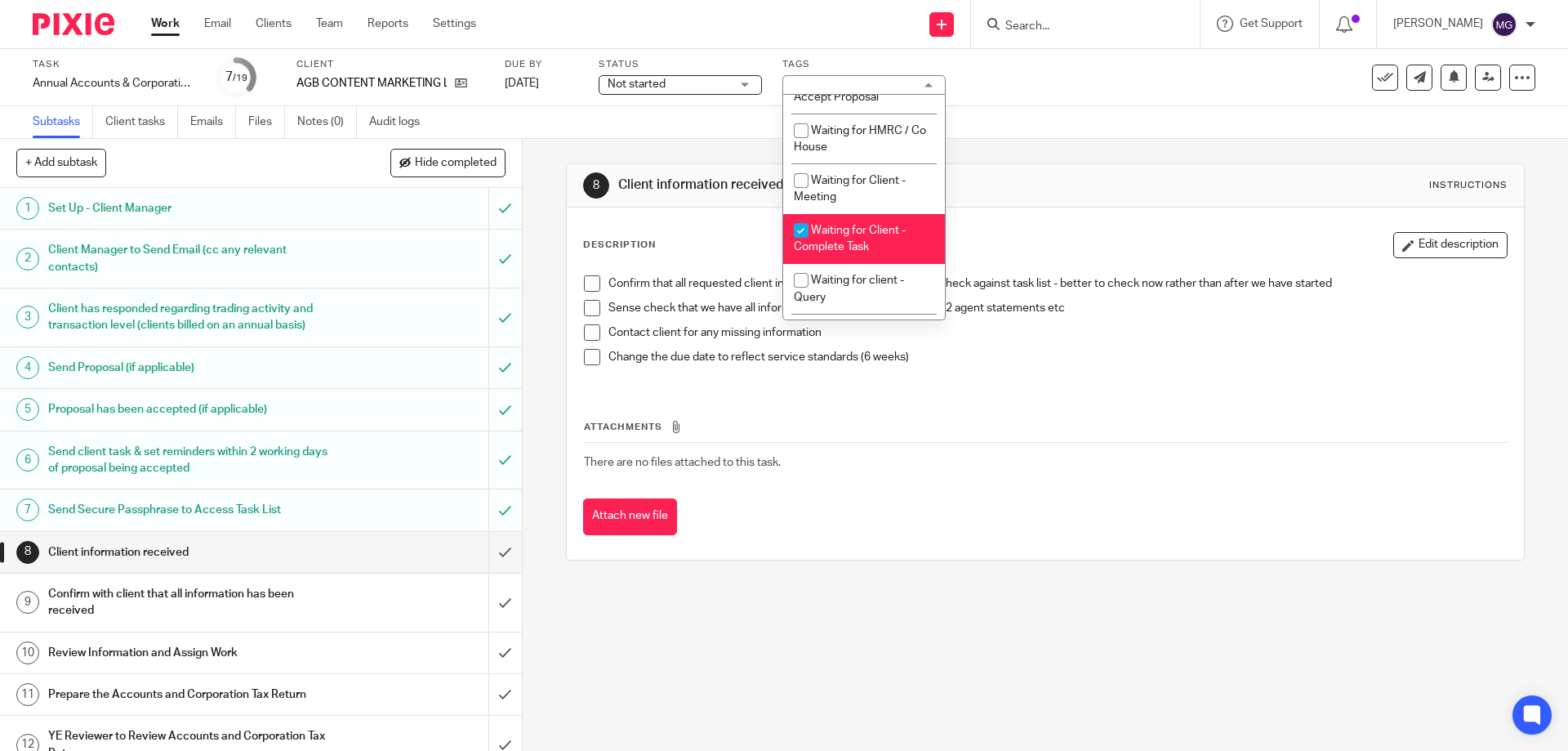
drag, startPoint x: 851, startPoint y: 257, endPoint x: 1076, endPoint y: 149, distance: 249.6
click at [856, 256] on li "Waiting for Client - Complete Task" at bounding box center [863, 239] width 162 height 50
checkbox input "false"
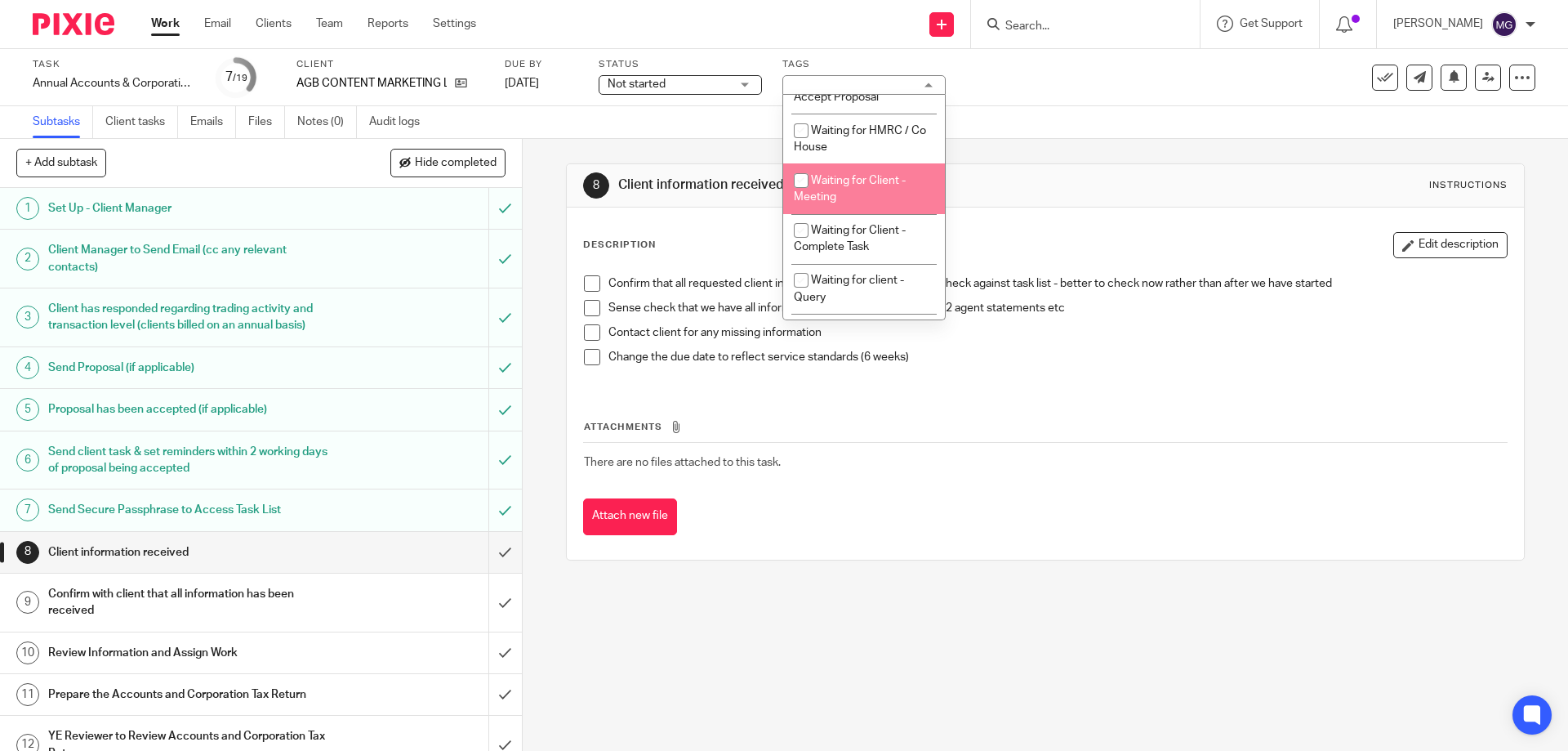
click at [1076, 149] on div "8 Client information received Instructions Description Edit description Confirm…" at bounding box center [1044, 362] width 957 height 446
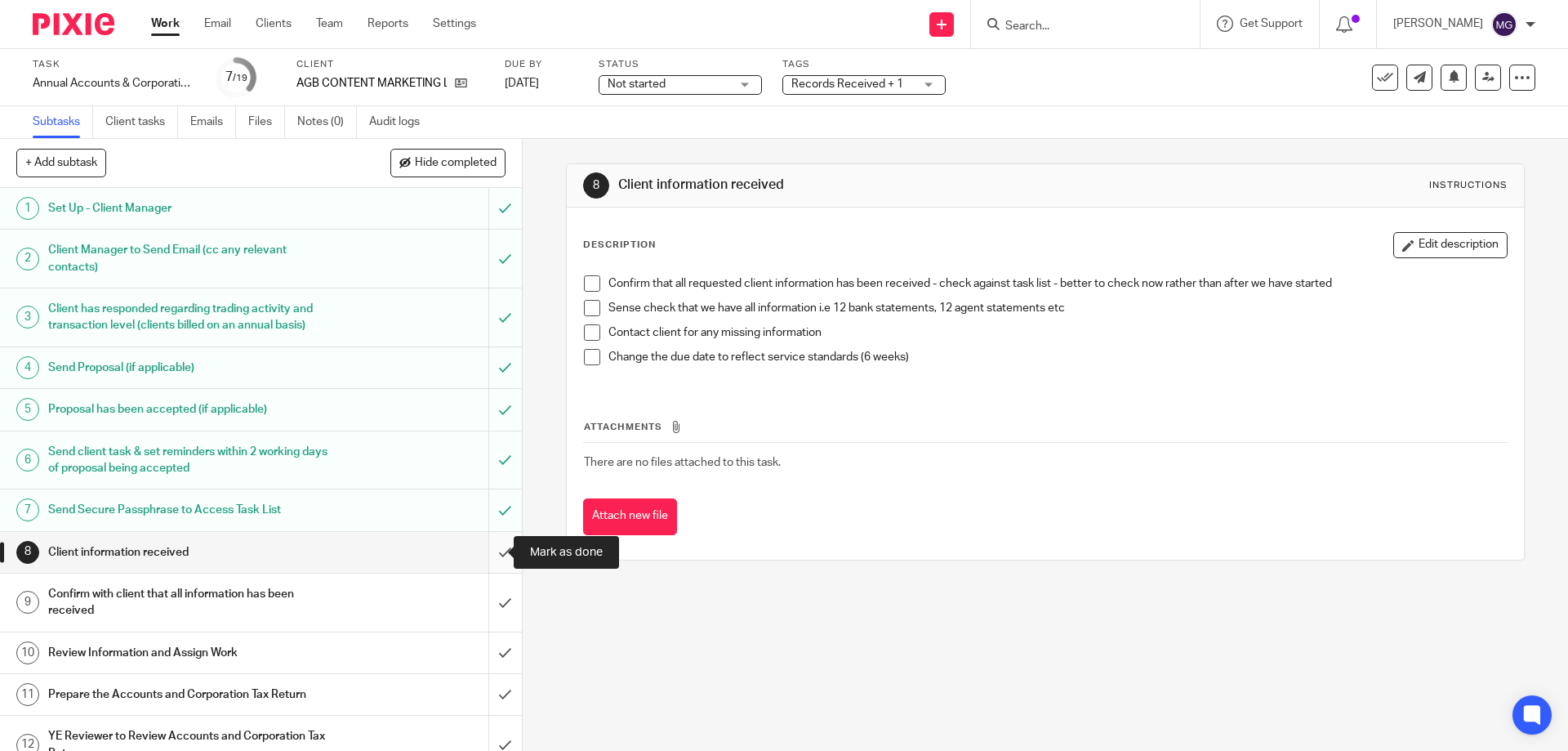
click at [496, 551] on input "submit" at bounding box center [260, 552] width 521 height 40
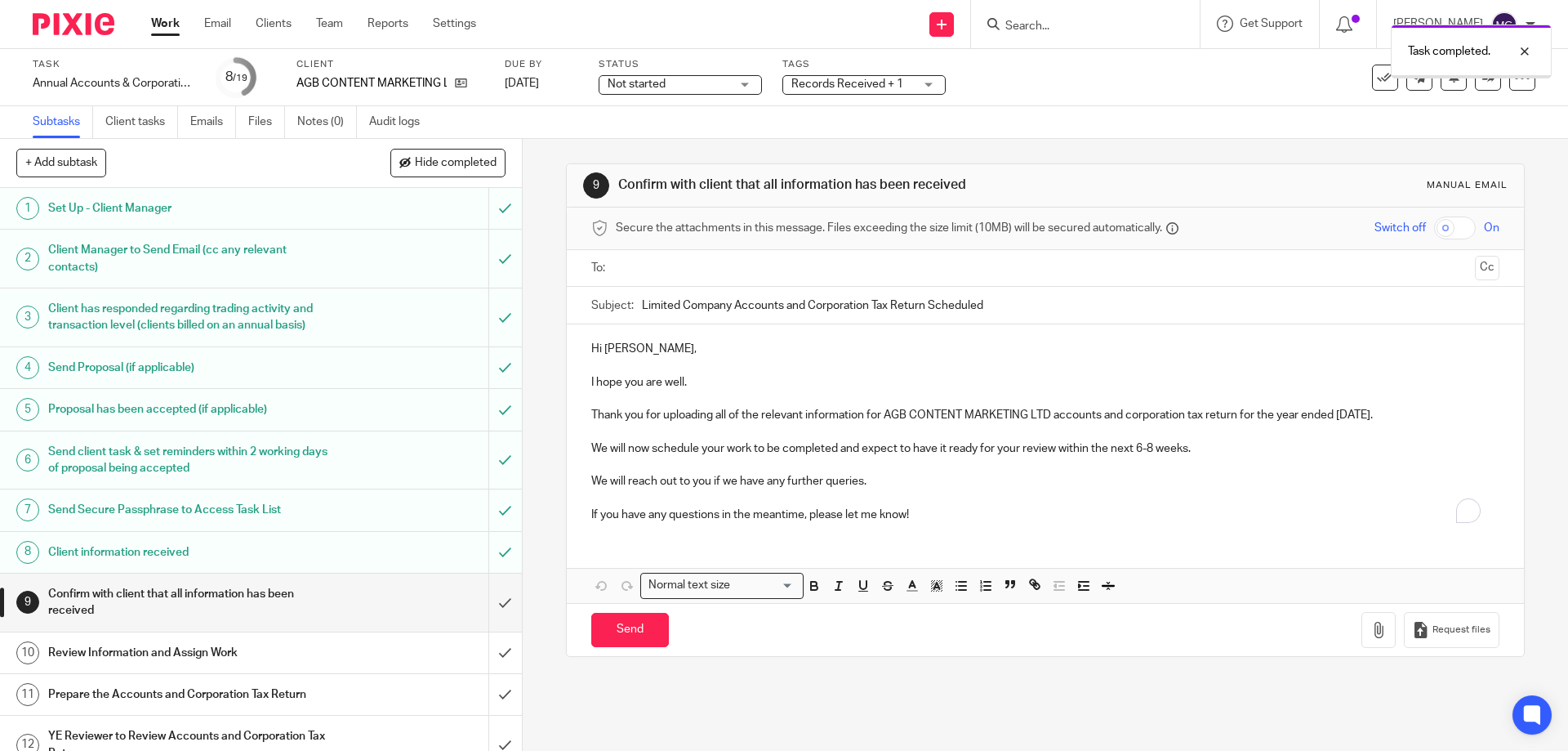
click at [535, 348] on div "9 Confirm with client that all information has been received Manual email Secur…" at bounding box center [1045, 445] width 1045 height 612
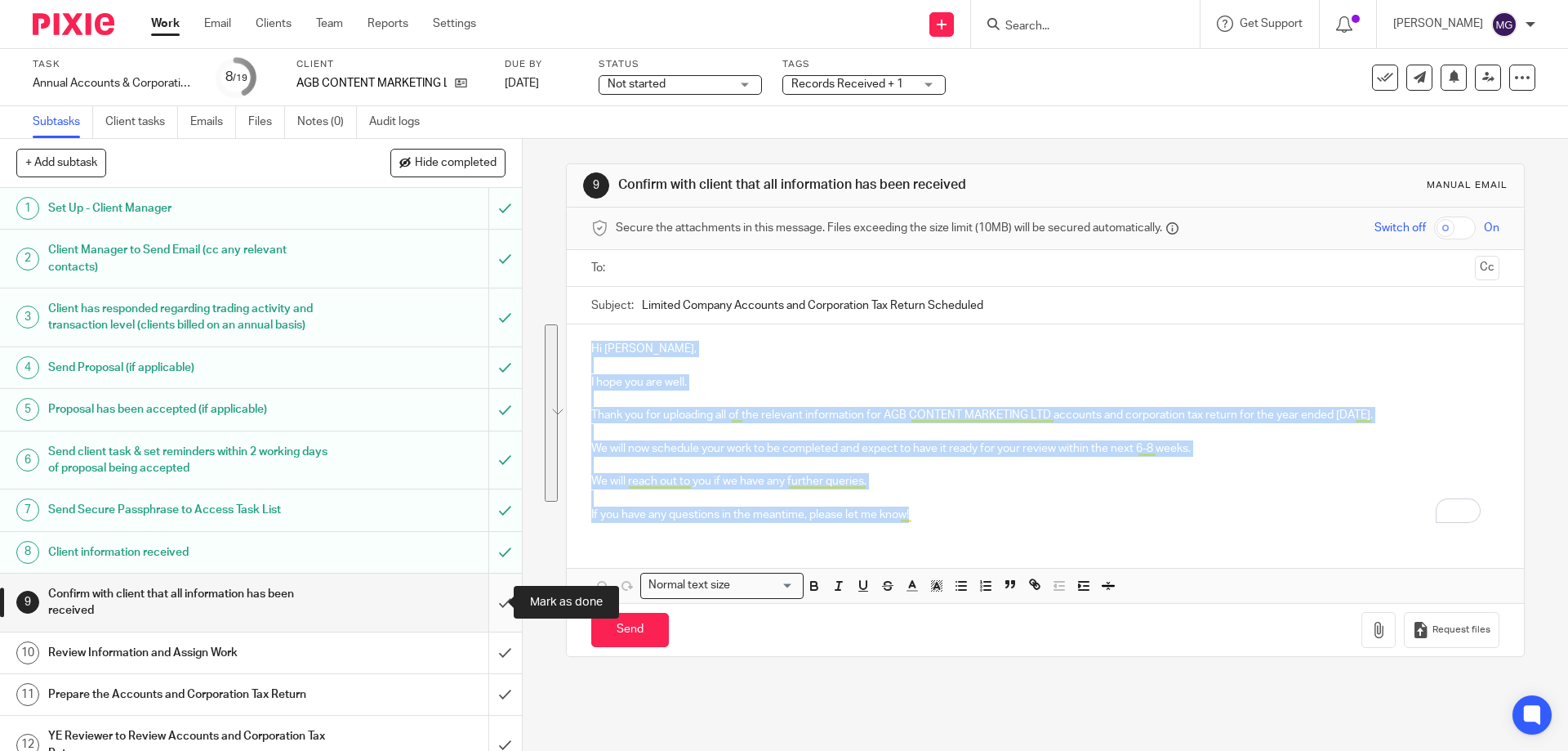
click at [495, 596] on input "submit" at bounding box center [260, 602] width 521 height 58
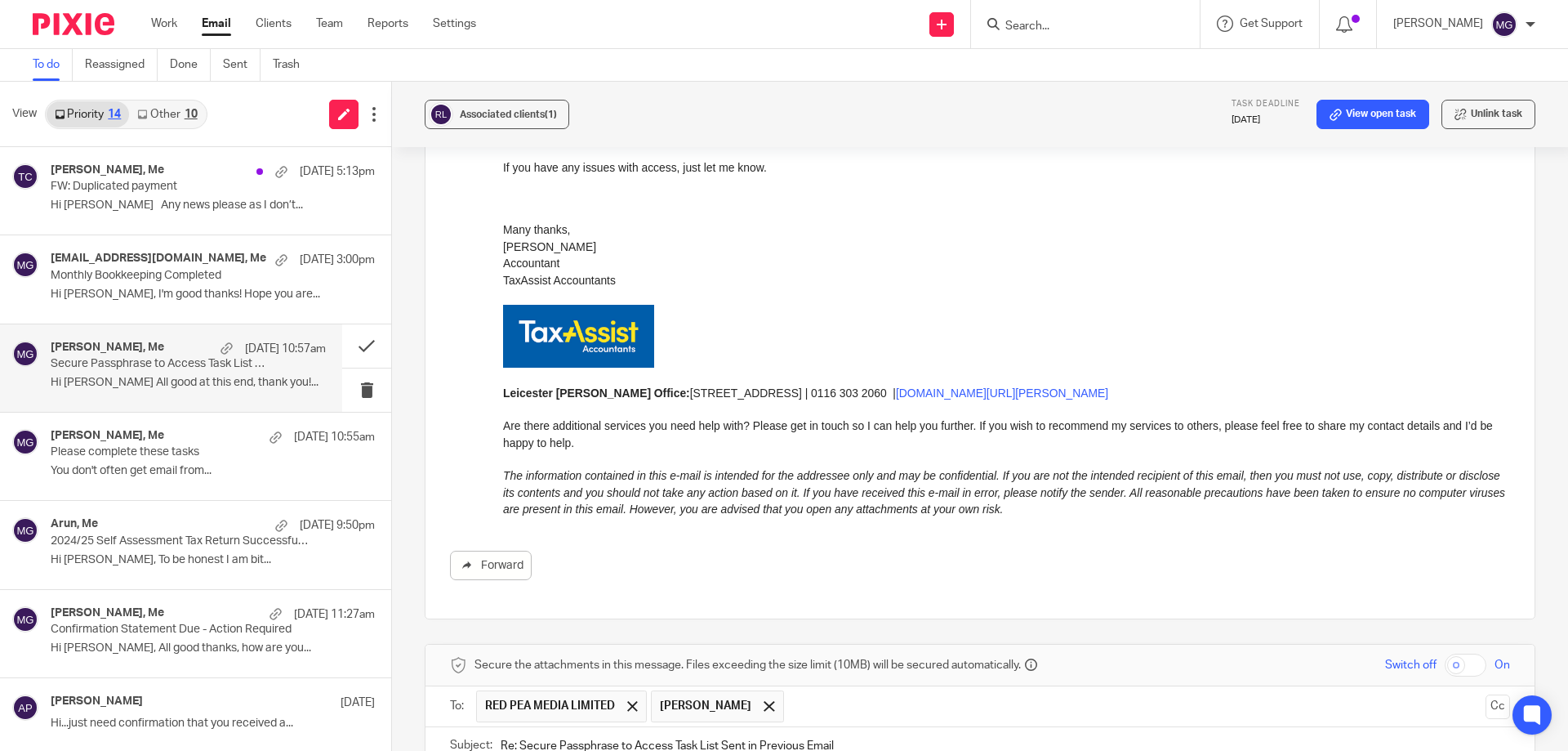
scroll to position [1049, 0]
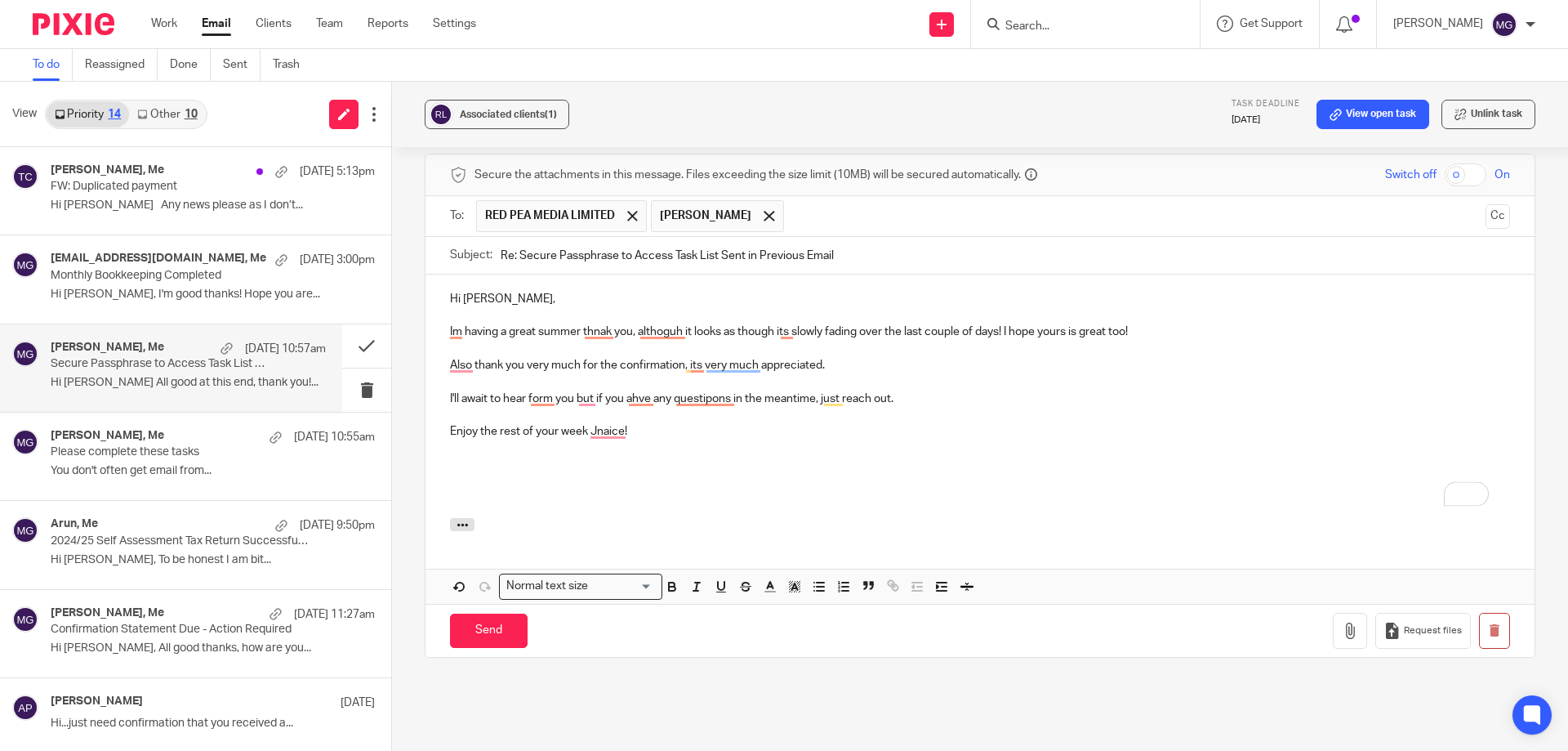
click at [445, 379] on div "Hi [PERSON_NAME], [PERSON_NAME] having a great summer thnak you, althoguh it lo…" at bounding box center [980, 396] width 1109 height 243
click at [611, 390] on div "Use the right word from" at bounding box center [668, 415] width 177 height 51
click at [790, 357] on p "Als,o thank you very much for the confirmation, it's very much appreciated." at bounding box center [980, 365] width 1060 height 16
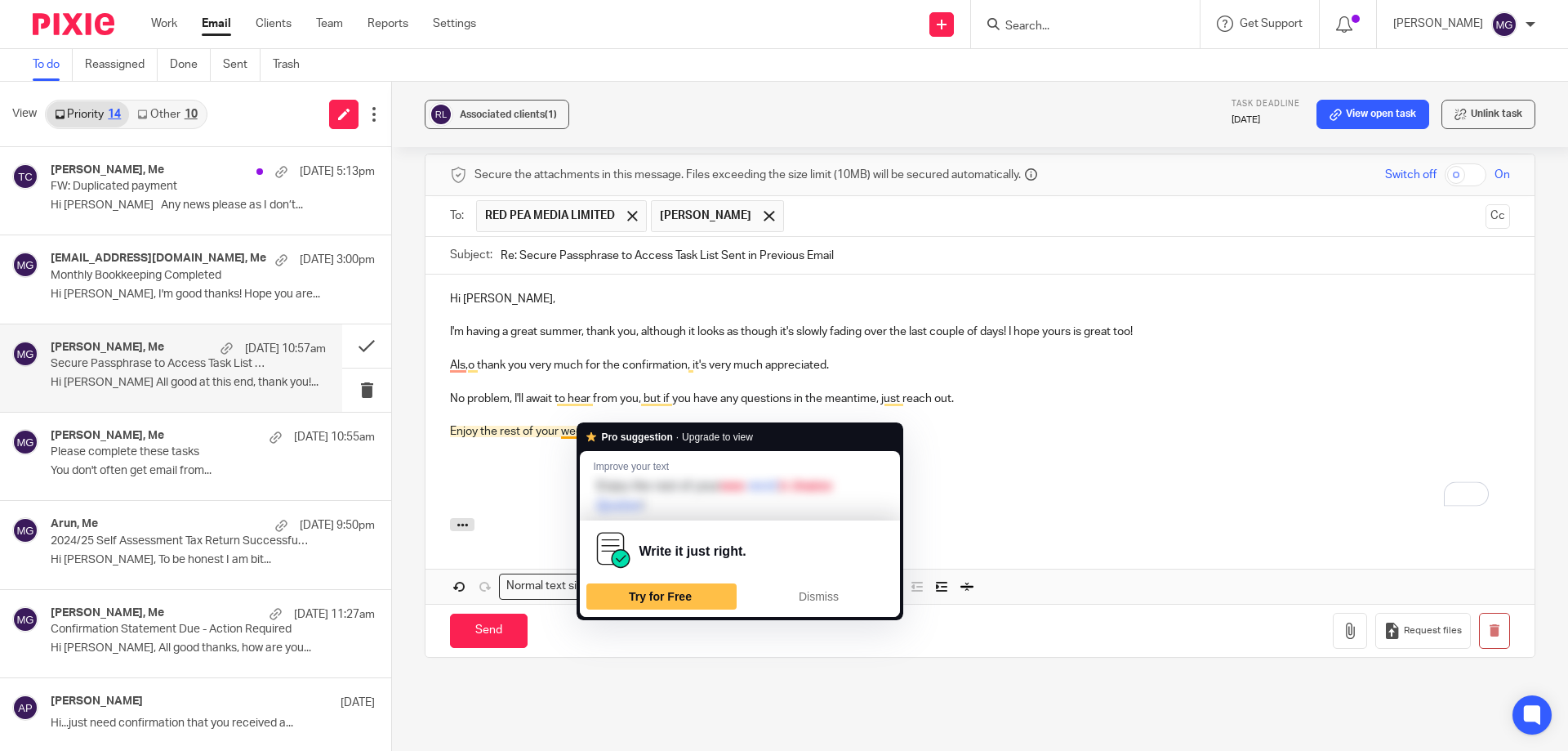
click at [579, 423] on p "Enjoy the rest of your wee,k Jnaice!" at bounding box center [980, 430] width 1060 height 16
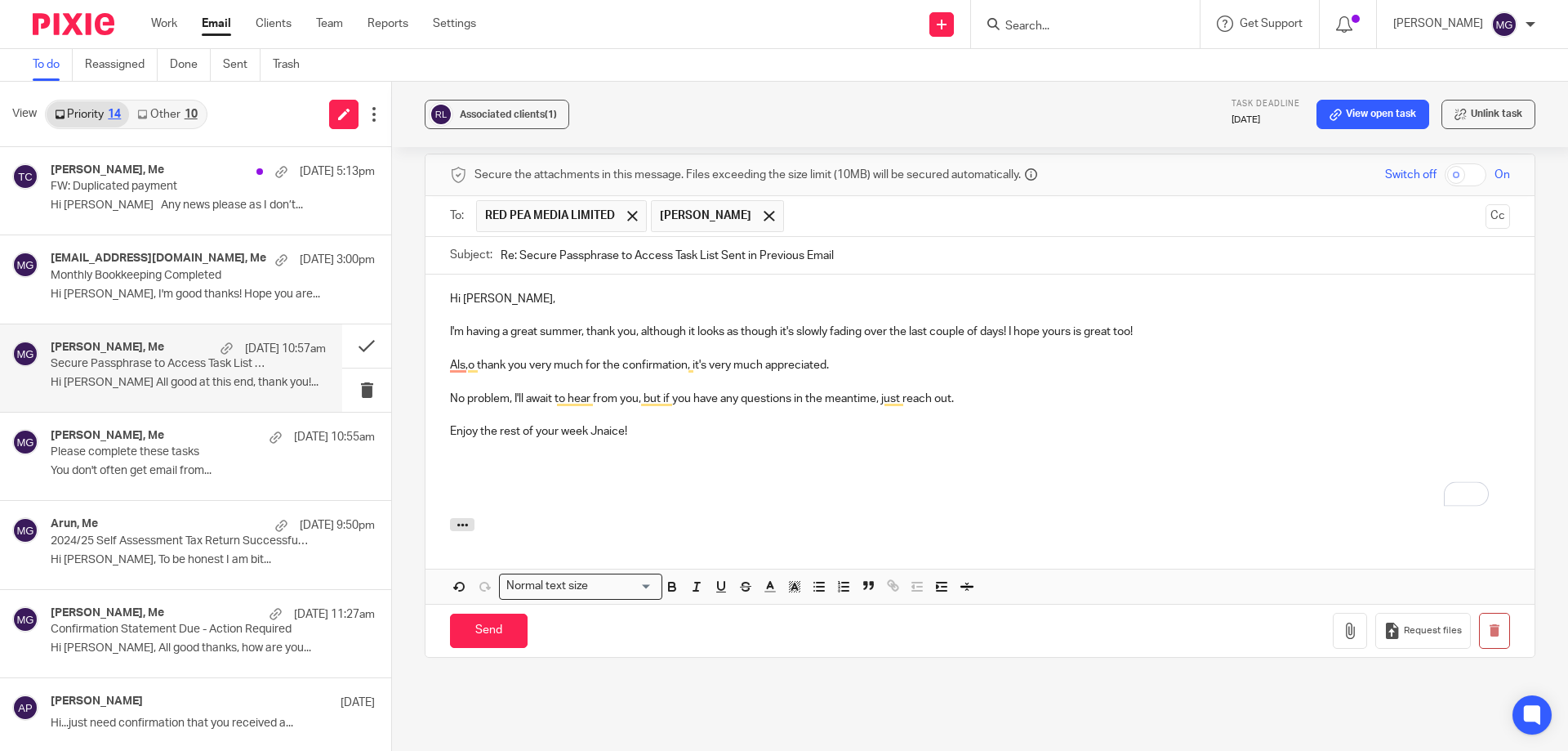
click at [480, 290] on p "Hi Janice," at bounding box center [980, 298] width 1060 height 16
copy p "Janice"
click at [604, 423] on p "Enjoy the rest of your week Jnaice!" at bounding box center [980, 430] width 1060 height 16
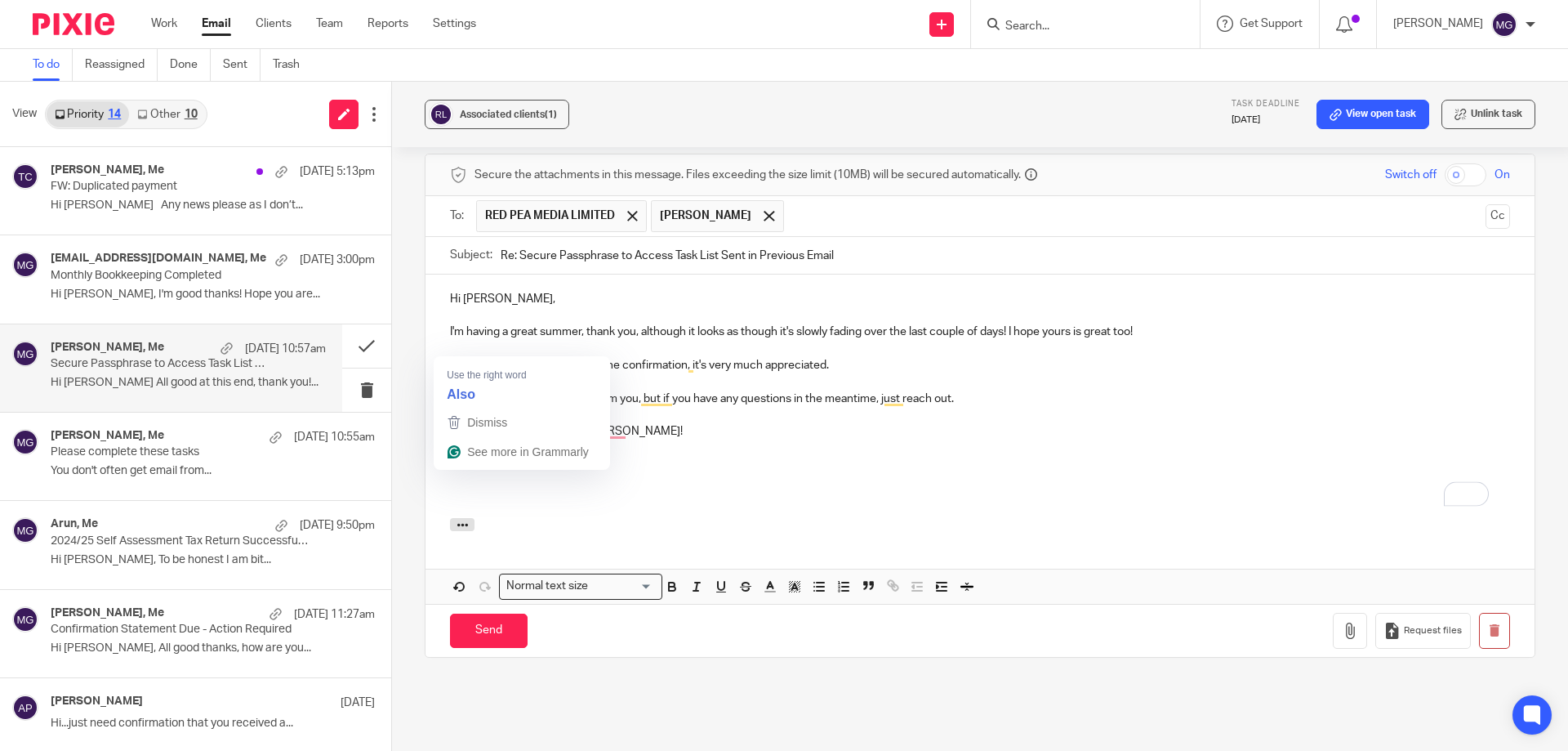
click at [465, 357] on p "Als,o thank you very much for the confirmation, it's very much appreciated." at bounding box center [980, 365] width 1060 height 16
click at [874, 440] on p "To enrich screen reader interactions, please activate Accessibility in Grammarl…" at bounding box center [980, 447] width 1060 height 16
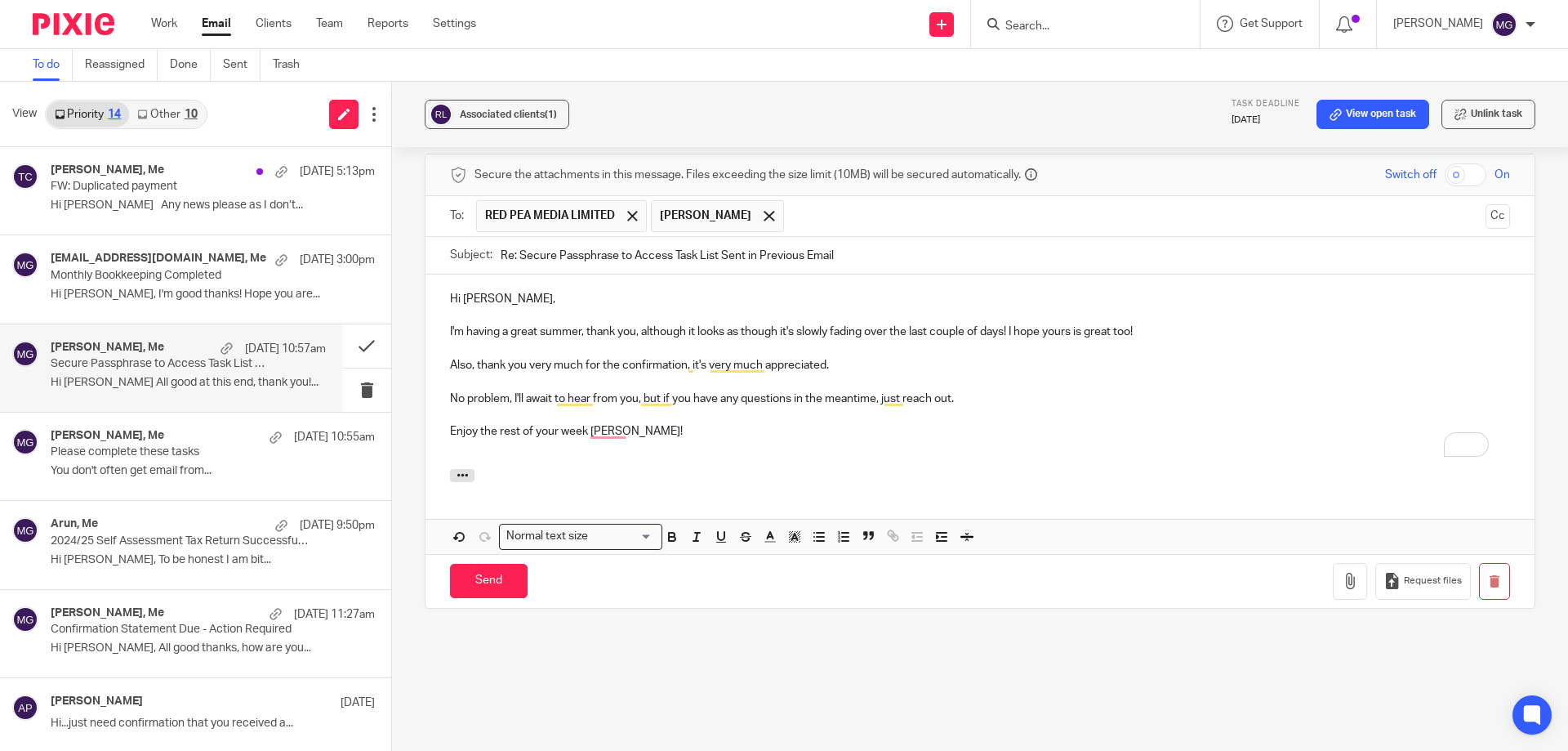
click at [1104, 323] on p "I'm having a great summer, thank you, although it looks as though it's slowly f…" at bounding box center [980, 331] width 1060 height 16
click at [771, 357] on p "Also, thank you very much for the confirmation, it's very much appreciated." at bounding box center [980, 365] width 1060 height 16
click at [738, 423] on p "Enjoy the rest of your week Janice!" at bounding box center [980, 430] width 1060 height 16
click at [633, 440] on p "To enrich screen reader interactions, please activate Accessibility in Grammarl…" at bounding box center [980, 447] width 1060 height 16
drag, startPoint x: 486, startPoint y: 570, endPoint x: 686, endPoint y: 360, distance: 290.0
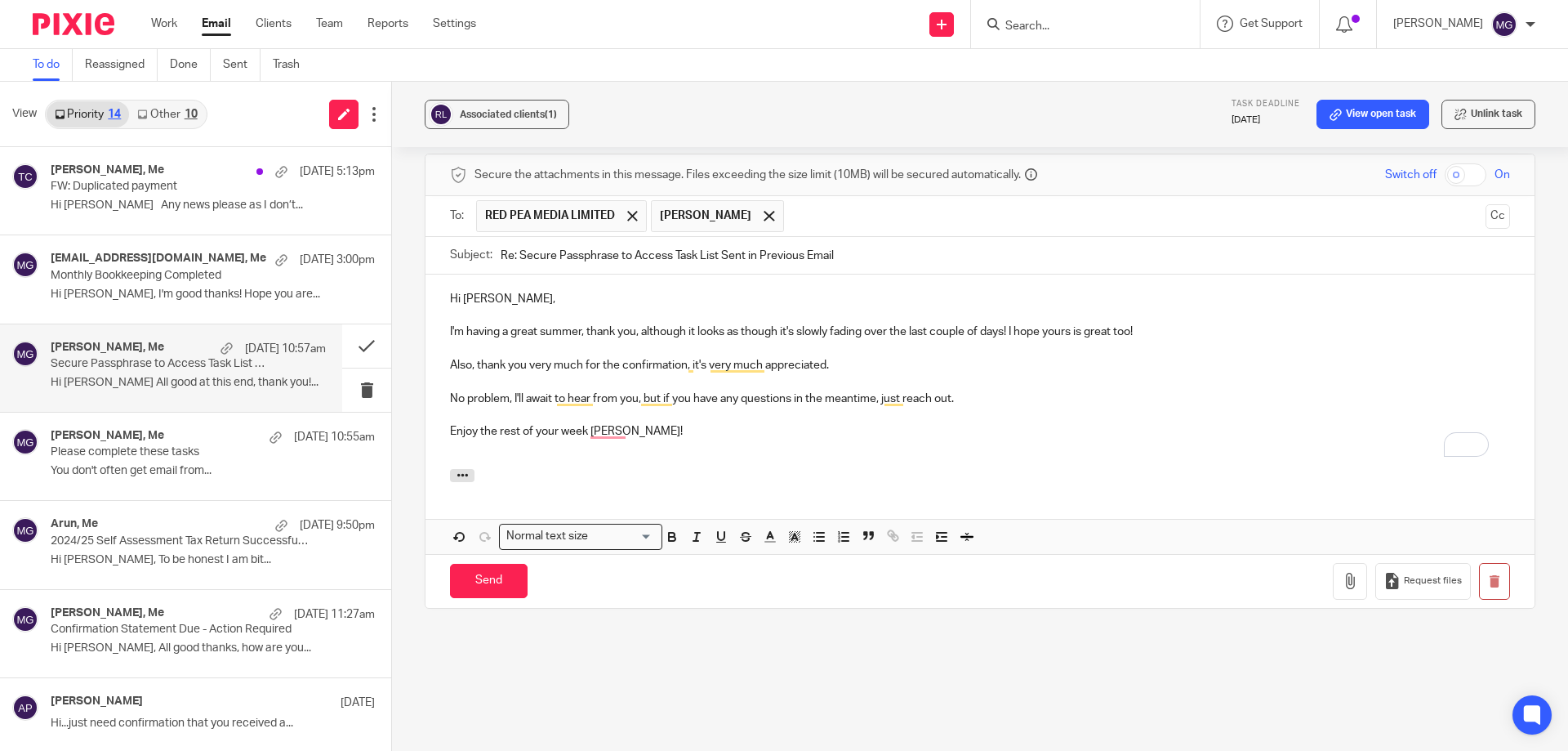
click at [681, 358] on form "Secure the attachments in this message. Files exceeding the size limit (10MB) w…" at bounding box center [980, 381] width 1109 height 453
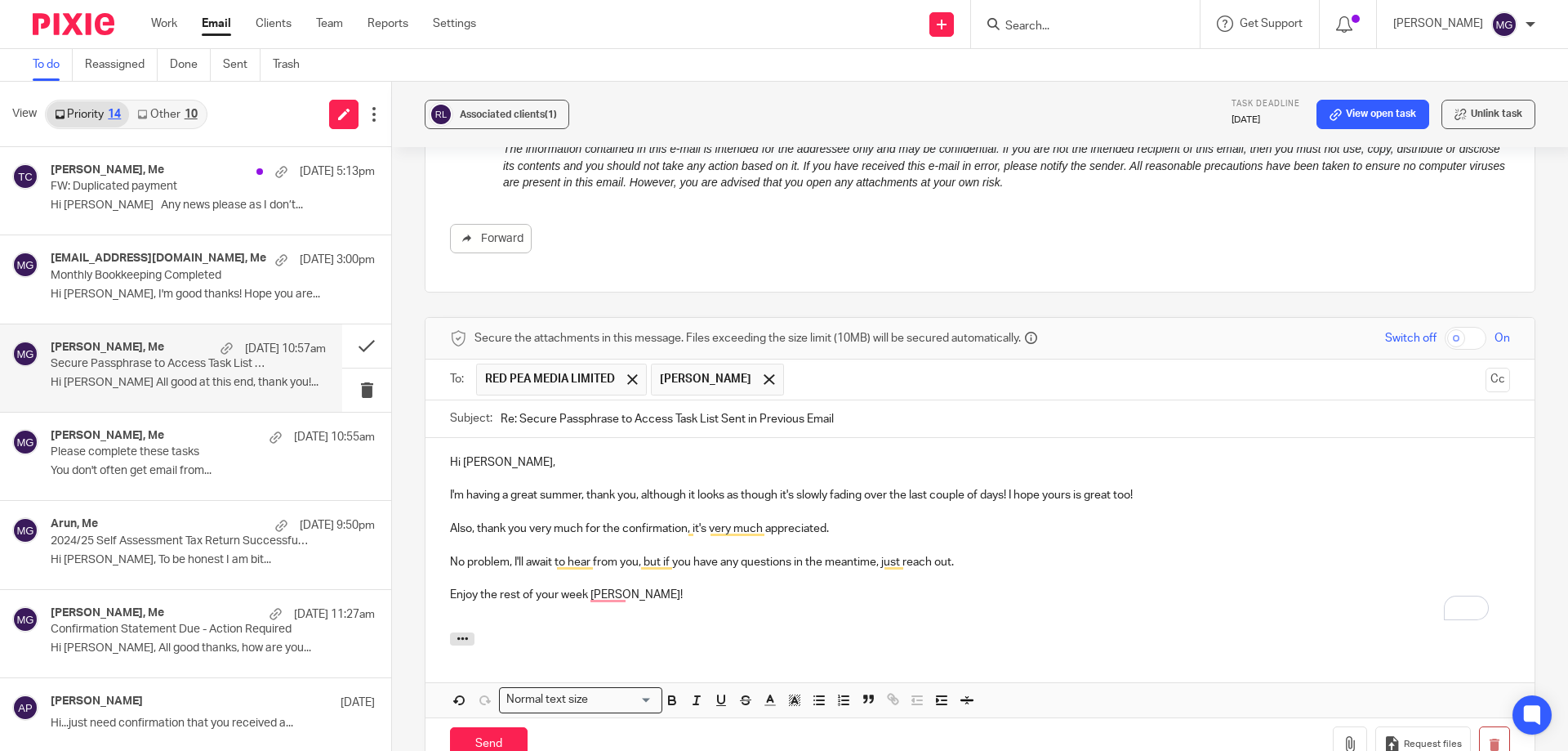
scroll to position [1102, 0]
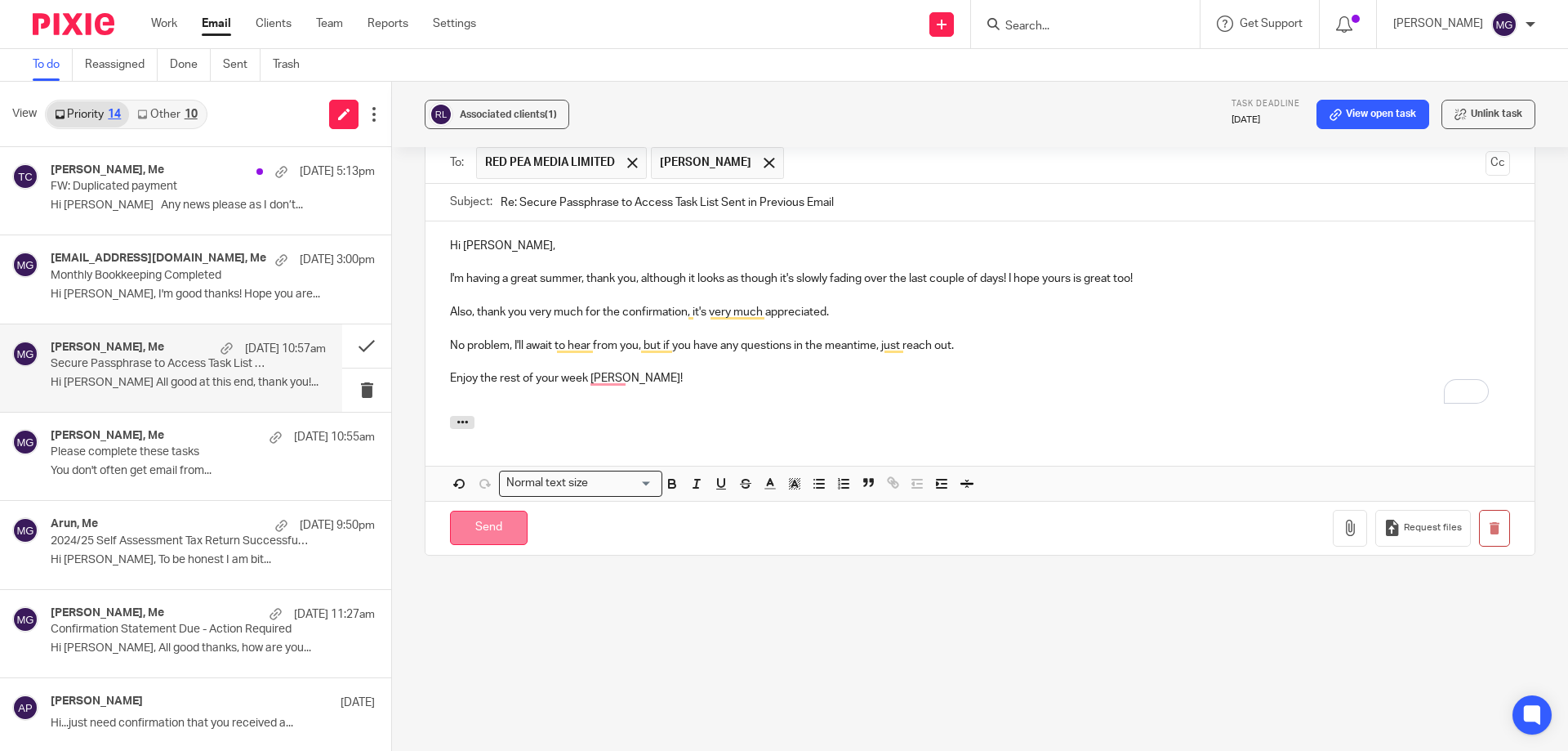
click at [463, 510] on input "Send" at bounding box center [489, 527] width 78 height 35
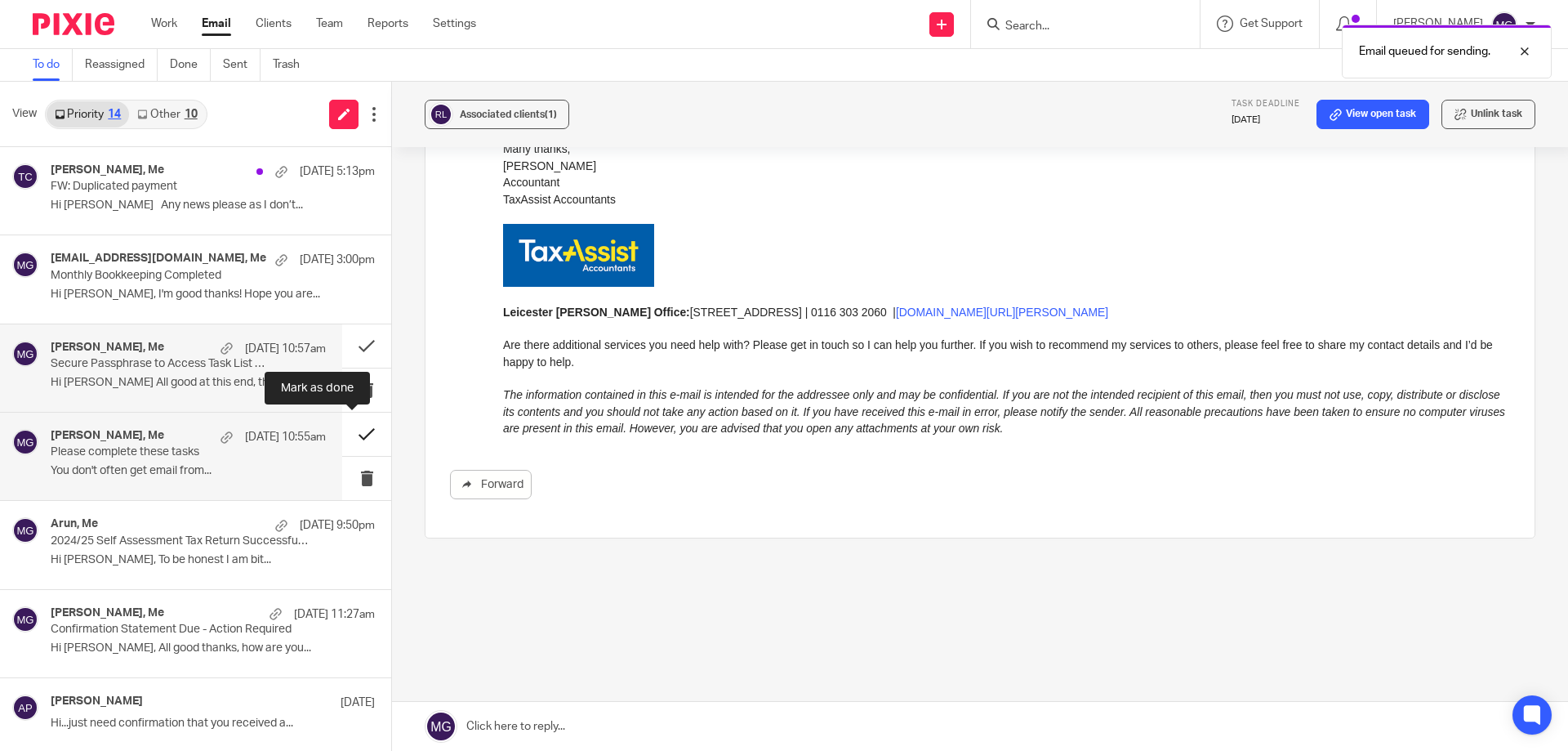
scroll to position [622, 0]
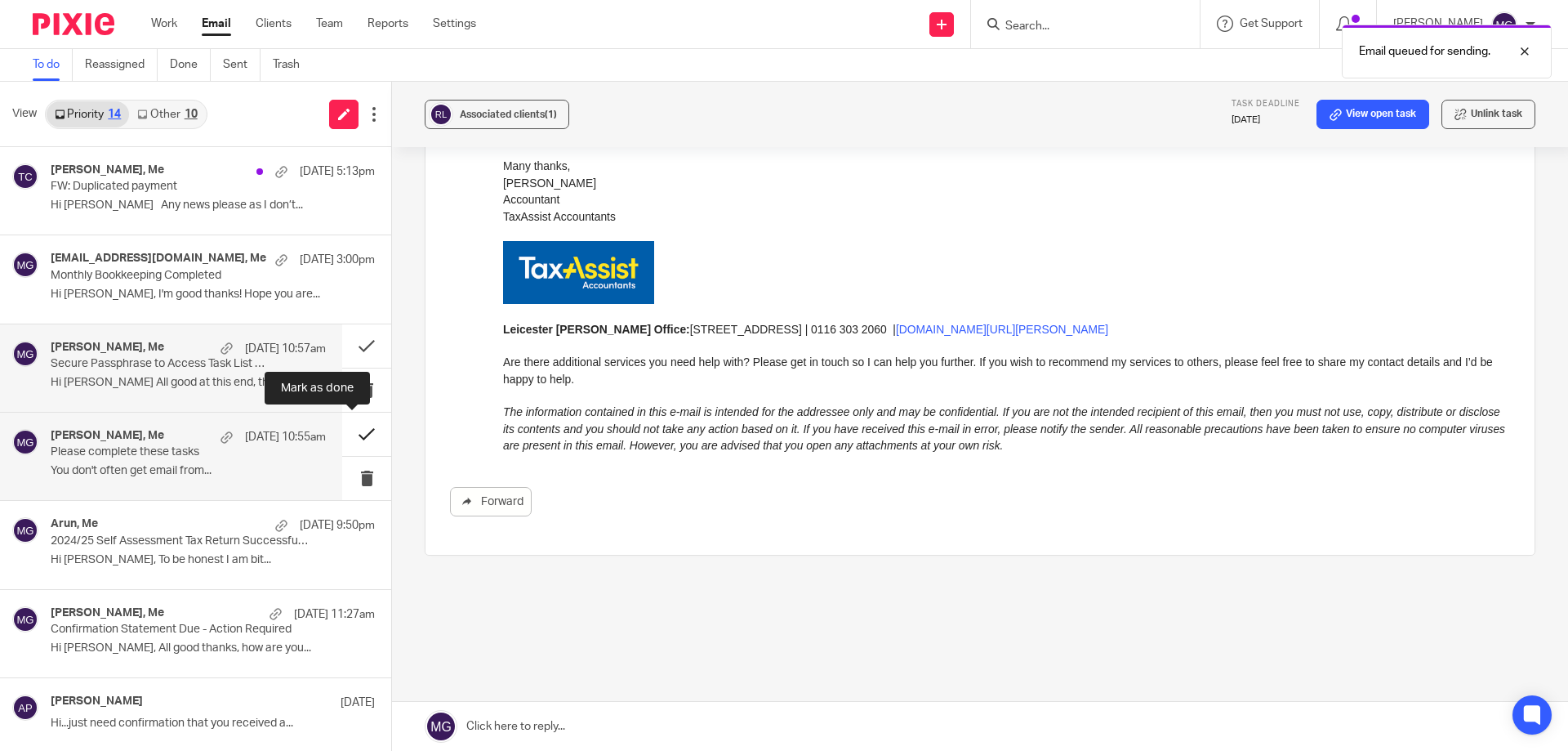
click at [354, 436] on button at bounding box center [366, 434] width 49 height 43
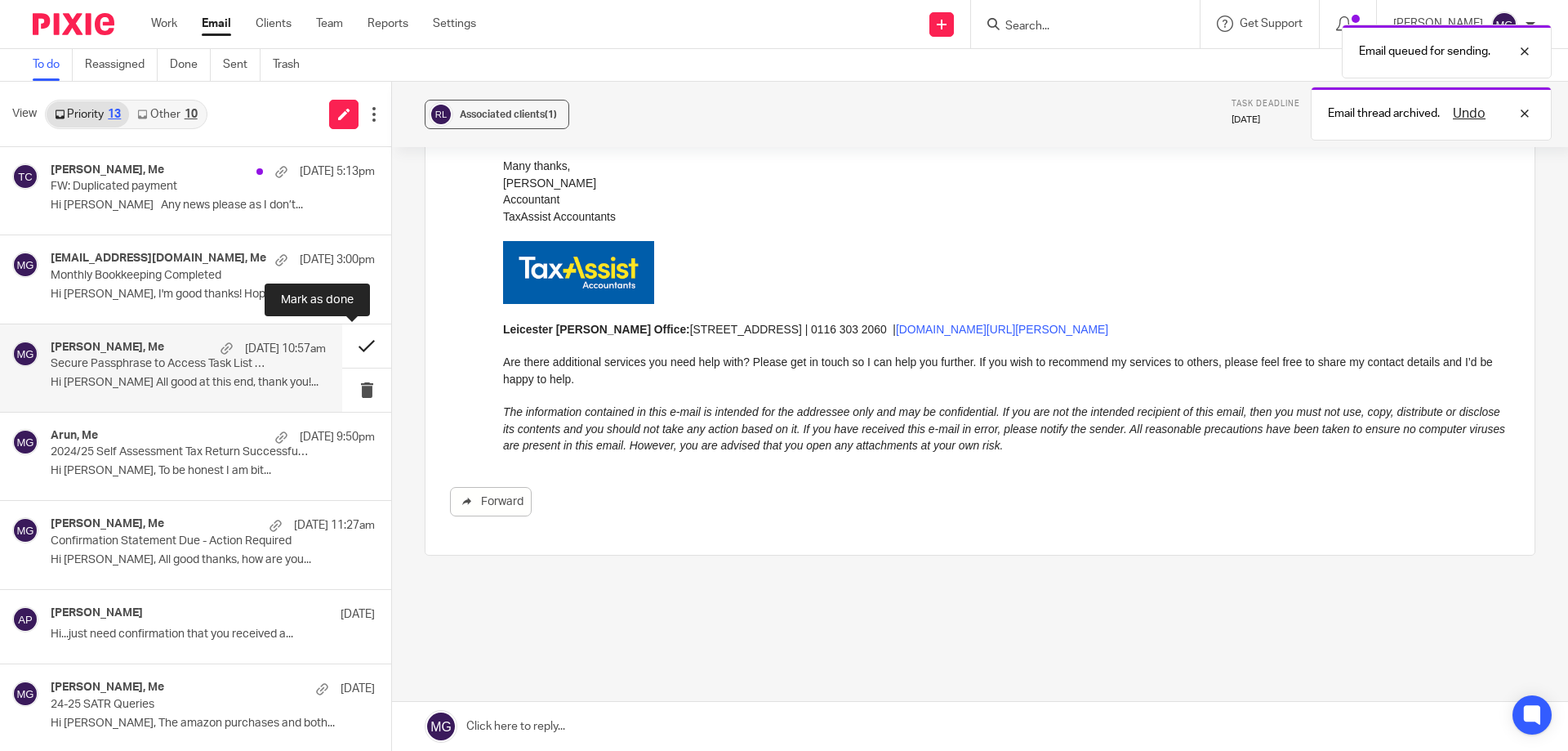
click at [356, 337] on button at bounding box center [366, 346] width 49 height 43
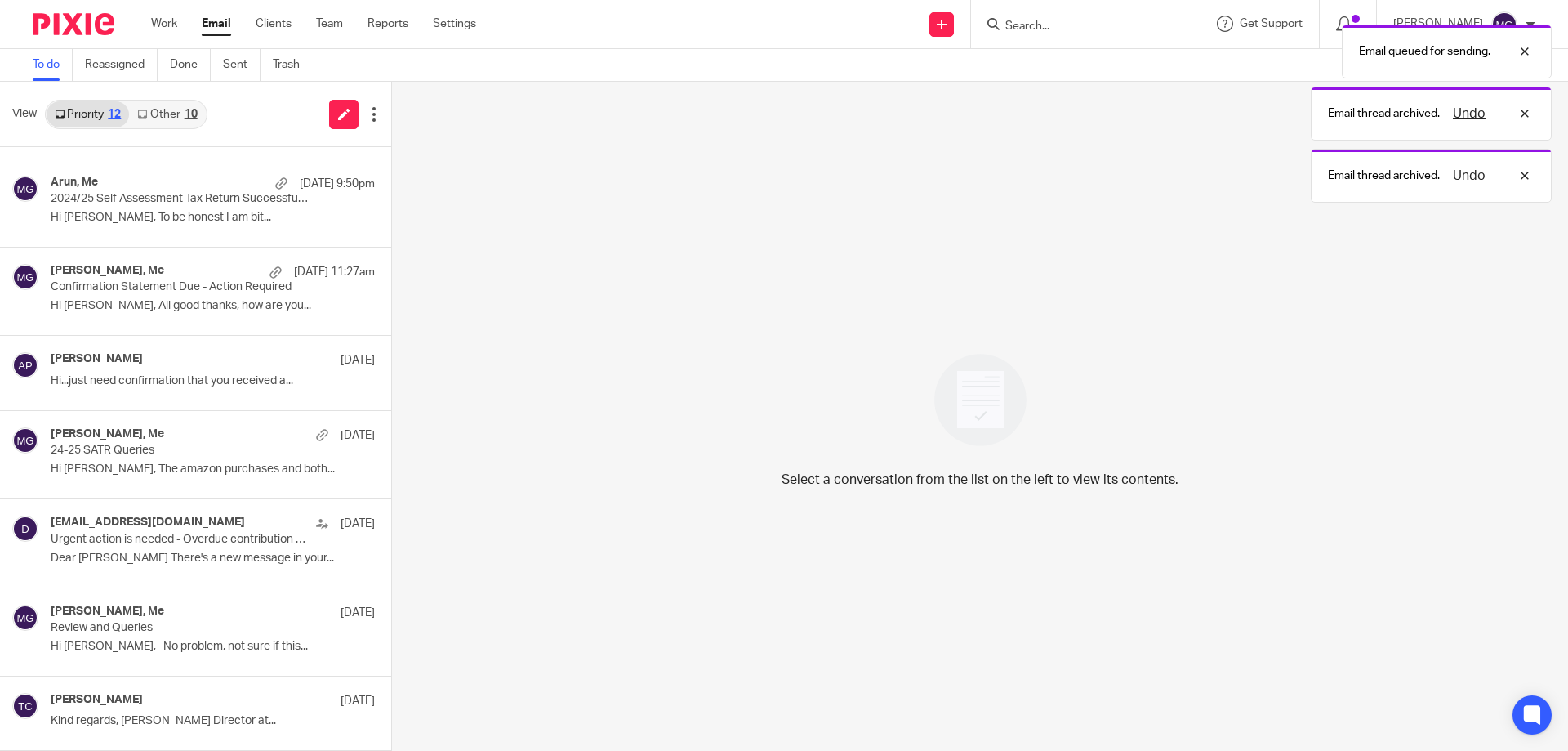
scroll to position [0, 0]
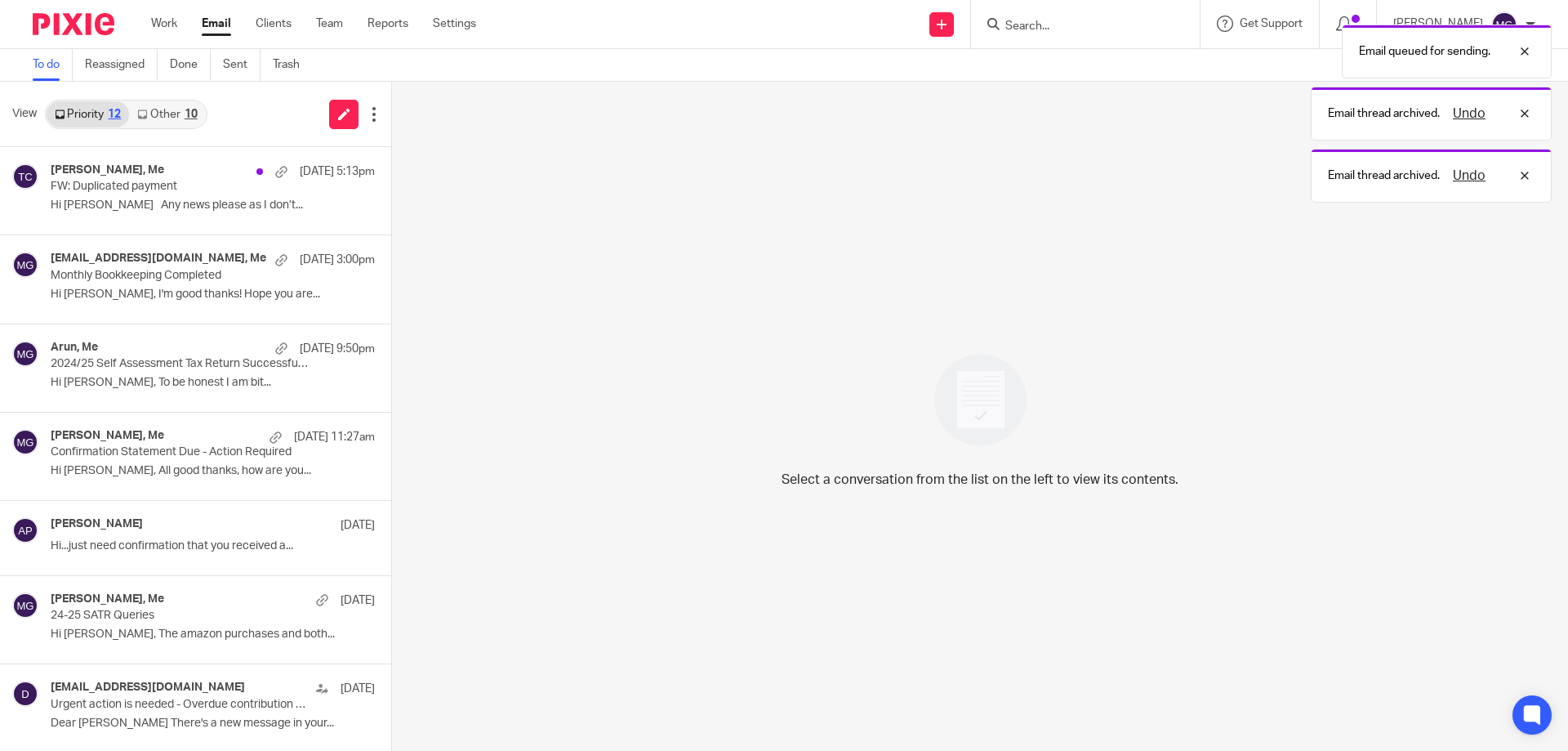
drag, startPoint x: 177, startPoint y: 110, endPoint x: 200, endPoint y: 125, distance: 27.5
click at [177, 111] on link "Other 10" at bounding box center [166, 115] width 76 height 26
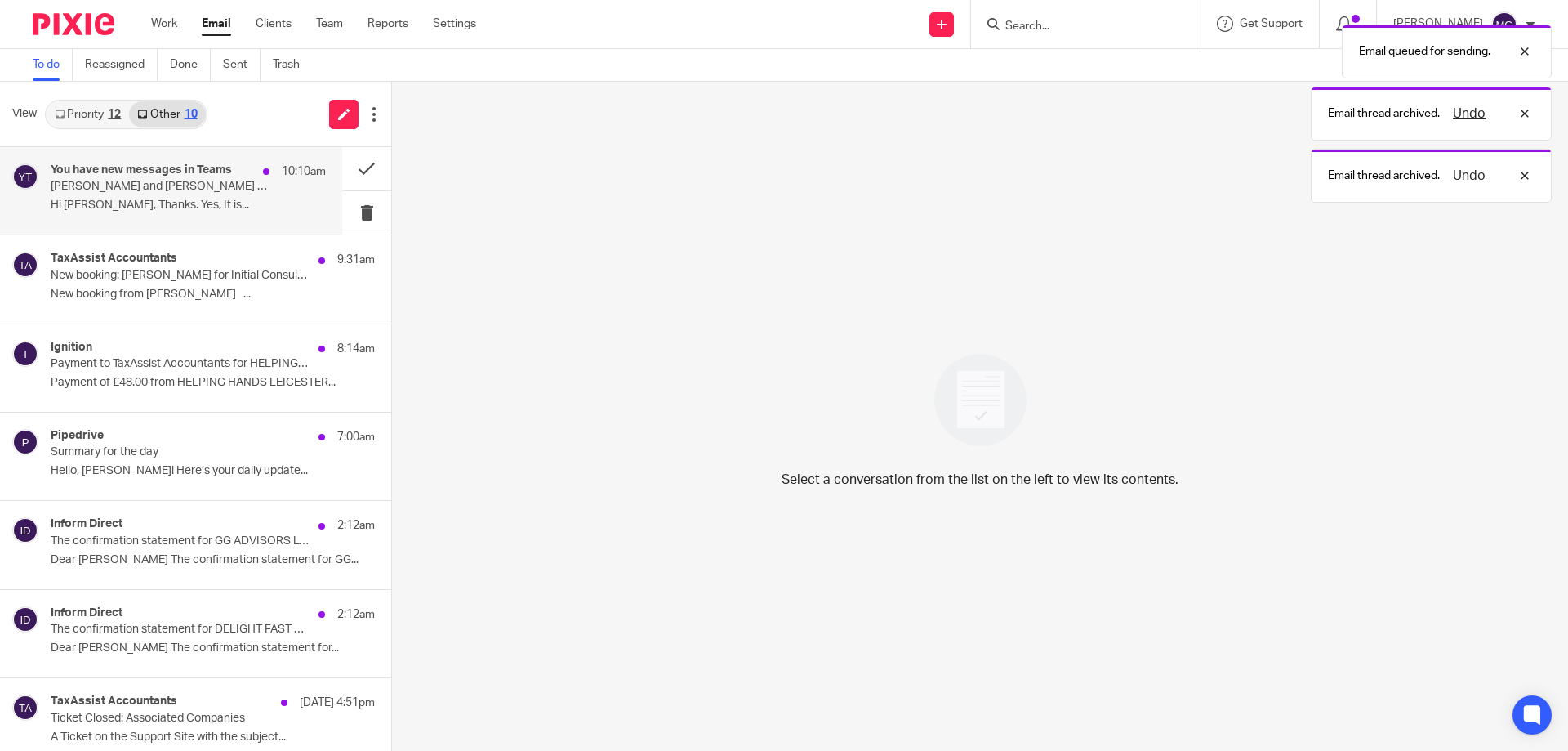
click at [219, 191] on p "Shubham and Raj sent 2 messages to your chat" at bounding box center [161, 186] width 221 height 14
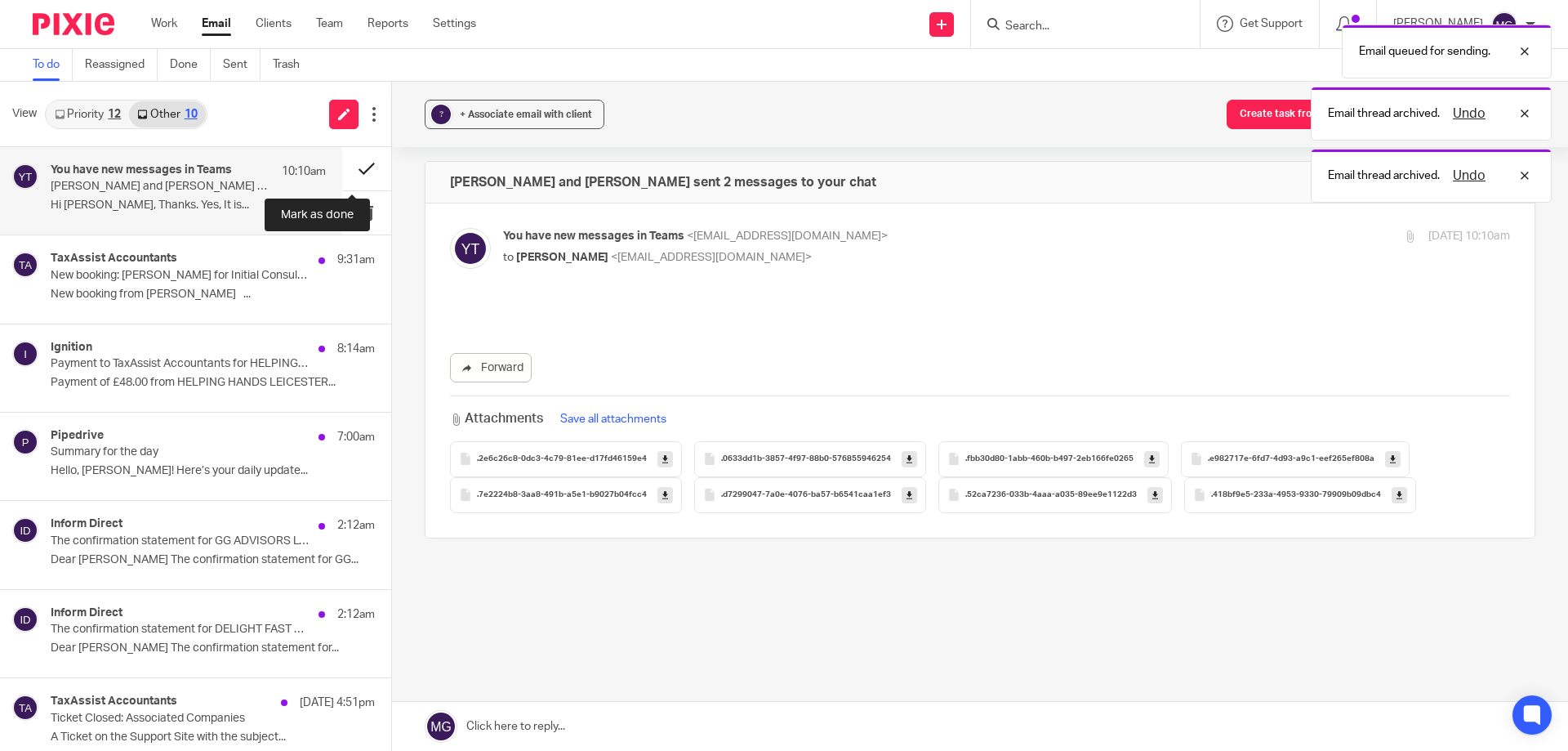
click at [344, 165] on button at bounding box center [366, 168] width 49 height 43
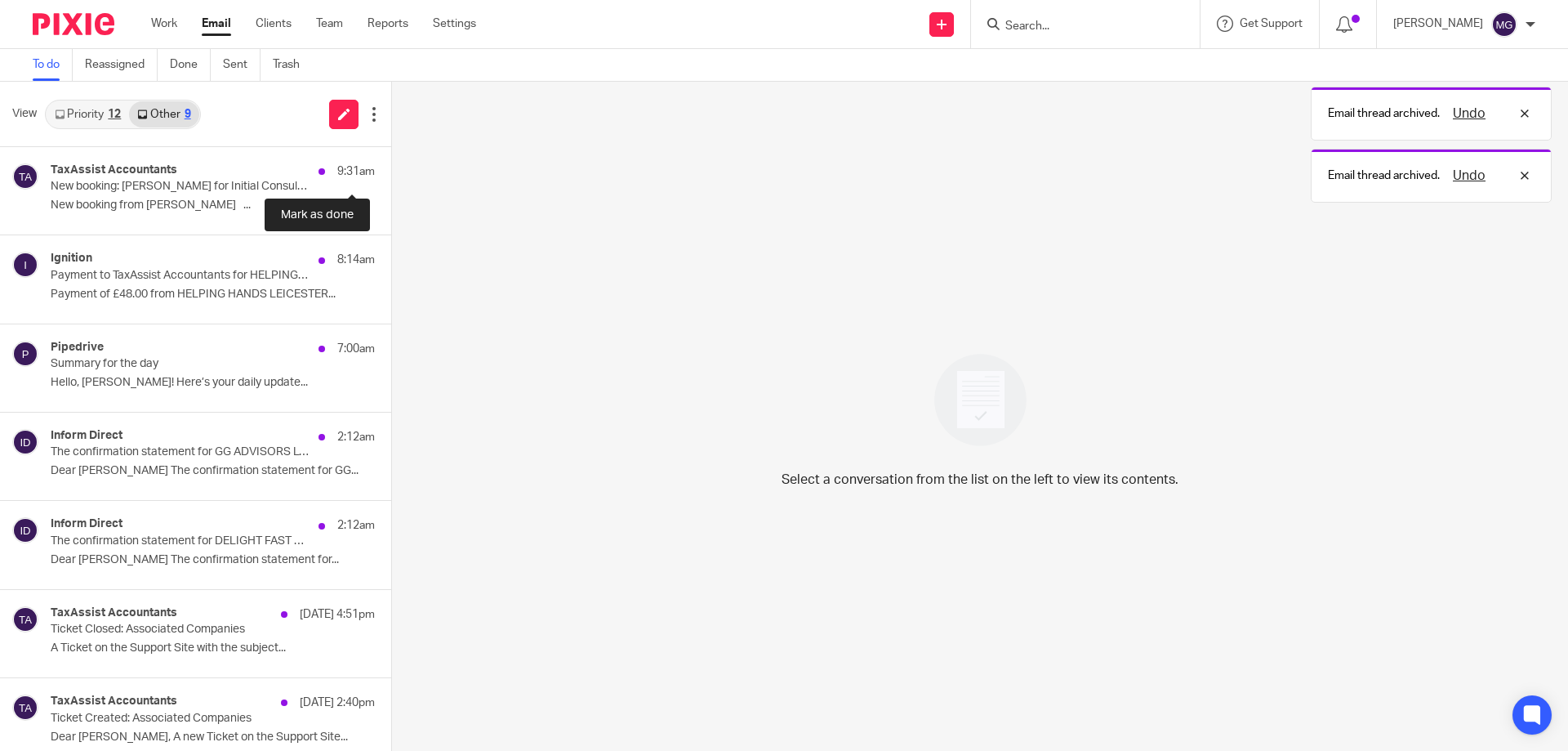
click at [391, 165] on button at bounding box center [397, 168] width 13 height 43
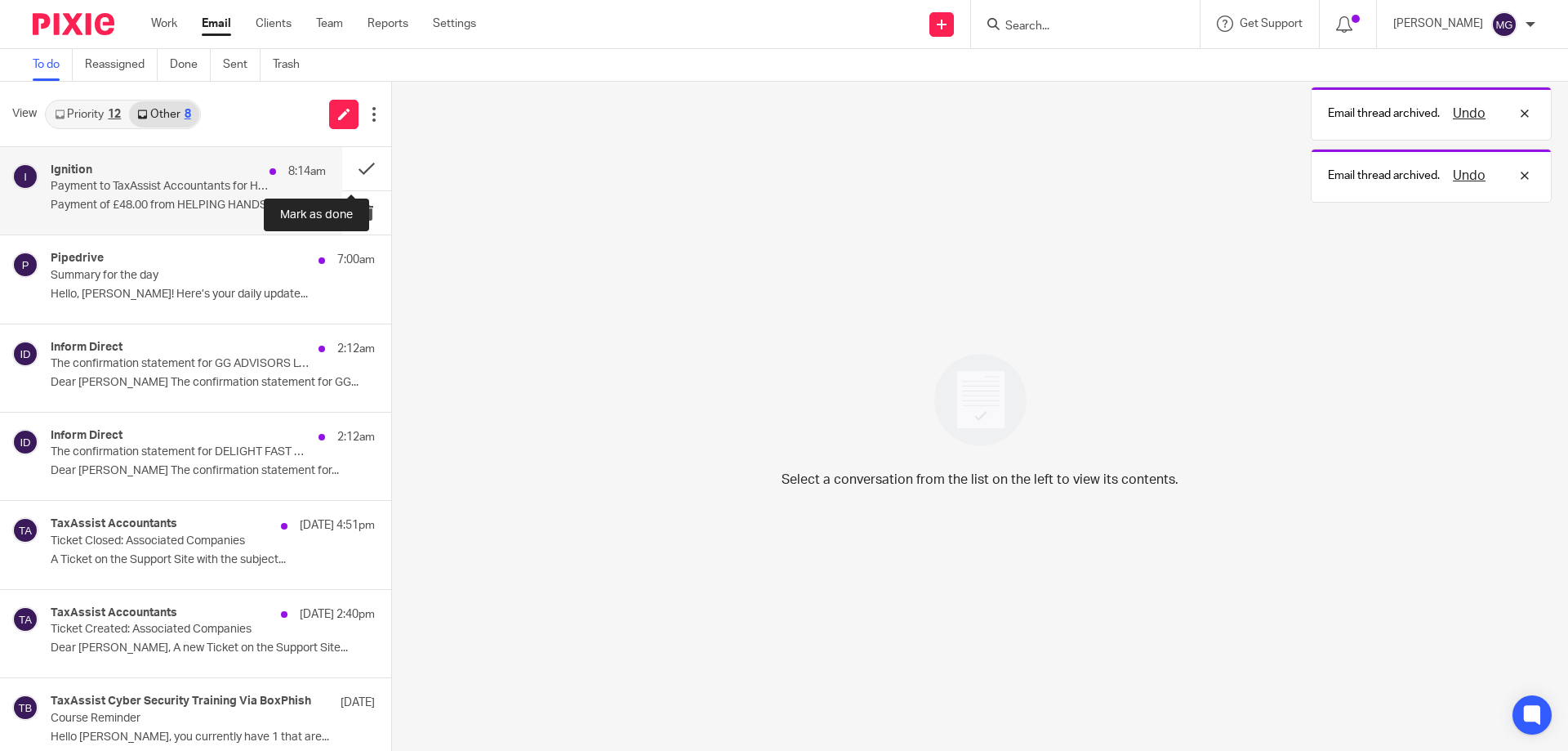
click at [345, 165] on button at bounding box center [366, 168] width 49 height 43
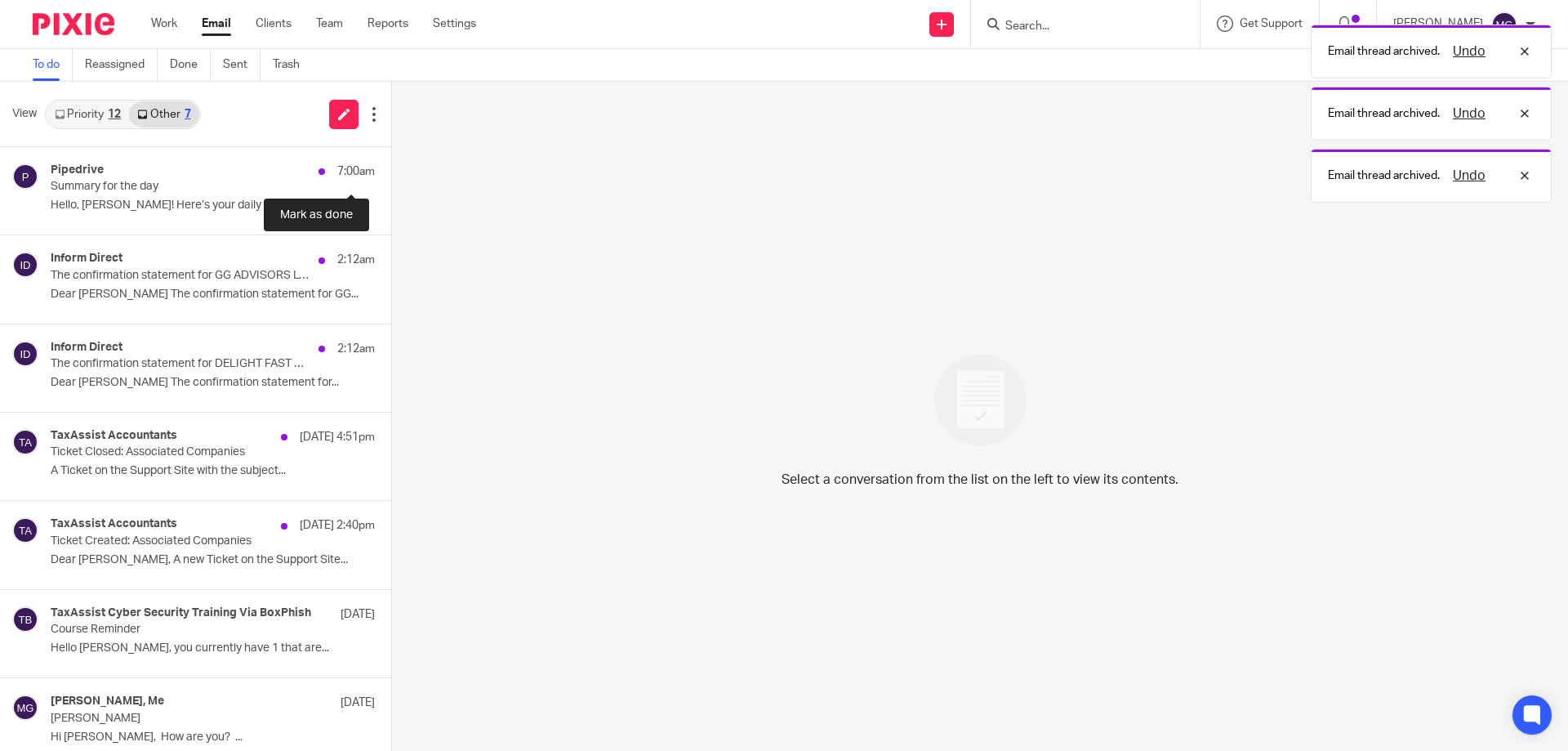
click at [391, 165] on button at bounding box center [397, 168] width 13 height 43
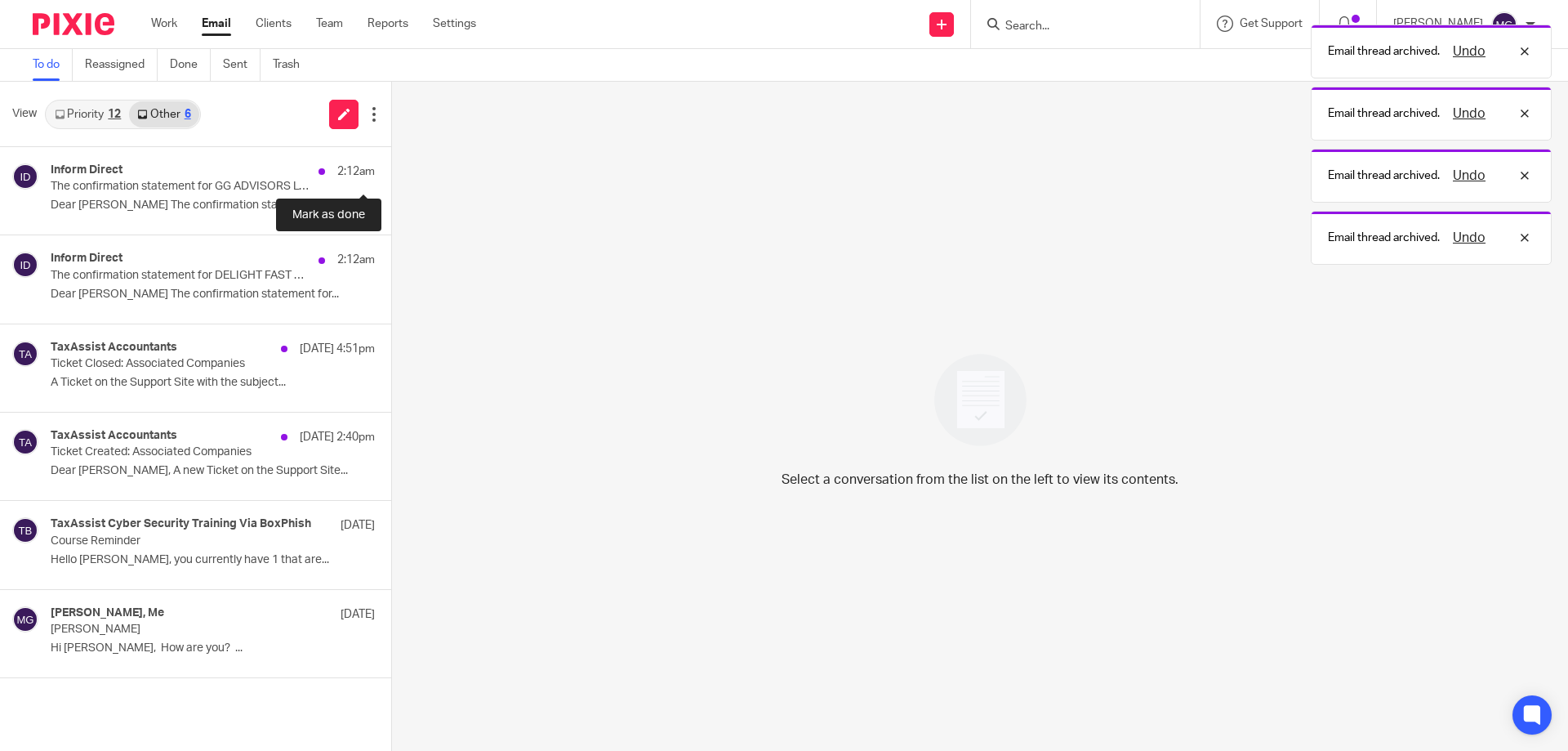
click at [391, 165] on button at bounding box center [397, 168] width 13 height 43
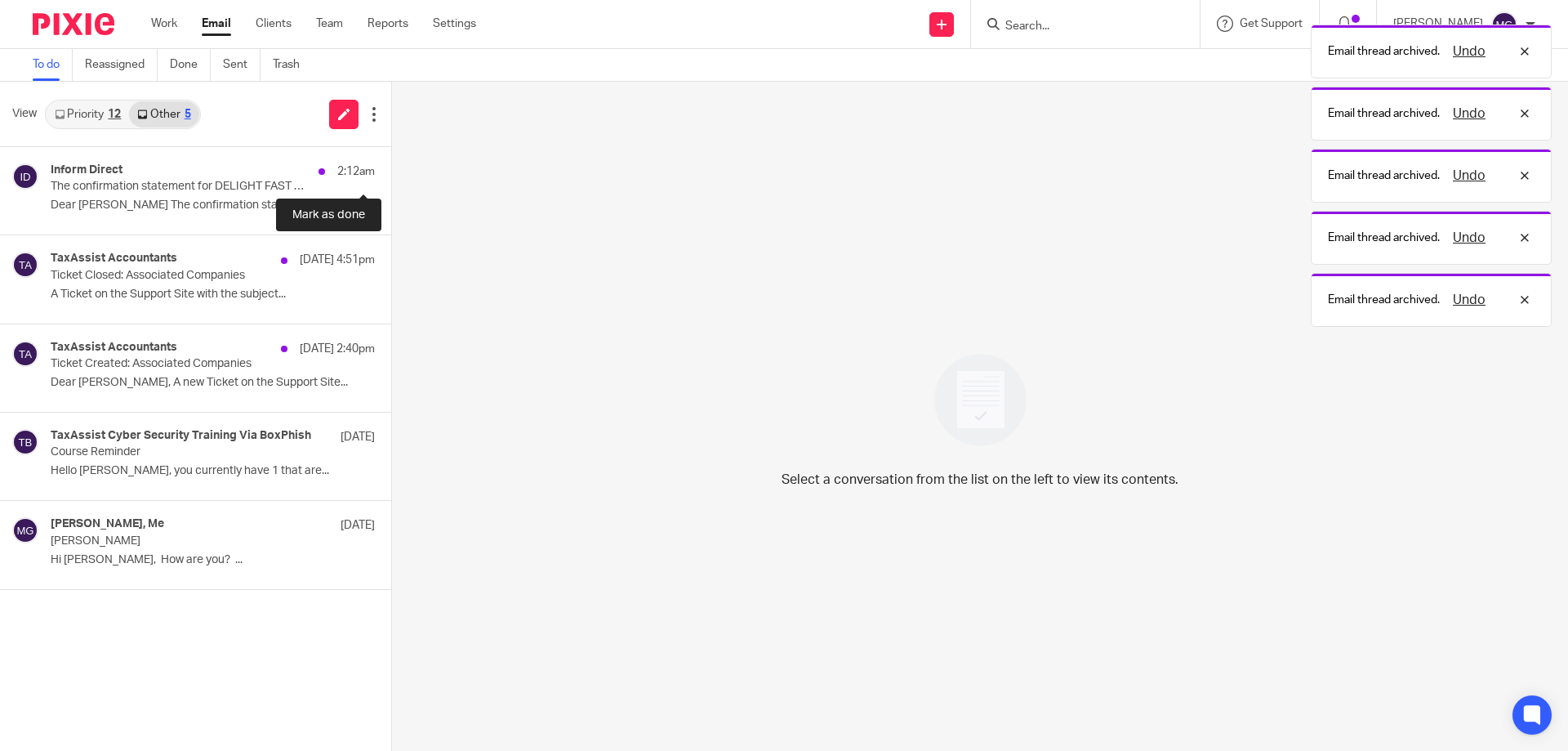
click at [391, 165] on button at bounding box center [397, 168] width 13 height 43
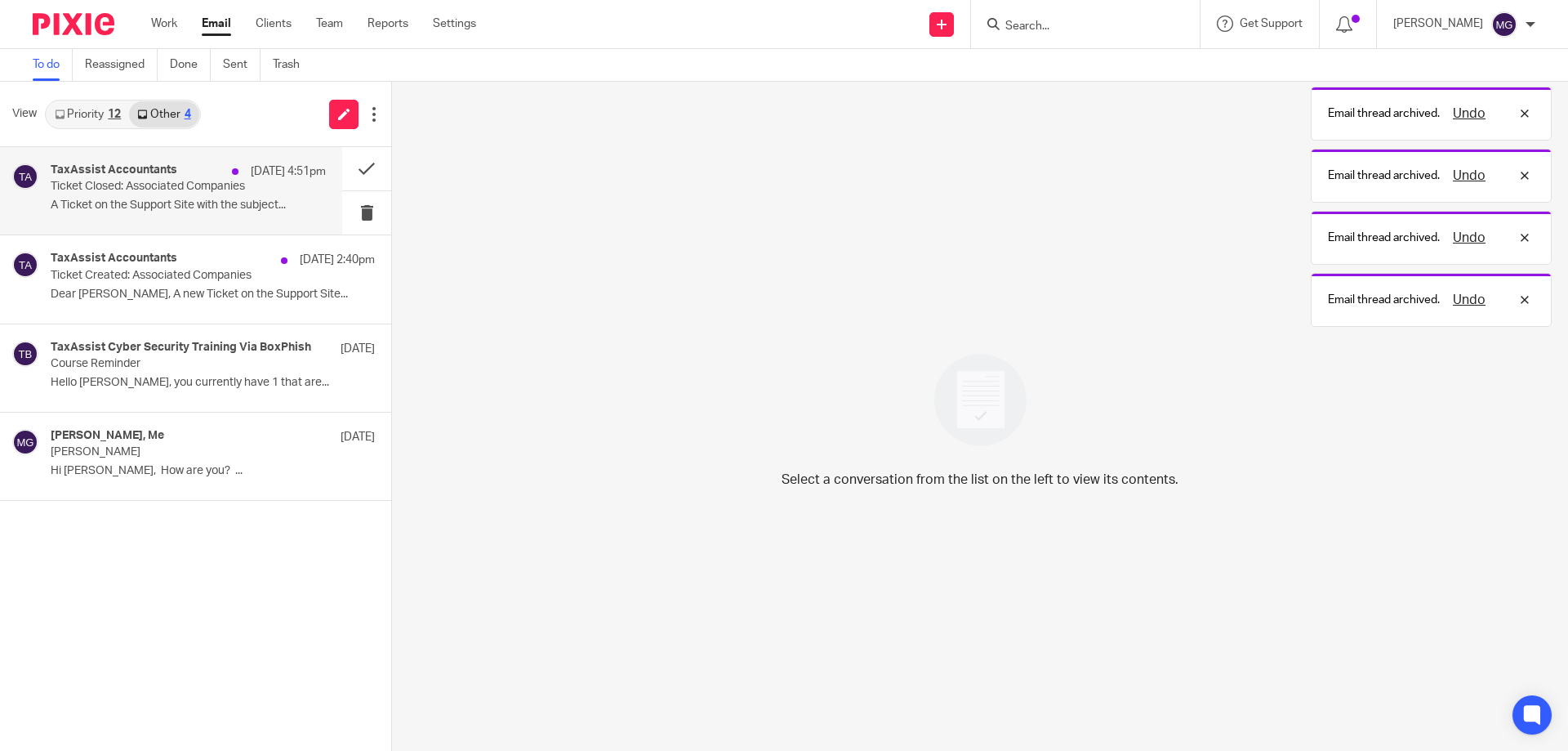
click at [165, 193] on p "Ticket Closed: Associated Companies" at bounding box center [161, 186] width 221 height 14
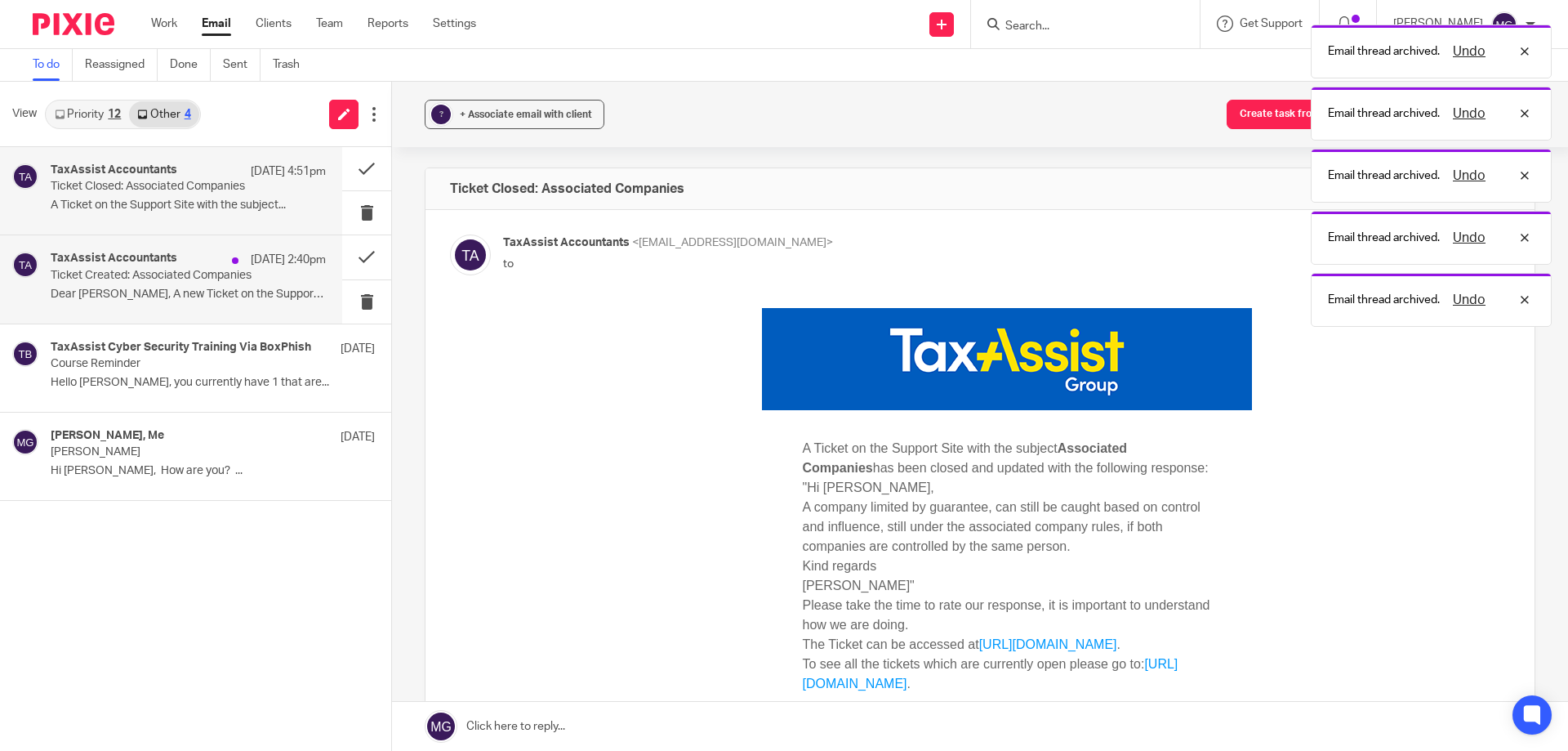
click at [178, 276] on p "Ticket Created: Associated Companies" at bounding box center [161, 275] width 221 height 14
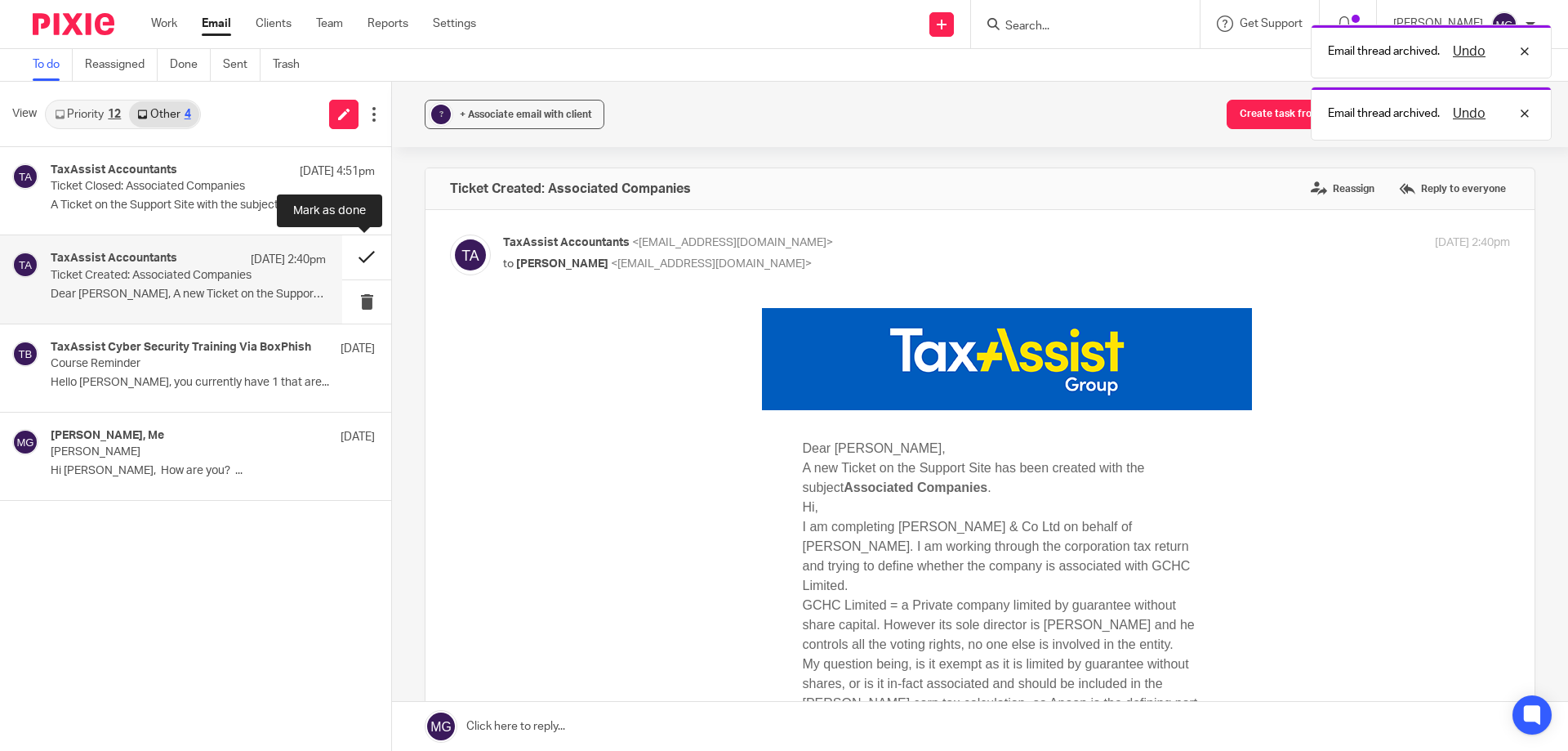
click at [370, 253] on button at bounding box center [366, 257] width 49 height 43
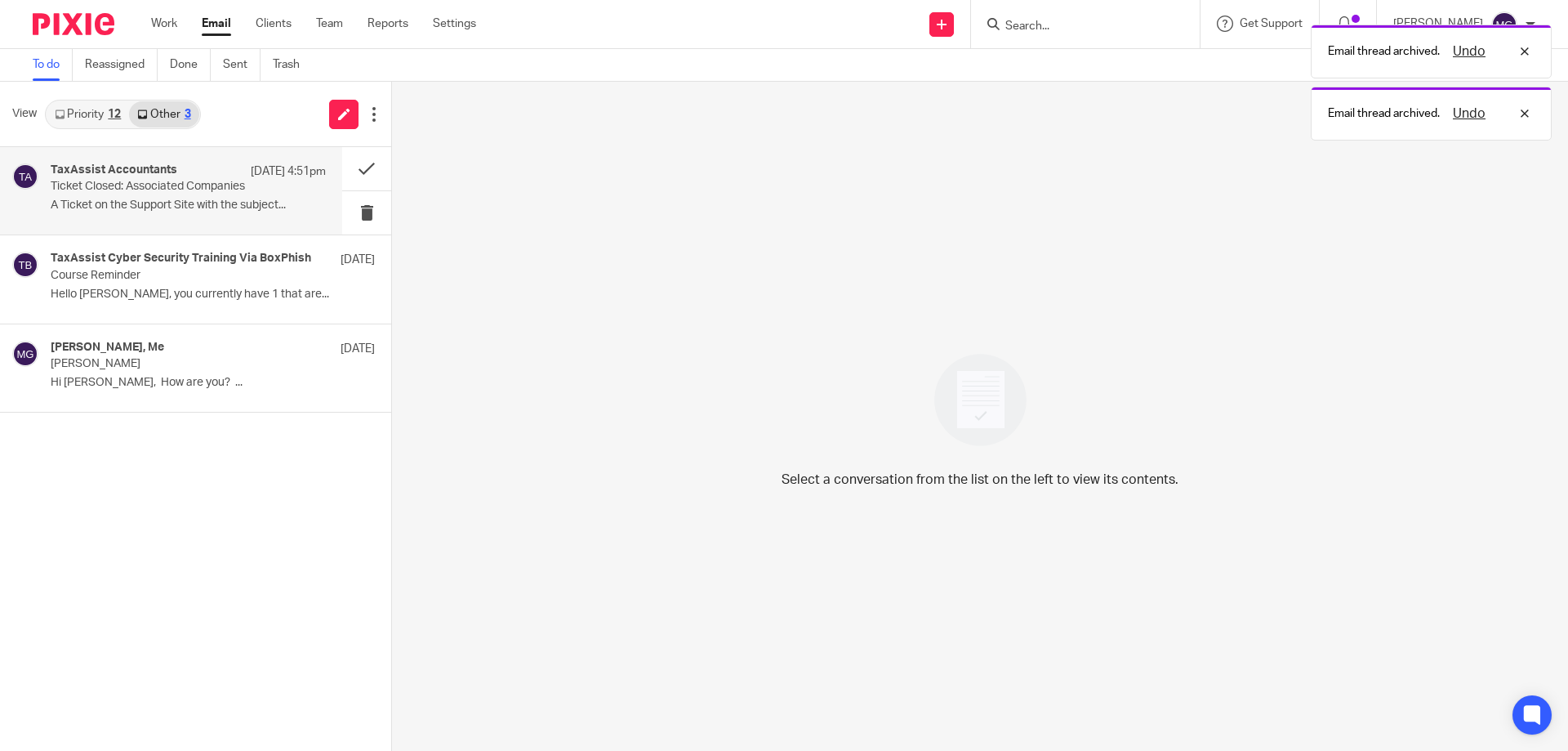
click at [138, 181] on p "Ticket Closed: Associated Companies" at bounding box center [161, 186] width 221 height 14
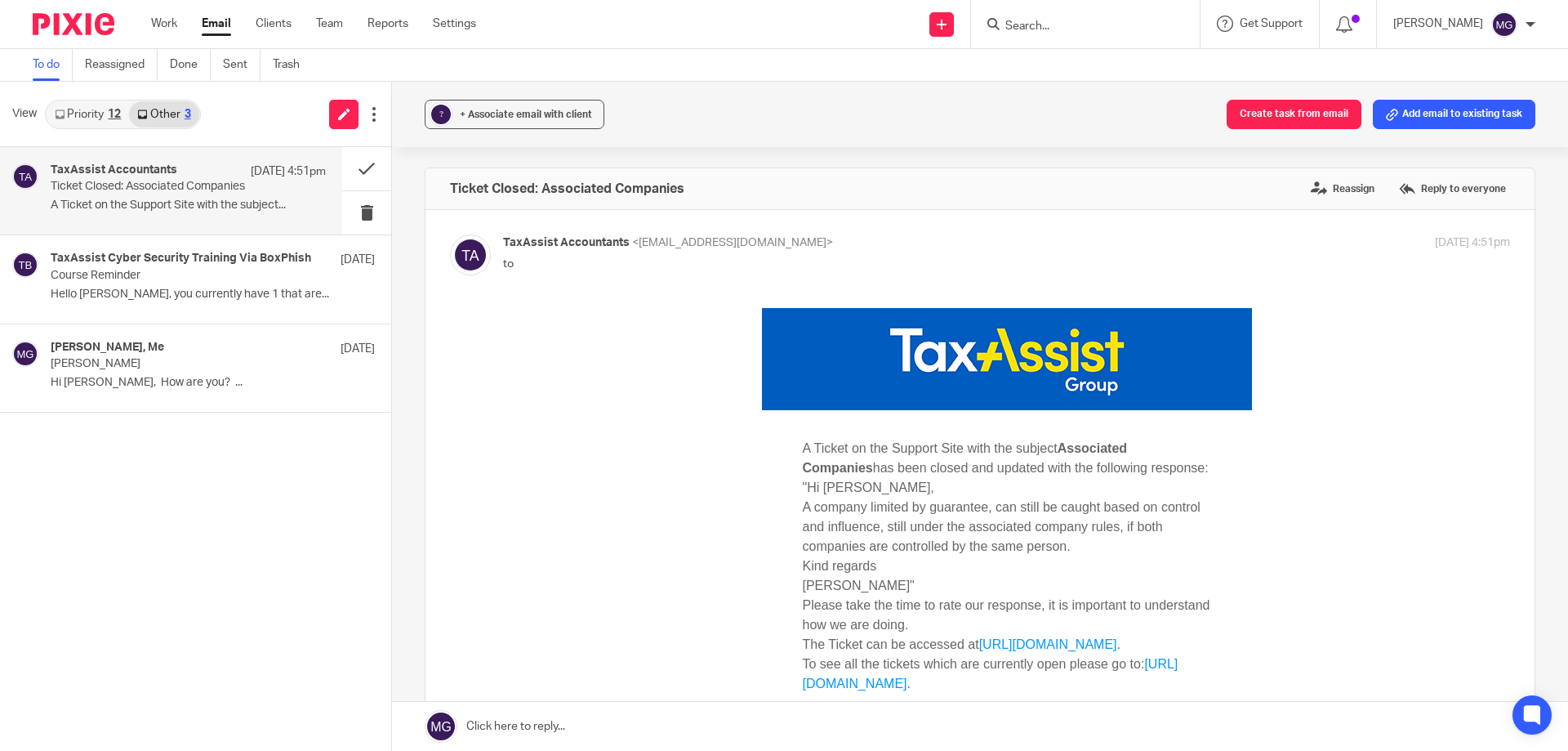
click at [67, 114] on link "Priority 12" at bounding box center [88, 115] width 83 height 26
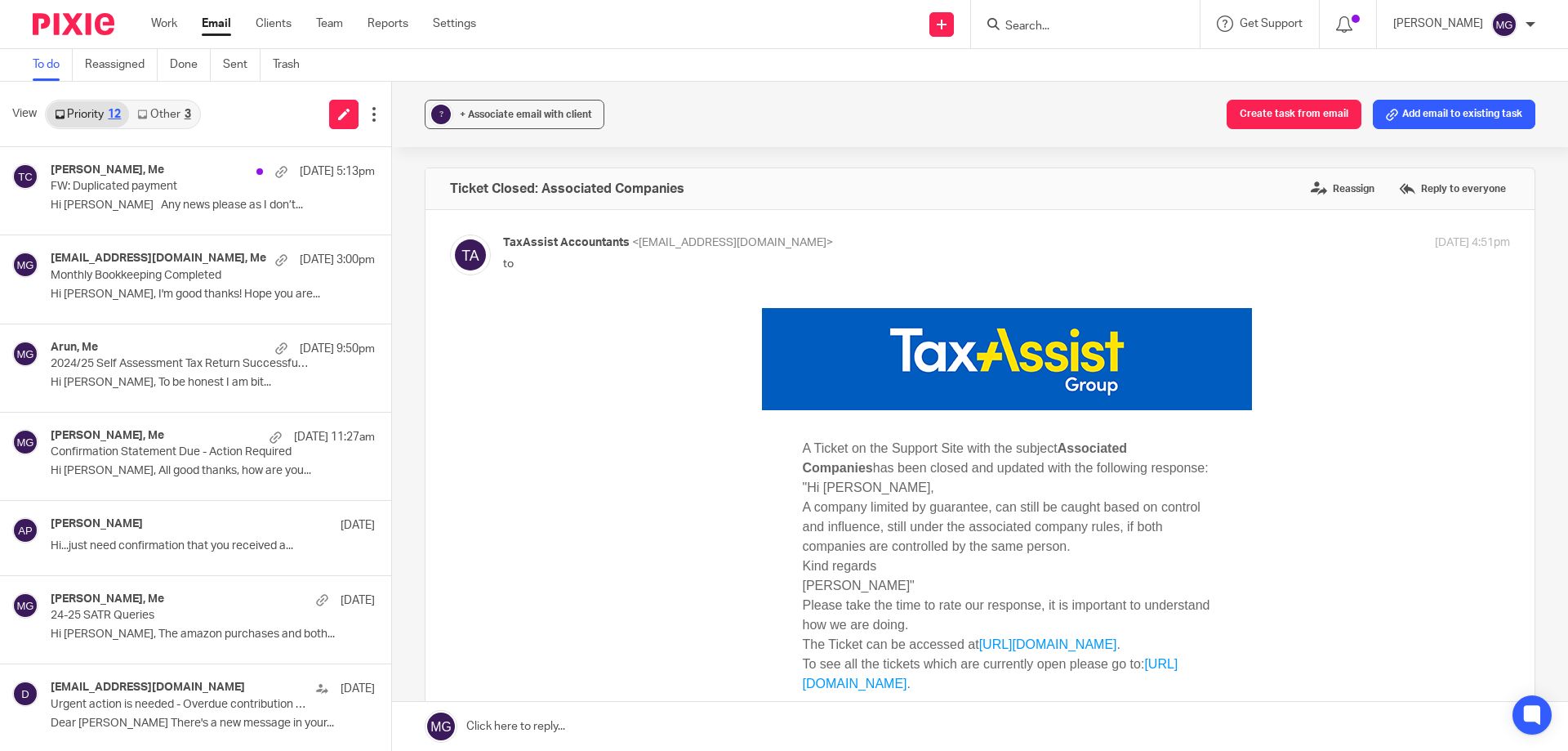
click at [154, 103] on link "Other 3" at bounding box center [163, 115] width 70 height 26
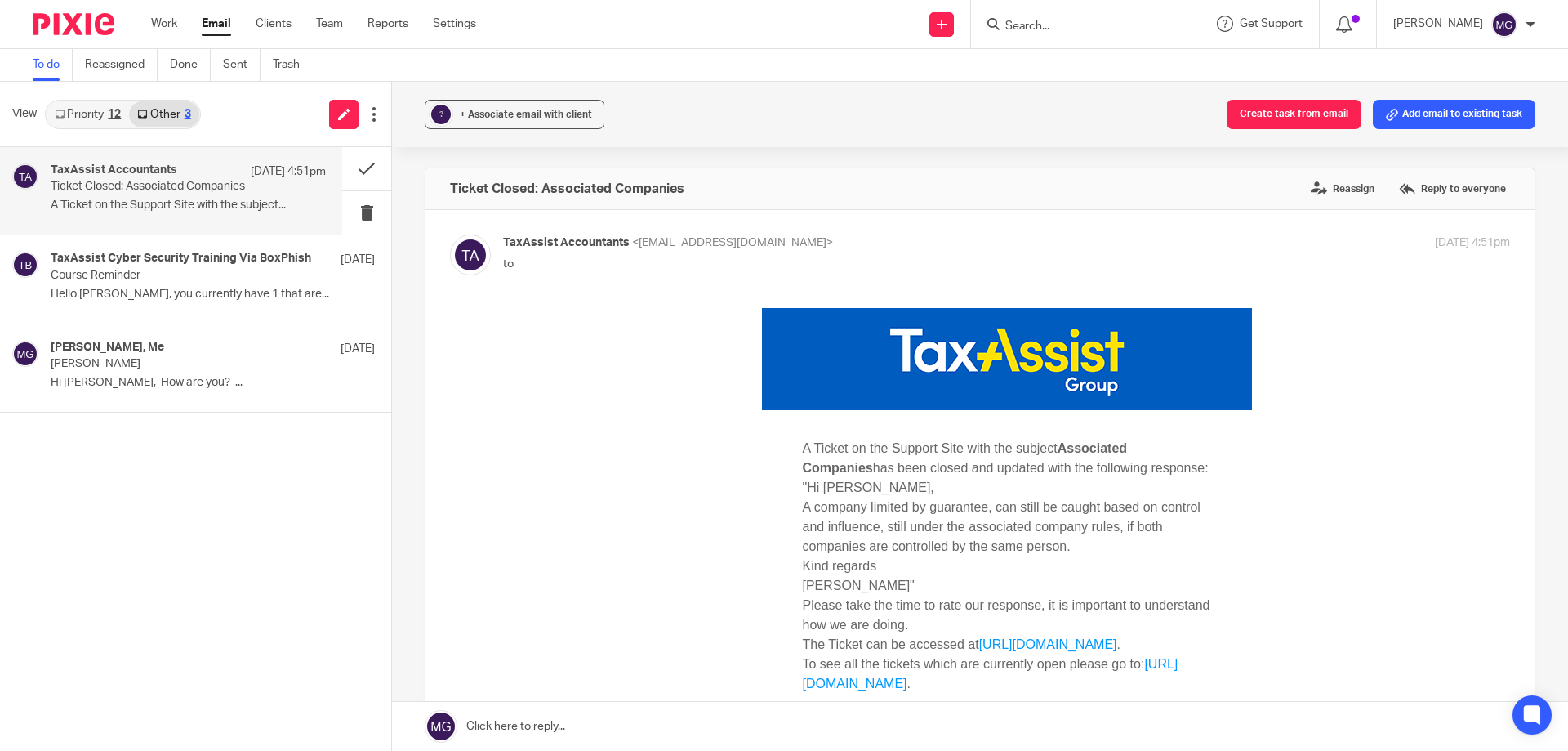
click at [108, 116] on link "Priority 12" at bounding box center [88, 115] width 83 height 26
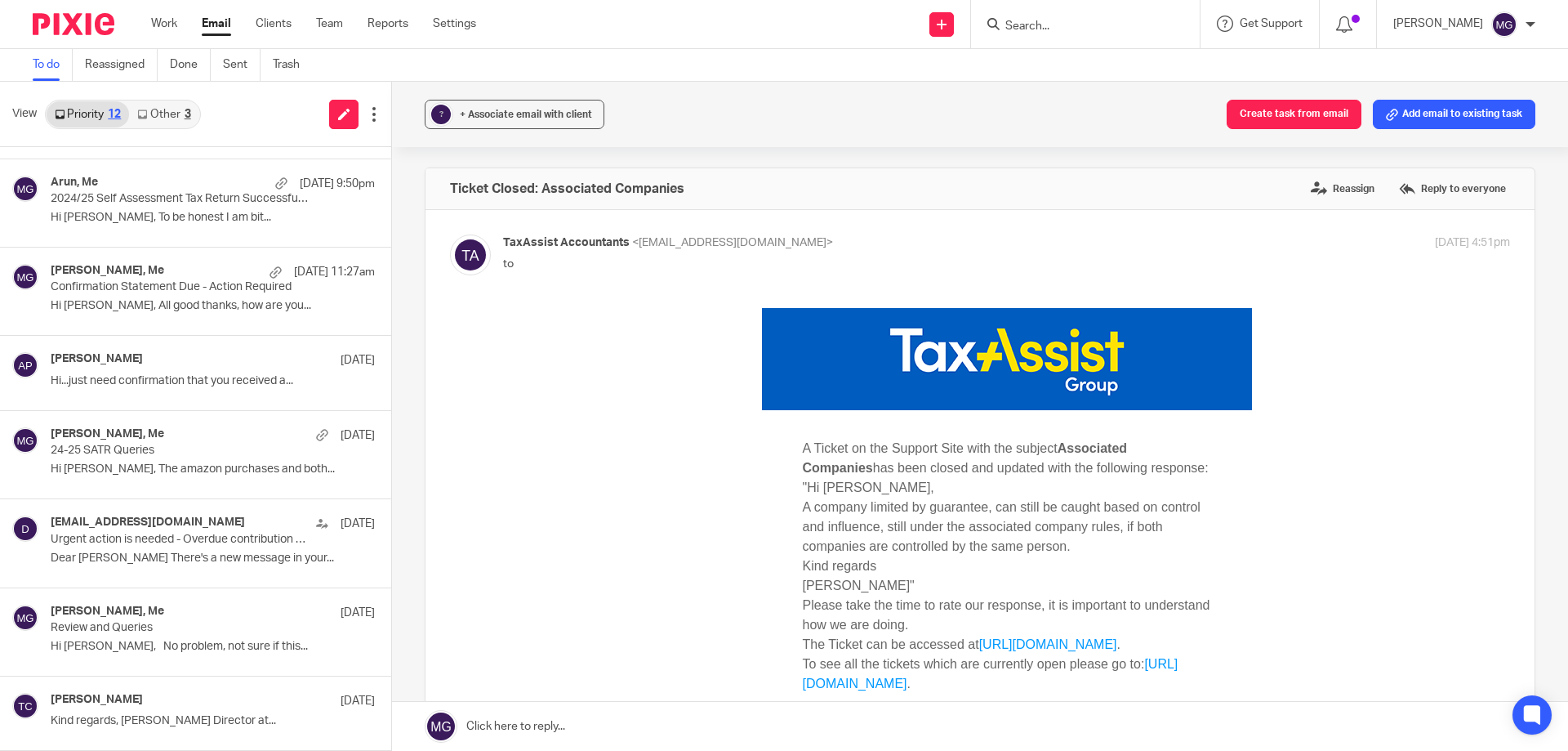
scroll to position [164, 0]
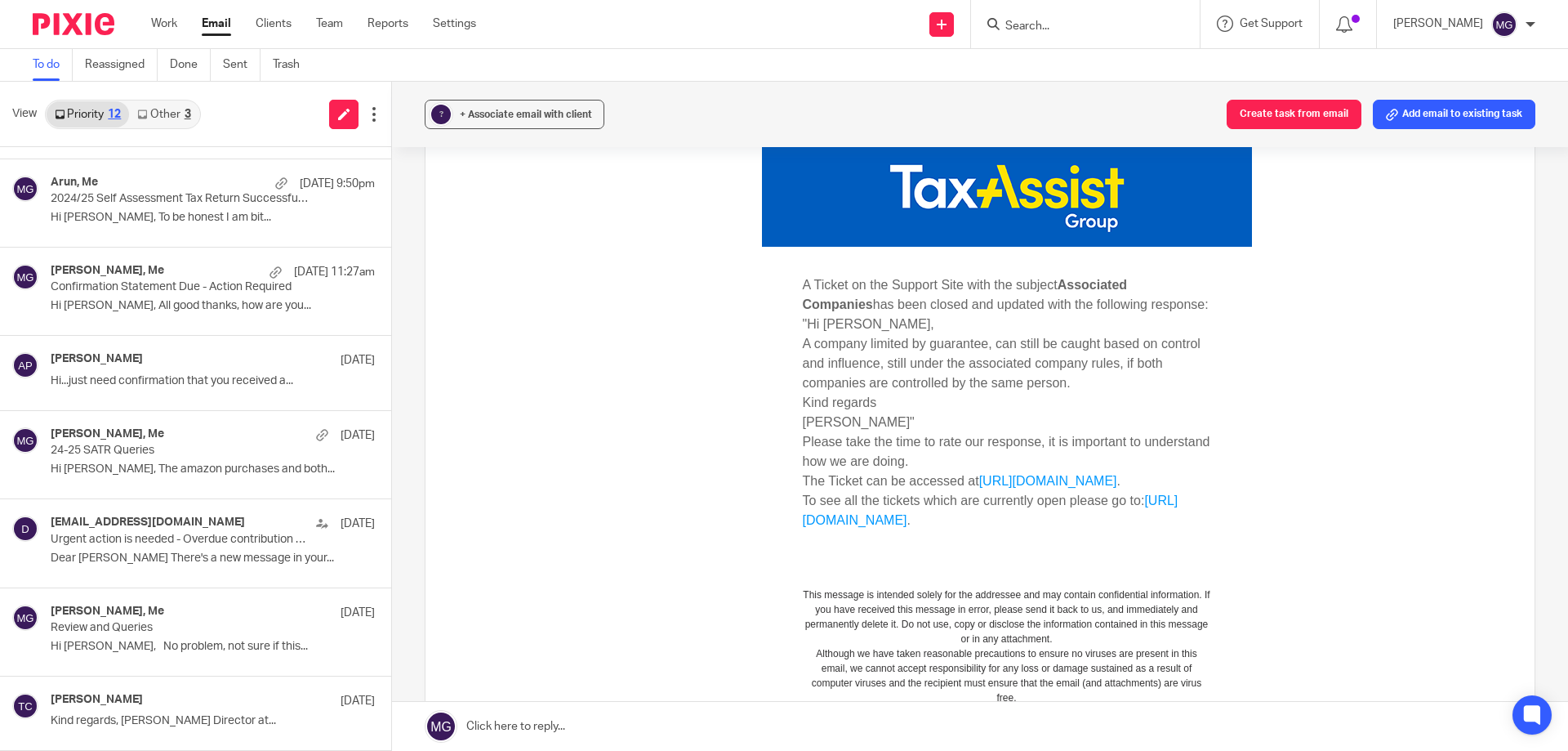
click at [210, 116] on div "View Priority 12 Other 3" at bounding box center [195, 115] width 391 height 66
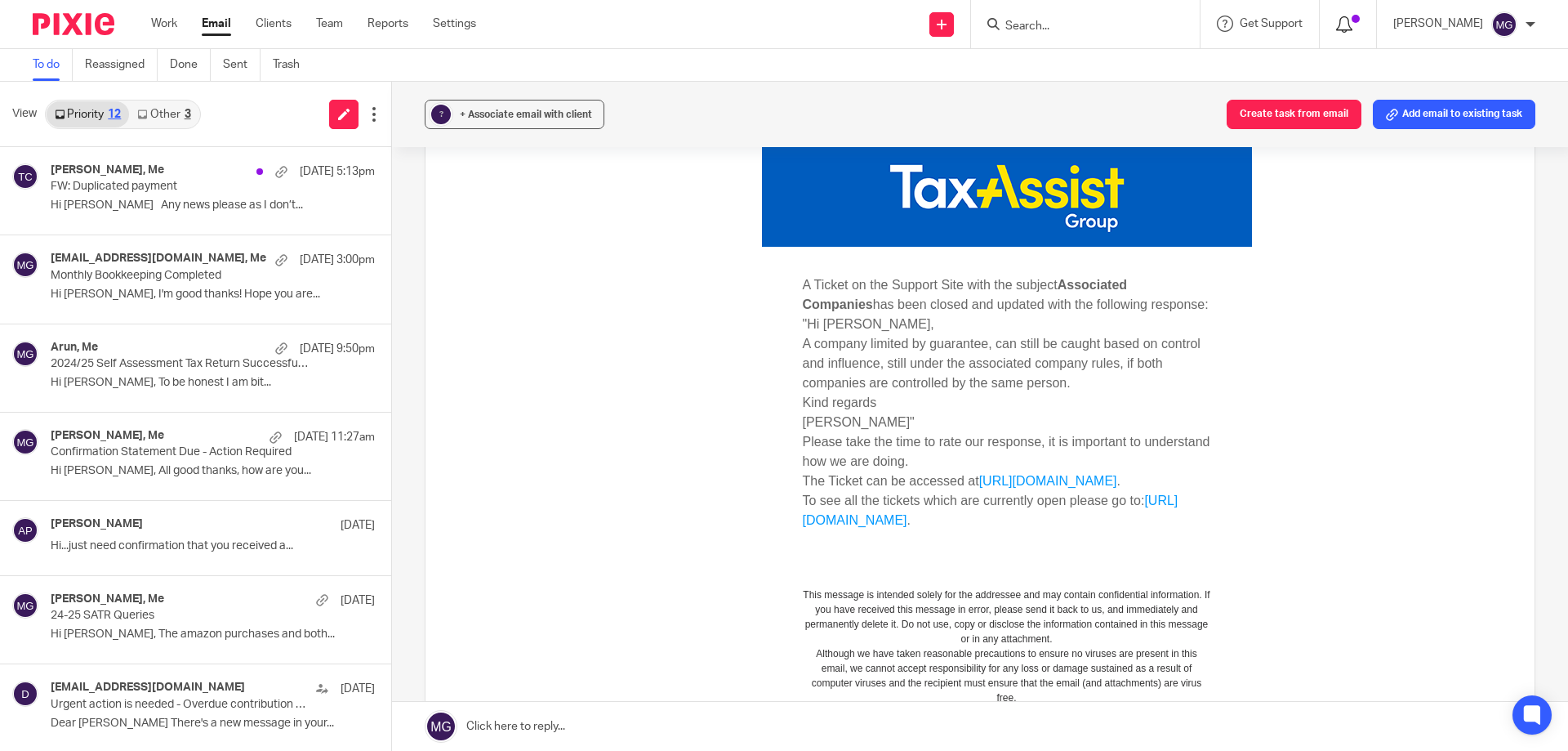
drag, startPoint x: 1362, startPoint y: 35, endPoint x: 1363, endPoint y: 27, distance: 8.1
click at [133, 62] on link "Reassigned" at bounding box center [120, 65] width 72 height 32
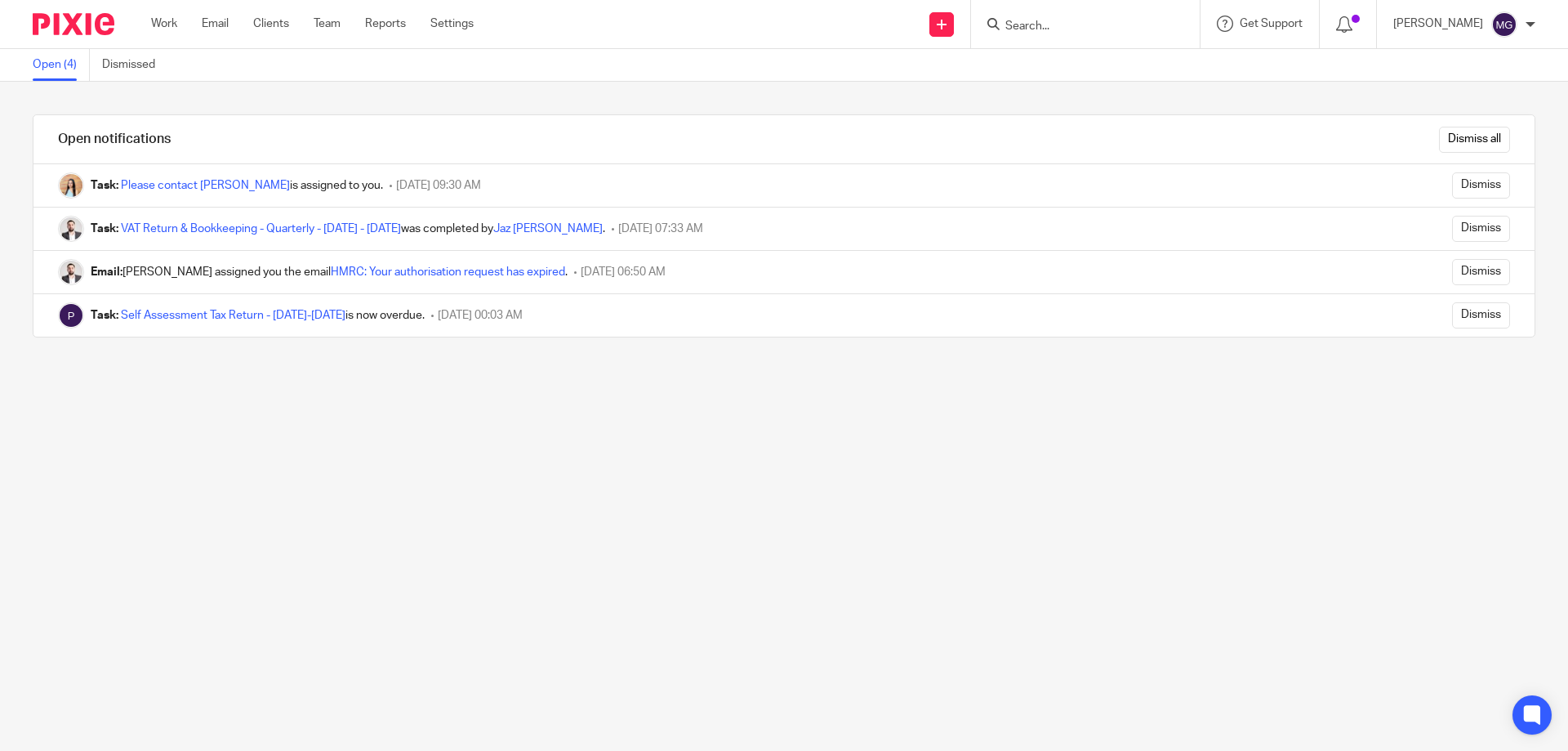
click at [602, 479] on div "Open notifications Dismiss all Task: Please contact [PERSON_NAME] is assigned t…" at bounding box center [784, 416] width 1568 height 669
click at [1474, 136] on input "Dismiss all" at bounding box center [1474, 140] width 71 height 26
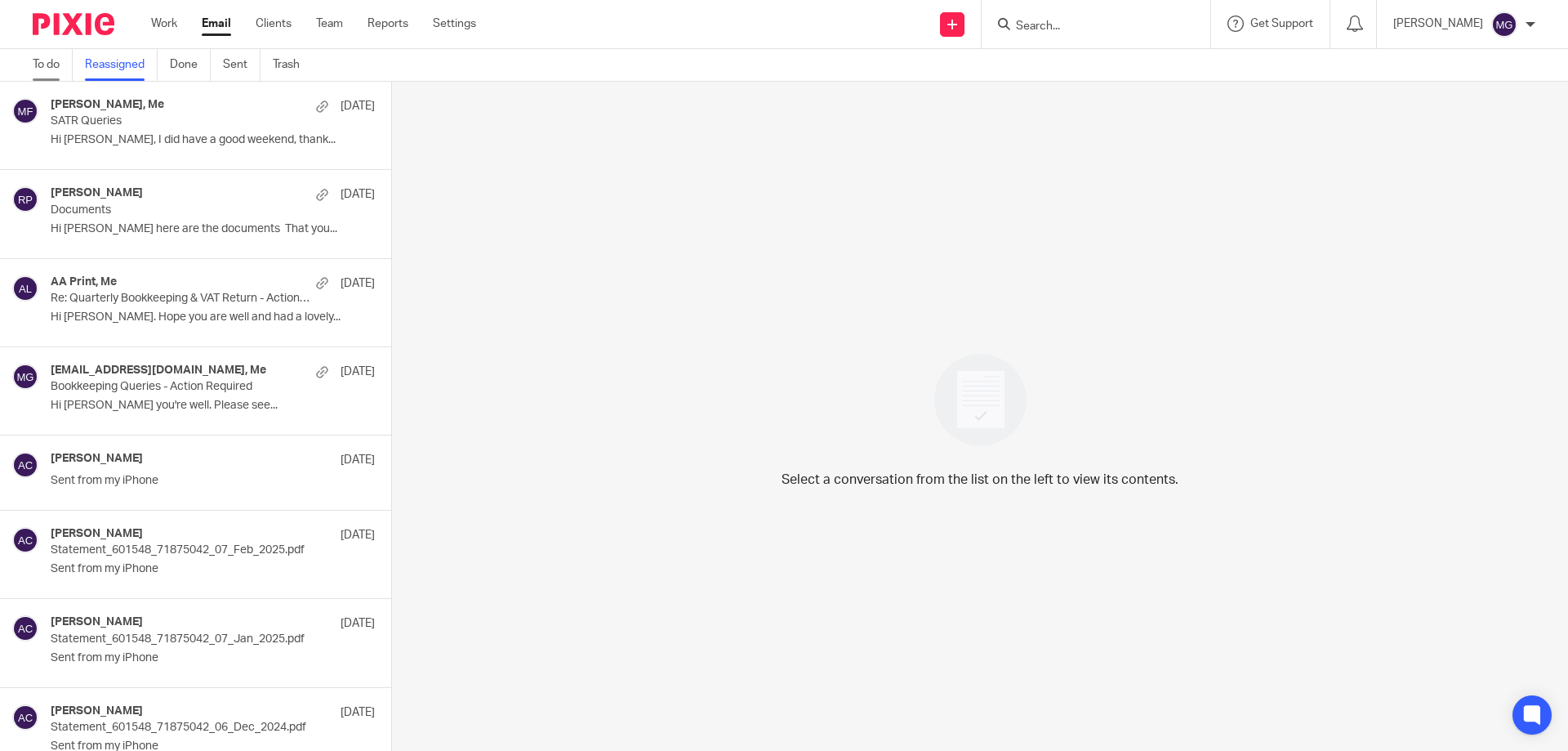
click at [53, 61] on link "To do" at bounding box center [53, 65] width 40 height 32
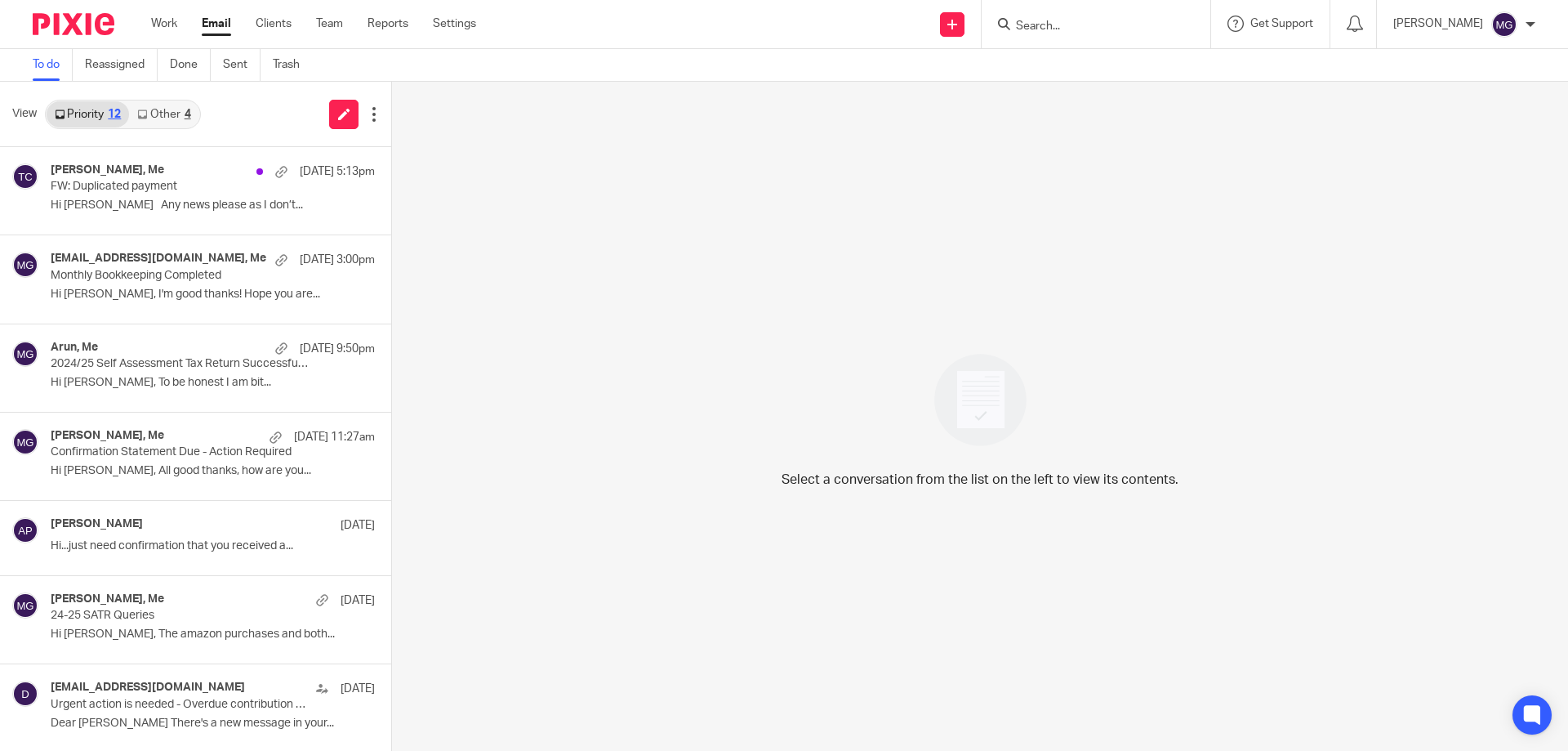
click at [186, 127] on link "Other 4" at bounding box center [163, 115] width 70 height 26
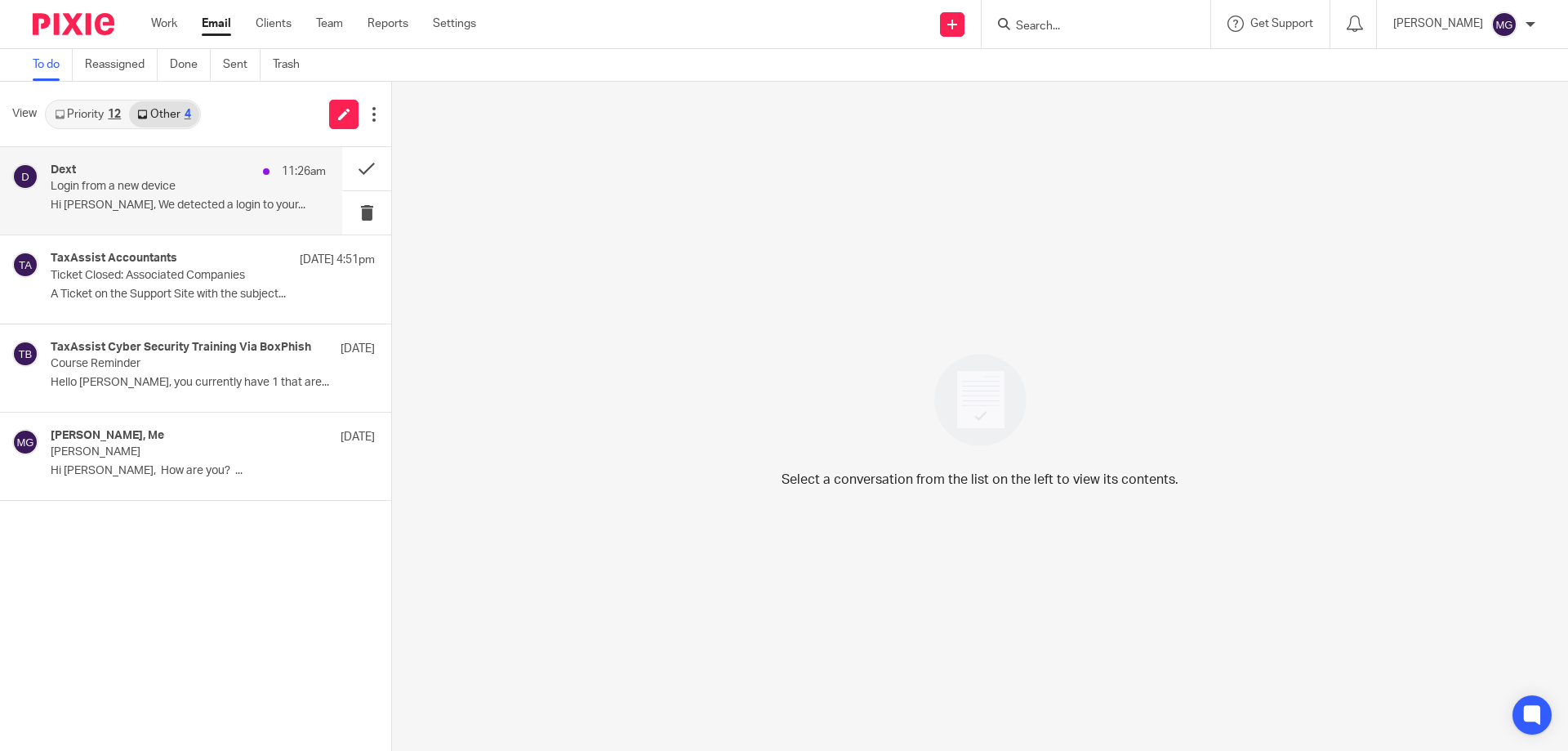
click at [180, 184] on p "Login from a new device" at bounding box center [161, 186] width 221 height 14
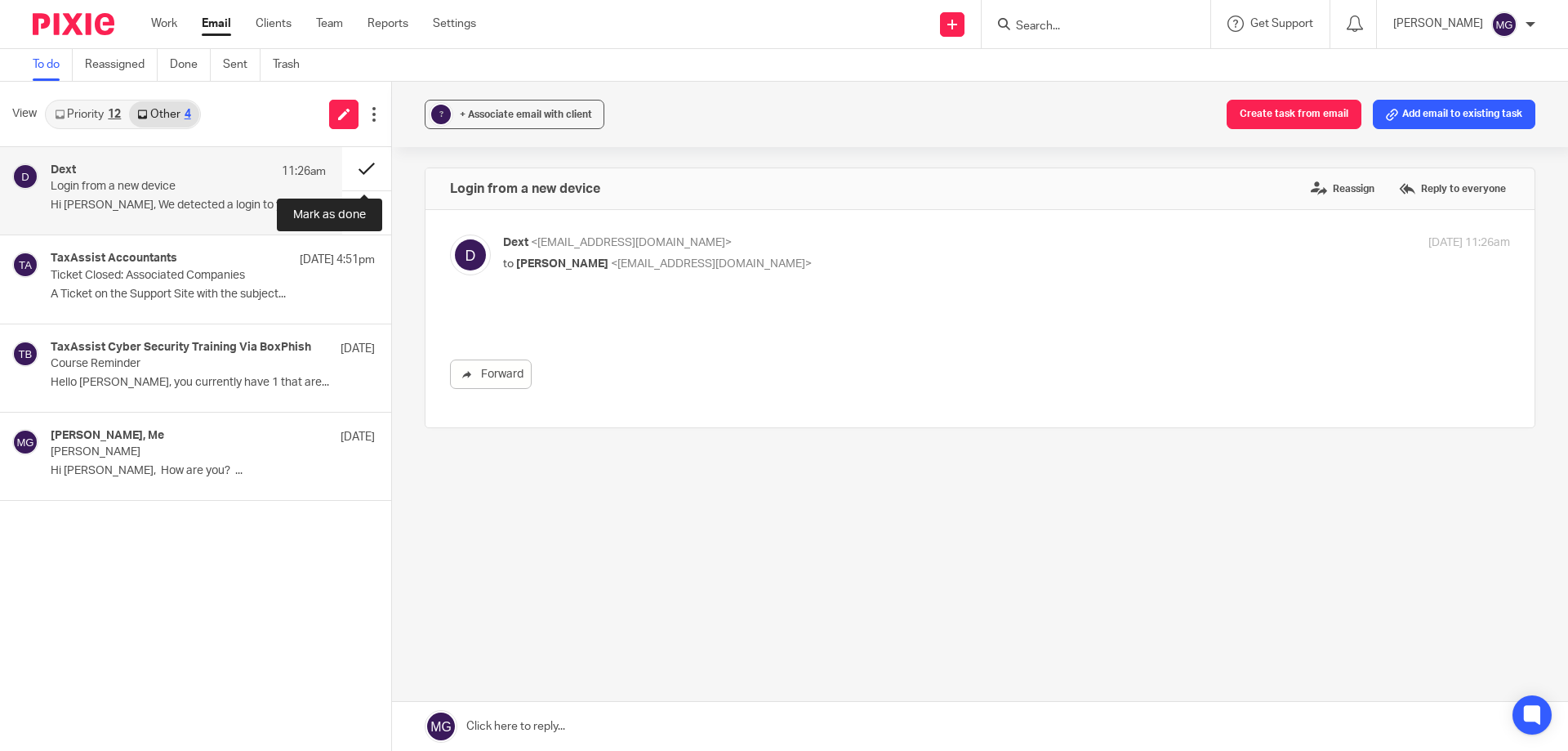
click at [359, 175] on button at bounding box center [366, 168] width 49 height 43
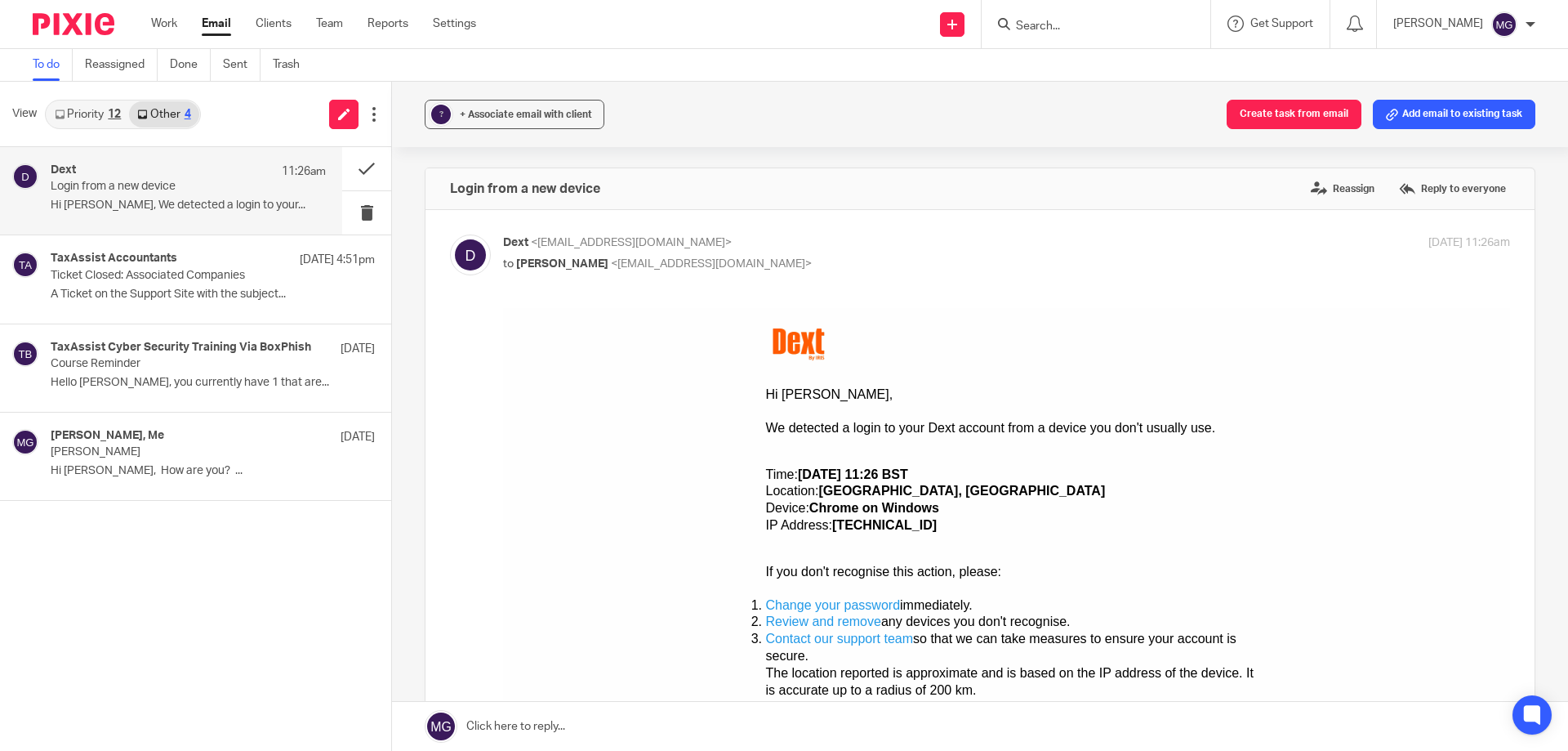
click at [110, 109] on div "12" at bounding box center [115, 115] width 13 height 11
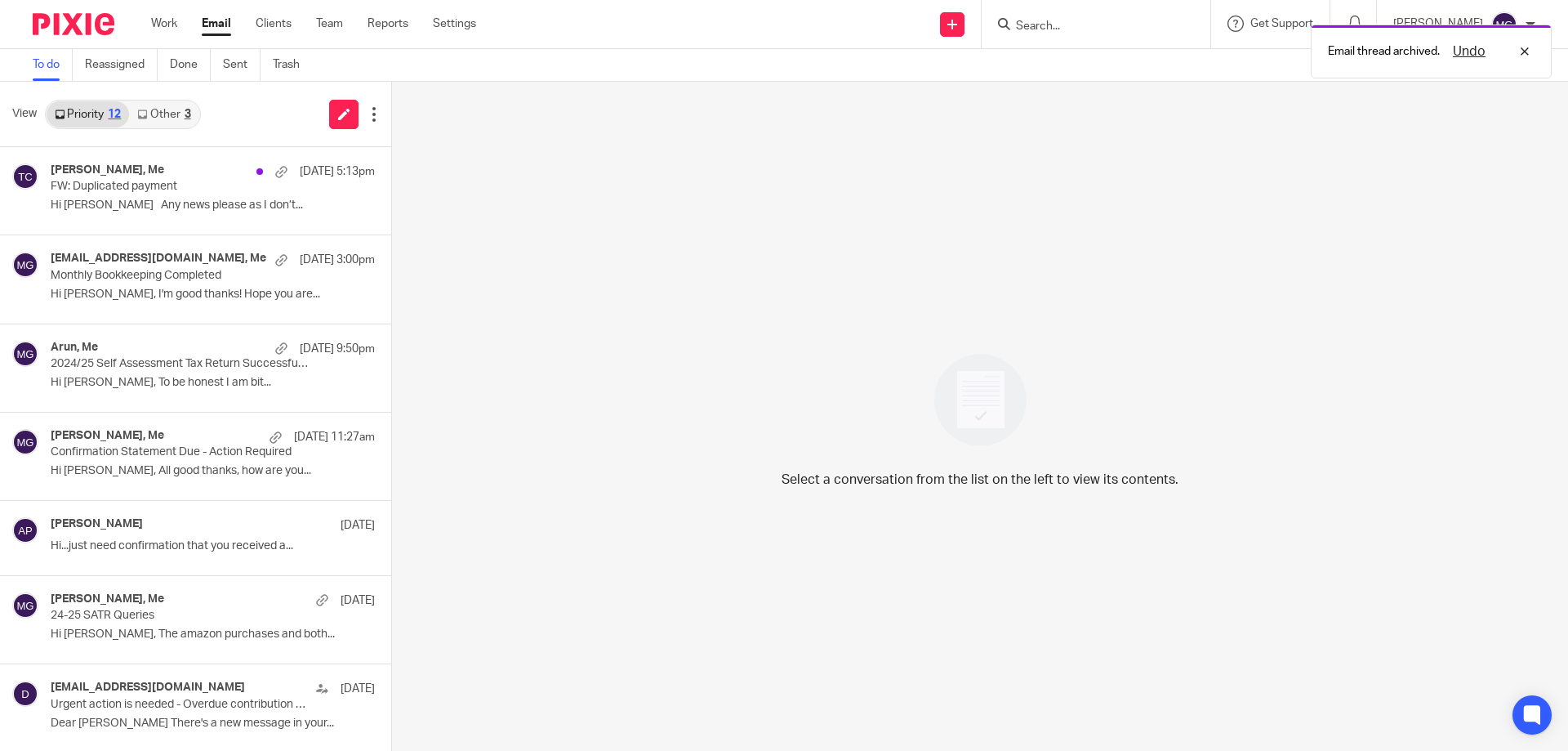
drag, startPoint x: 743, startPoint y: 153, endPoint x: 582, endPoint y: 50, distance: 191.1
click at [741, 155] on div "Select a conversation from the list on the left to view its contents." at bounding box center [979, 416] width 1175 height 669
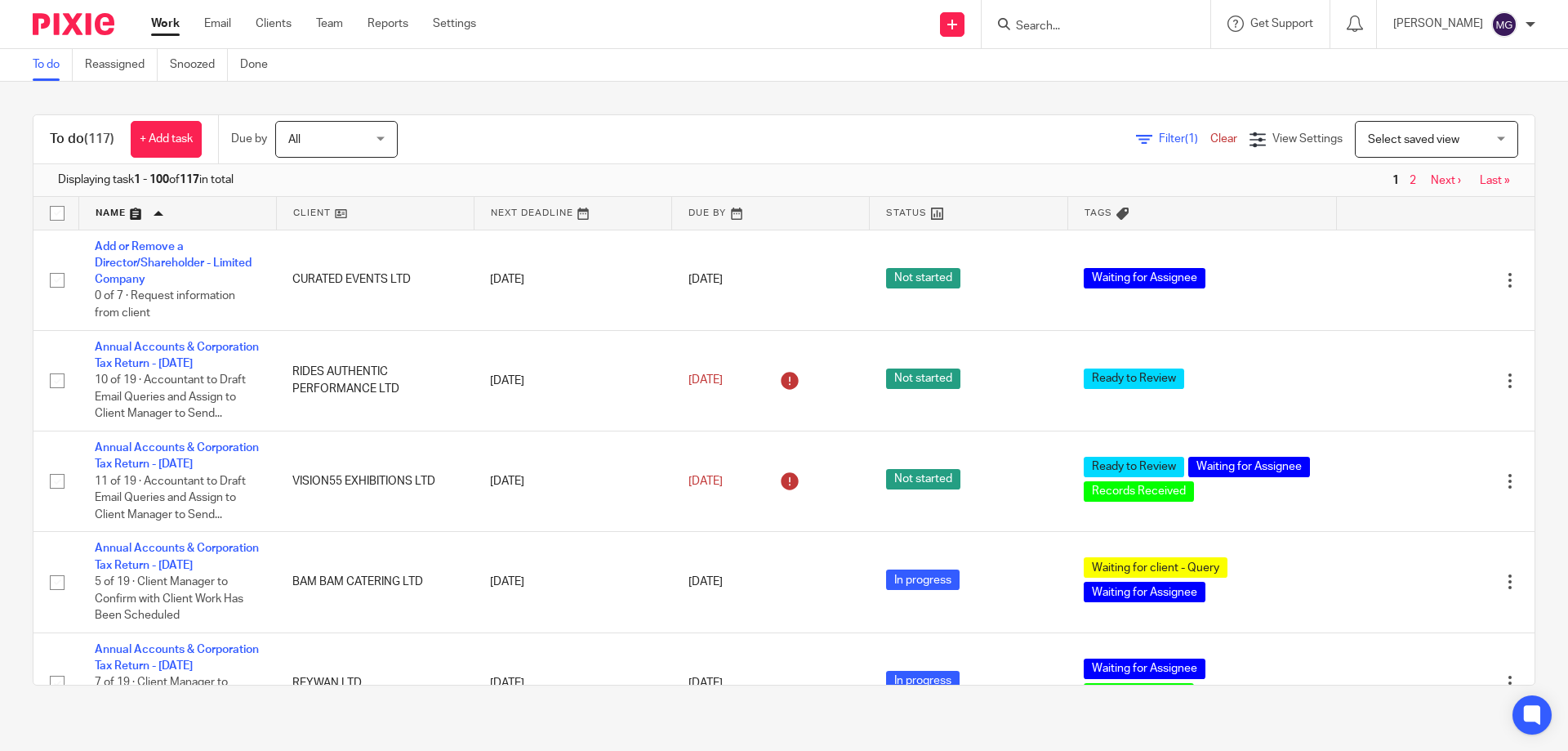
click at [700, 77] on div "To do Reassigned Snoozed Done" at bounding box center [784, 65] width 1568 height 33
drag, startPoint x: 646, startPoint y: 113, endPoint x: 642, endPoint y: 65, distance: 48.2
click at [647, 112] on div "To do (117) + Add task Due by All All Today Tomorrow This week Next week This m…" at bounding box center [784, 399] width 1568 height 636
click at [1070, 27] on input "Search" at bounding box center [1087, 27] width 147 height 15
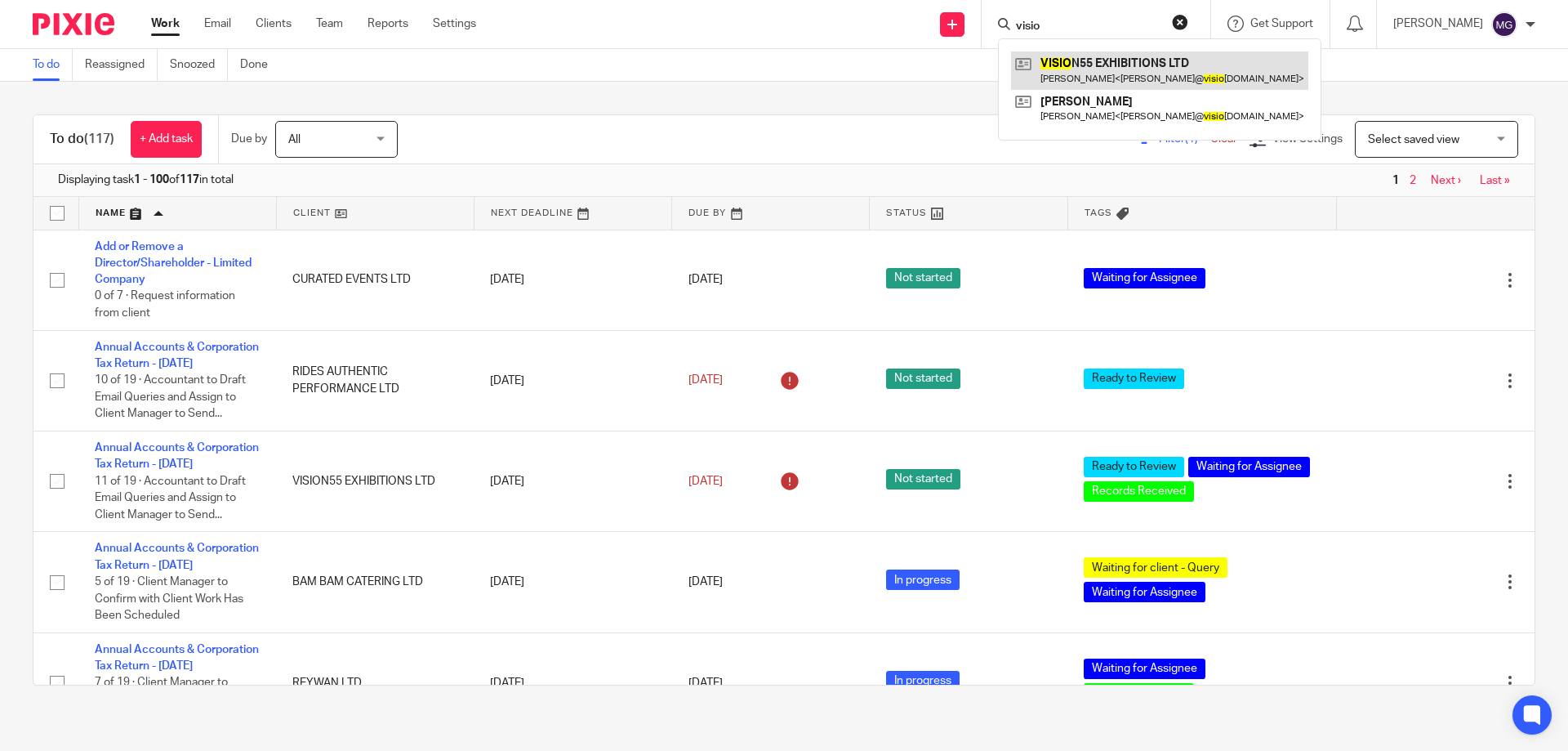
type input "visio"
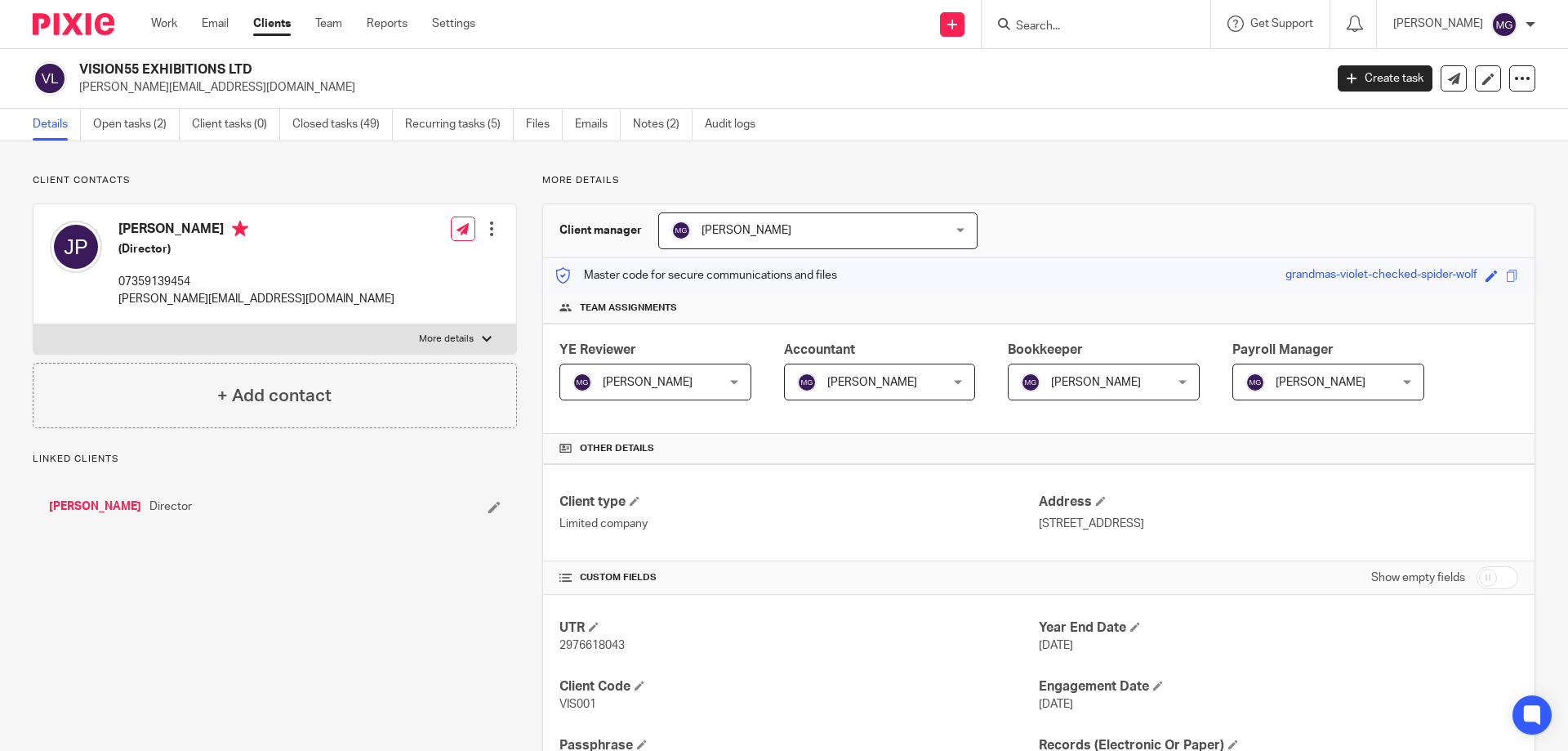
click at [122, 128] on link "Open tasks (2)" at bounding box center [136, 125] width 86 height 32
